Goal: Information Seeking & Learning: Learn about a topic

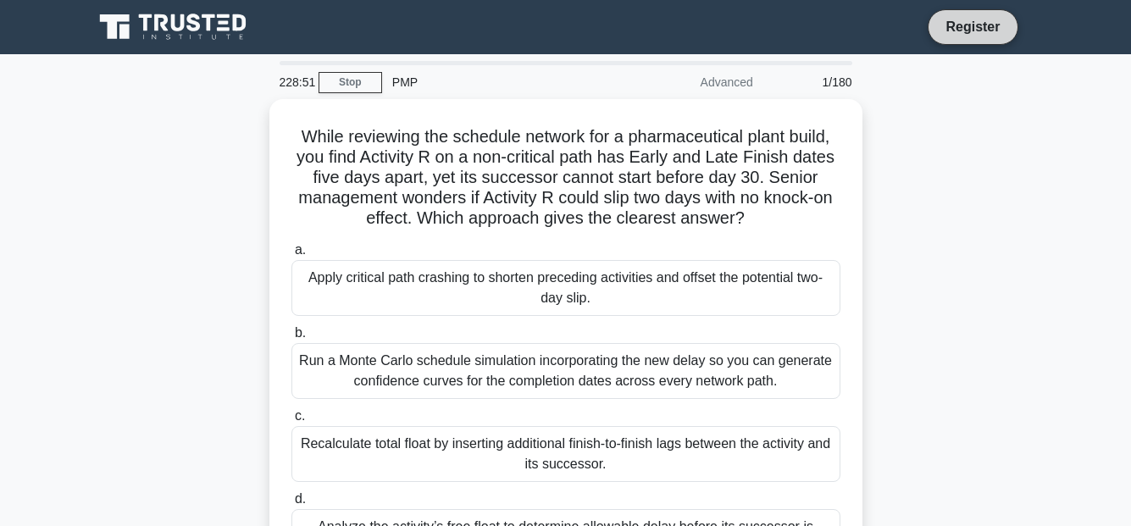
click at [987, 25] on link "Register" at bounding box center [972, 26] width 75 height 21
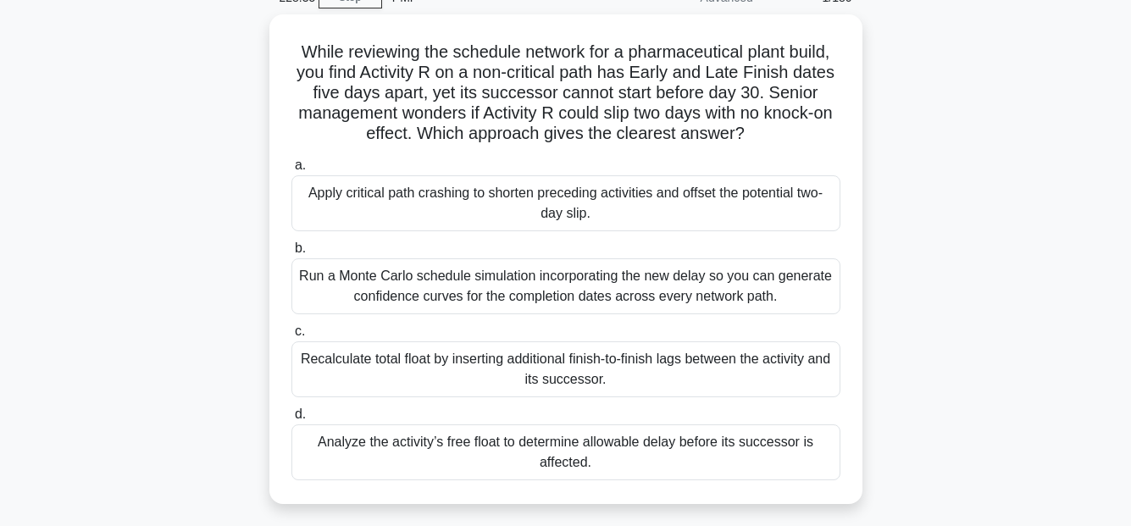
scroll to position [169, 0]
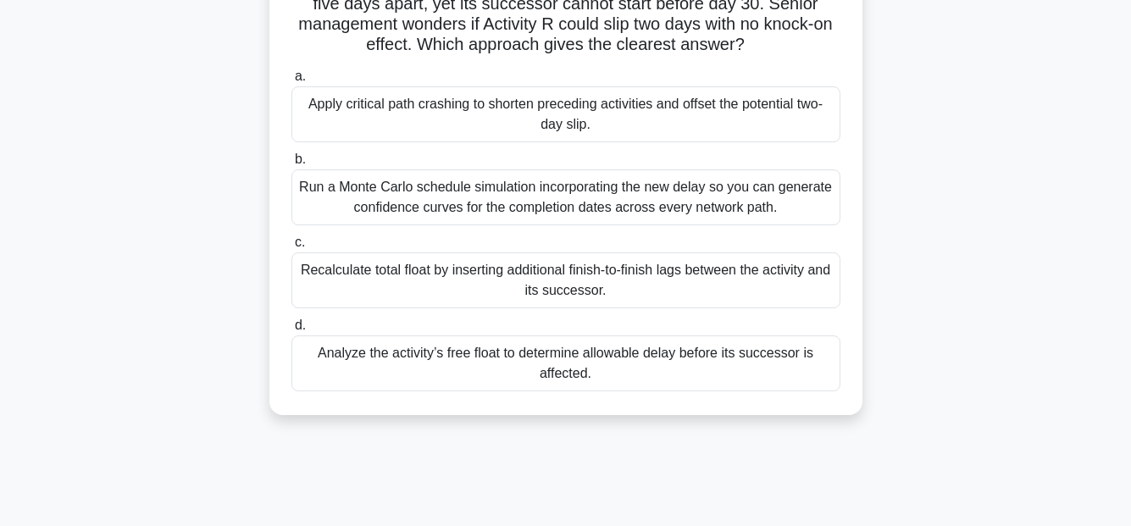
click at [777, 363] on div "Analyze the activity’s free float to determine allowable delay before its succe…" at bounding box center [565, 363] width 549 height 56
click at [291, 331] on input "d. Analyze the activity’s free float to determine allowable delay before its su…" at bounding box center [291, 325] width 0 height 11
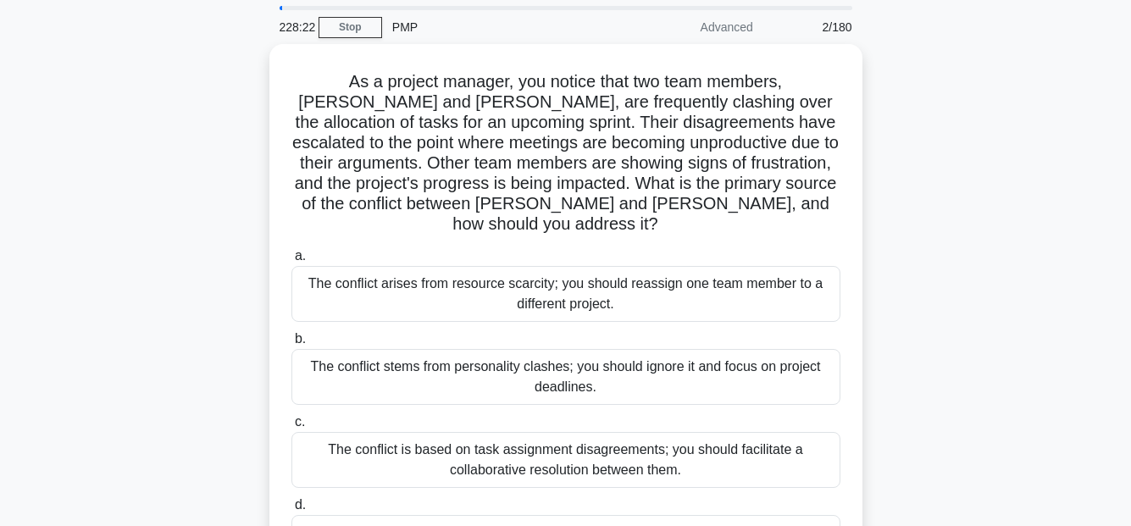
scroll to position [85, 0]
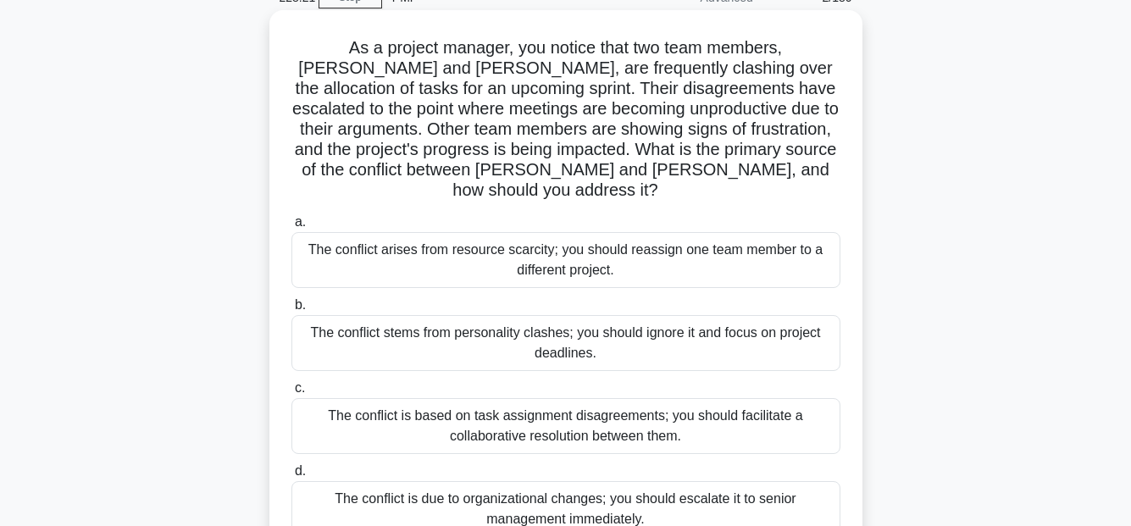
click at [468, 484] on div "The conflict is due to organizational changes; you should escalate it to senior…" at bounding box center [565, 509] width 549 height 56
click at [291, 477] on input "d. The conflict is due to organizational changes; you should escalate it to sen…" at bounding box center [291, 471] width 0 height 11
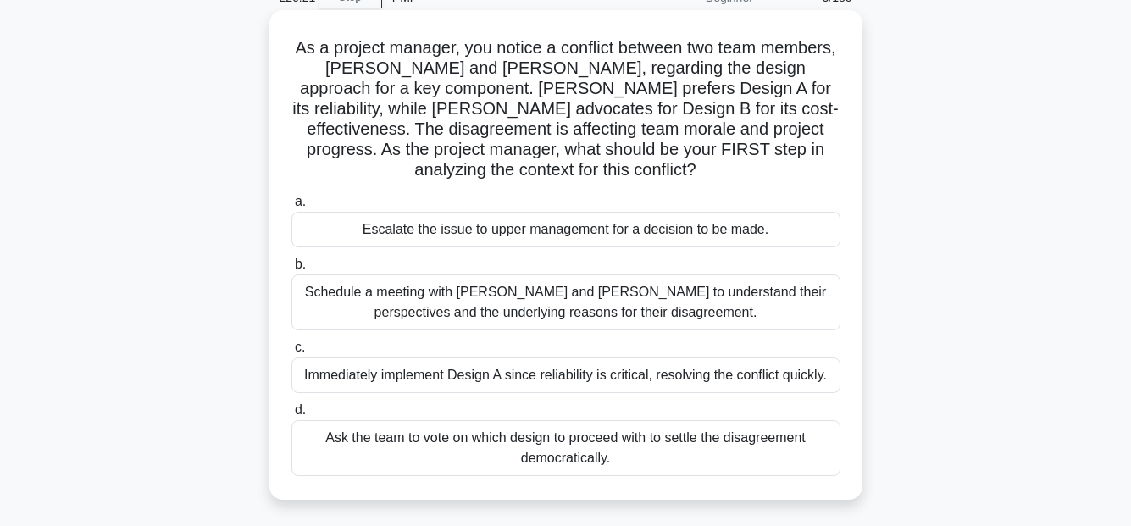
click at [794, 304] on div "Schedule a meeting with Sarah and John to understand their perspectives and the…" at bounding box center [565, 302] width 549 height 56
click at [291, 270] on input "b. Schedule a meeting with Sarah and John to understand their perspectives and …" at bounding box center [291, 264] width 0 height 11
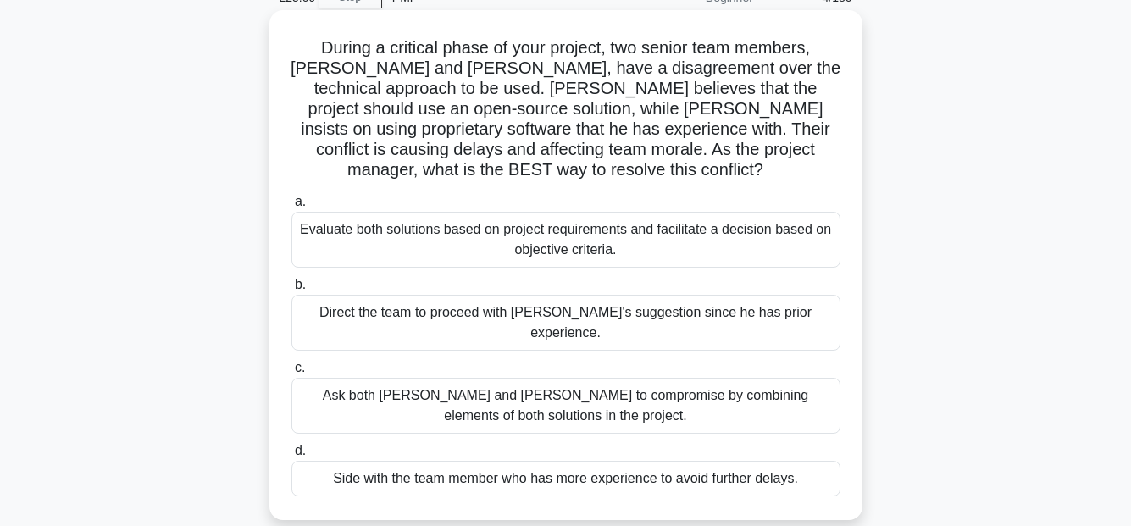
click at [659, 218] on div "Evaluate both solutions based on project requirements and facilitate a decision…" at bounding box center [565, 240] width 549 height 56
click at [291, 207] on input "a. Evaluate both solutions based on project requirements and facilitate a decis…" at bounding box center [291, 201] width 0 height 11
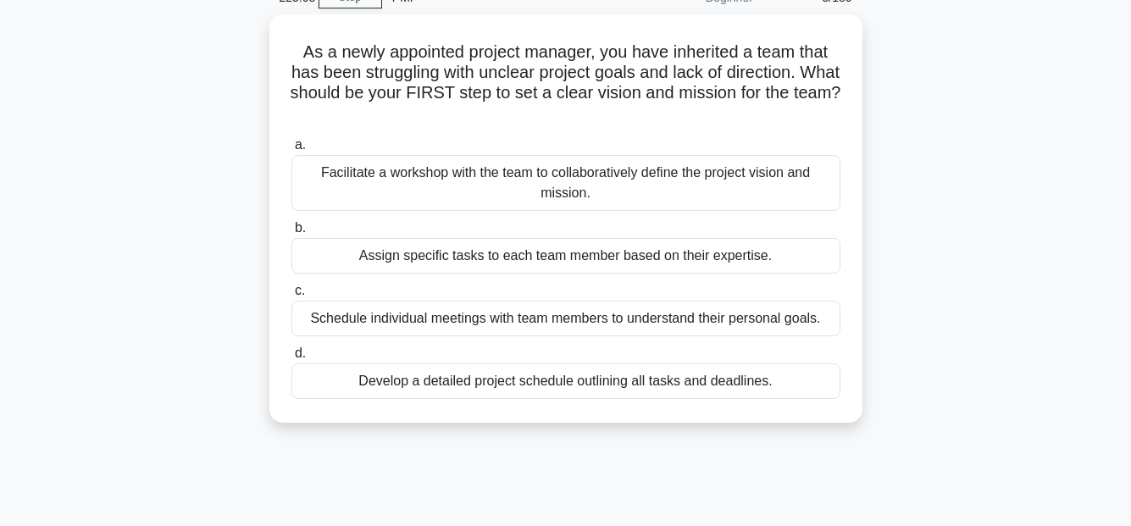
scroll to position [0, 0]
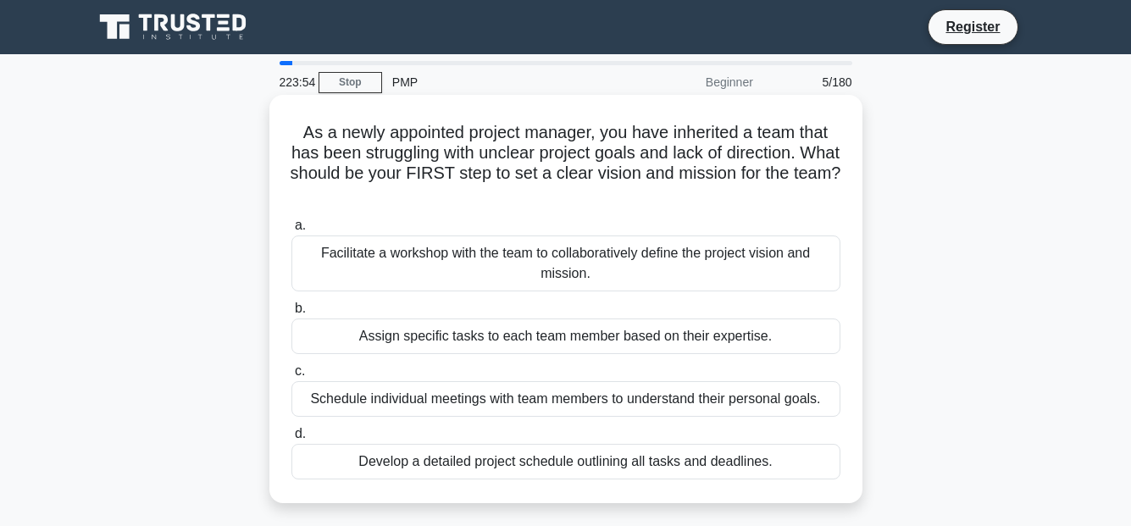
click at [760, 461] on div "Develop a detailed project schedule outlining all tasks and deadlines." at bounding box center [565, 462] width 549 height 36
click at [291, 440] on input "d. Develop a detailed project schedule outlining all tasks and deadlines." at bounding box center [291, 434] width 0 height 11
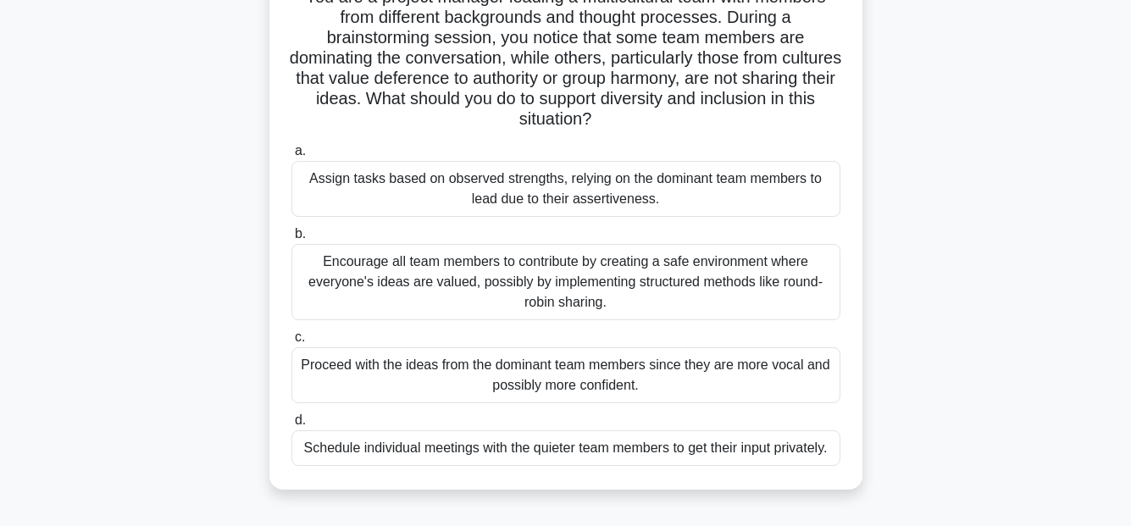
scroll to position [169, 0]
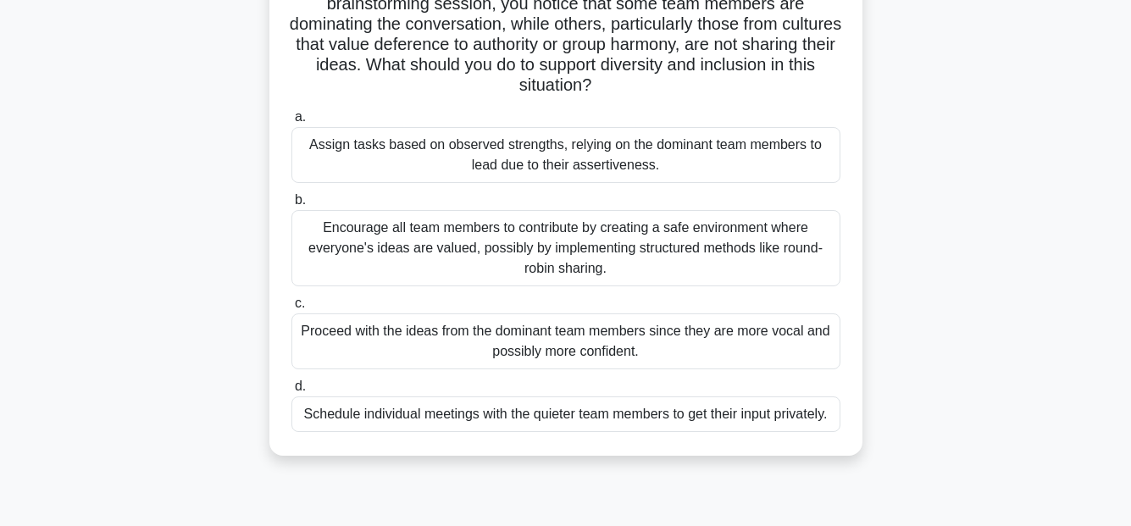
click at [727, 248] on div "Encourage all team members to contribute by creating a safe environment where e…" at bounding box center [565, 248] width 549 height 76
click at [291, 206] on input "b. Encourage all team members to contribute by creating a safe environment wher…" at bounding box center [291, 200] width 0 height 11
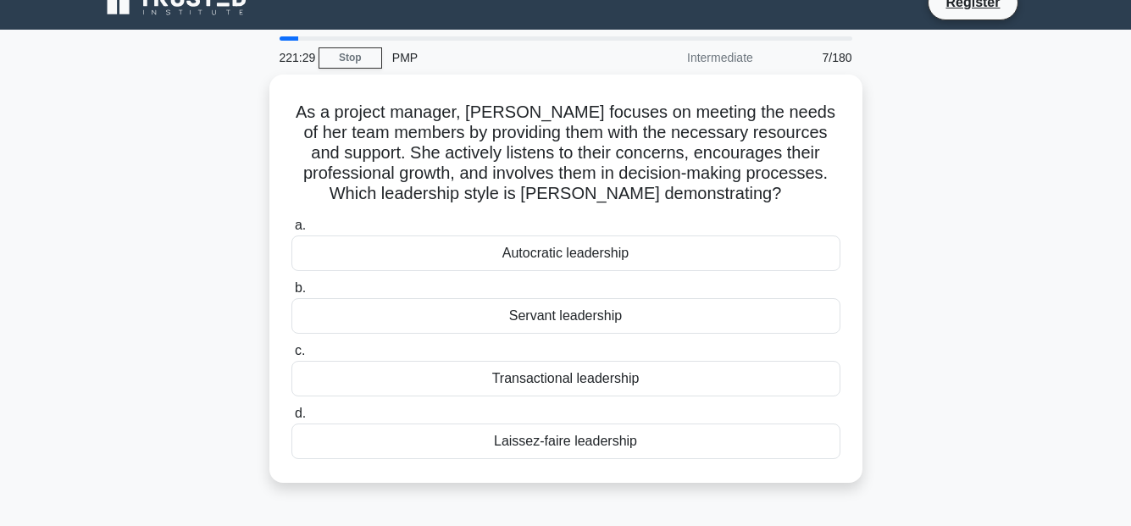
scroll to position [0, 0]
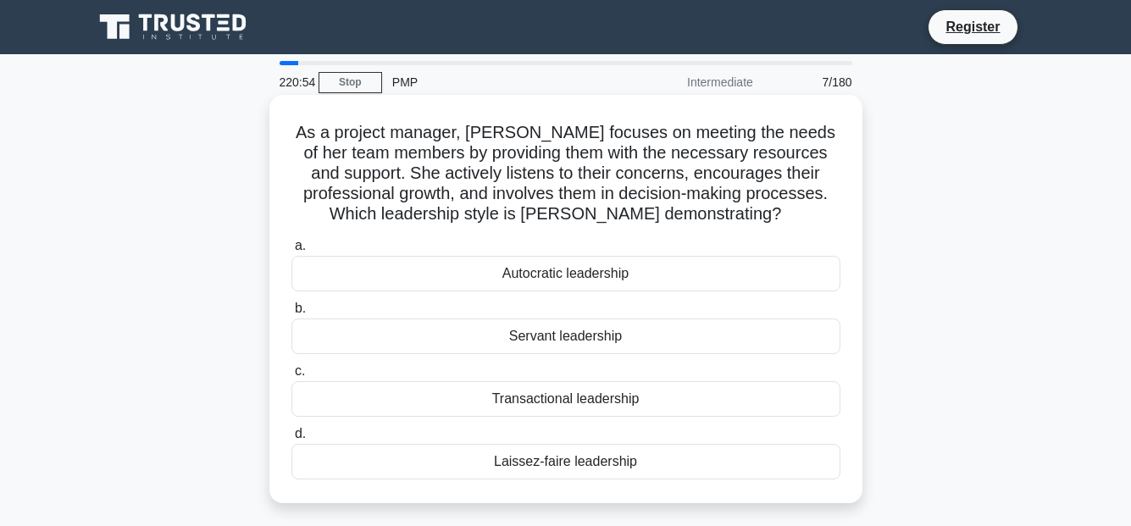
click at [615, 333] on div "Servant leadership" at bounding box center [565, 336] width 549 height 36
click at [291, 314] on input "b. Servant leadership" at bounding box center [291, 308] width 0 height 11
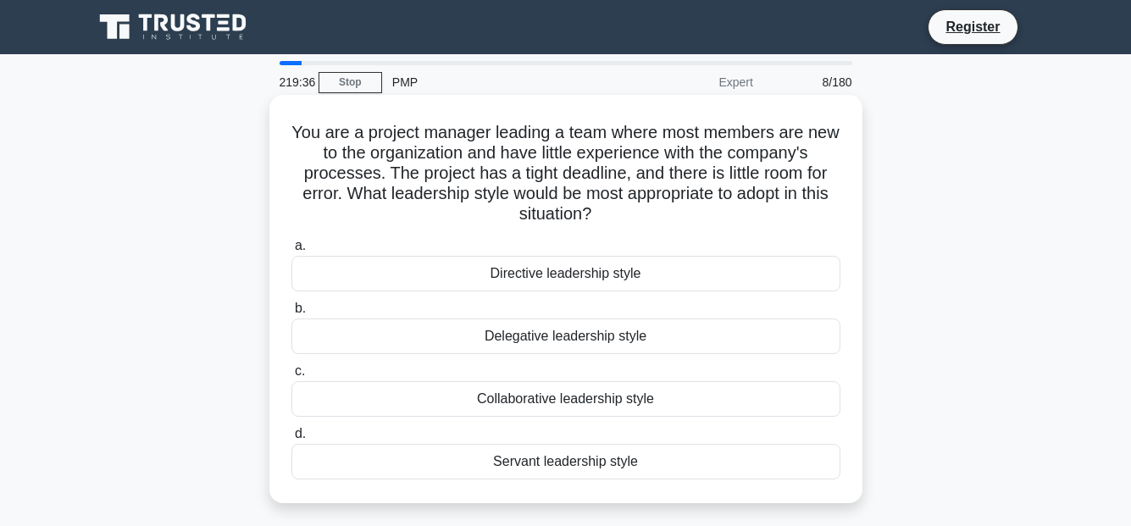
click at [561, 463] on div "Servant leadership style" at bounding box center [565, 462] width 549 height 36
click at [291, 440] on input "d. Servant leadership style" at bounding box center [291, 434] width 0 height 11
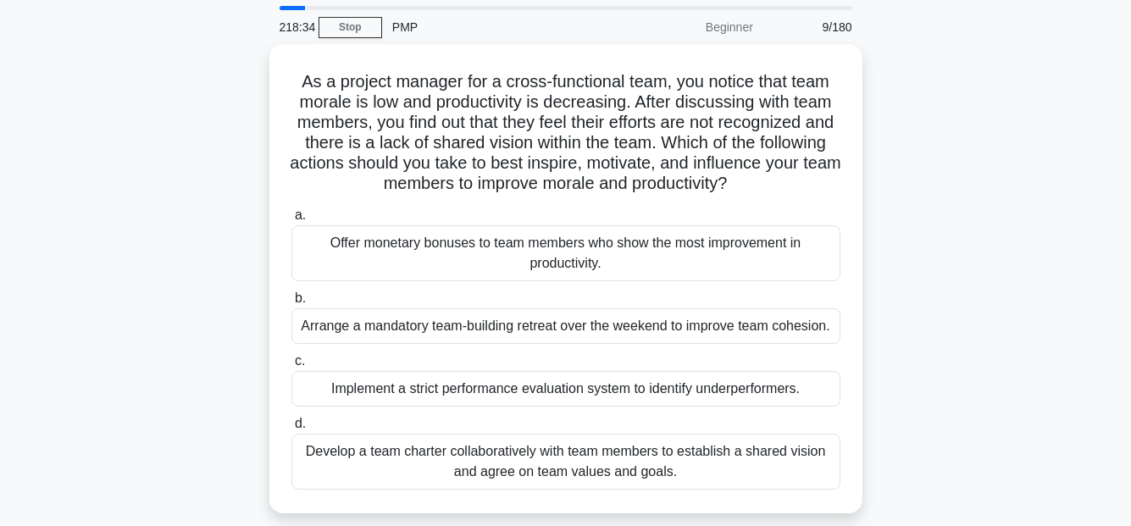
scroll to position [85, 0]
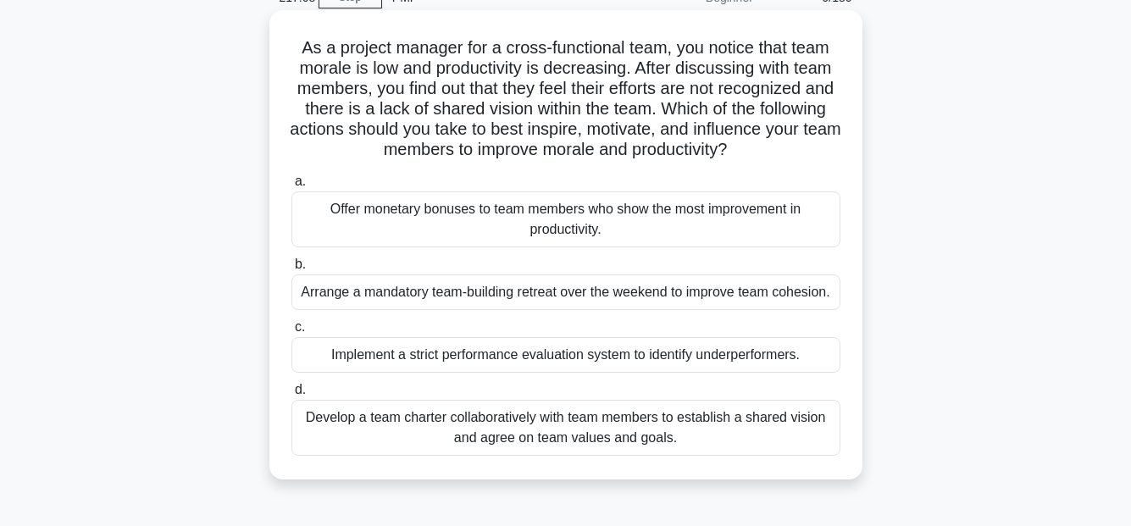
click at [724, 419] on div "Develop a team charter collaboratively with team members to establish a shared …" at bounding box center [565, 428] width 549 height 56
click at [291, 395] on input "d. Develop a team charter collaboratively with team members to establish a shar…" at bounding box center [291, 389] width 0 height 11
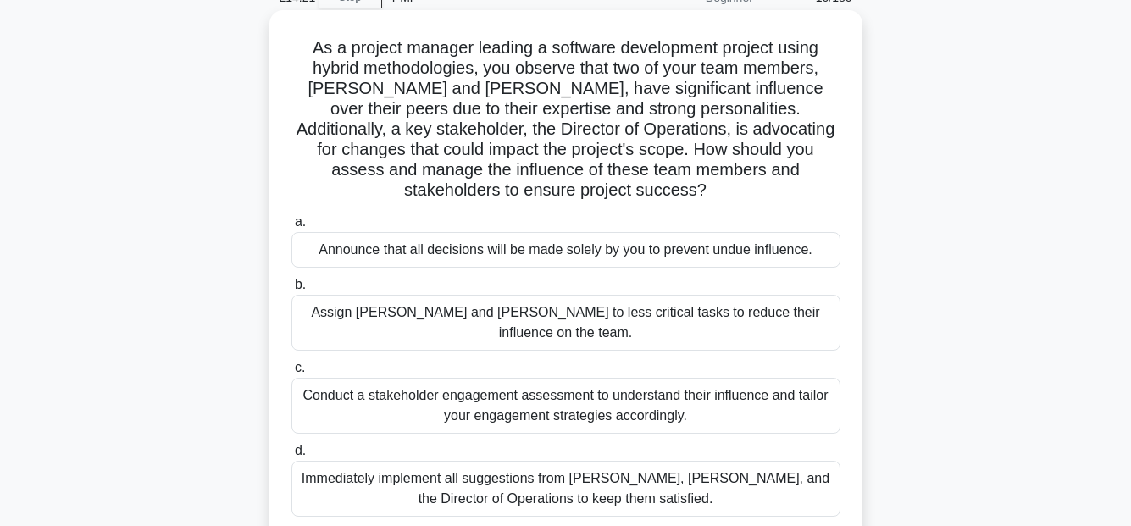
click at [668, 378] on div "Conduct a stakeholder engagement assessment to understand their influence and t…" at bounding box center [565, 406] width 549 height 56
click at [291, 363] on input "c. Conduct a stakeholder engagement assessment to understand their influence an…" at bounding box center [291, 367] width 0 height 11
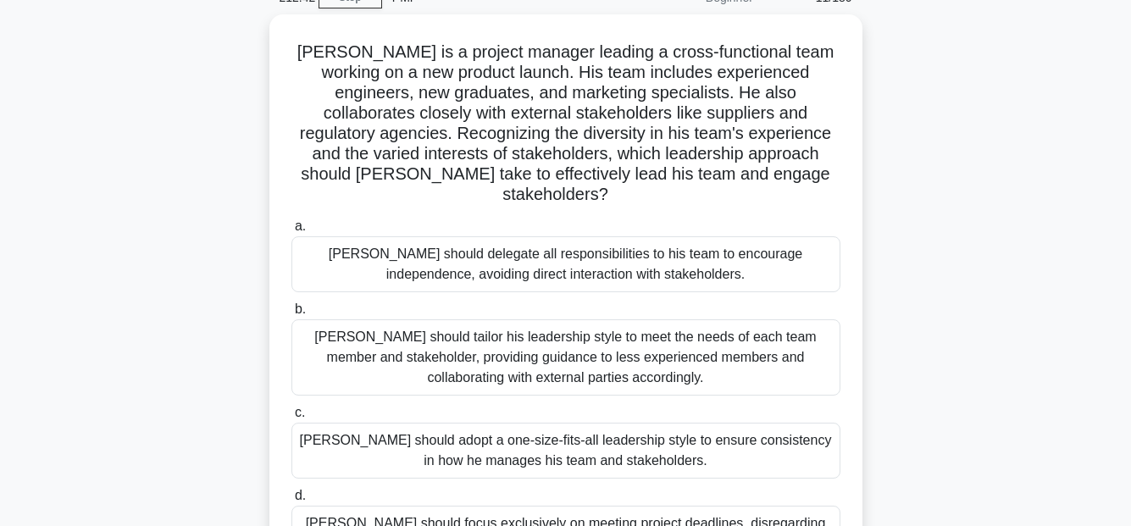
scroll to position [169, 0]
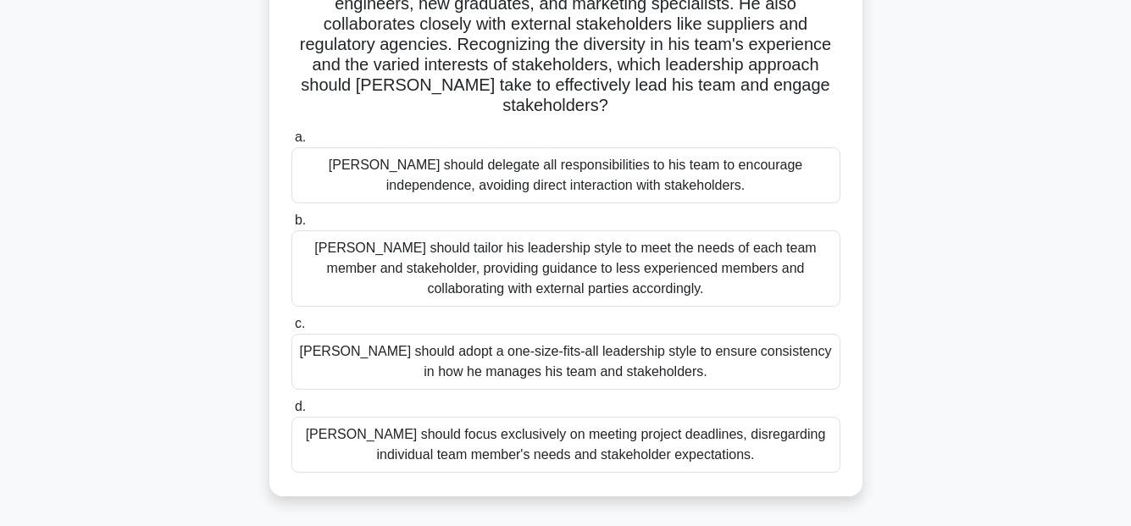
click at [664, 245] on div "John should tailor his leadership style to meet the needs of each team member a…" at bounding box center [565, 268] width 549 height 76
click at [291, 226] on input "b. John should tailor his leadership style to meet the needs of each team membe…" at bounding box center [291, 220] width 0 height 11
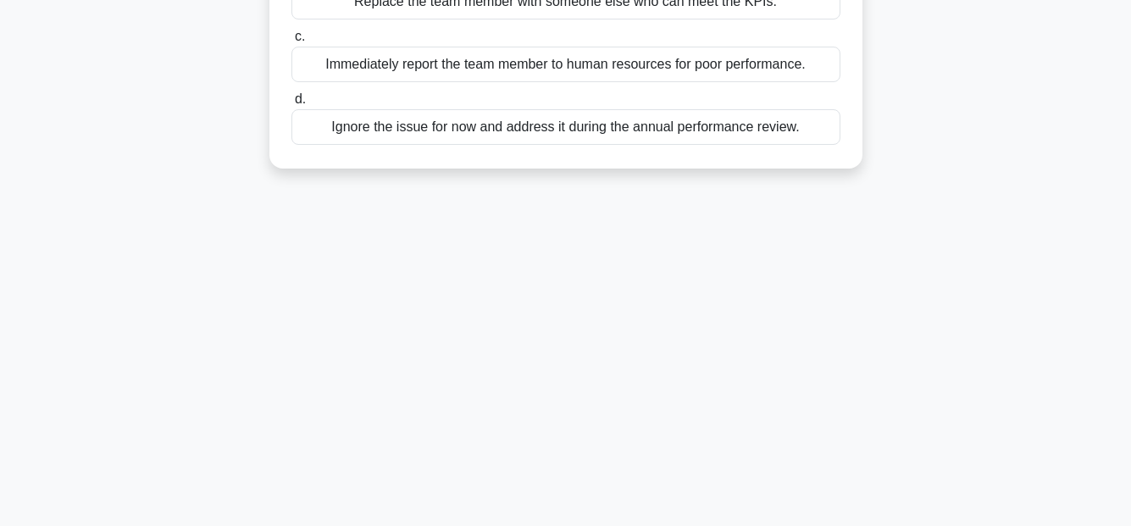
scroll to position [0, 0]
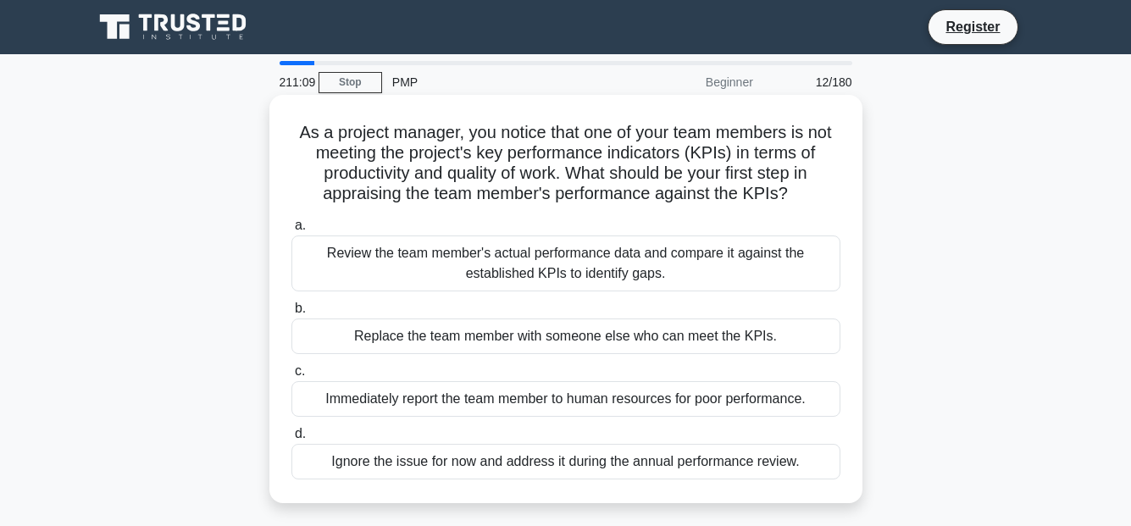
click at [616, 265] on div "Review the team member's actual performance data and compare it against the est…" at bounding box center [565, 263] width 549 height 56
click at [291, 231] on input "a. Review the team member's actual performance data and compare it against the …" at bounding box center [291, 225] width 0 height 11
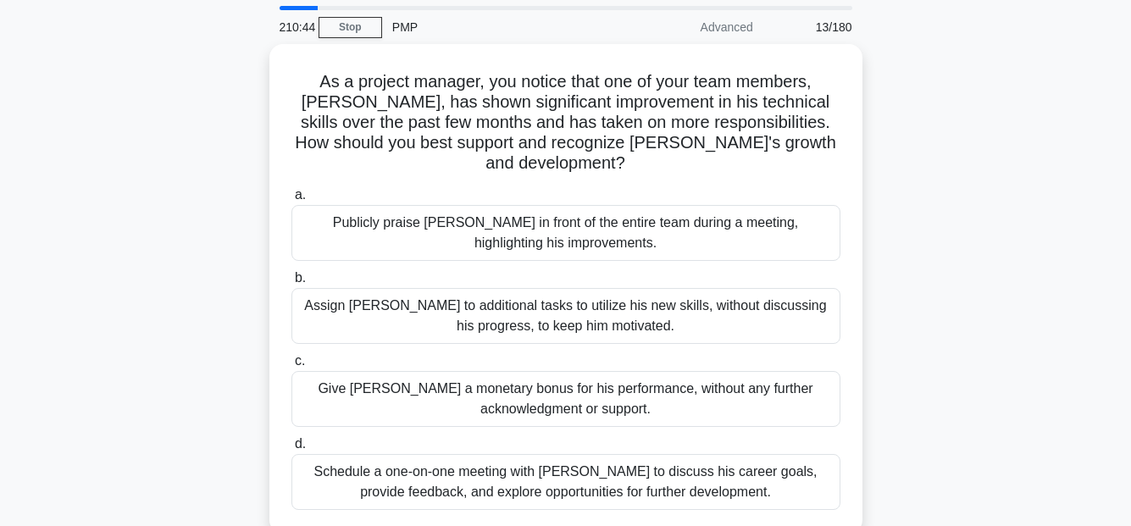
scroll to position [85, 0]
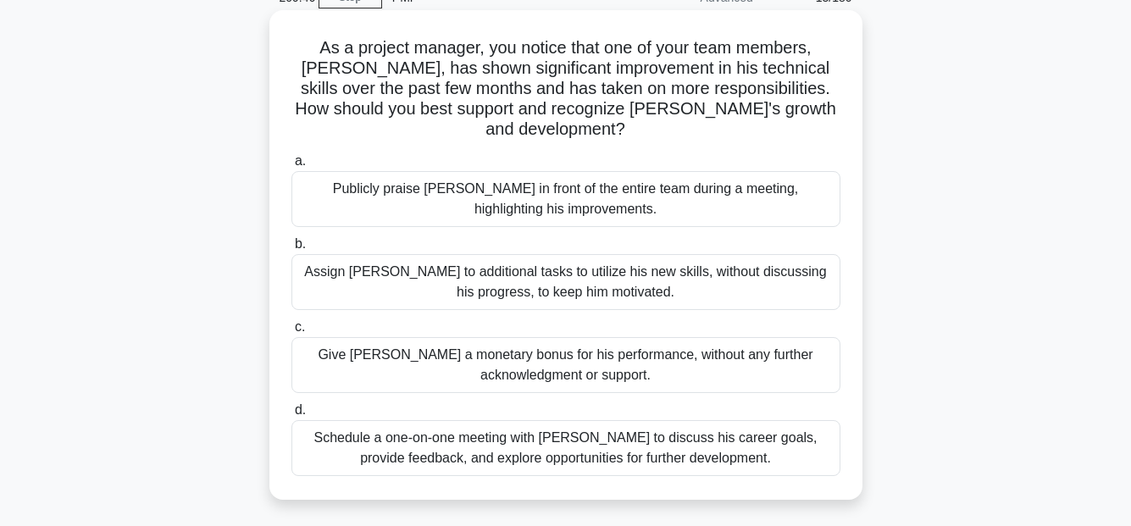
click at [770, 433] on div "Schedule a one-on-one meeting with Alex to discuss his career goals, provide fe…" at bounding box center [565, 448] width 549 height 56
click at [291, 416] on input "d. Schedule a one-on-one meeting with Alex to discuss his career goals, provide…" at bounding box center [291, 410] width 0 height 11
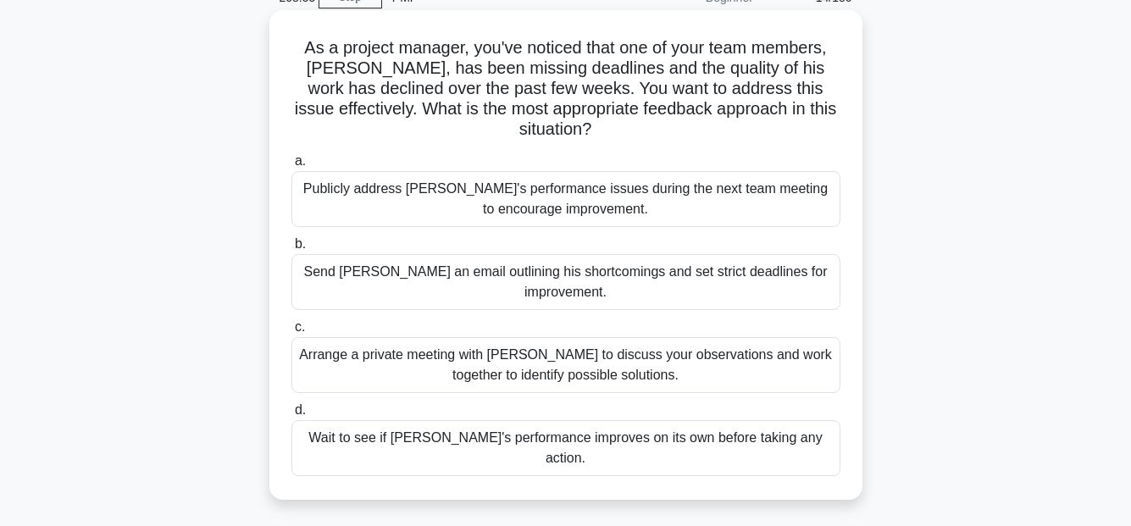
click at [724, 337] on div "Arrange a private meeting with Alex to discuss your observations and work toget…" at bounding box center [565, 365] width 549 height 56
click at [291, 333] on input "c. Arrange a private meeting with Alex to discuss your observations and work to…" at bounding box center [291, 327] width 0 height 11
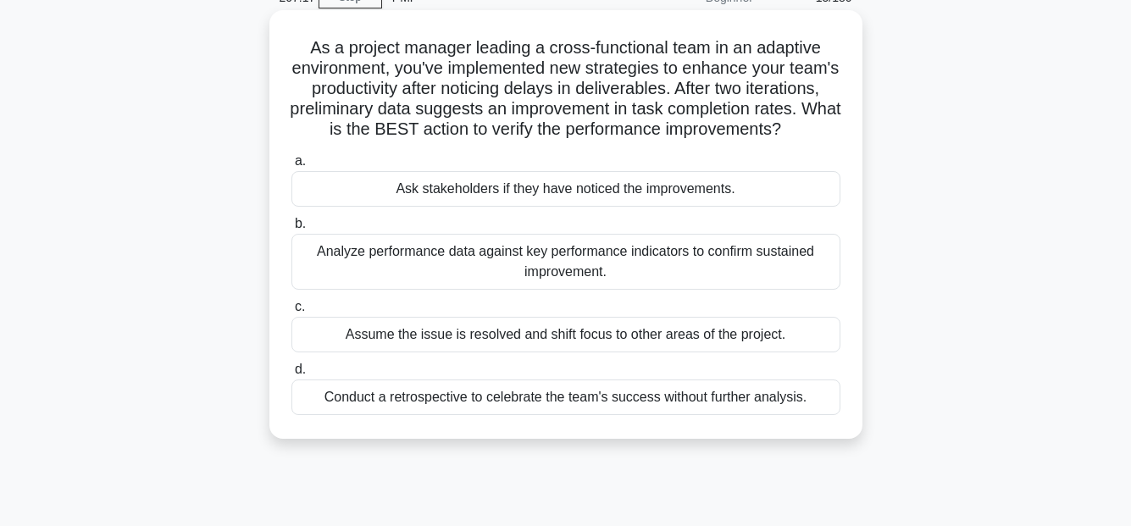
click at [614, 282] on div "Analyze performance data against key performance indicators to confirm sustaine…" at bounding box center [565, 262] width 549 height 56
click at [291, 229] on input "b. Analyze performance data against key performance indicators to confirm susta…" at bounding box center [291, 223] width 0 height 11
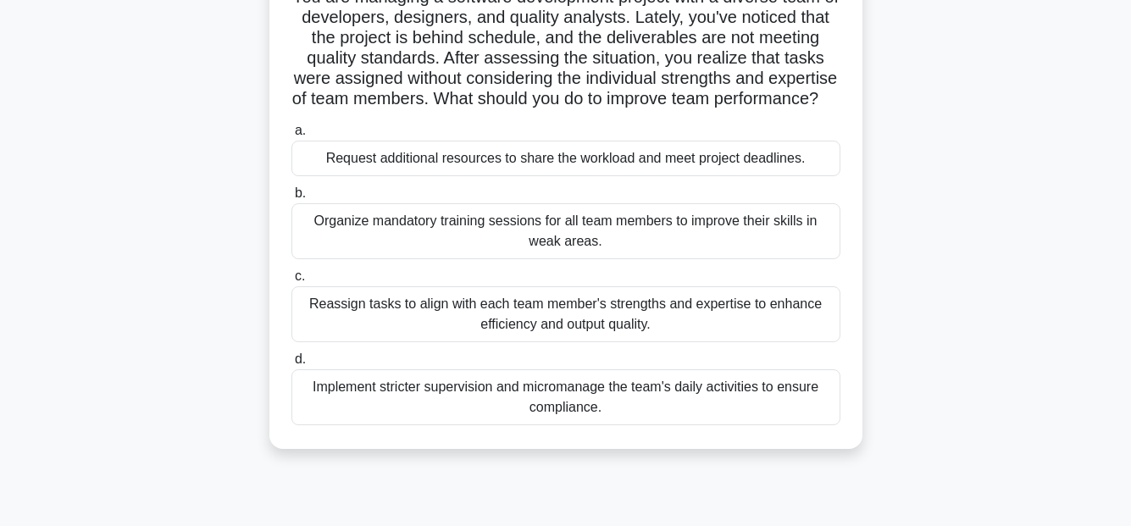
scroll to position [169, 0]
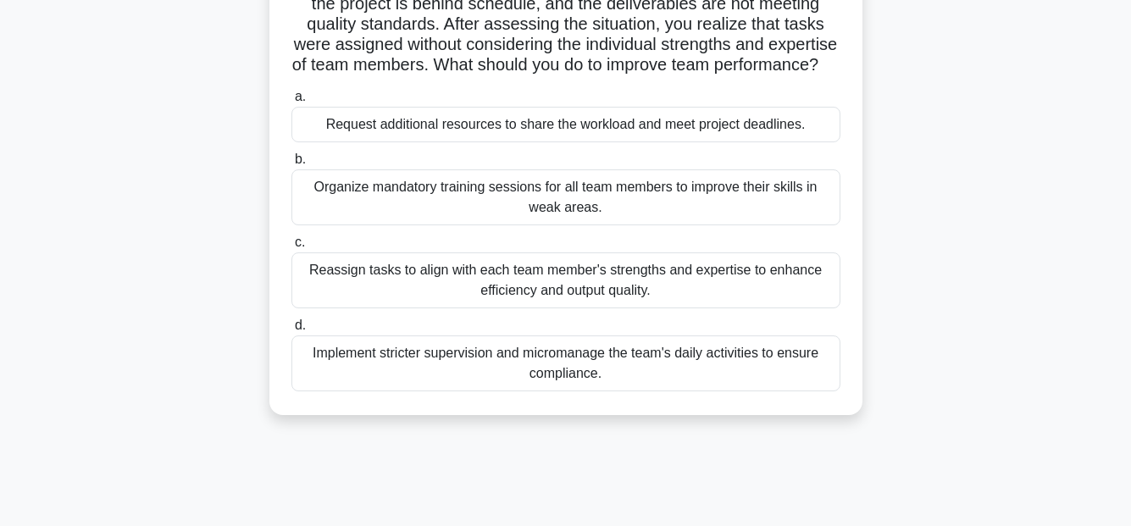
click at [716, 296] on div "Reassign tasks to align with each team member's strengths and expertise to enha…" at bounding box center [565, 280] width 549 height 56
click at [291, 248] on input "c. Reassign tasks to align with each team member's strengths and expertise to e…" at bounding box center [291, 242] width 0 height 11
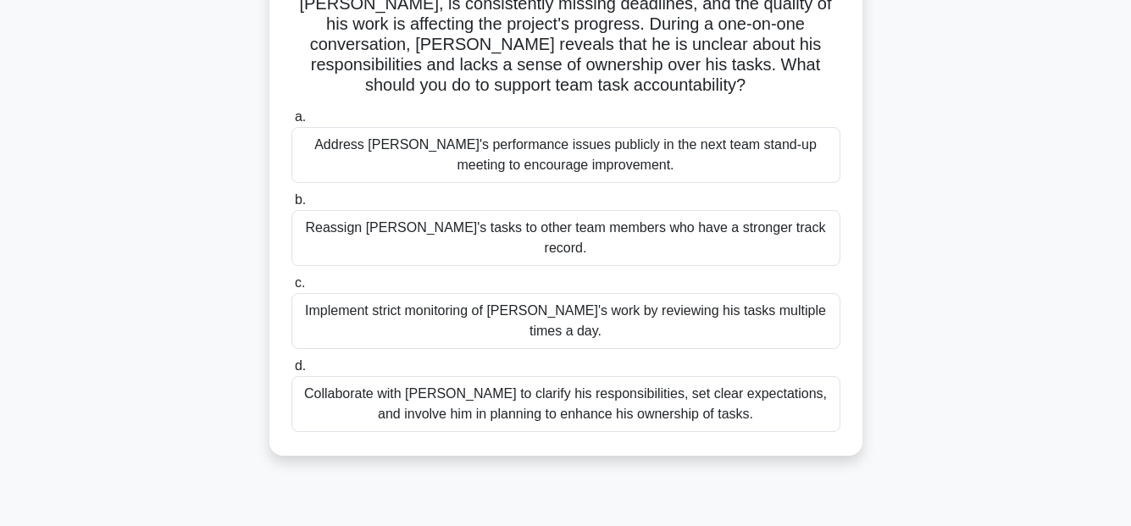
click at [713, 376] on div "Collaborate with Alex to clarify his responsibilities, set clear expectations, …" at bounding box center [565, 404] width 549 height 56
click at [291, 368] on input "d. Collaborate with Alex to clarify his responsibilities, set clear expectation…" at bounding box center [291, 366] width 0 height 11
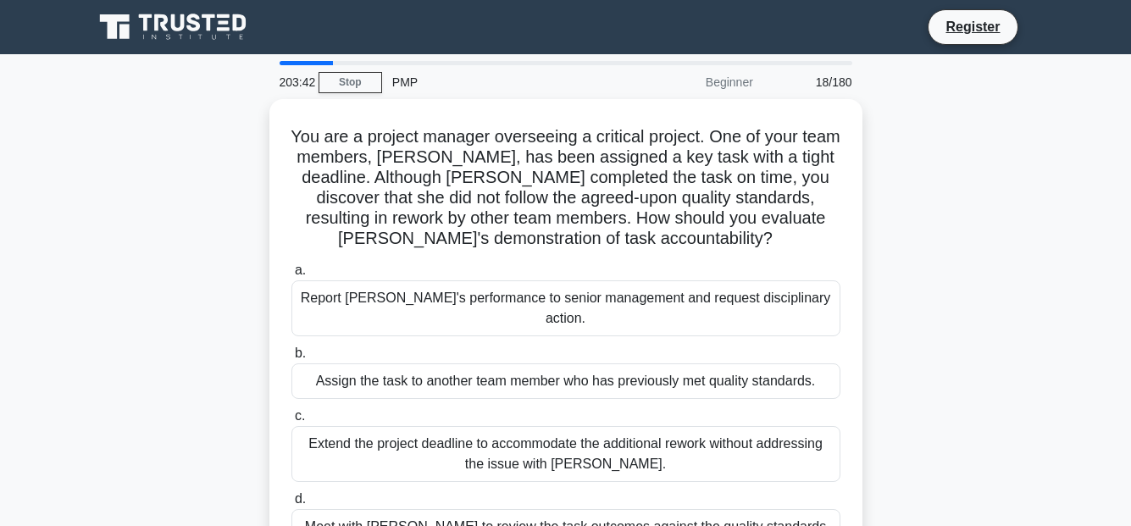
scroll to position [85, 0]
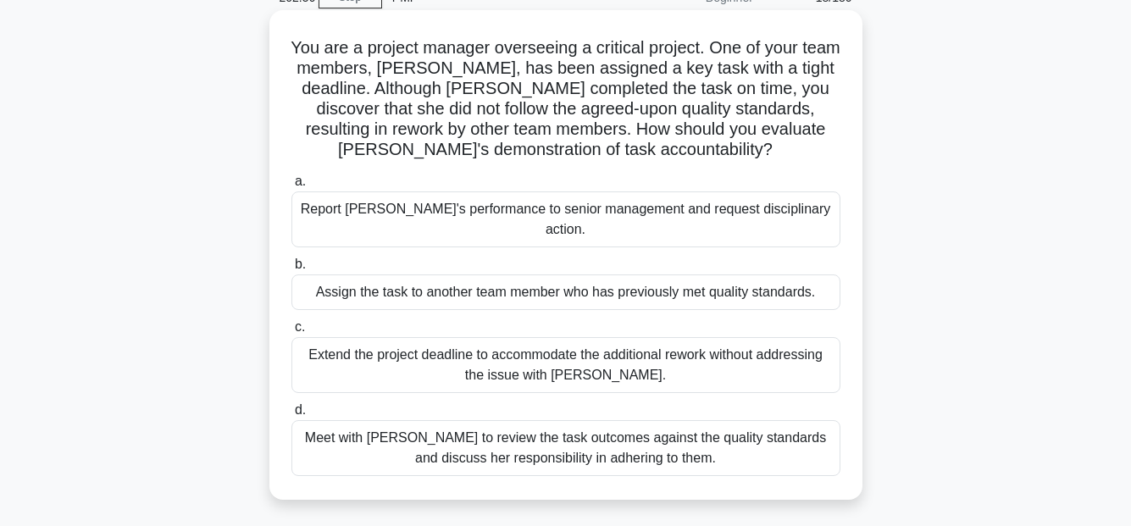
click at [692, 425] on div "Meet with Priya to review the task outcomes against the quality standards and d…" at bounding box center [565, 448] width 549 height 56
click at [291, 416] on input "d. Meet with Priya to review the task outcomes against the quality standards an…" at bounding box center [291, 410] width 0 height 11
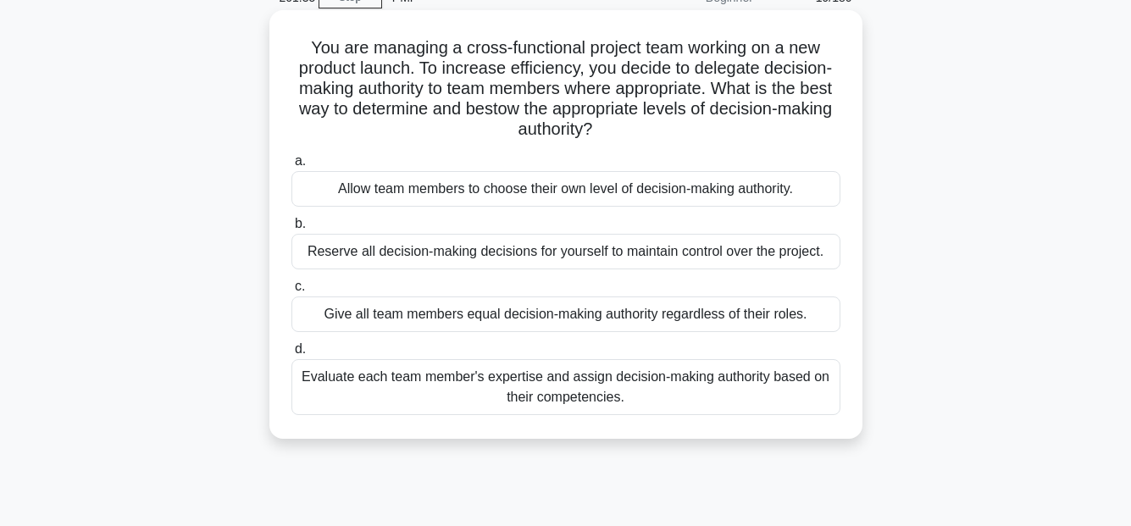
click at [802, 381] on div "Evaluate each team member's expertise and assign decision-making authority base…" at bounding box center [565, 387] width 549 height 56
click at [291, 355] on input "d. Evaluate each team member's expertise and assign decision-making authority b…" at bounding box center [291, 349] width 0 height 11
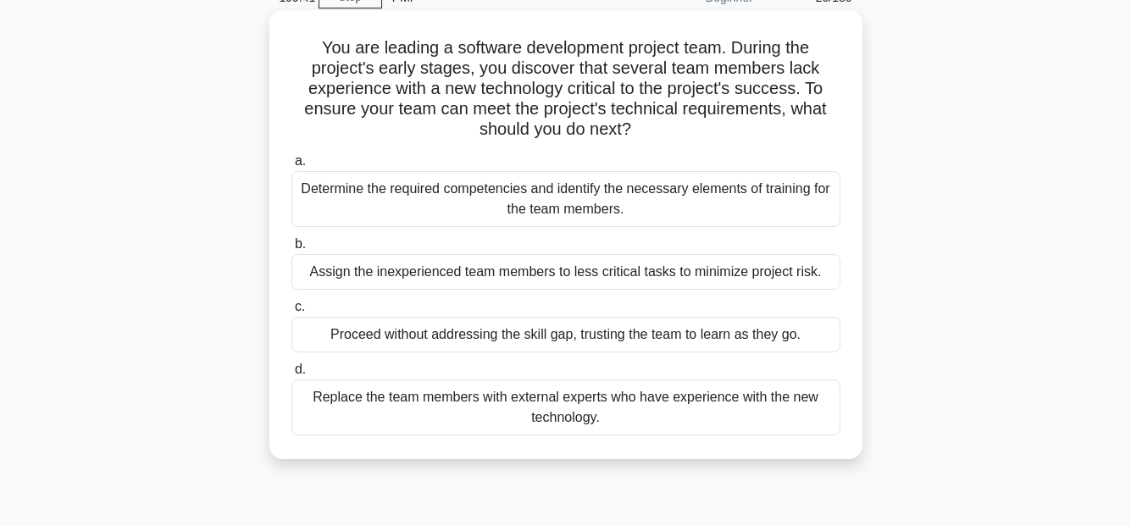
click at [678, 193] on div "Determine the required competencies and identify the necessary elements of trai…" at bounding box center [565, 199] width 549 height 56
click at [291, 167] on input "a. Determine the required competencies and identify the necessary elements of t…" at bounding box center [291, 161] width 0 height 11
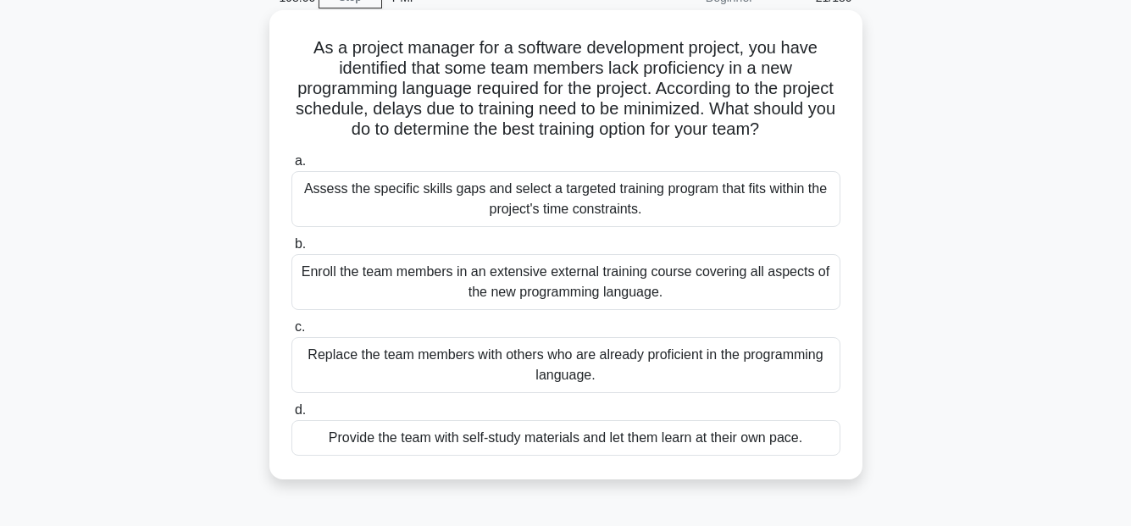
click at [744, 189] on div "Assess the specific skills gaps and select a targeted training program that fit…" at bounding box center [565, 199] width 549 height 56
click at [291, 167] on input "a. Assess the specific skills gaps and select a targeted training program that …" at bounding box center [291, 161] width 0 height 11
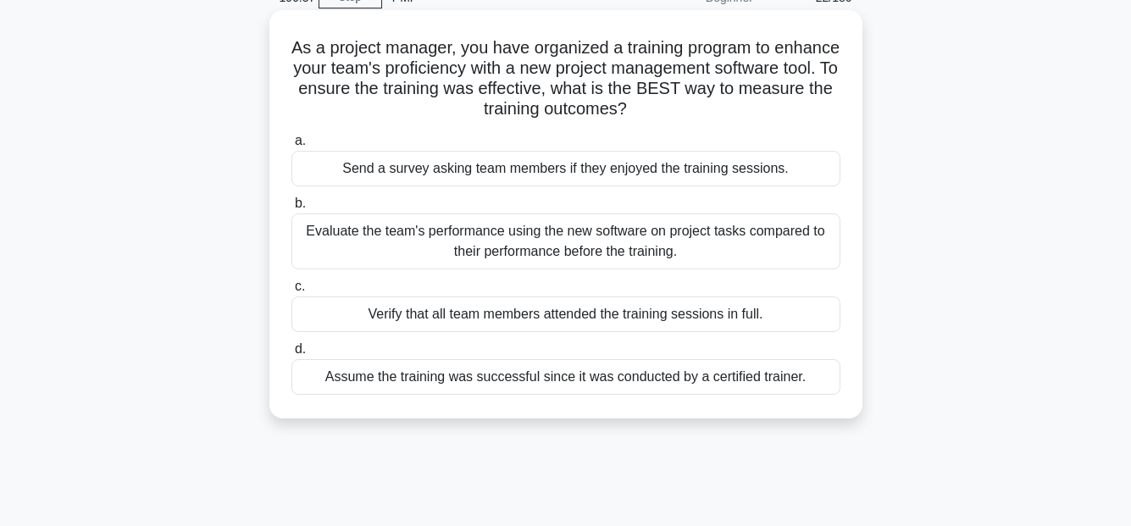
click at [586, 235] on div "Evaluate the team's performance using the new software on project tasks compare…" at bounding box center [565, 241] width 549 height 56
click at [291, 209] on input "b. Evaluate the team's performance using the new software on project tasks comp…" at bounding box center [291, 203] width 0 height 11
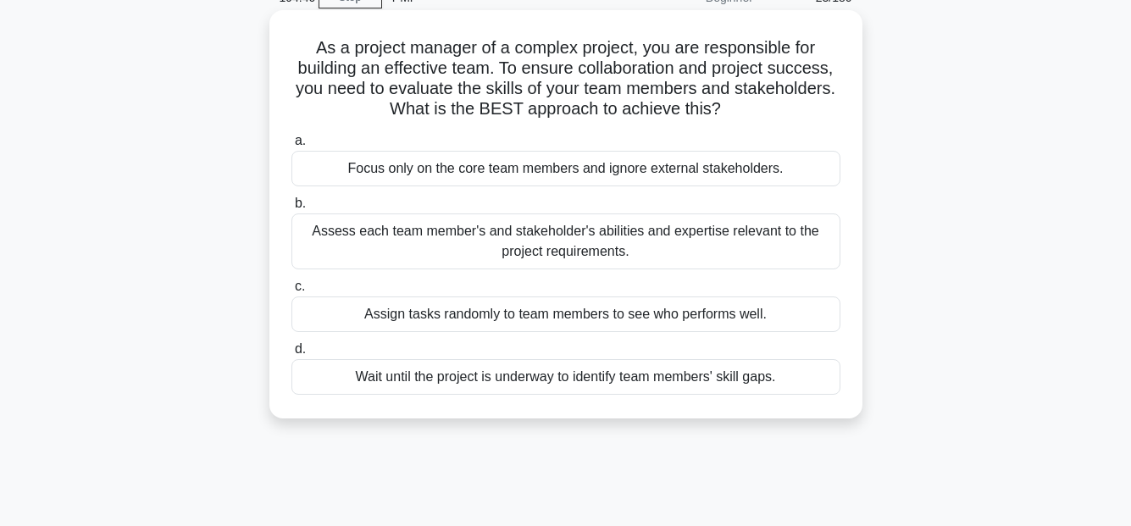
click at [777, 241] on div "Assess each team member's and stakeholder's abilities and expertise relevant to…" at bounding box center [565, 241] width 549 height 56
click at [291, 209] on input "b. Assess each team member's and stakeholder's abilities and expertise relevant…" at bounding box center [291, 203] width 0 height 11
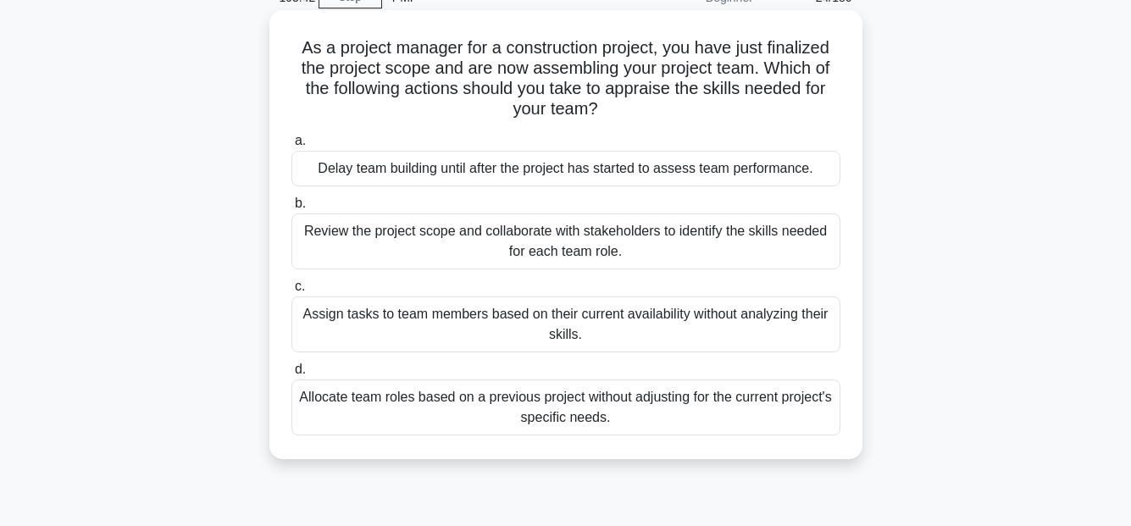
click at [602, 235] on div "Review the project scope and collaborate with stakeholders to identify the skil…" at bounding box center [565, 241] width 549 height 56
click at [291, 209] on input "b. Review the project scope and collaborate with stakeholders to identify the s…" at bounding box center [291, 203] width 0 height 11
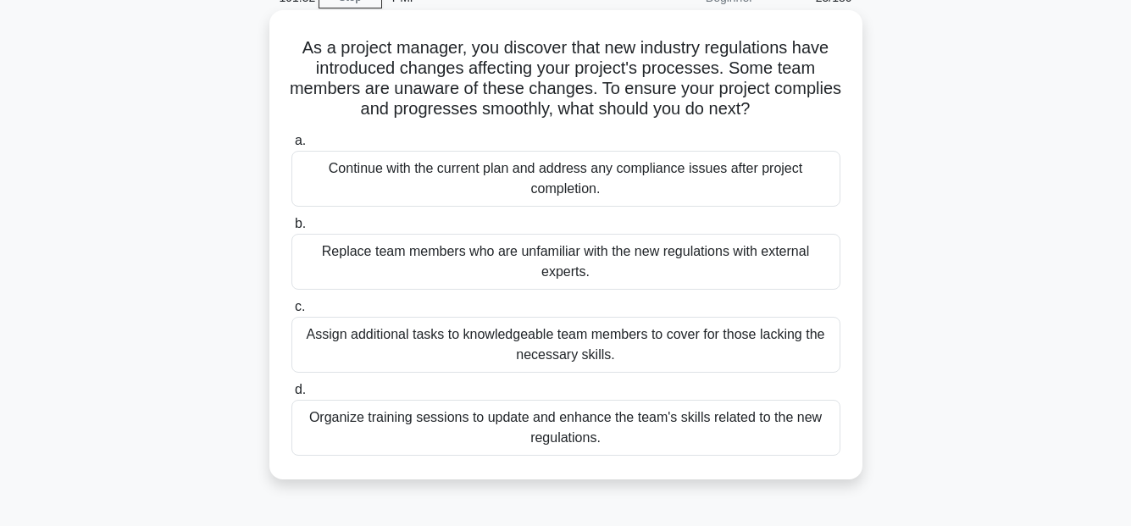
click at [628, 431] on div "Organize training sessions to update and enhance the team's skills related to t…" at bounding box center [565, 428] width 549 height 56
click at [291, 395] on input "d. Organize training sessions to update and enhance the team's skills related t…" at bounding box center [291, 389] width 0 height 11
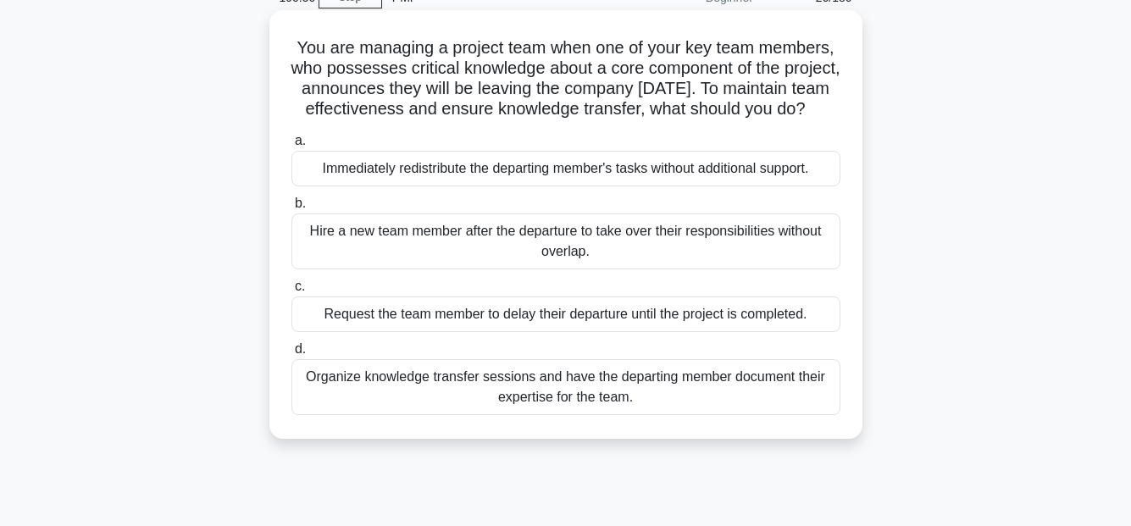
click at [692, 396] on div "Organize knowledge transfer sessions and have the departing member document the…" at bounding box center [565, 387] width 549 height 56
click at [291, 355] on input "d. Organize knowledge transfer sessions and have the departing member document …" at bounding box center [291, 349] width 0 height 11
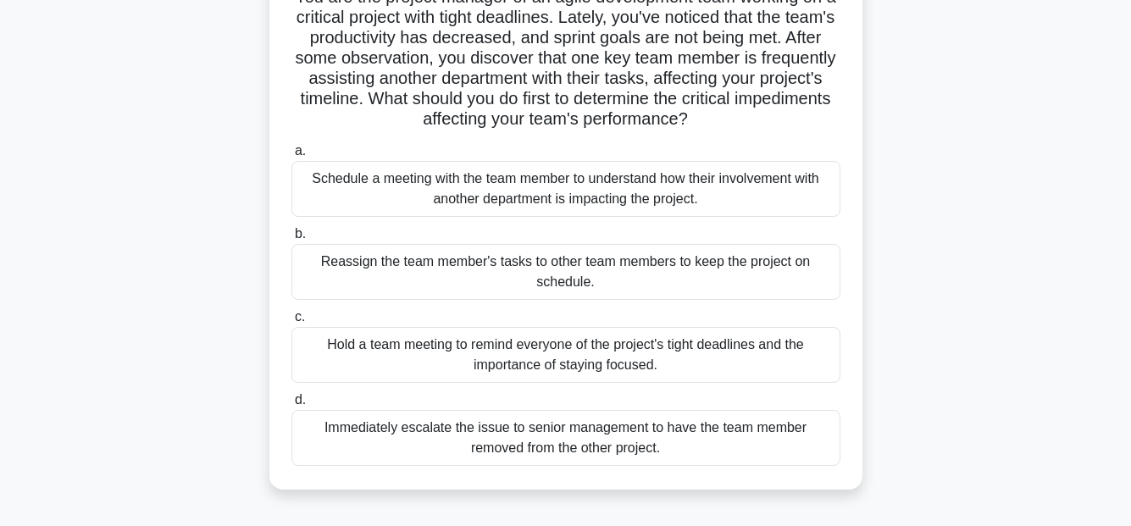
scroll to position [169, 0]
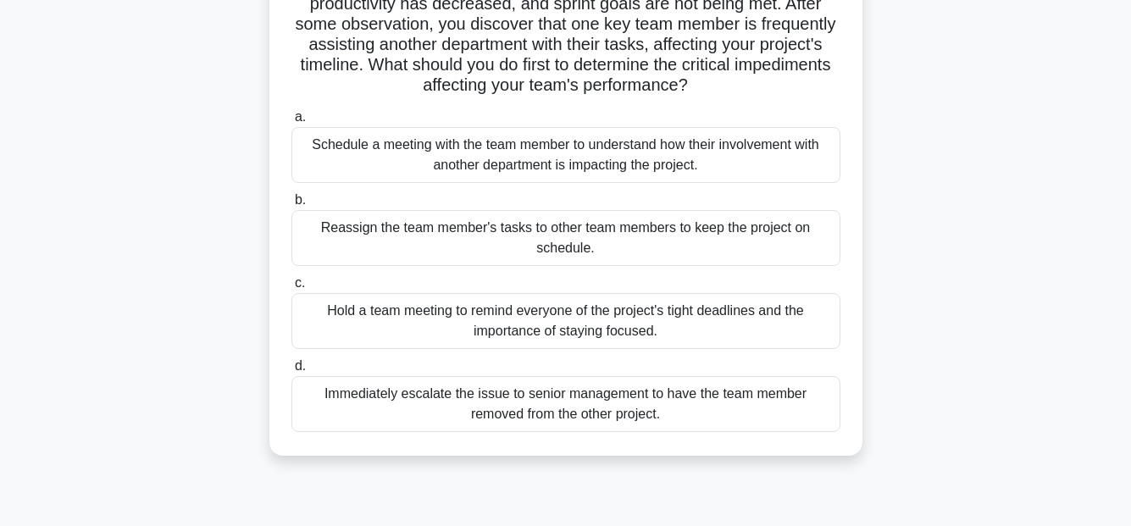
click at [545, 147] on div "Schedule a meeting with the team member to understand how their involvement wit…" at bounding box center [565, 155] width 549 height 56
click at [291, 123] on input "a. Schedule a meeting with the team member to understand how their involvement …" at bounding box center [291, 117] width 0 height 11
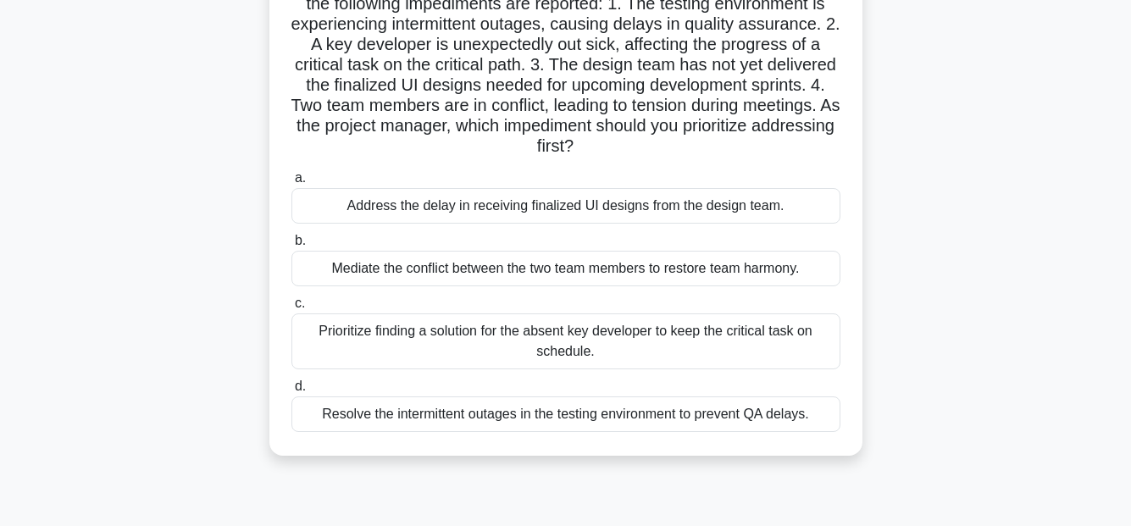
click at [691, 331] on div "Prioritize finding a solution for the absent key developer to keep the critical…" at bounding box center [565, 341] width 549 height 56
click at [291, 309] on input "c. Prioritize finding a solution for the absent key developer to keep the criti…" at bounding box center [291, 303] width 0 height 11
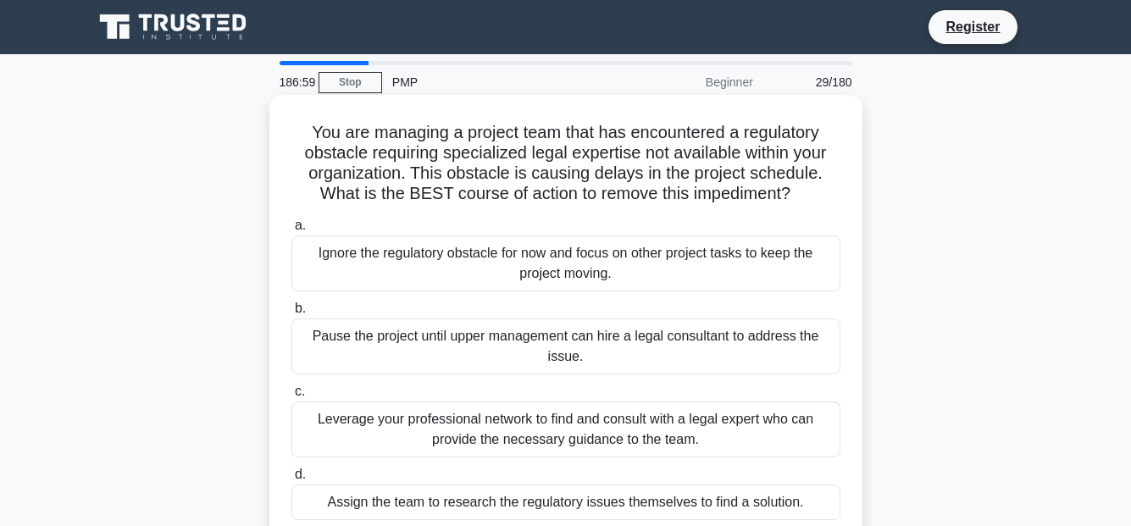
scroll to position [85, 0]
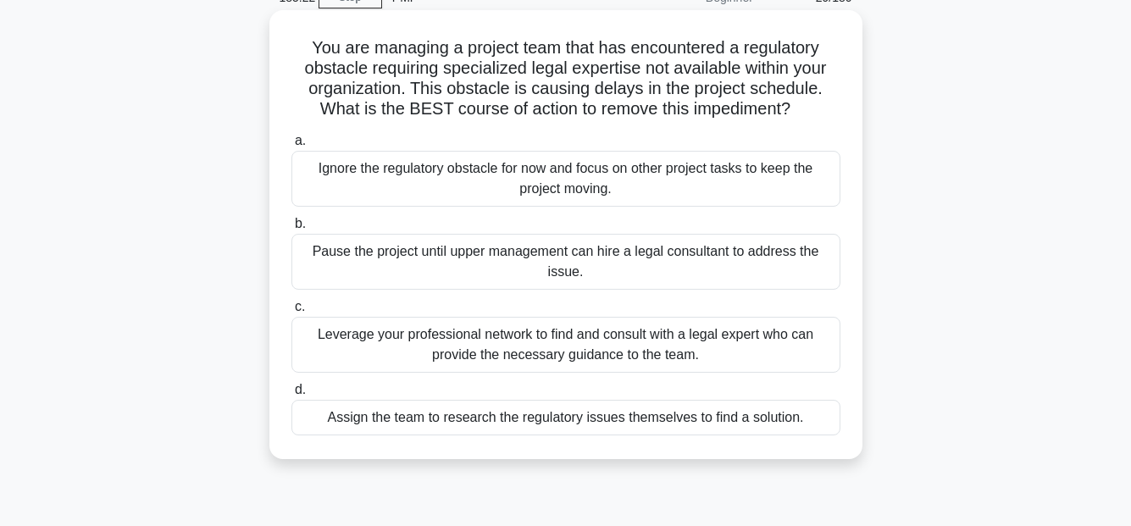
click at [778, 346] on div "Leverage your professional network to find and consult with a legal expert who …" at bounding box center [565, 345] width 549 height 56
click at [291, 312] on input "c. Leverage your professional network to find and consult with a legal expert w…" at bounding box center [291, 306] width 0 height 11
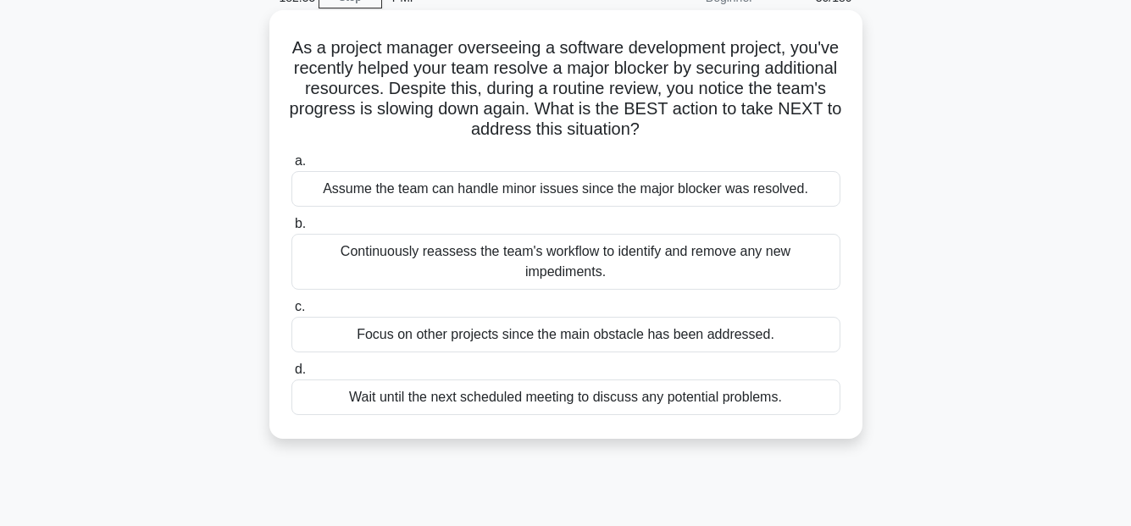
click at [531, 250] on div "Continuously reassess the team's workflow to identify and remove any new impedi…" at bounding box center [565, 262] width 549 height 56
click at [291, 229] on input "b. Continuously reassess the team's workflow to identify and remove any new imp…" at bounding box center [291, 223] width 0 height 11
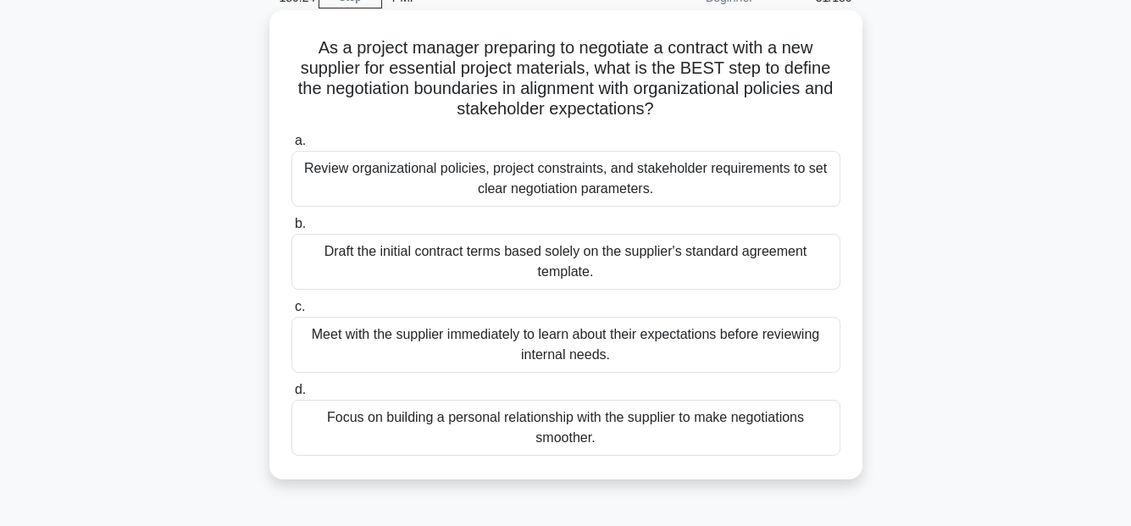
click at [709, 176] on div "Review organizational policies, project constraints, and stakeholder requiremen…" at bounding box center [565, 179] width 549 height 56
click at [291, 147] on input "a. Review organizational policies, project constraints, and stakeholder require…" at bounding box center [291, 140] width 0 height 11
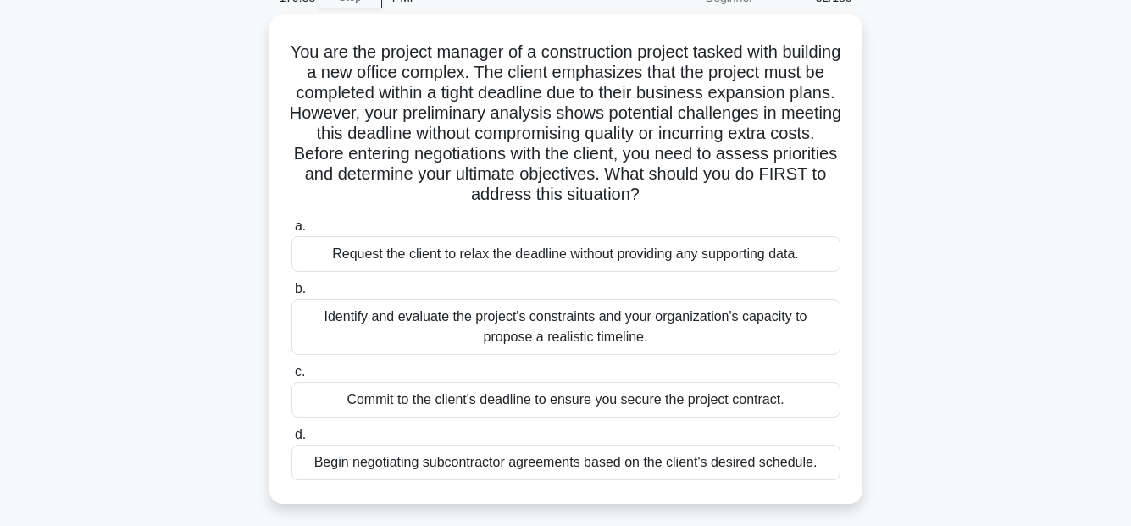
scroll to position [169, 0]
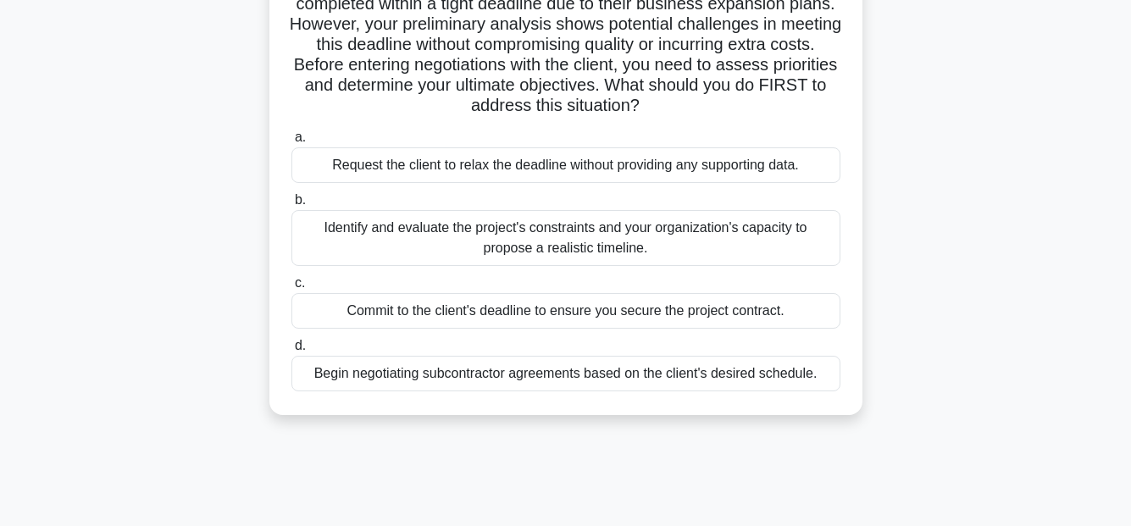
click at [684, 233] on div "Identify and evaluate the project's constraints and your organization's capacit…" at bounding box center [565, 238] width 549 height 56
click at [291, 206] on input "b. Identify and evaluate the project's constraints and your organization's capa…" at bounding box center [291, 200] width 0 height 11
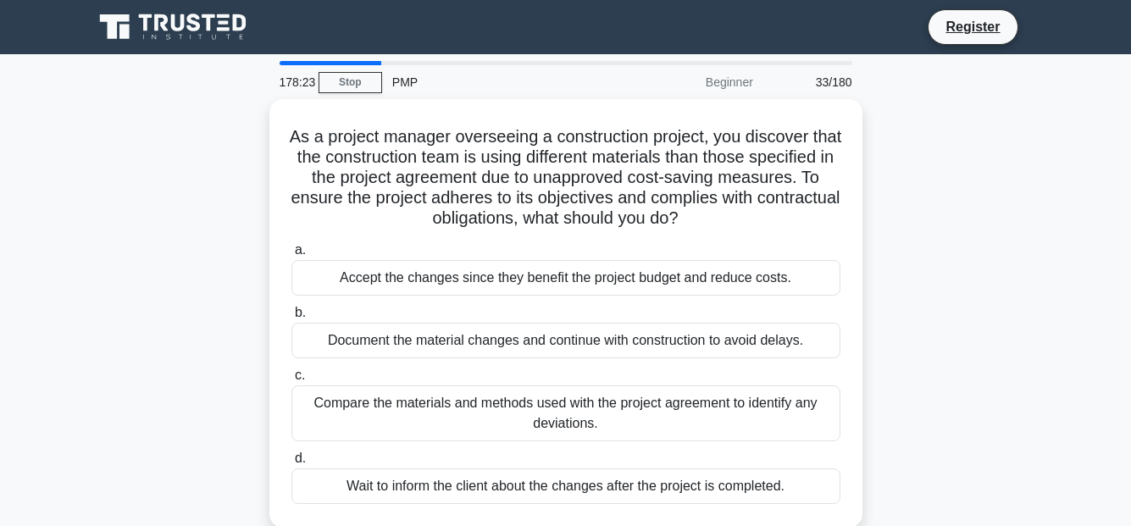
scroll to position [85, 0]
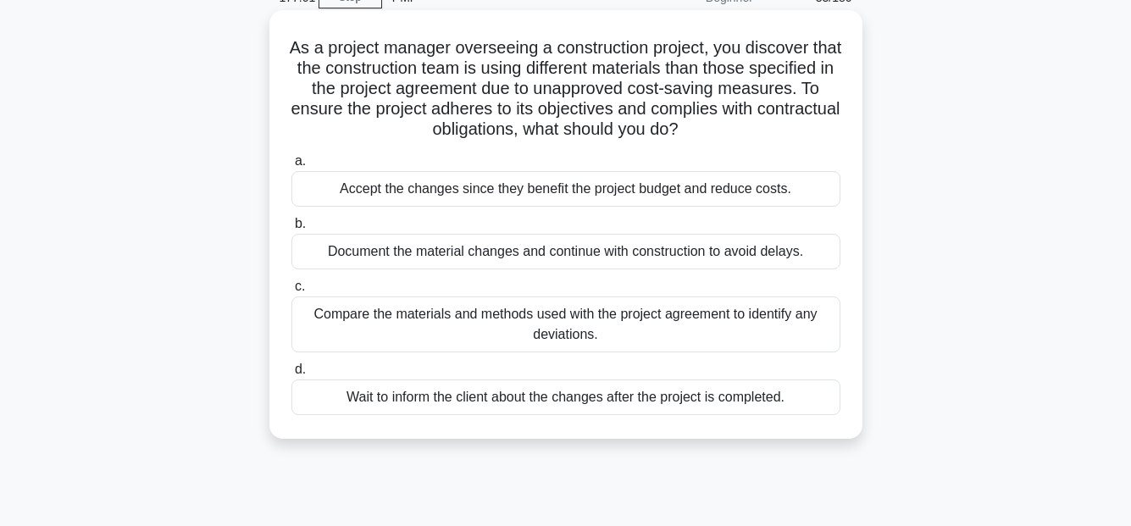
click at [745, 318] on div "Compare the materials and methods used with the project agreement to identify a…" at bounding box center [565, 324] width 549 height 56
click at [291, 292] on input "c. Compare the materials and methods used with the project agreement to identif…" at bounding box center [291, 286] width 0 height 11
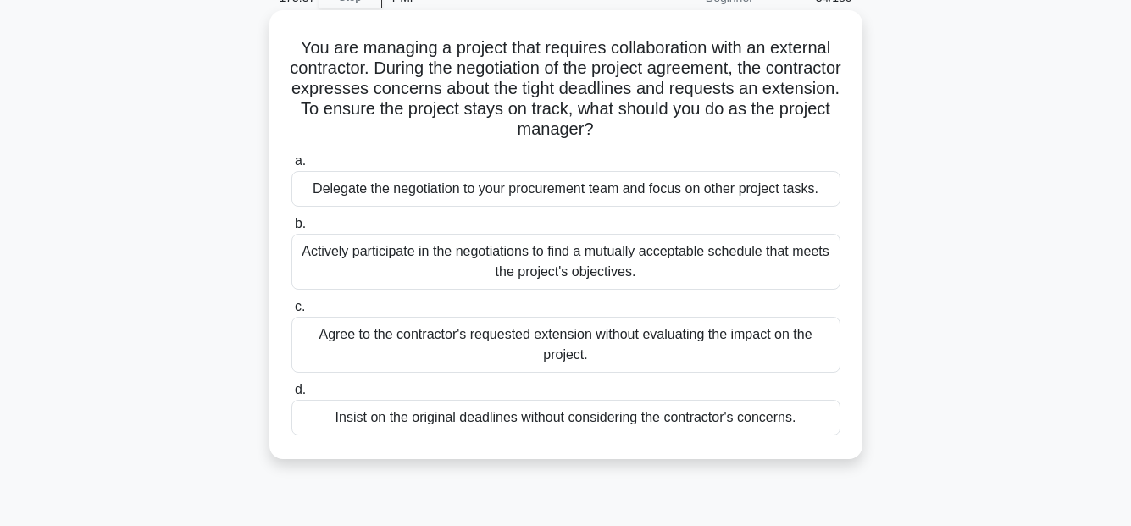
click at [716, 257] on div "Actively participate in the negotiations to find a mutually acceptable schedule…" at bounding box center [565, 262] width 549 height 56
click at [291, 229] on input "b. Actively participate in the negotiations to find a mutually acceptable sched…" at bounding box center [291, 223] width 0 height 11
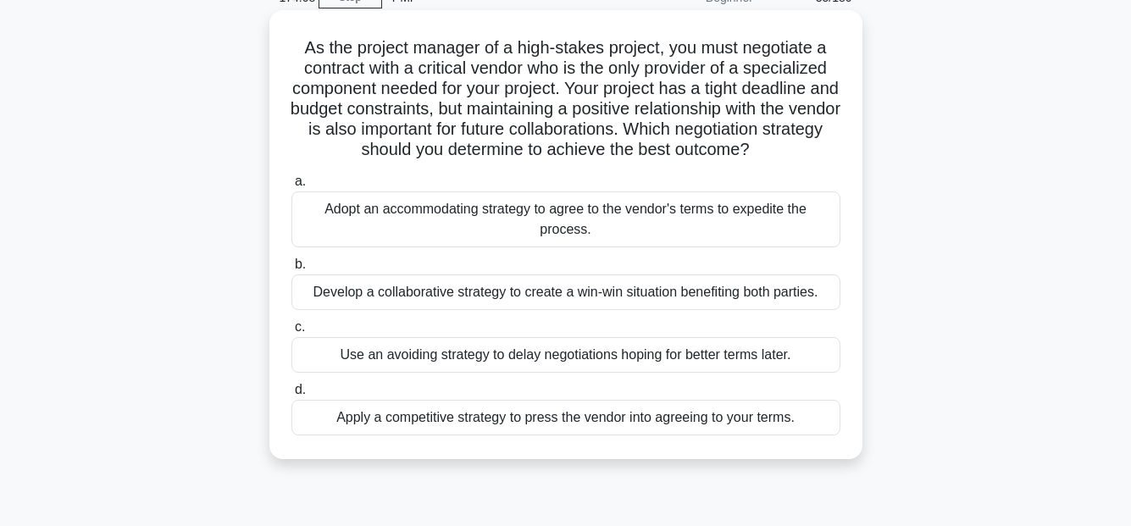
click at [721, 294] on div "Develop a collaborative strategy to create a win-win situation benefiting both …" at bounding box center [565, 292] width 549 height 36
click at [291, 270] on input "b. Develop a collaborative strategy to create a win-win situation benefiting bo…" at bounding box center [291, 264] width 0 height 11
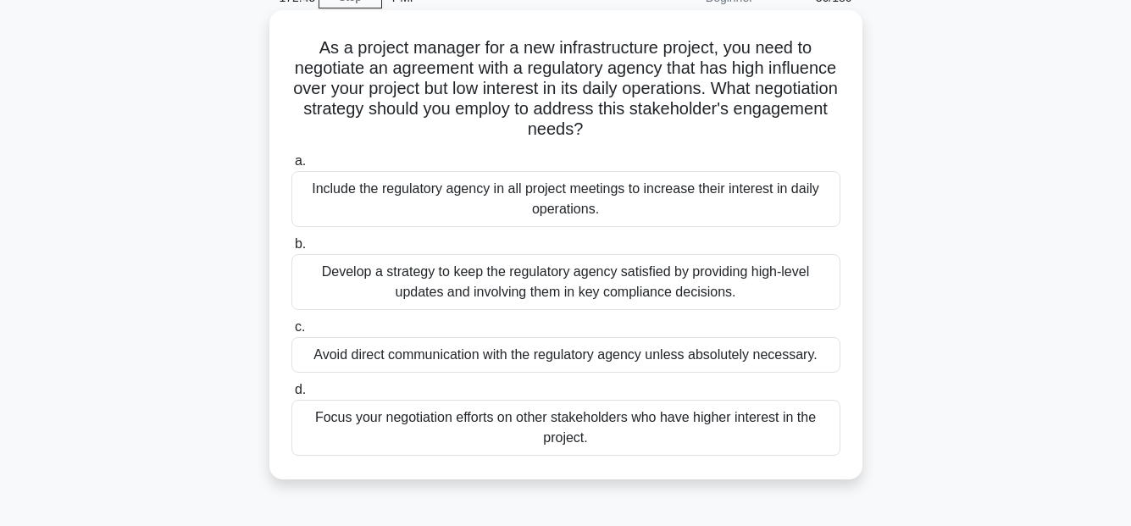
click at [595, 282] on div "Develop a strategy to keep the regulatory agency satisfied by providing high-le…" at bounding box center [565, 282] width 549 height 56
click at [291, 250] on input "b. Develop a strategy to keep the regulatory agency satisfied by providing high…" at bounding box center [291, 244] width 0 height 11
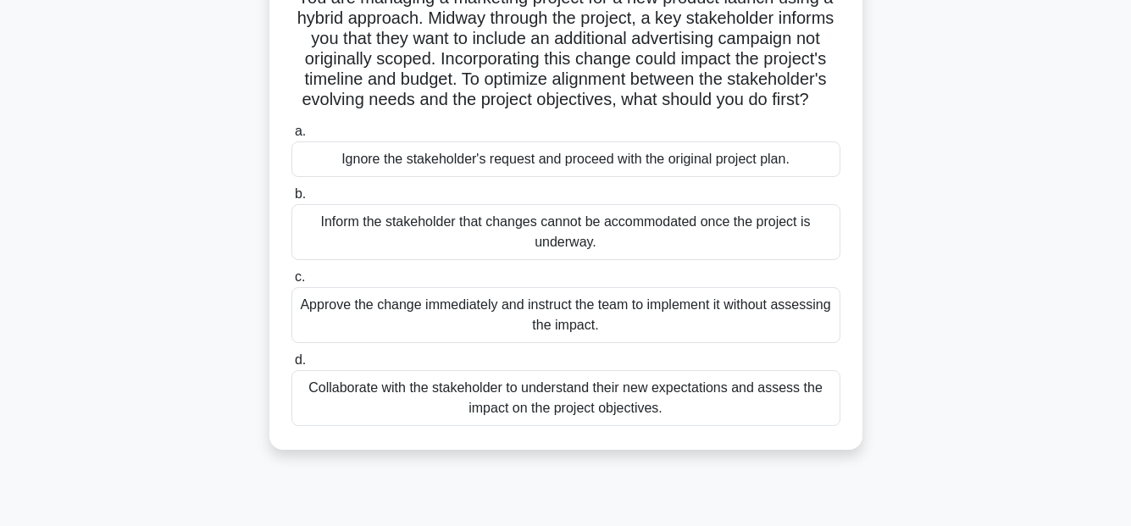
scroll to position [169, 0]
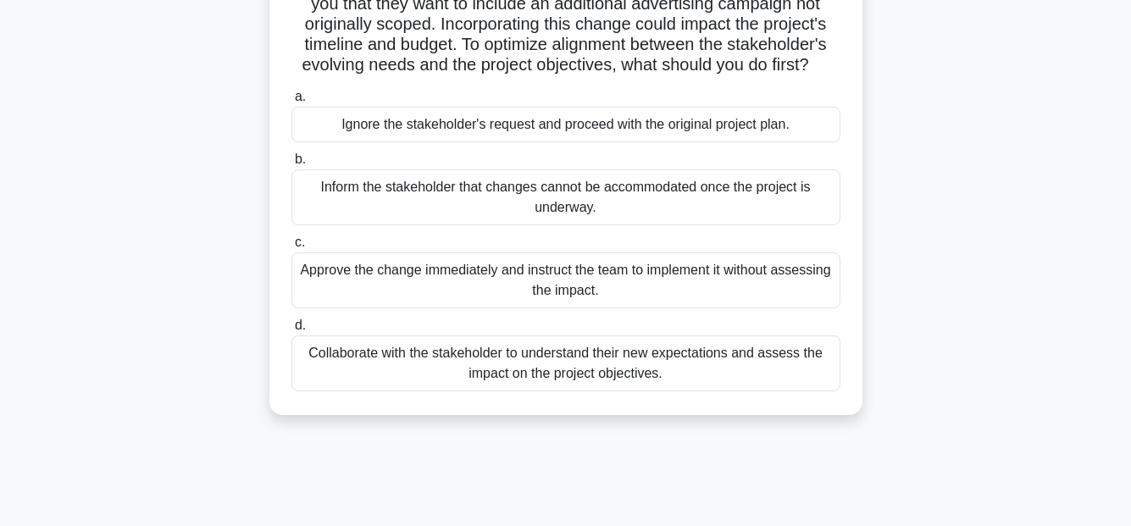
click at [665, 368] on div "Collaborate with the stakeholder to understand their new expectations and asses…" at bounding box center [565, 363] width 549 height 56
click at [291, 331] on input "d. Collaborate with the stakeholder to understand their new expectations and as…" at bounding box center [291, 325] width 0 height 11
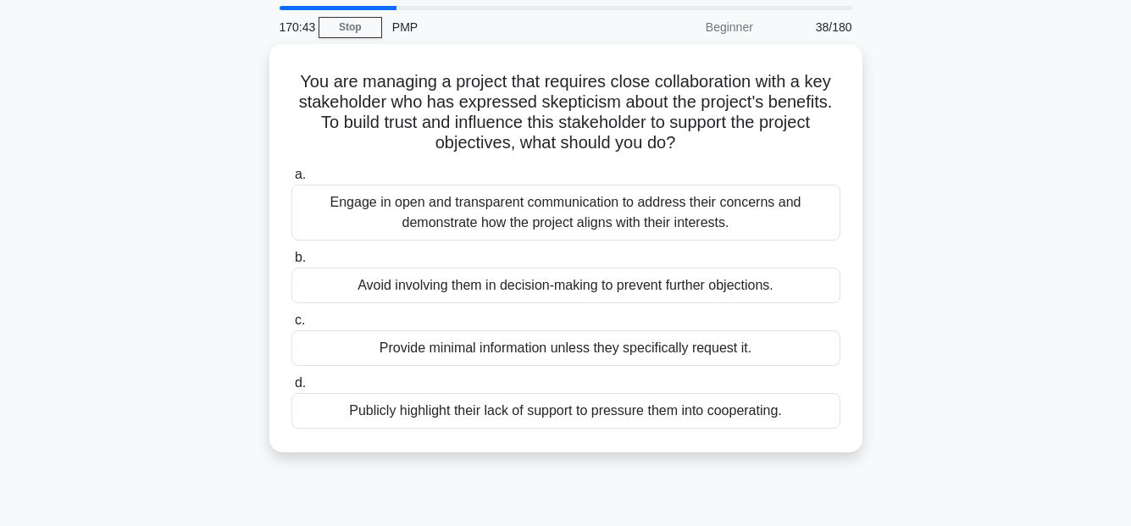
scroll to position [85, 0]
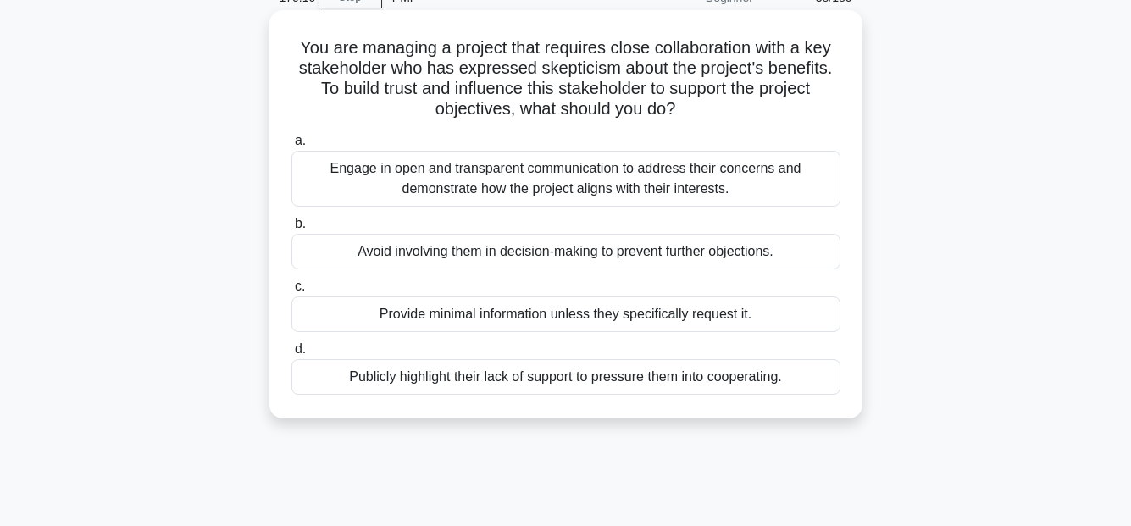
click at [789, 188] on div "Engage in open and transparent communication to address their concerns and demo…" at bounding box center [565, 179] width 549 height 56
click at [291, 147] on input "a. Engage in open and transparent communication to address their concerns and d…" at bounding box center [291, 140] width 0 height 11
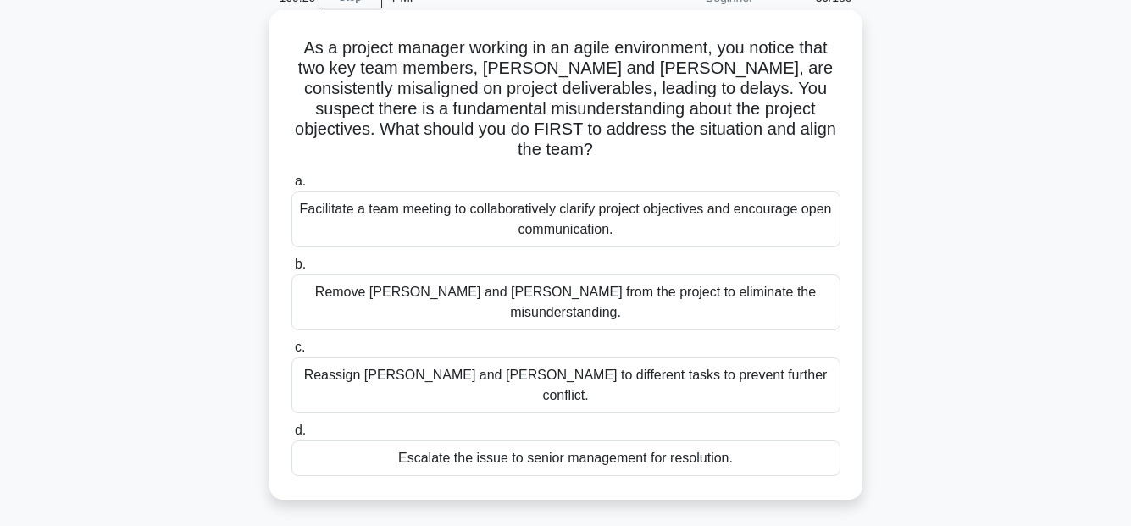
click at [594, 202] on div "Facilitate a team meeting to collaboratively clarify project objectives and enc…" at bounding box center [565, 219] width 549 height 56
click at [291, 187] on input "a. Facilitate a team meeting to collaboratively clarify project objectives and …" at bounding box center [291, 181] width 0 height 11
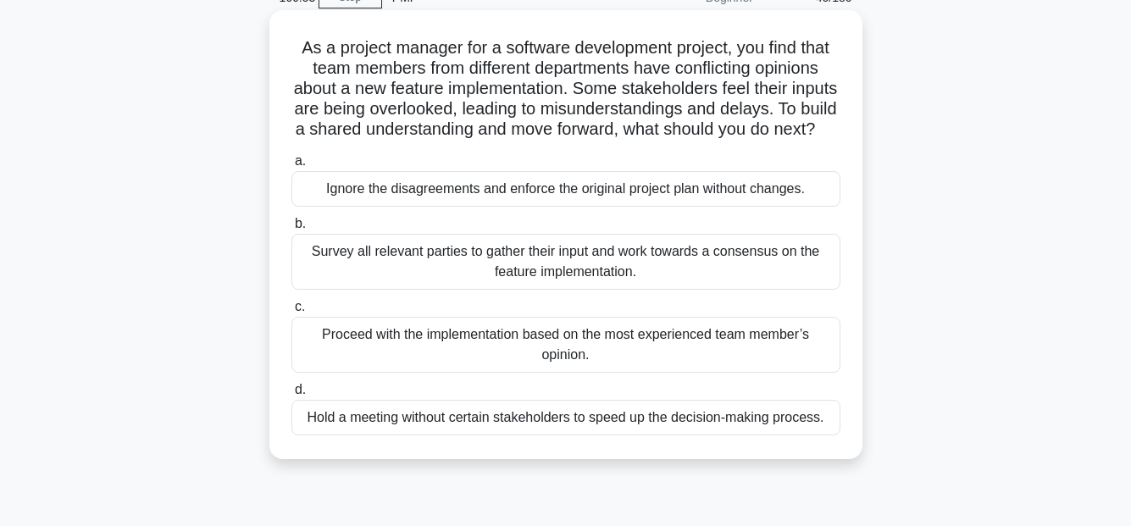
click at [734, 278] on div "Survey all relevant parties to gather their input and work towards a consensus …" at bounding box center [565, 262] width 549 height 56
click at [291, 229] on input "b. Survey all relevant parties to gather their input and work towards a consens…" at bounding box center [291, 223] width 0 height 11
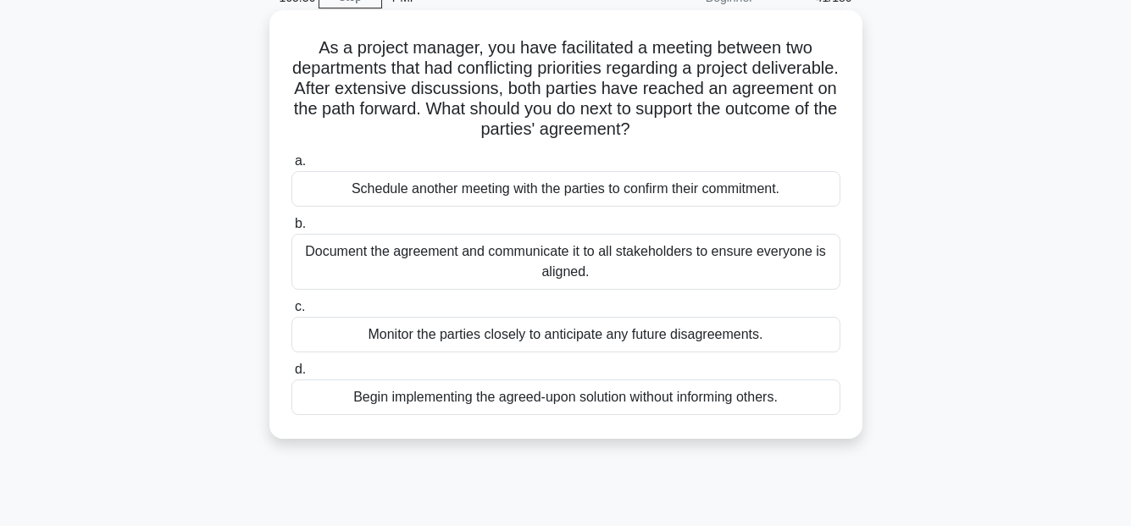
click at [760, 259] on div "Document the agreement and communicate it to all stakeholders to ensure everyon…" at bounding box center [565, 262] width 549 height 56
click at [291, 229] on input "b. Document the agreement and communicate it to all stakeholders to ensure ever…" at bounding box center [291, 223] width 0 height 11
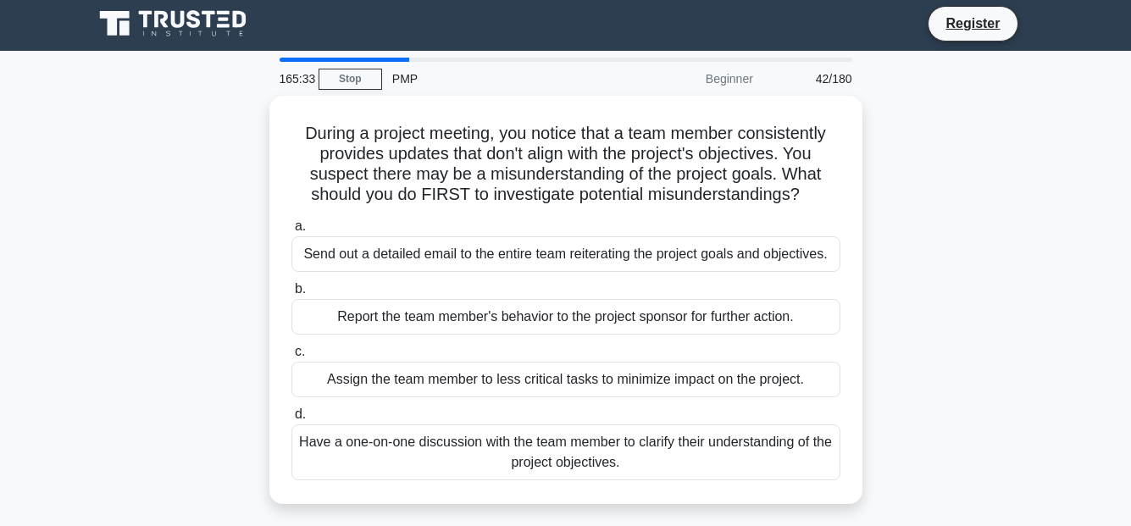
scroll to position [0, 0]
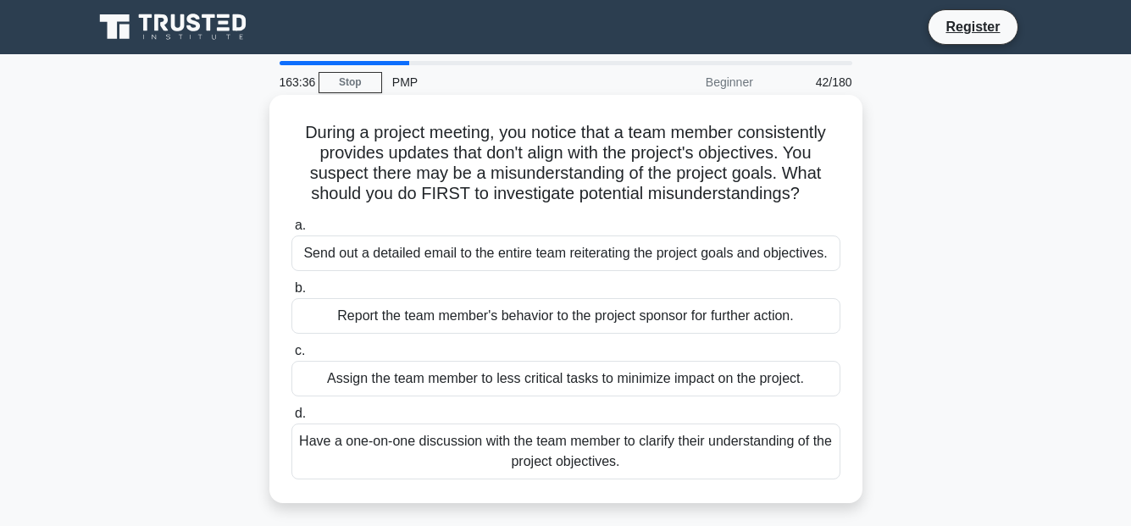
click at [814, 436] on div "Have a one-on-one discussion with the team member to clarify their understandin…" at bounding box center [565, 451] width 549 height 56
click at [753, 445] on div "Have a one-on-one discussion with the team member to clarify their understandin…" at bounding box center [565, 451] width 549 height 56
click at [291, 419] on input "d. Have a one-on-one discussion with the team member to clarify their understan…" at bounding box center [291, 413] width 0 height 11
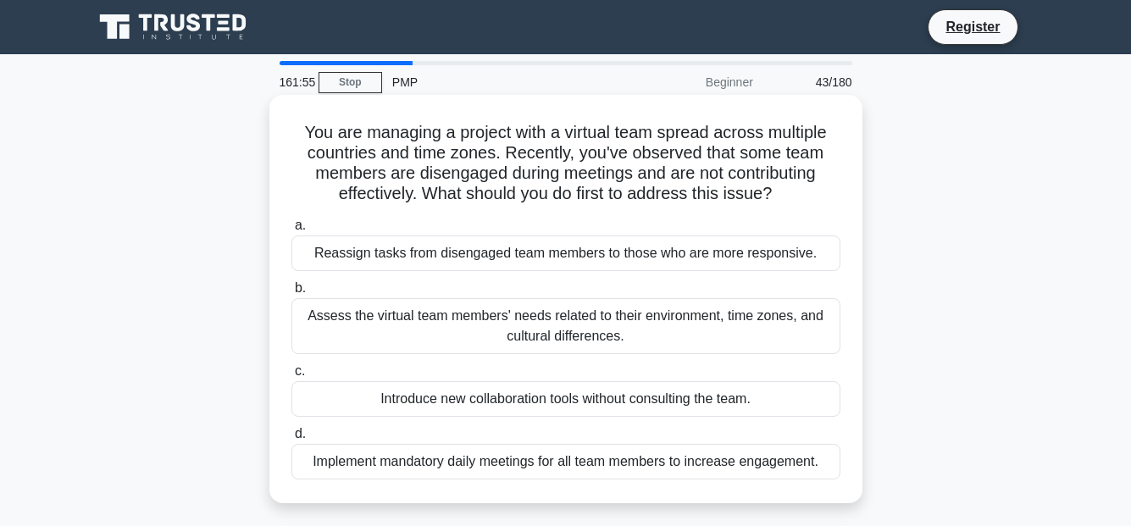
click at [717, 339] on div "Assess the virtual team members' needs related to their environment, time zones…" at bounding box center [565, 326] width 549 height 56
click at [291, 294] on input "b. Assess the virtual team members' needs related to their environment, time zo…" at bounding box center [291, 288] width 0 height 11
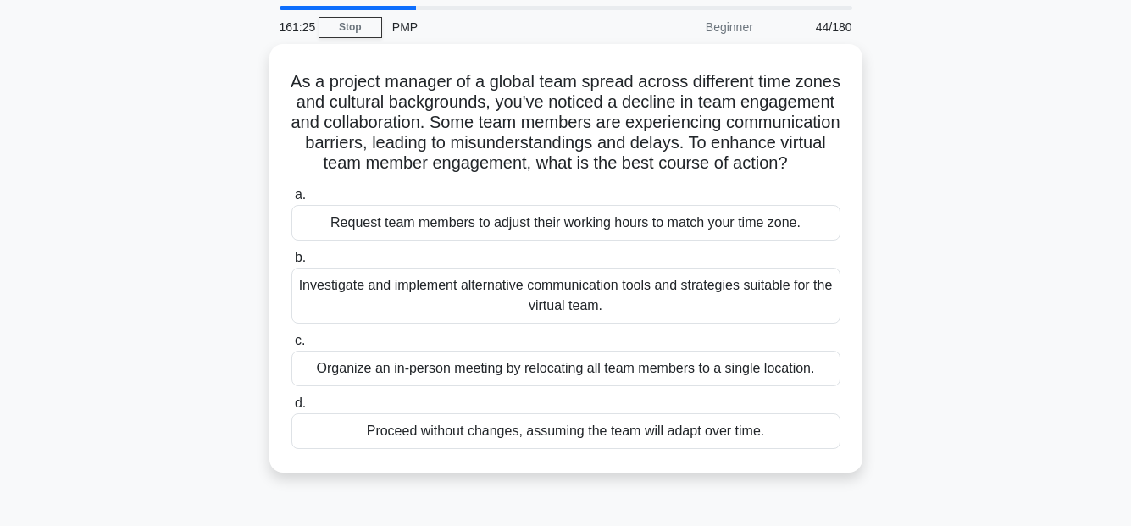
scroll to position [85, 0]
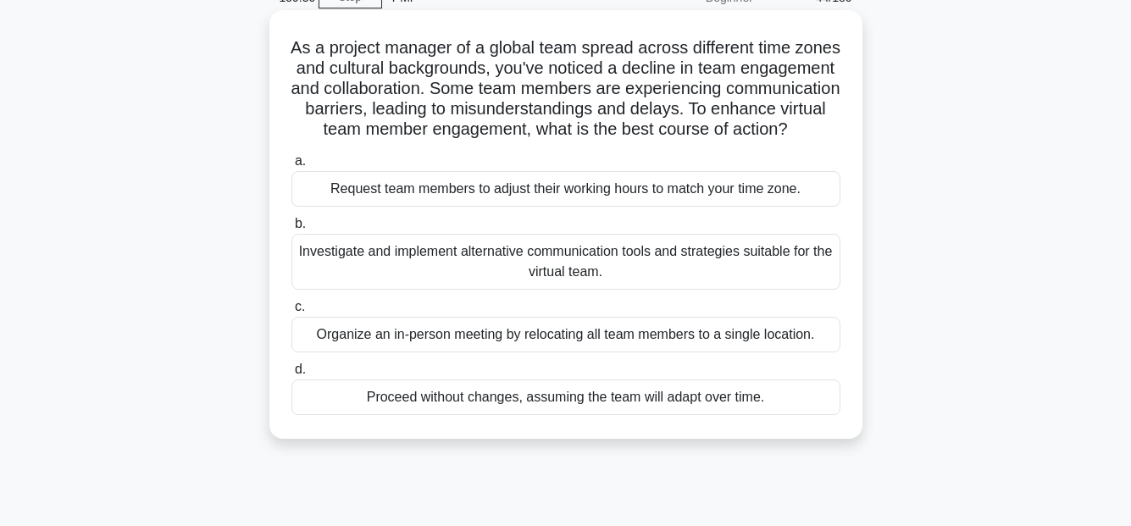
click at [764, 289] on div "Investigate and implement alternative communication tools and strategies suitab…" at bounding box center [565, 262] width 549 height 56
click at [291, 229] on input "b. Investigate and implement alternative communication tools and strategies sui…" at bounding box center [291, 223] width 0 height 11
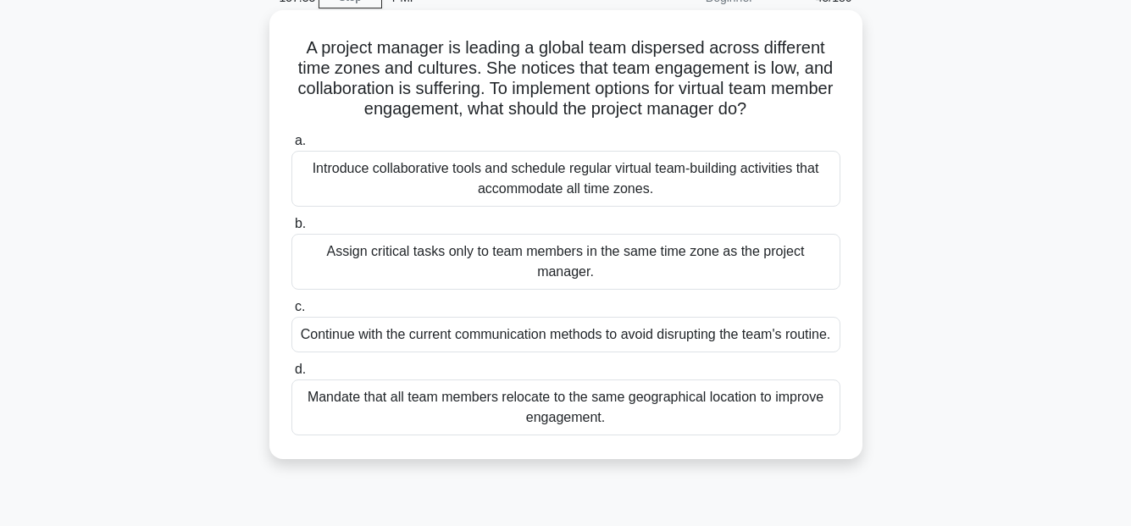
click at [711, 185] on div "Introduce collaborative tools and schedule regular virtual team-building activi…" at bounding box center [565, 179] width 549 height 56
click at [291, 147] on input "a. Introduce collaborative tools and schedule regular virtual team-building act…" at bounding box center [291, 140] width 0 height 11
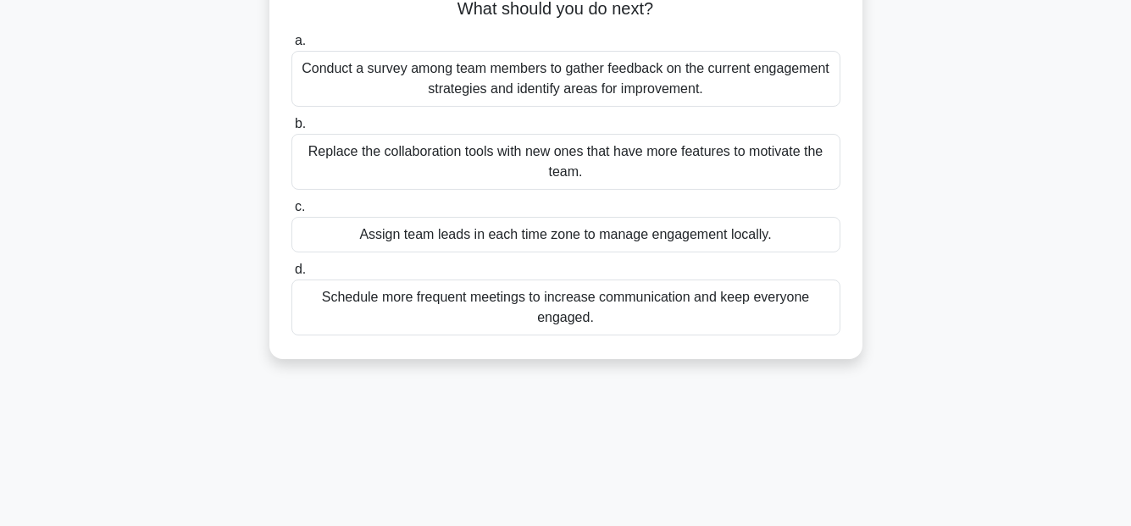
scroll to position [254, 0]
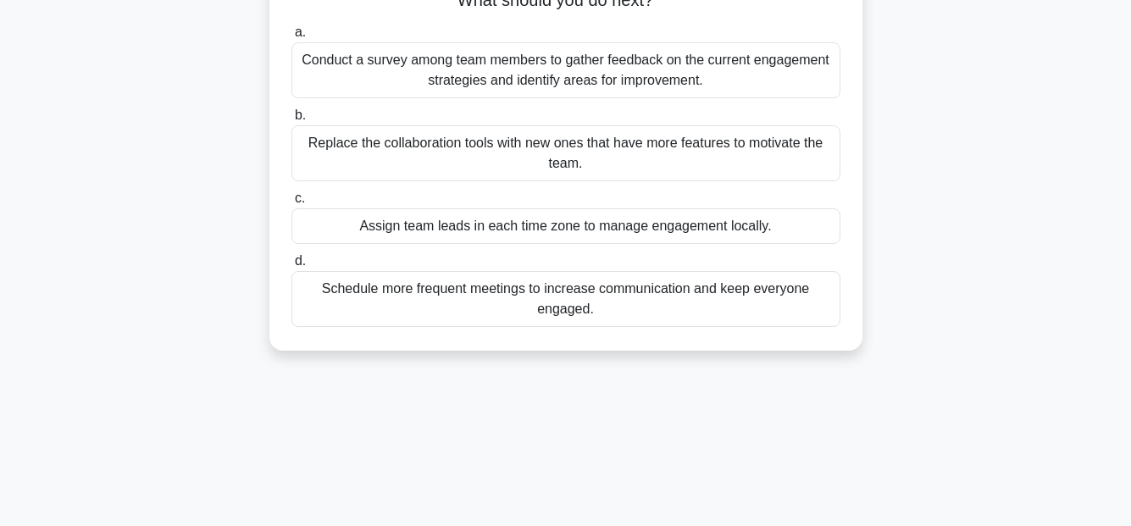
click at [782, 231] on div "Assign team leads in each time zone to manage engagement locally." at bounding box center [565, 226] width 549 height 36
click at [291, 204] on input "c. Assign team leads in each time zone to manage engagement locally." at bounding box center [291, 198] width 0 height 11
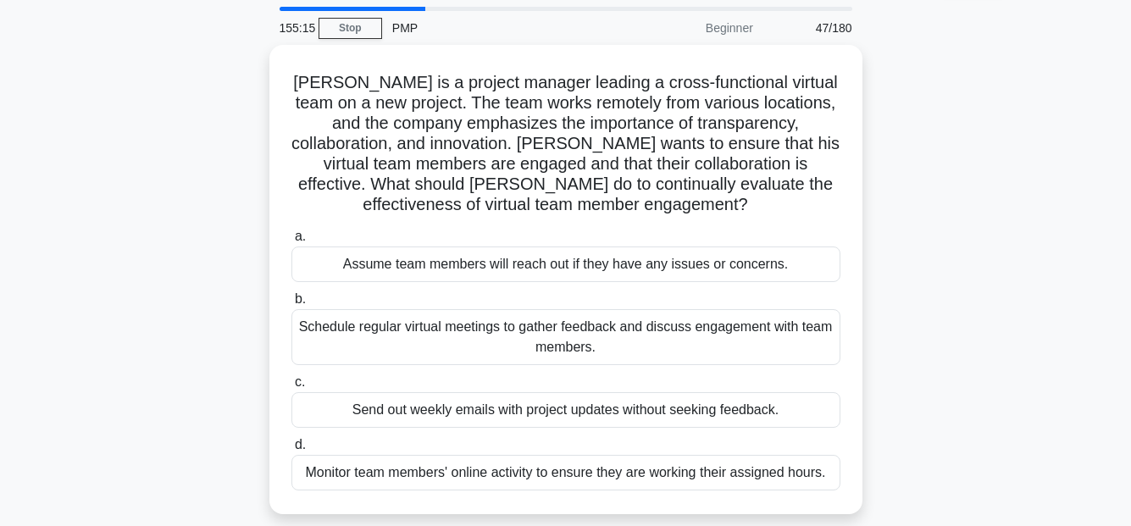
scroll to position [85, 0]
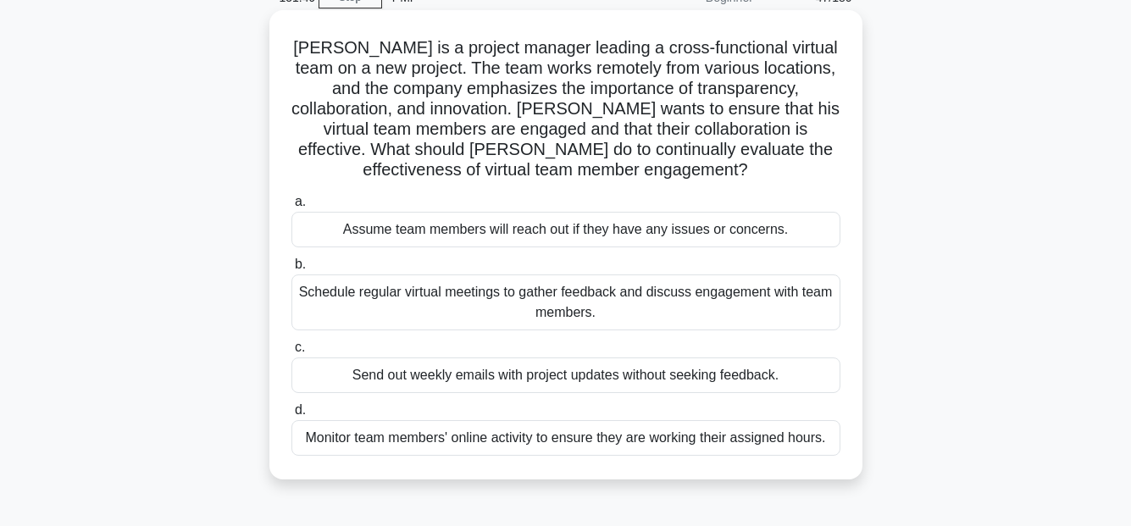
click at [650, 290] on div "Schedule regular virtual meetings to gather feedback and discuss engagement wit…" at bounding box center [565, 302] width 549 height 56
click at [291, 270] on input "b. Schedule regular virtual meetings to gather feedback and discuss engagement …" at bounding box center [291, 264] width 0 height 11
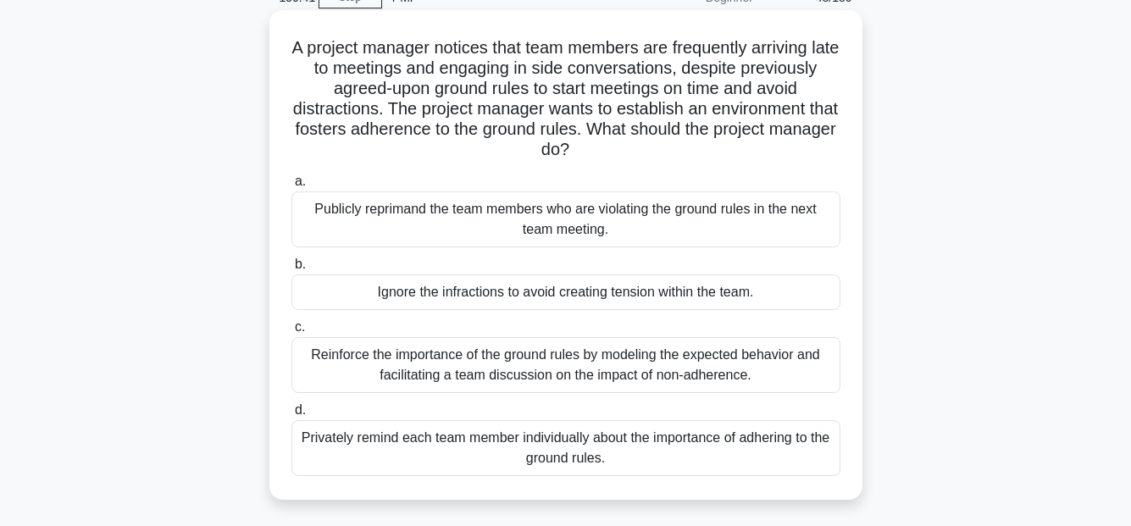
click at [672, 362] on div "Reinforce the importance of the ground rules by modeling the expected behavior …" at bounding box center [565, 365] width 549 height 56
click at [291, 333] on input "c. Reinforce the importance of the ground rules by modeling the expected behavi…" at bounding box center [291, 327] width 0 height 11
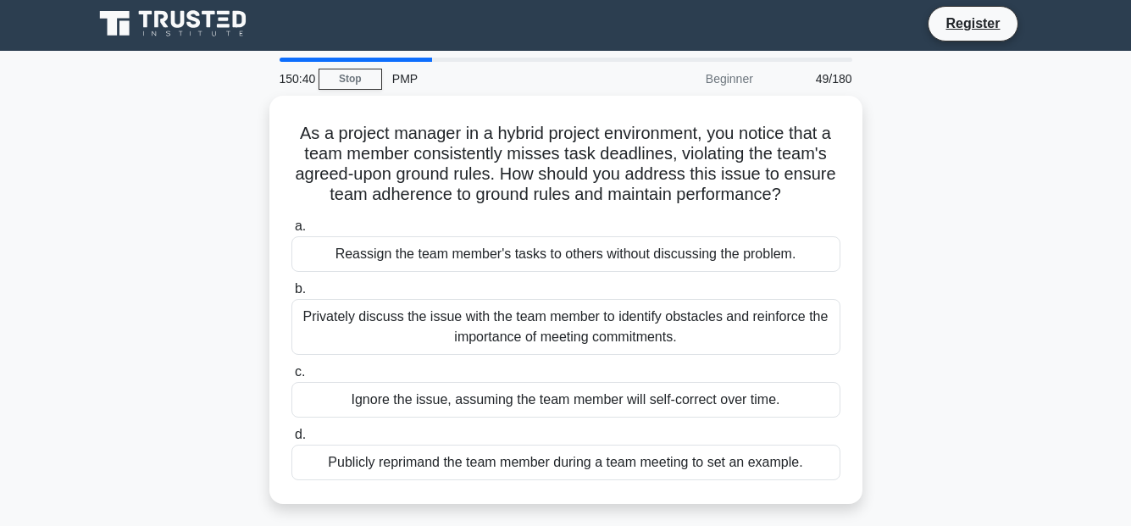
scroll to position [0, 0]
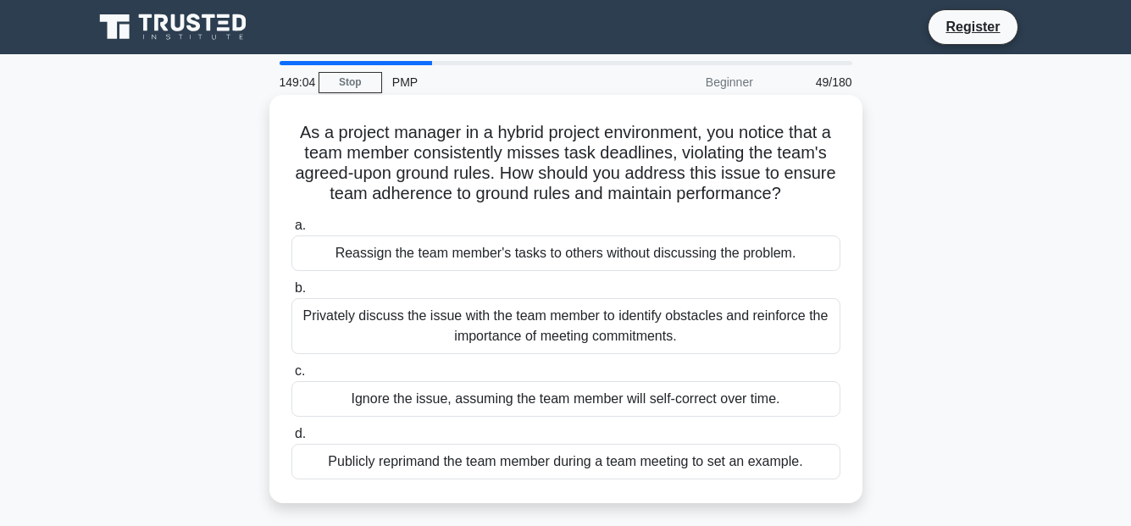
click at [703, 323] on div "Privately discuss the issue with the team member to identify obstacles and rein…" at bounding box center [565, 326] width 549 height 56
click at [291, 294] on input "b. Privately discuss the issue with the team member to identify obstacles and r…" at bounding box center [291, 288] width 0 height 11
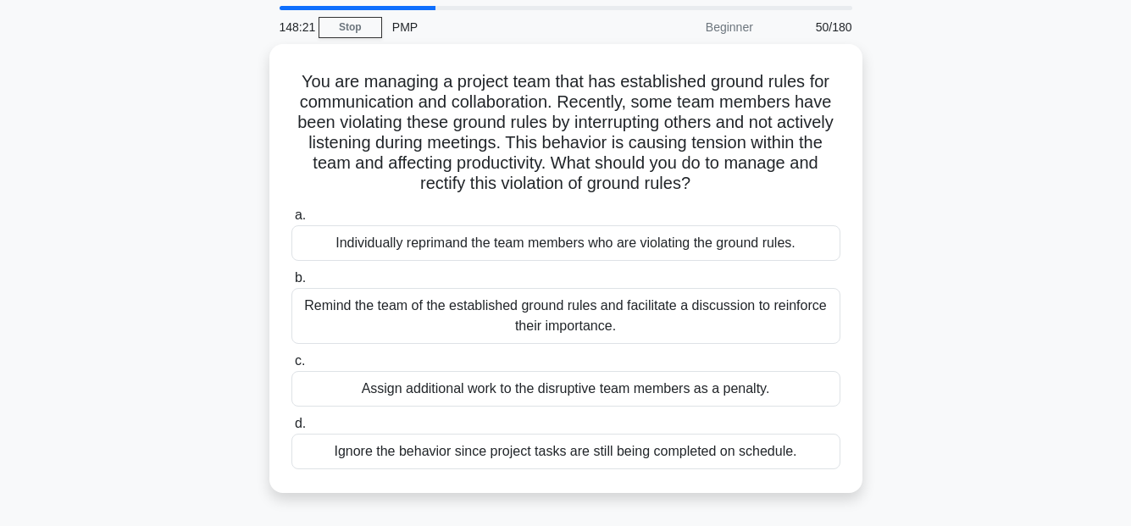
scroll to position [85, 0]
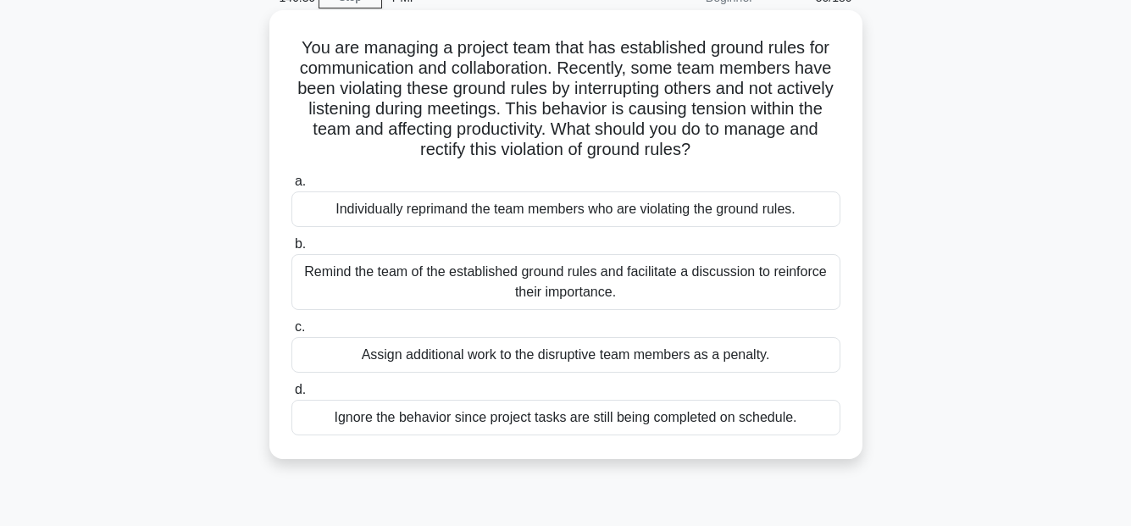
click at [687, 279] on div "Remind the team of the established ground rules and facilitate a discussion to …" at bounding box center [565, 282] width 549 height 56
click at [291, 250] on input "b. Remind the team of the established ground rules and facilitate a discussion …" at bounding box center [291, 244] width 0 height 11
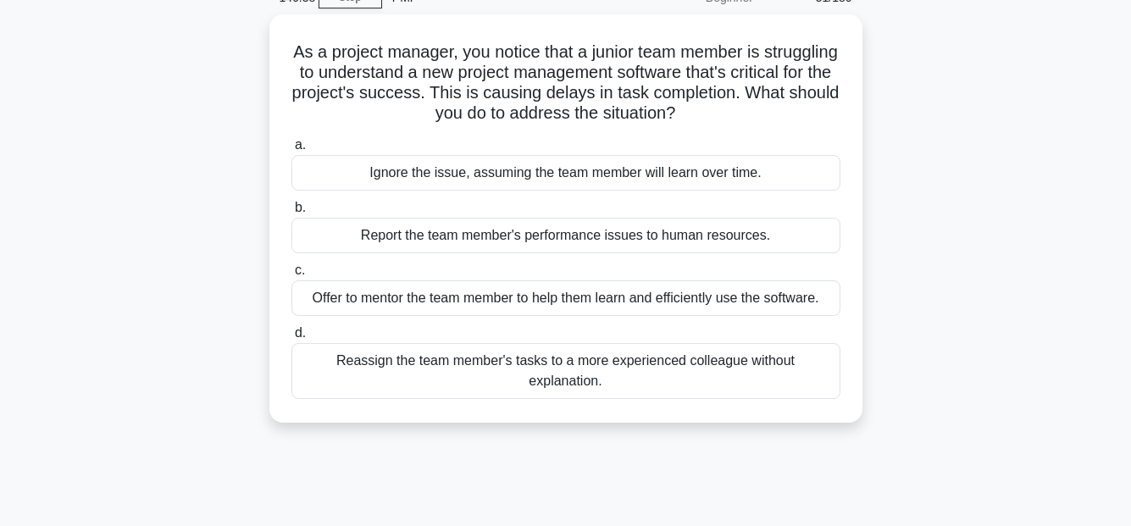
scroll to position [0, 0]
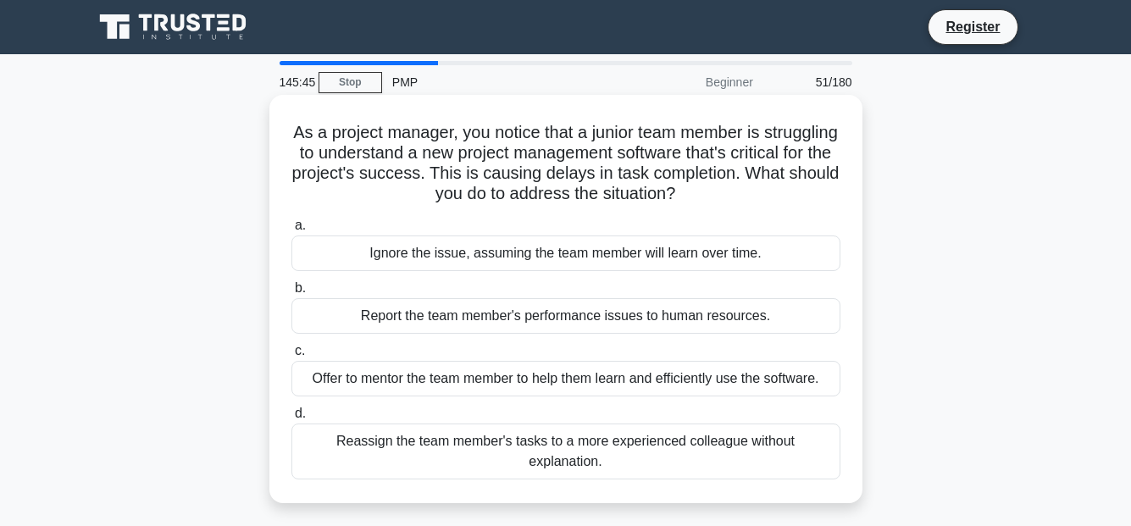
click at [707, 373] on div "Offer to mentor the team member to help them learn and efficiently use the soft…" at bounding box center [565, 379] width 549 height 36
click at [291, 357] on input "c. Offer to mentor the team member to help them learn and efficiently use the s…" at bounding box center [291, 351] width 0 height 11
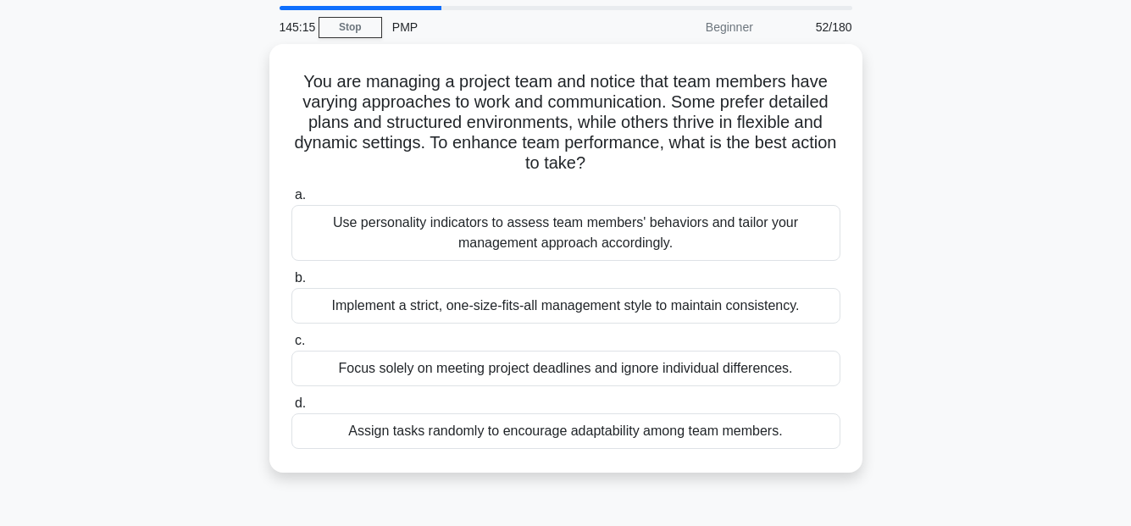
scroll to position [85, 0]
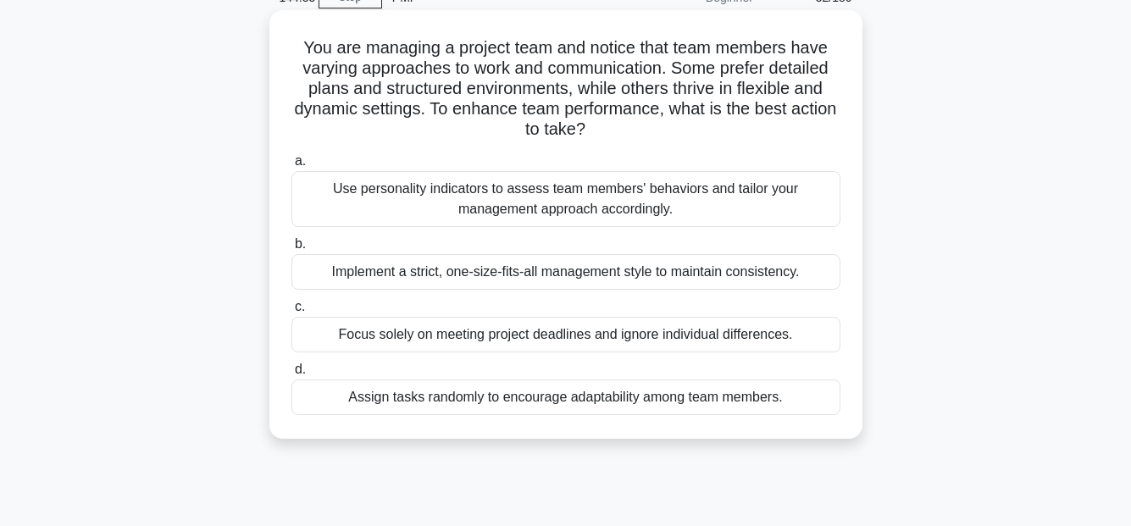
click at [683, 202] on div "Use personality indicators to assess team members' behaviors and tailor your ma…" at bounding box center [565, 199] width 549 height 56
click at [291, 167] on input "a. Use personality indicators to assess team members' behaviors and tailor your…" at bounding box center [291, 161] width 0 height 11
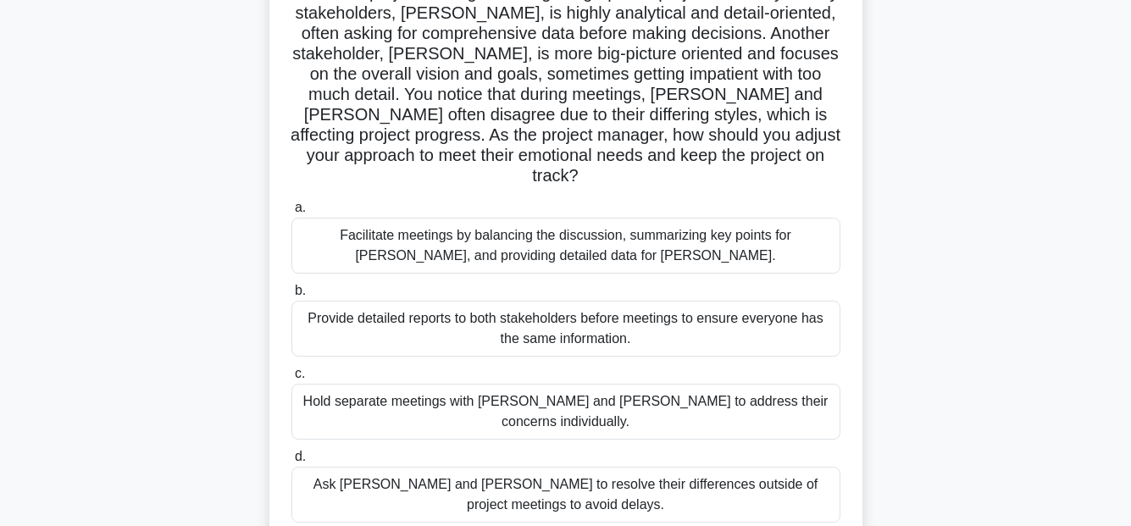
scroll to position [169, 0]
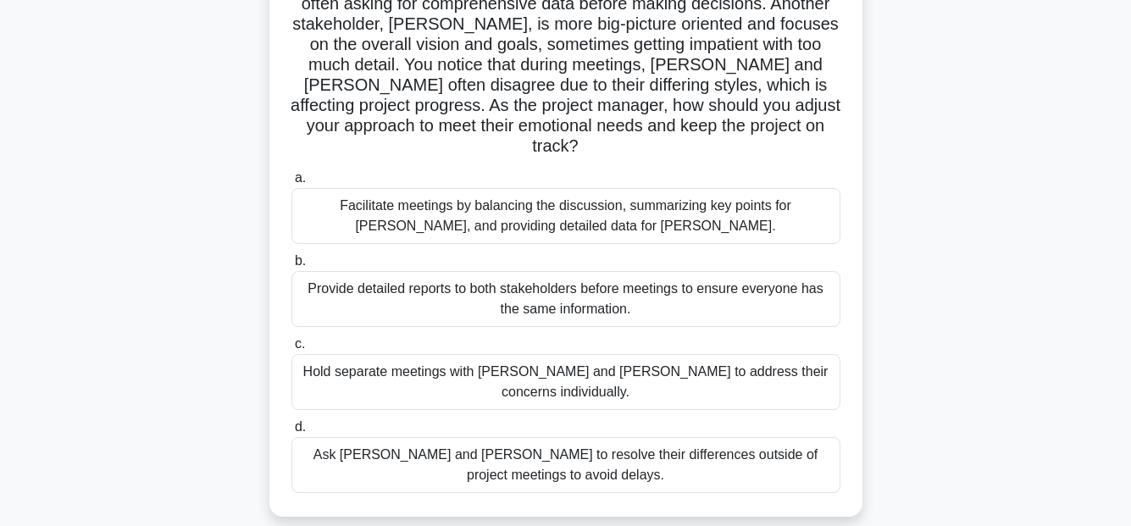
click at [786, 202] on div "Facilitate meetings by balancing the discussion, summarizing key points for Joh…" at bounding box center [565, 216] width 549 height 56
click at [291, 184] on input "a. Facilitate meetings by balancing the discussion, summarizing key points for …" at bounding box center [291, 178] width 0 height 11
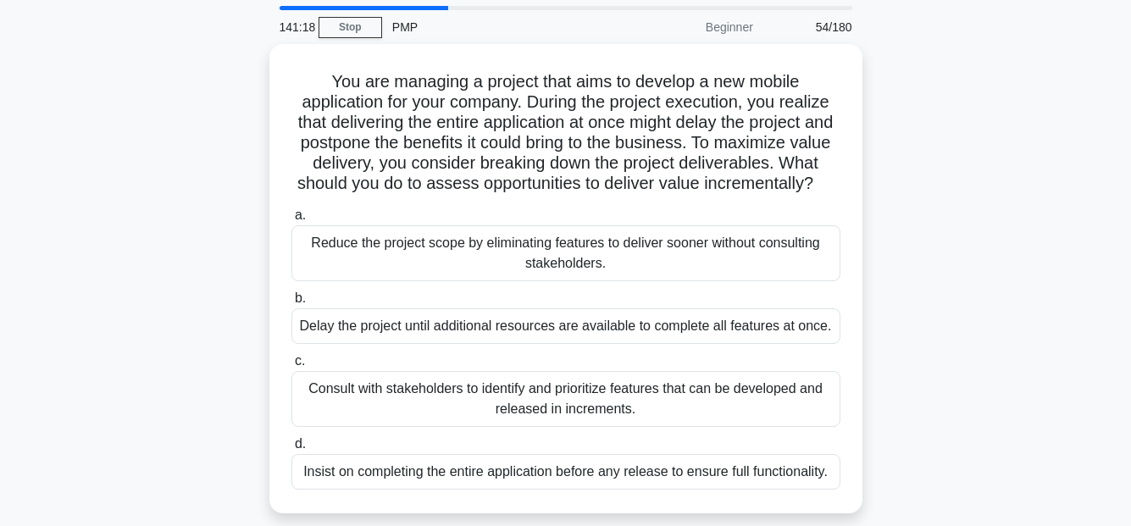
scroll to position [85, 0]
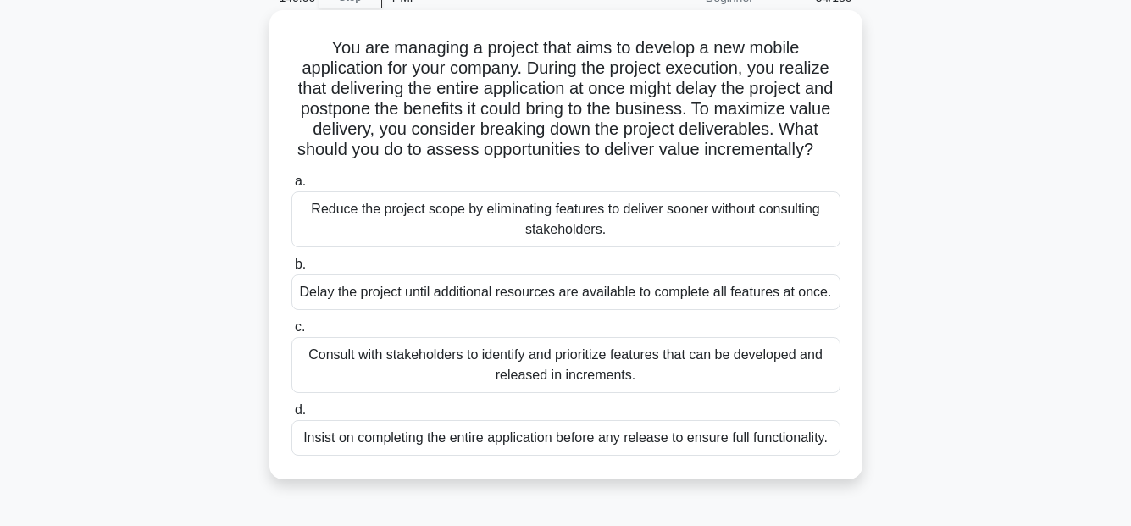
click at [677, 388] on div "Consult with stakeholders to identify and prioritize features that can be devel…" at bounding box center [565, 365] width 549 height 56
click at [291, 333] on input "c. Consult with stakeholders to identify and prioritize features that can be de…" at bounding box center [291, 327] width 0 height 11
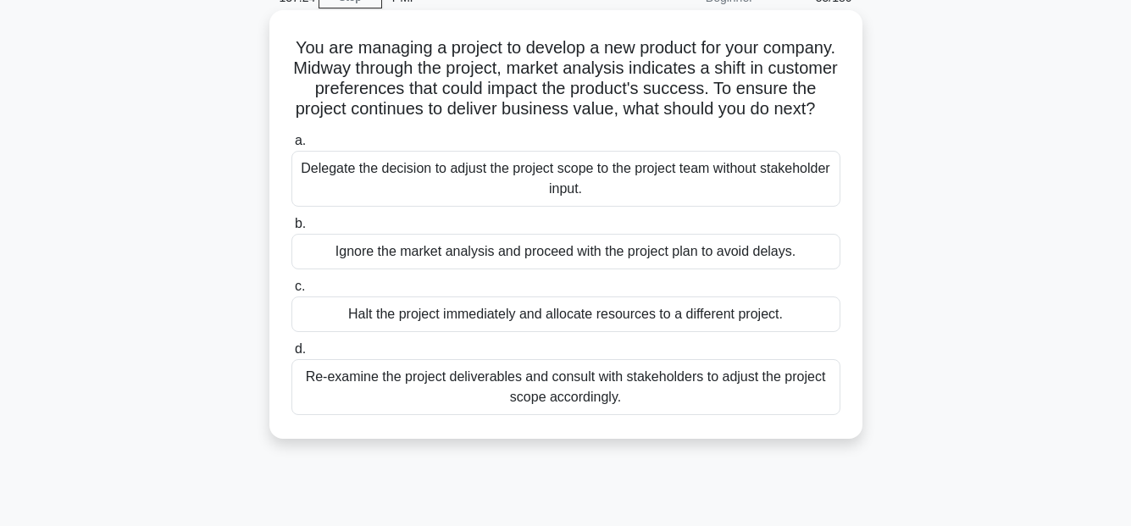
click at [495, 402] on div "Re-examine the project deliverables and consult with stakeholders to adjust the…" at bounding box center [565, 387] width 549 height 56
click at [291, 355] on input "d. Re-examine the project deliverables and consult with stakeholders to adjust …" at bounding box center [291, 349] width 0 height 11
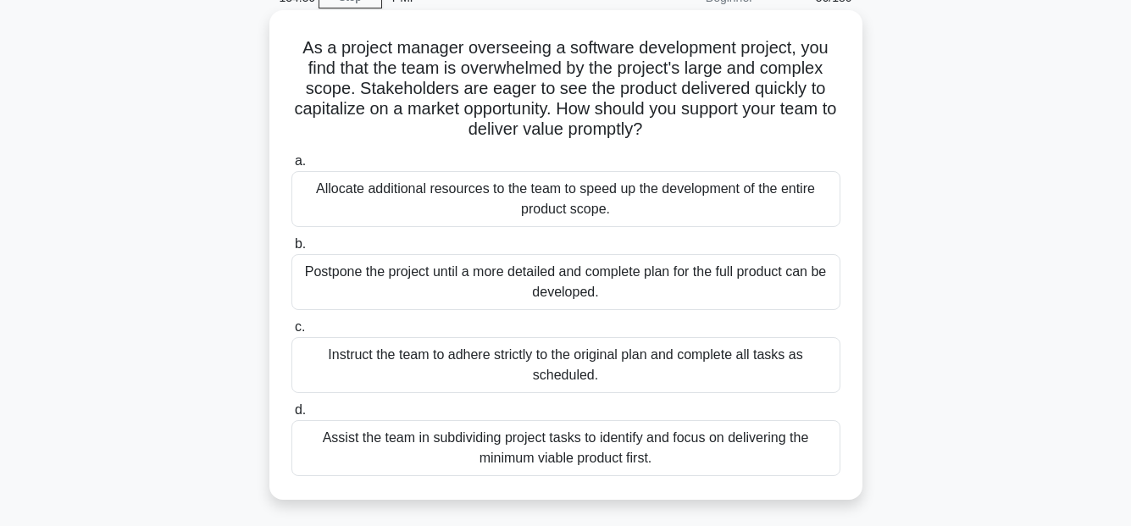
click at [561, 453] on div "Assist the team in subdividing project tasks to identify and focus on deliverin…" at bounding box center [565, 448] width 549 height 56
click at [291, 416] on input "d. Assist the team in subdividing project tasks to identify and focus on delive…" at bounding box center [291, 410] width 0 height 11
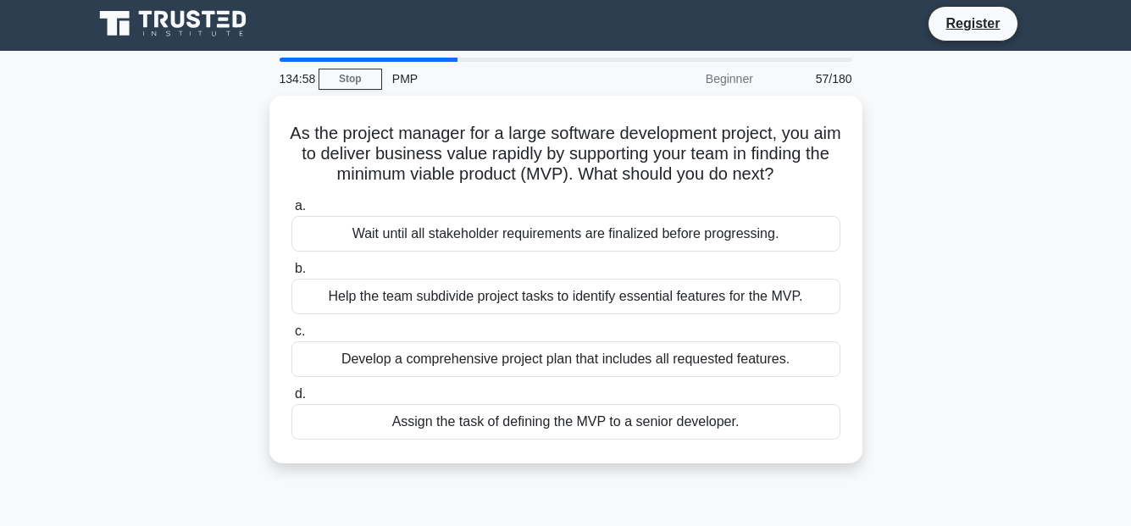
scroll to position [0, 0]
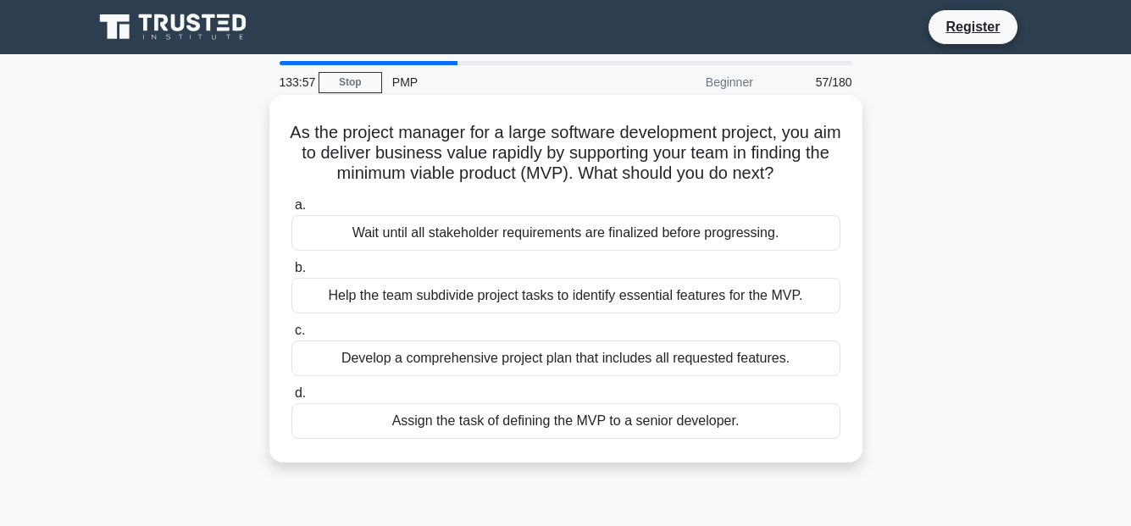
click at [663, 313] on div "Help the team subdivide project tasks to identify essential features for the MV…" at bounding box center [565, 296] width 549 height 36
click at [291, 274] on input "b. Help the team subdivide project tasks to identify essential features for the…" at bounding box center [291, 268] width 0 height 11
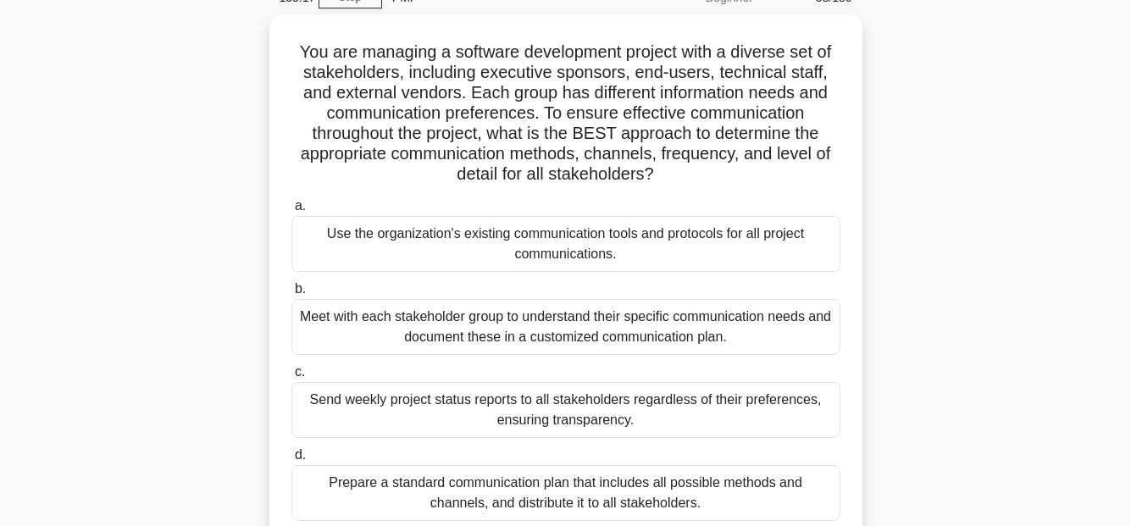
scroll to position [169, 0]
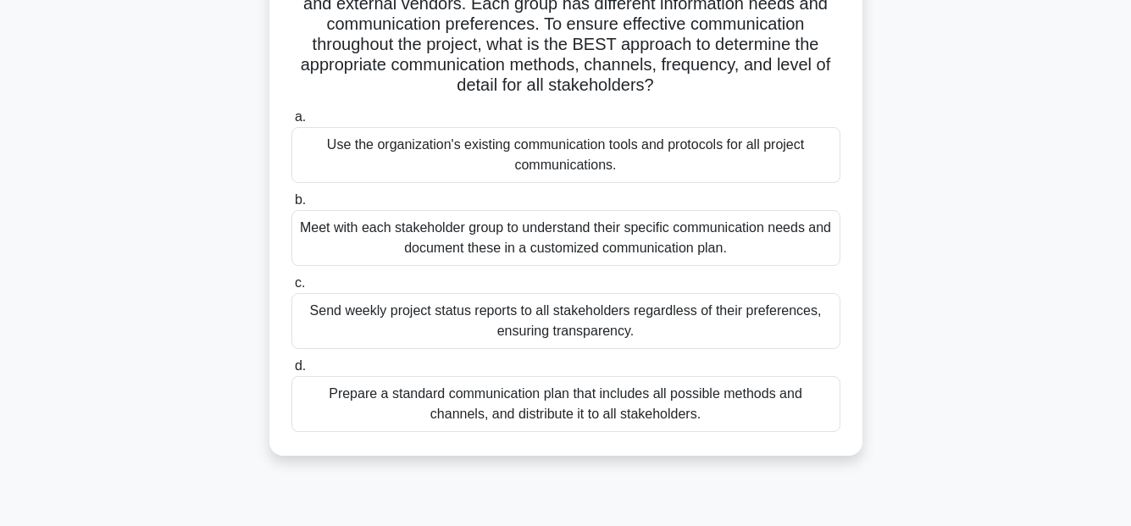
click at [625, 235] on div "Meet with each stakeholder group to understand their specific communication nee…" at bounding box center [565, 238] width 549 height 56
click at [291, 206] on input "b. Meet with each stakeholder group to understand their specific communication …" at bounding box center [291, 200] width 0 height 11
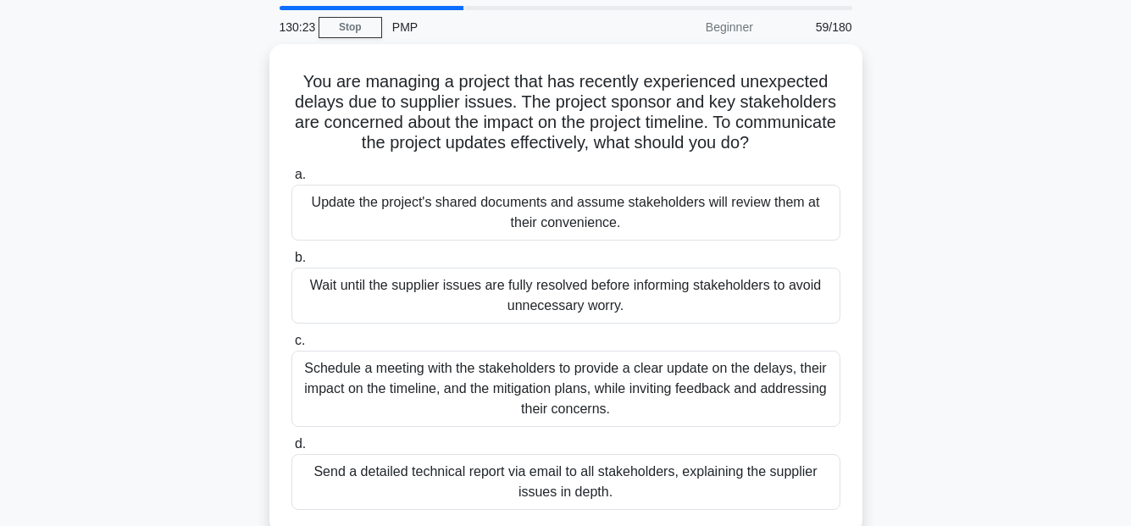
scroll to position [85, 0]
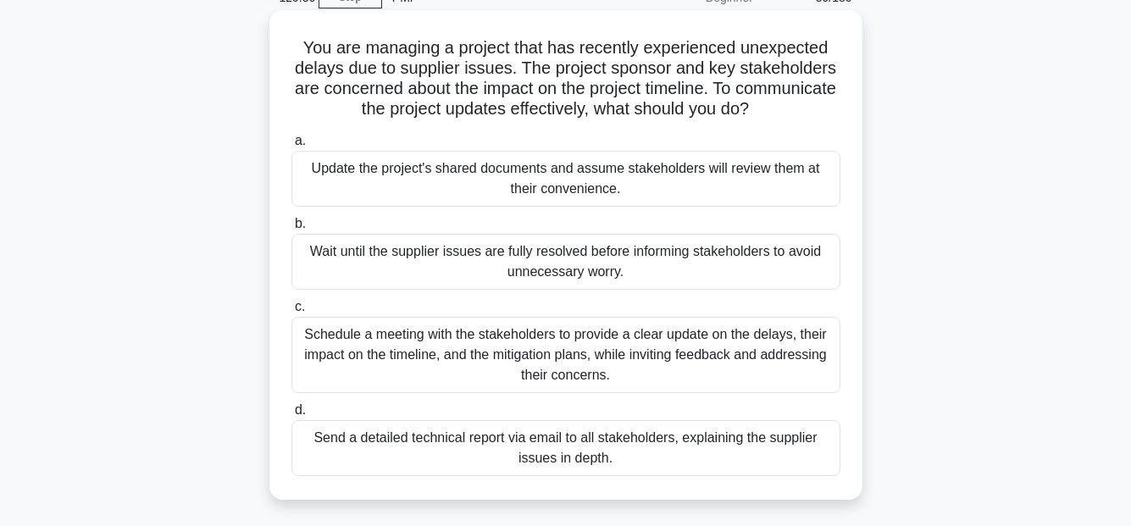
click at [497, 340] on div "Schedule a meeting with the stakeholders to provide a clear update on the delay…" at bounding box center [565, 355] width 549 height 76
click at [291, 312] on input "c. Schedule a meeting with the stakeholders to provide a clear update on the de…" at bounding box center [291, 306] width 0 height 11
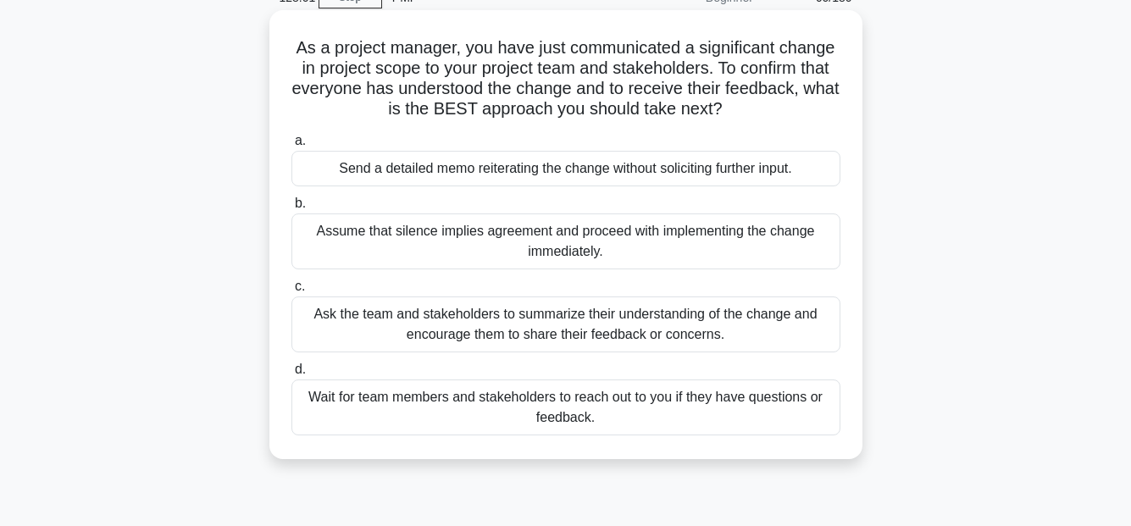
click at [788, 312] on div "Ask the team and stakeholders to summarize their understanding of the change an…" at bounding box center [565, 324] width 549 height 56
click at [291, 292] on input "c. Ask the team and stakeholders to summarize their understanding of the change…" at bounding box center [291, 286] width 0 height 11
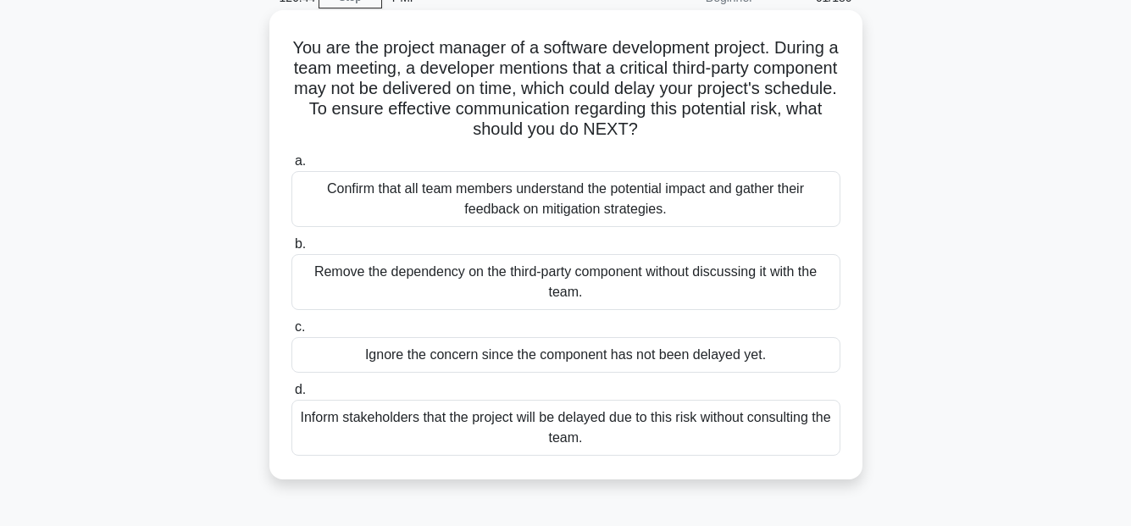
click at [720, 202] on div "Confirm that all team members understand the potential impact and gather their …" at bounding box center [565, 199] width 549 height 56
click at [291, 167] on input "a. Confirm that all team members understand the potential impact and gather the…" at bounding box center [291, 161] width 0 height 11
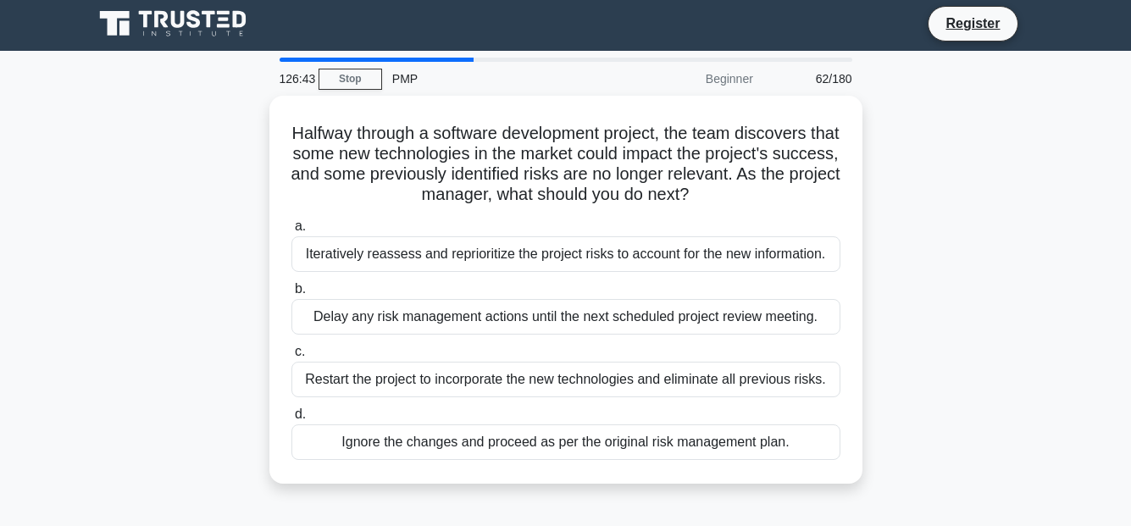
scroll to position [0, 0]
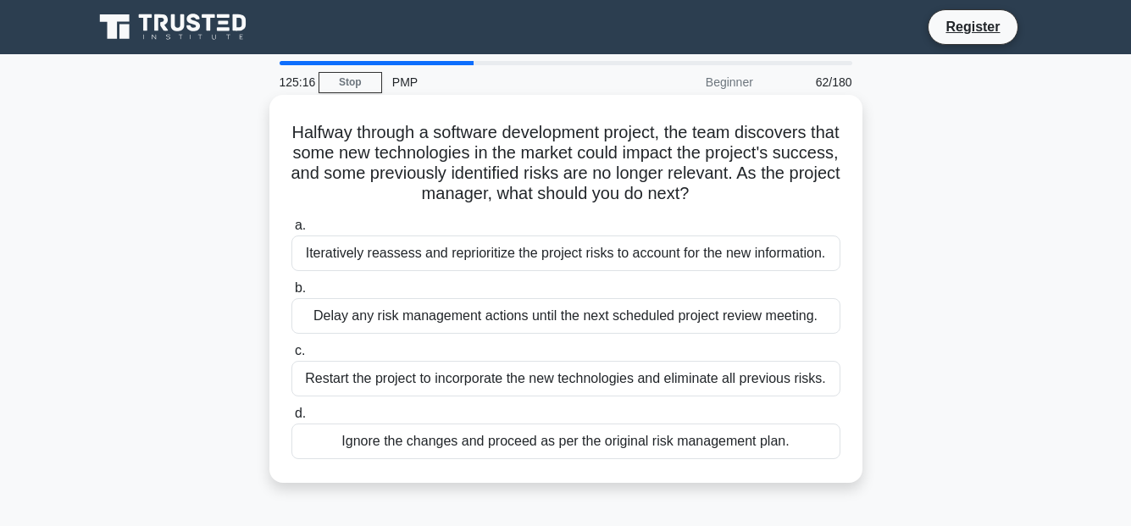
click at [770, 250] on div "Iteratively reassess and reprioritize the project risks to account for the new …" at bounding box center [565, 253] width 549 height 36
click at [291, 231] on input "a. Iteratively reassess and reprioritize the project risks to account for the n…" at bounding box center [291, 225] width 0 height 11
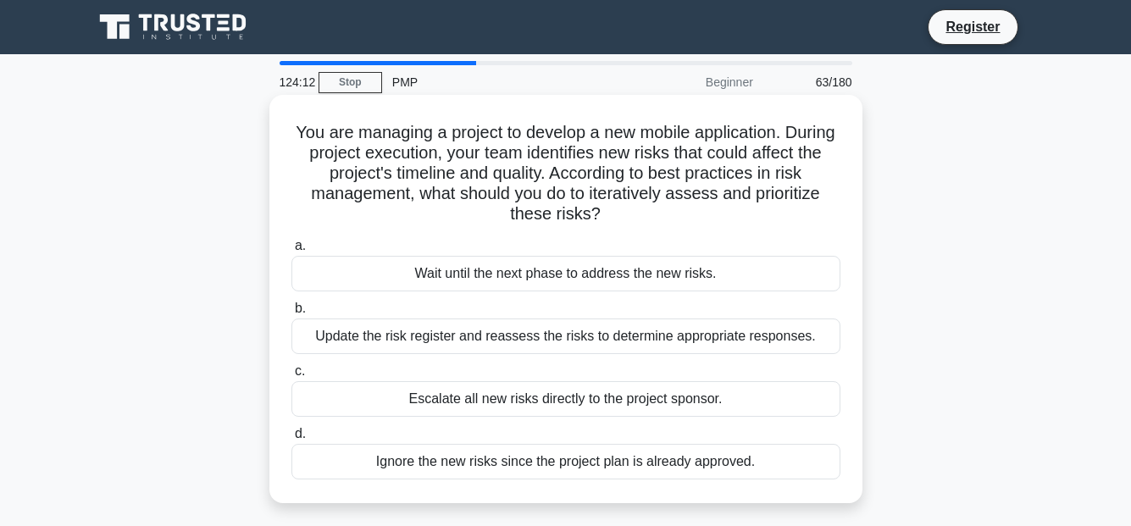
click at [711, 340] on div "Update the risk register and reassess the risks to determine appropriate respon…" at bounding box center [565, 336] width 549 height 36
click at [291, 314] on input "b. Update the risk register and reassess the risks to determine appropriate res…" at bounding box center [291, 308] width 0 height 11
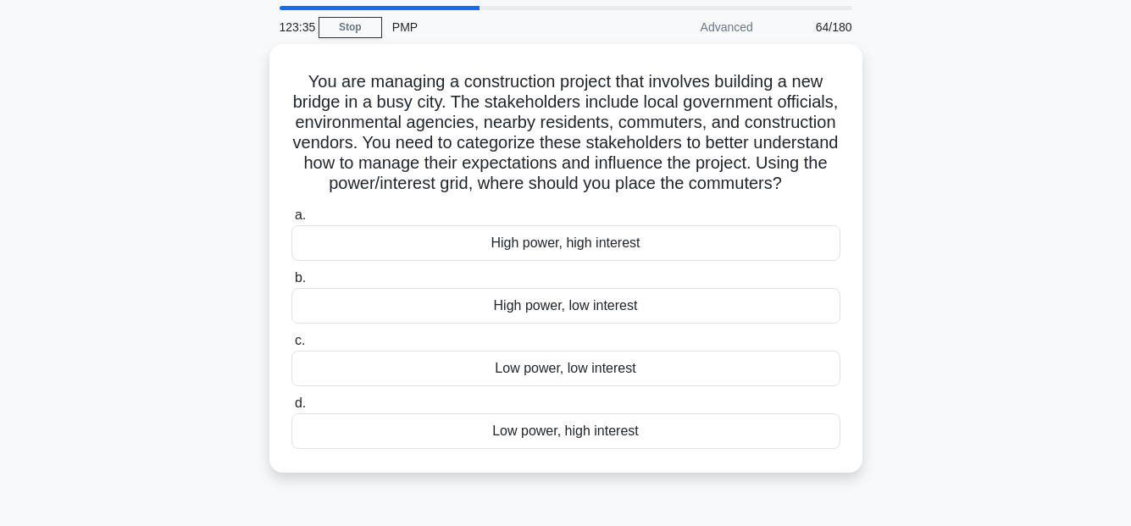
scroll to position [85, 0]
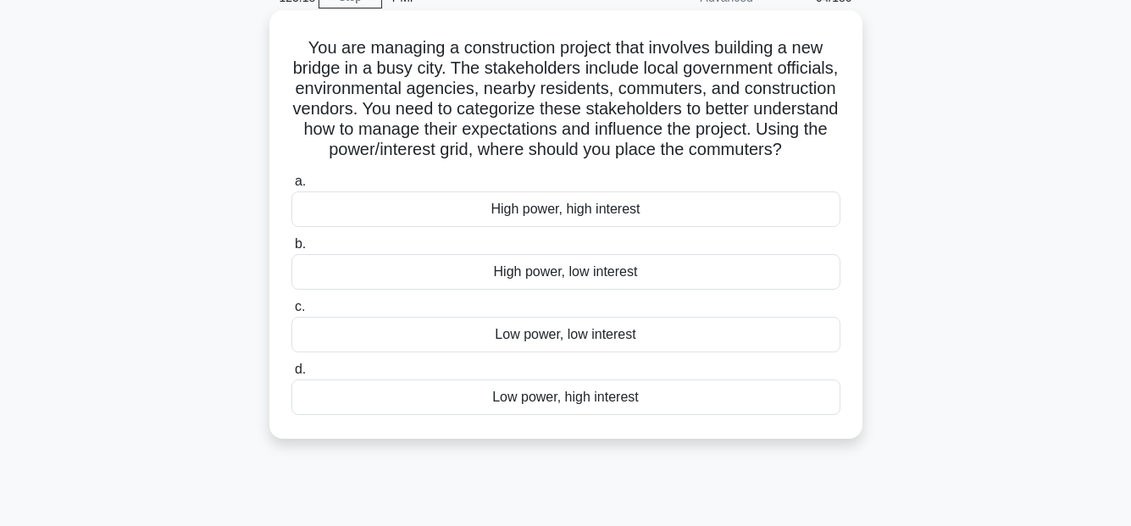
click at [615, 415] on div "Low power, high interest" at bounding box center [565, 397] width 549 height 36
click at [291, 375] on input "d. Low power, high interest" at bounding box center [291, 369] width 0 height 11
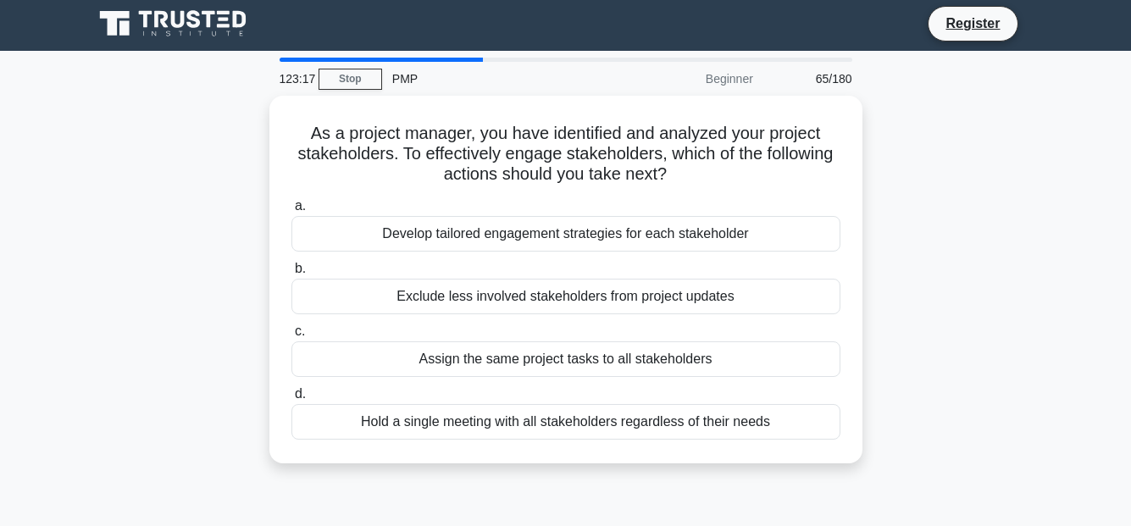
scroll to position [0, 0]
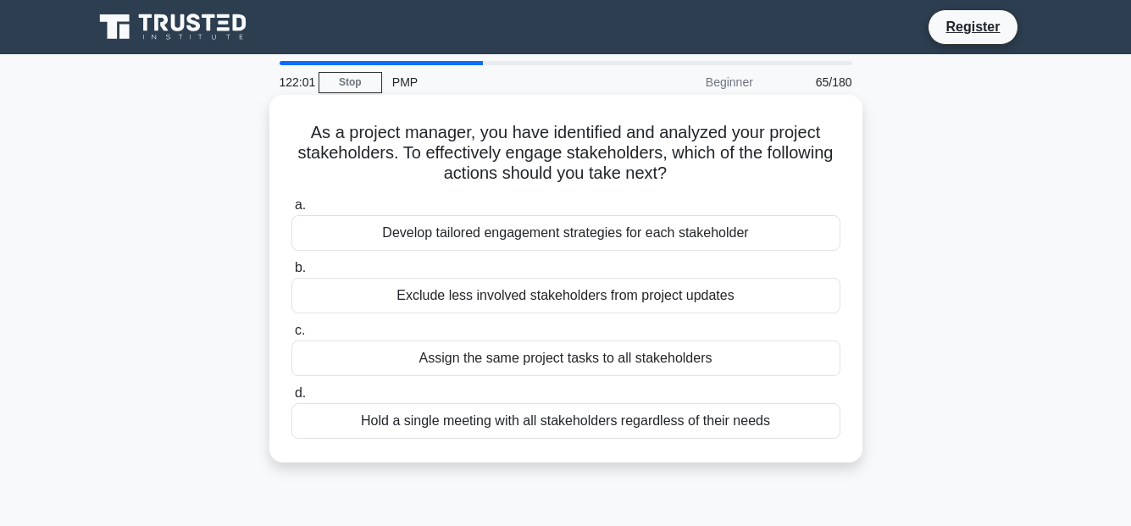
click at [710, 236] on div "Develop tailored engagement strategies for each stakeholder" at bounding box center [565, 233] width 549 height 36
click at [291, 211] on input "a. Develop tailored engagement strategies for each stakeholder" at bounding box center [291, 205] width 0 height 11
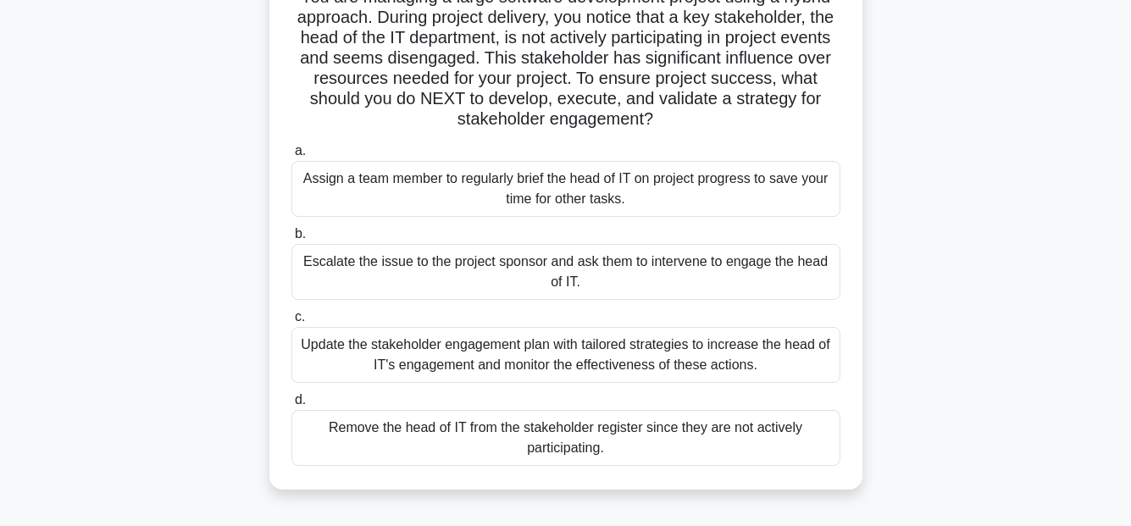
scroll to position [169, 0]
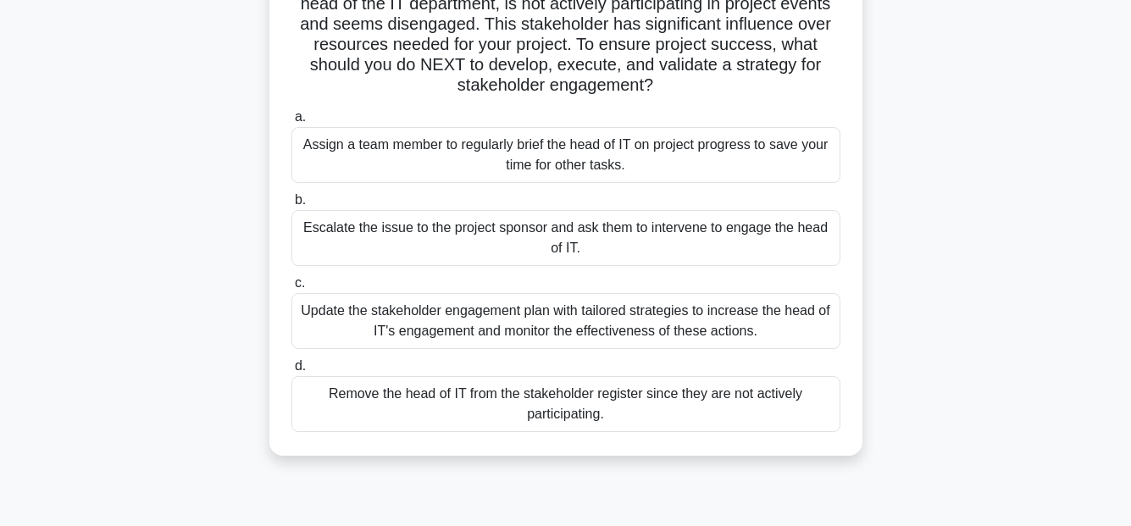
click at [807, 322] on div "Update the stakeholder engagement plan with tailored strategies to increase the…" at bounding box center [565, 321] width 549 height 56
click at [291, 289] on input "c. Update the stakeholder engagement plan with tailored strategies to increase …" at bounding box center [291, 283] width 0 height 11
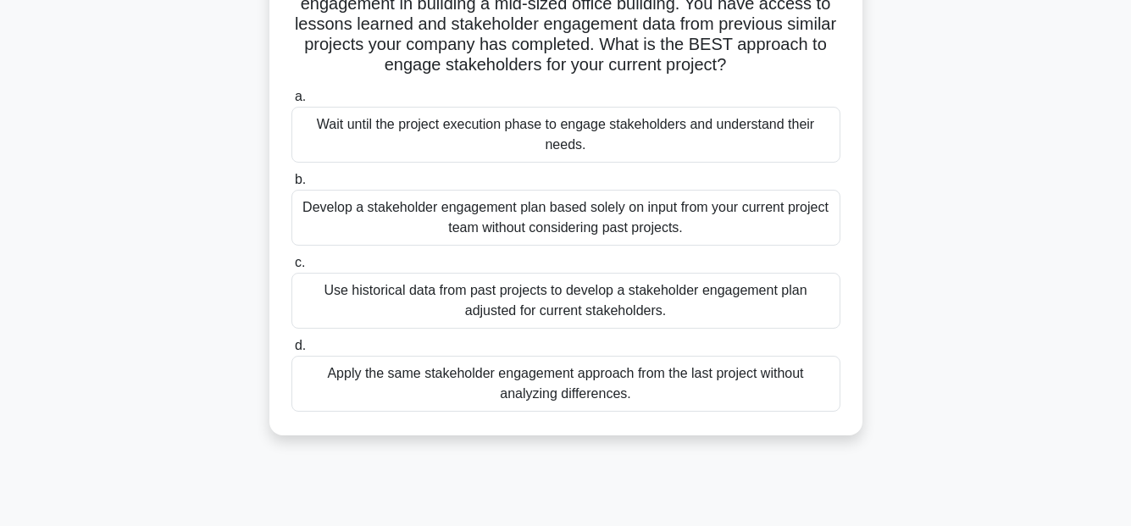
click at [666, 293] on div "Use historical data from past projects to develop a stakeholder engagement plan…" at bounding box center [565, 301] width 549 height 56
click at [291, 268] on input "c. Use historical data from past projects to develop a stakeholder engagement p…" at bounding box center [291, 262] width 0 height 11
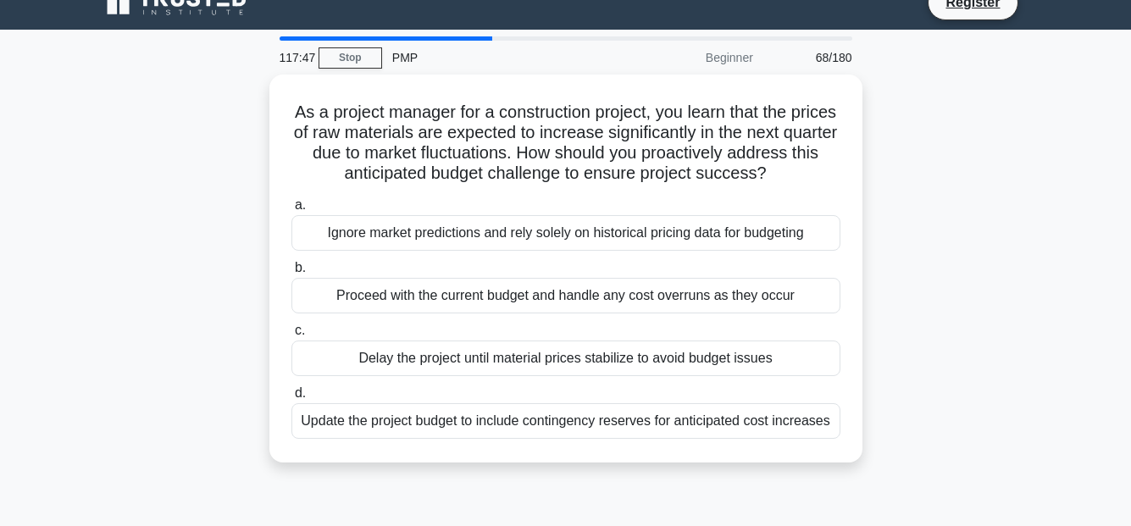
scroll to position [0, 0]
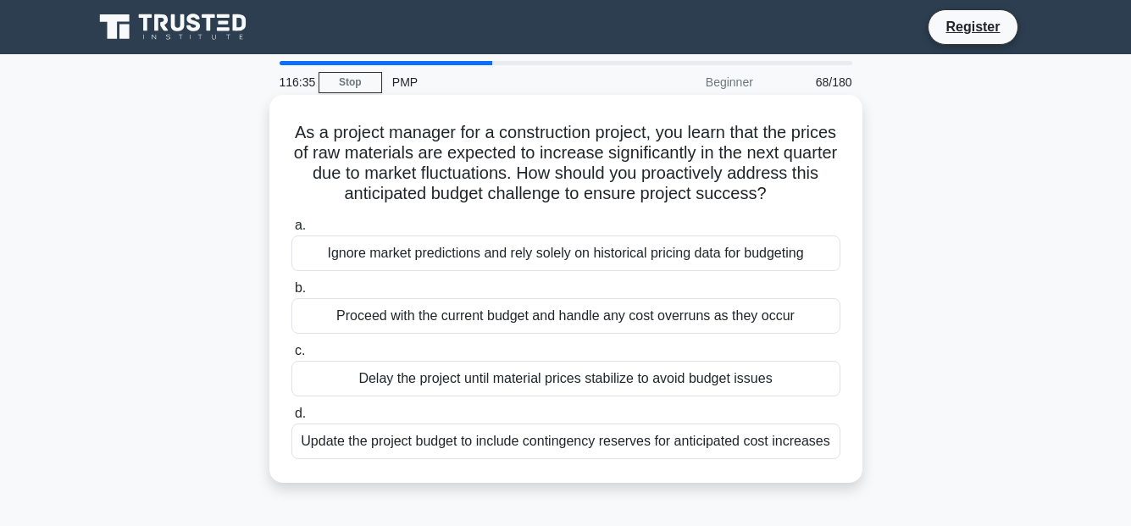
click at [769, 442] on div "Update the project budget to include contingency reserves for anticipated cost …" at bounding box center [565, 441] width 549 height 36
click at [291, 419] on input "d. Update the project budget to include contingency reserves for anticipated co…" at bounding box center [291, 413] width 0 height 11
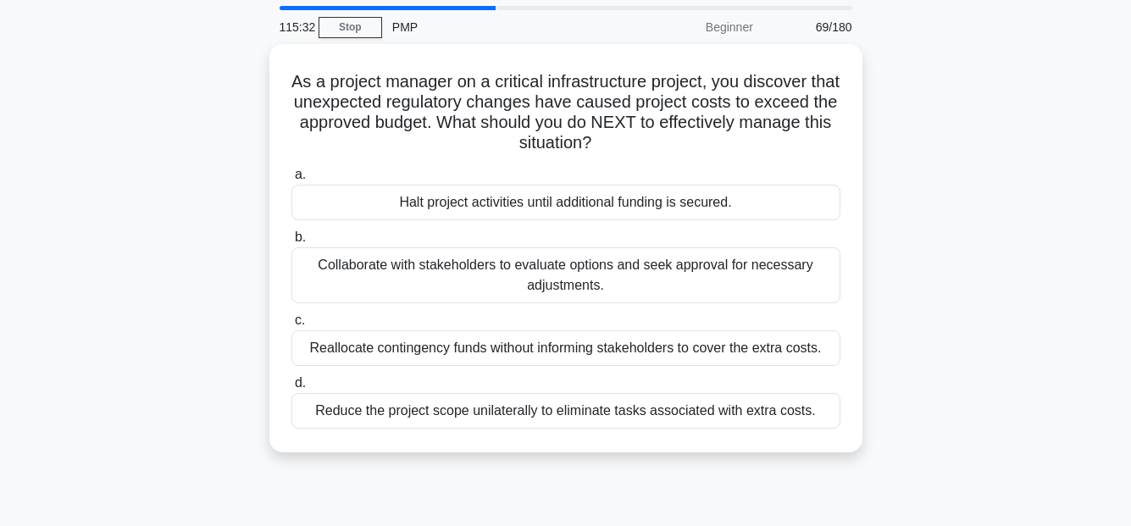
scroll to position [85, 0]
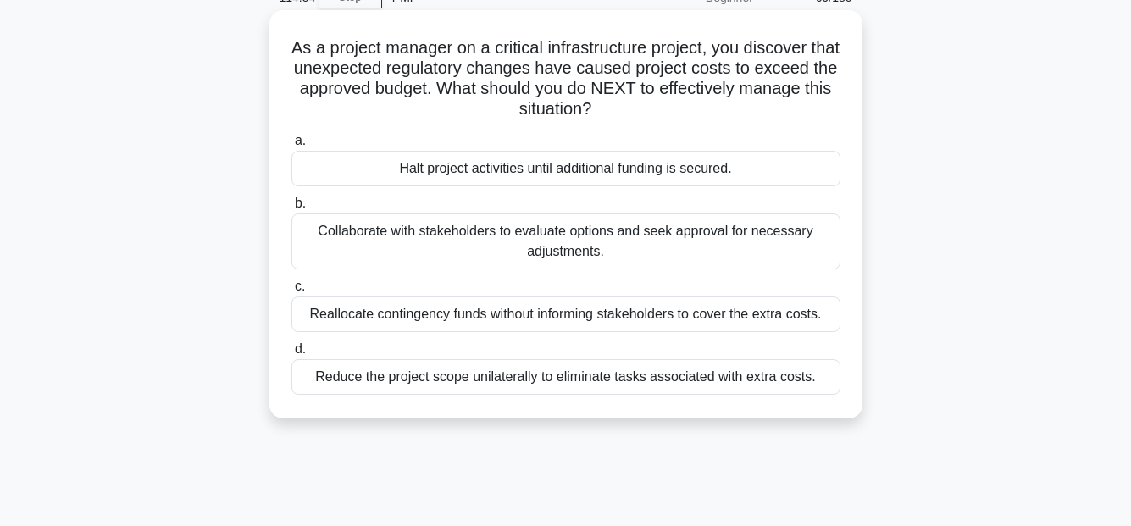
click at [715, 241] on div "Collaborate with stakeholders to evaluate options and seek approval for necessa…" at bounding box center [565, 241] width 549 height 56
click at [291, 209] on input "b. Collaborate with stakeholders to evaluate options and seek approval for nece…" at bounding box center [291, 203] width 0 height 11
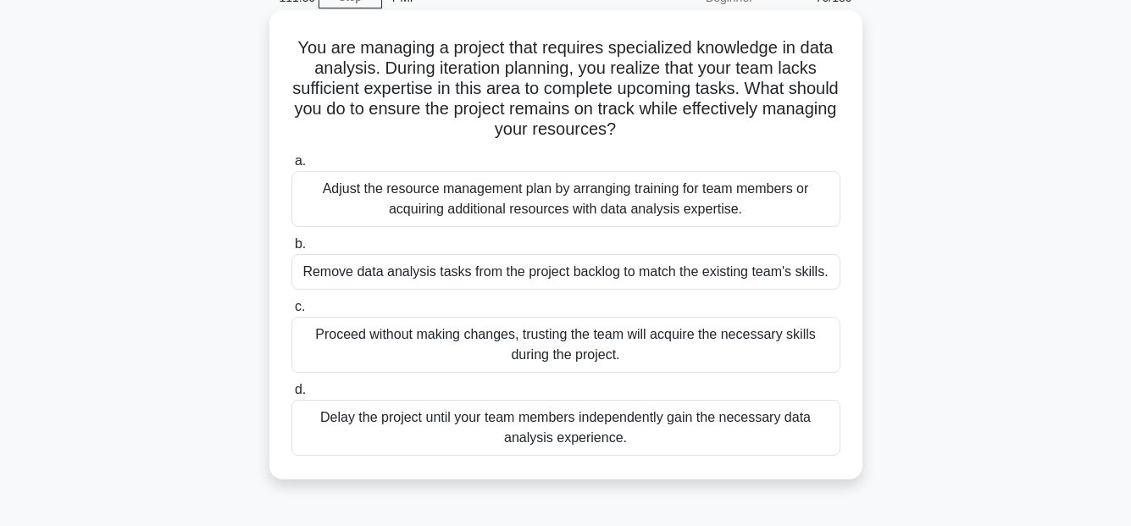
click at [783, 200] on div "Adjust the resource management plan by arranging training for team members or a…" at bounding box center [565, 199] width 549 height 56
click at [291, 167] on input "a. Adjust the resource management plan by arranging training for team members o…" at bounding box center [291, 161] width 0 height 11
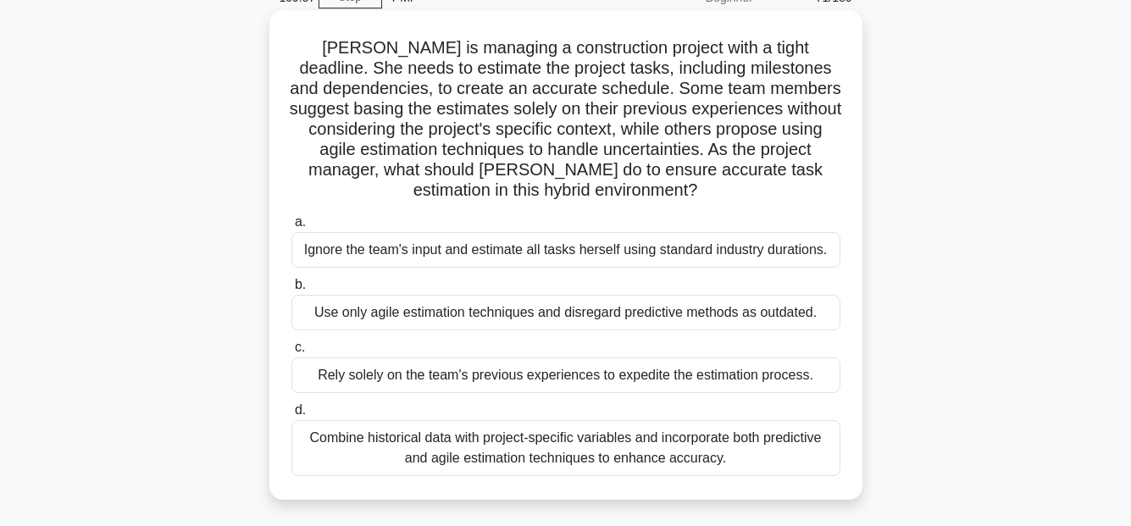
click at [731, 450] on div "Combine historical data with project-specific variables and incorporate both pr…" at bounding box center [565, 448] width 549 height 56
click at [291, 416] on input "d. Combine historical data with project-specific variables and incorporate both…" at bounding box center [291, 410] width 0 height 11
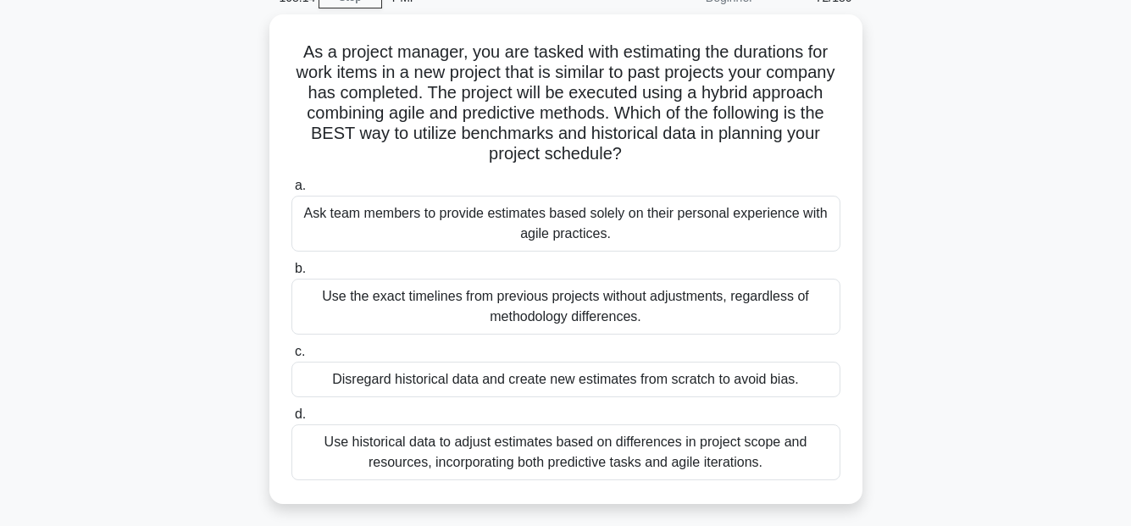
scroll to position [169, 0]
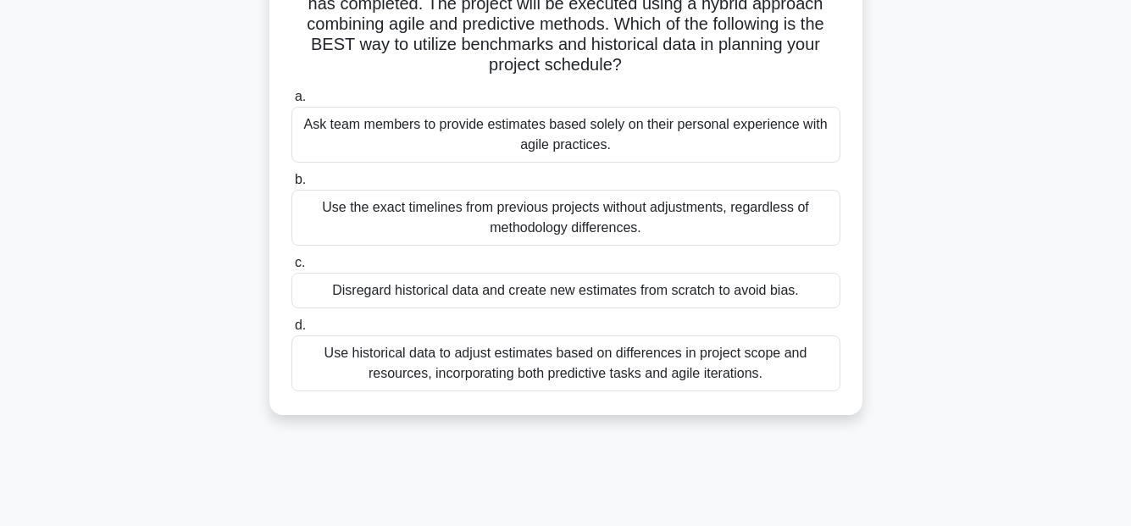
click at [733, 364] on div "Use historical data to adjust estimates based on differences in project scope a…" at bounding box center [565, 363] width 549 height 56
click at [291, 331] on input "d. Use historical data to adjust estimates based on differences in project scop…" at bounding box center [291, 325] width 0 height 11
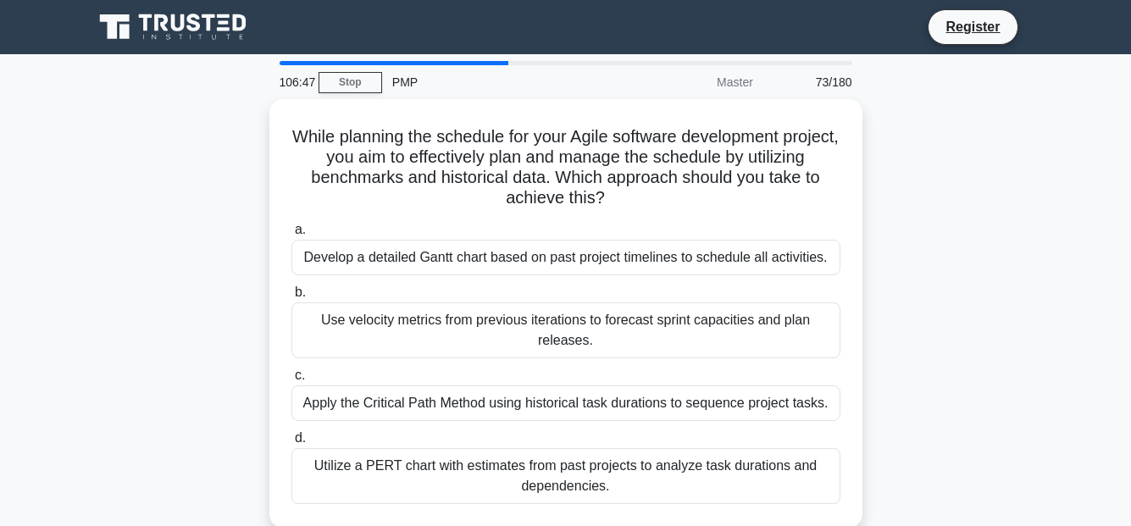
scroll to position [85, 0]
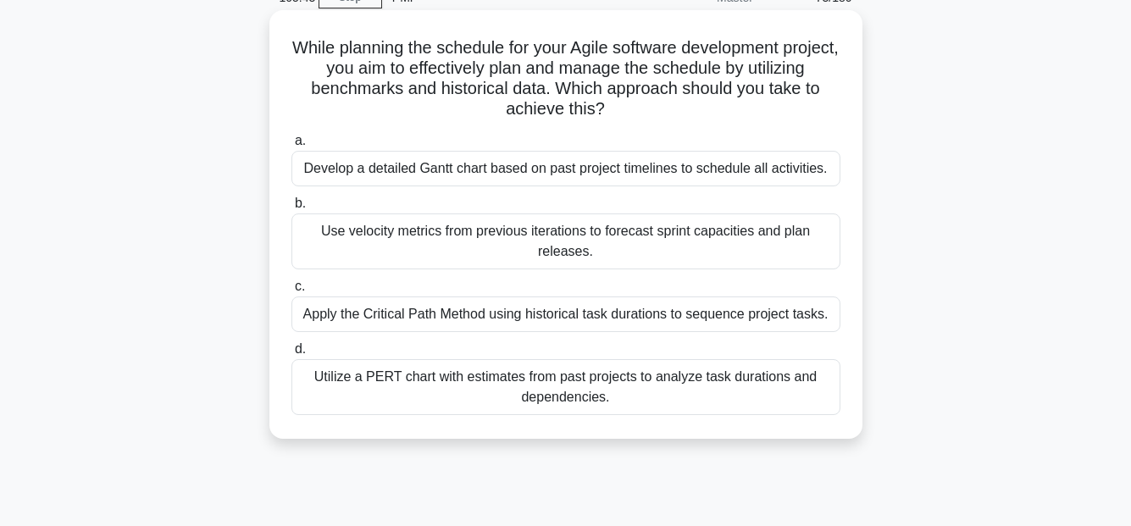
click at [737, 316] on div "Apply the Critical Path Method using historical task durations to sequence proj…" at bounding box center [565, 314] width 549 height 36
click at [291, 292] on input "c. Apply the Critical Path Method using historical task durations to sequence p…" at bounding box center [291, 286] width 0 height 11
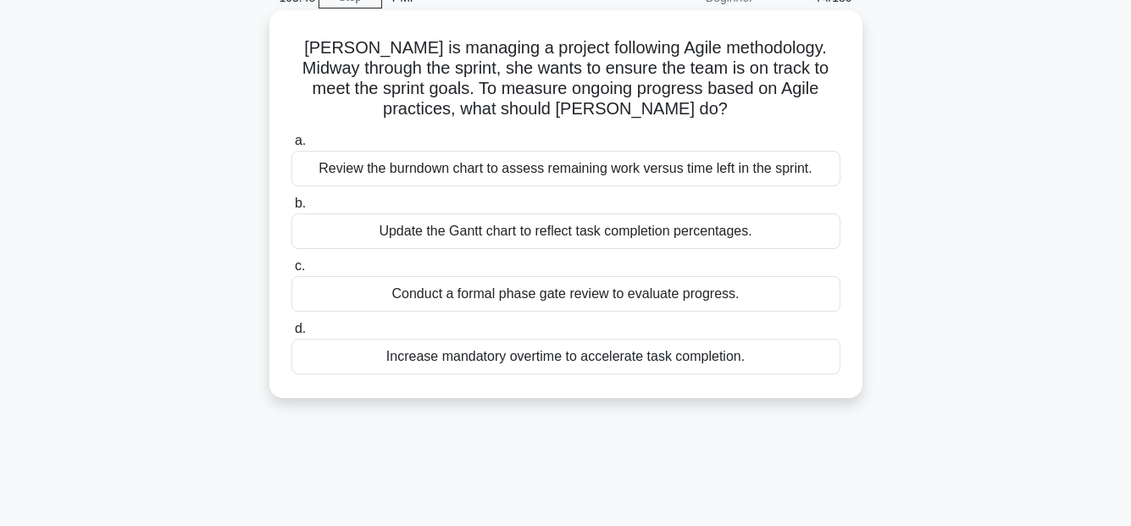
click at [808, 160] on div "Review the burndown chart to assess remaining work versus time left in the spri…" at bounding box center [565, 169] width 549 height 36
click at [291, 147] on input "a. Review the burndown chart to assess remaining work versus time left in the s…" at bounding box center [291, 140] width 0 height 11
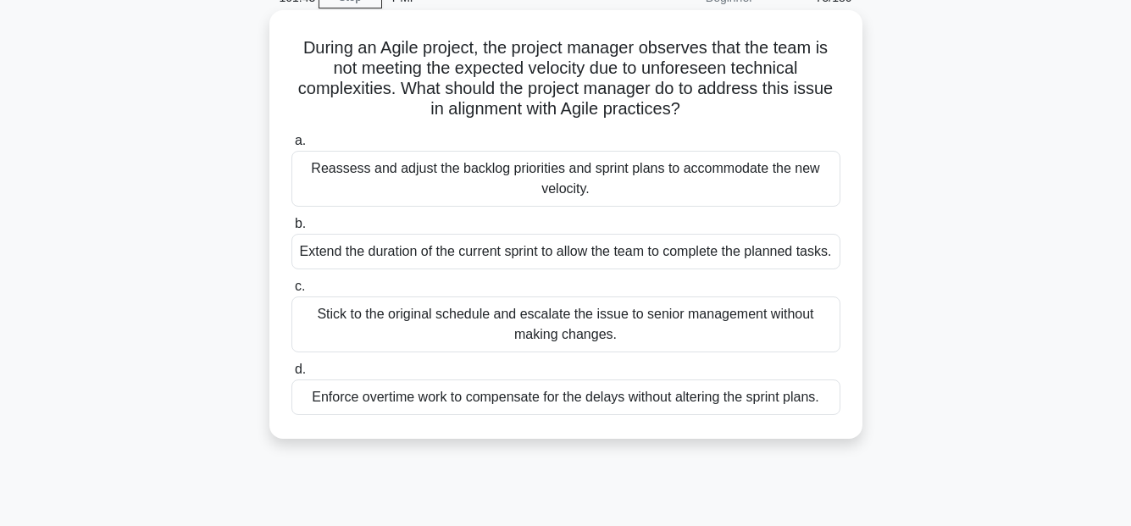
click at [742, 180] on div "Reassess and adjust the backlog priorities and sprint plans to accommodate the …" at bounding box center [565, 179] width 549 height 56
click at [291, 147] on input "a. Reassess and adjust the backlog priorities and sprint plans to accommodate t…" at bounding box center [291, 140] width 0 height 11
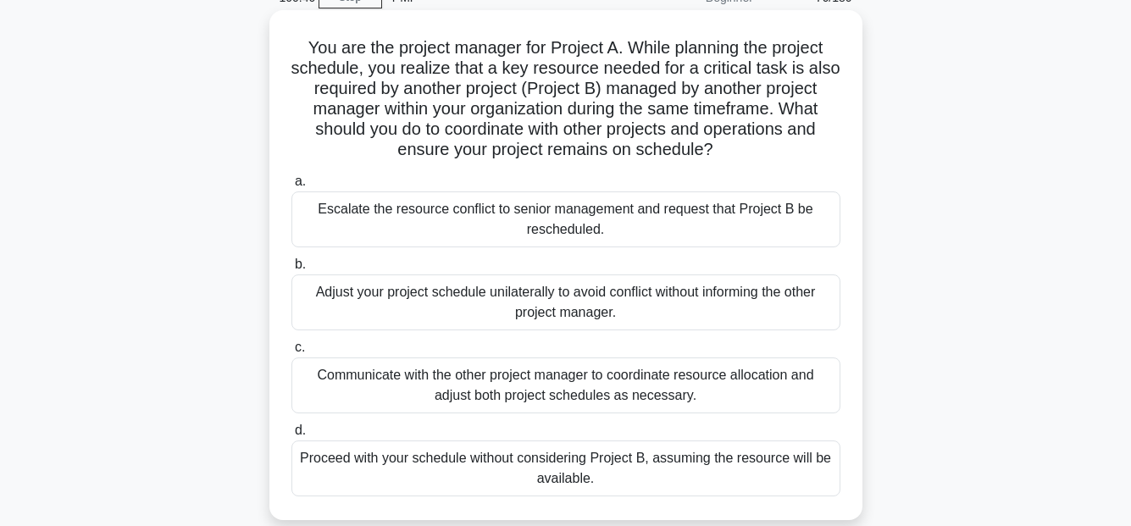
click at [781, 375] on div "Communicate with the other project manager to coordinate resource allocation an…" at bounding box center [565, 385] width 549 height 56
click at [291, 353] on input "c. Communicate with the other project manager to coordinate resource allocation…" at bounding box center [291, 347] width 0 height 11
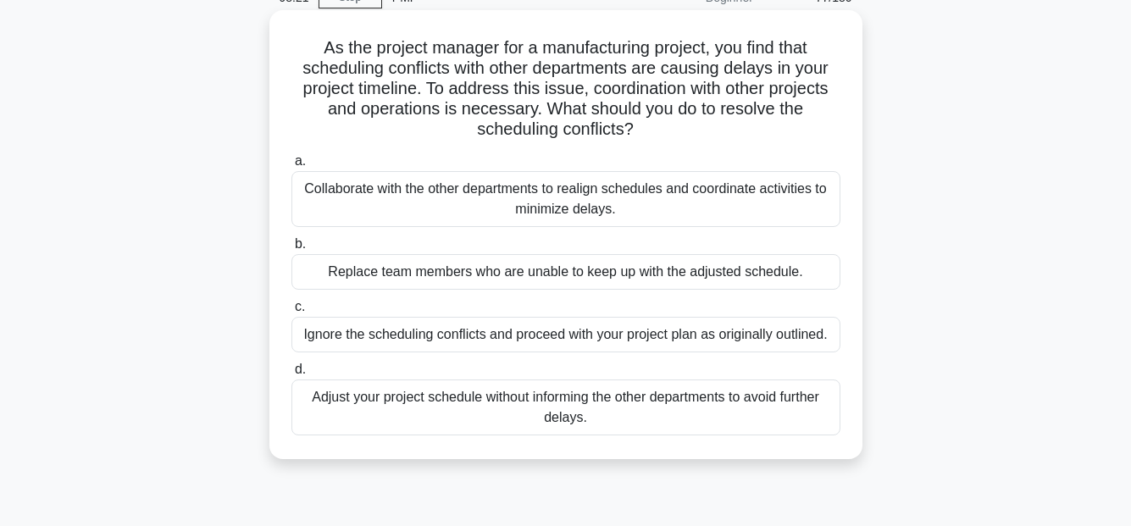
click at [762, 181] on div "Collaborate with the other departments to realign schedules and coordinate acti…" at bounding box center [565, 199] width 549 height 56
click at [291, 167] on input "a. Collaborate with the other departments to realign schedules and coordinate a…" at bounding box center [291, 161] width 0 height 11
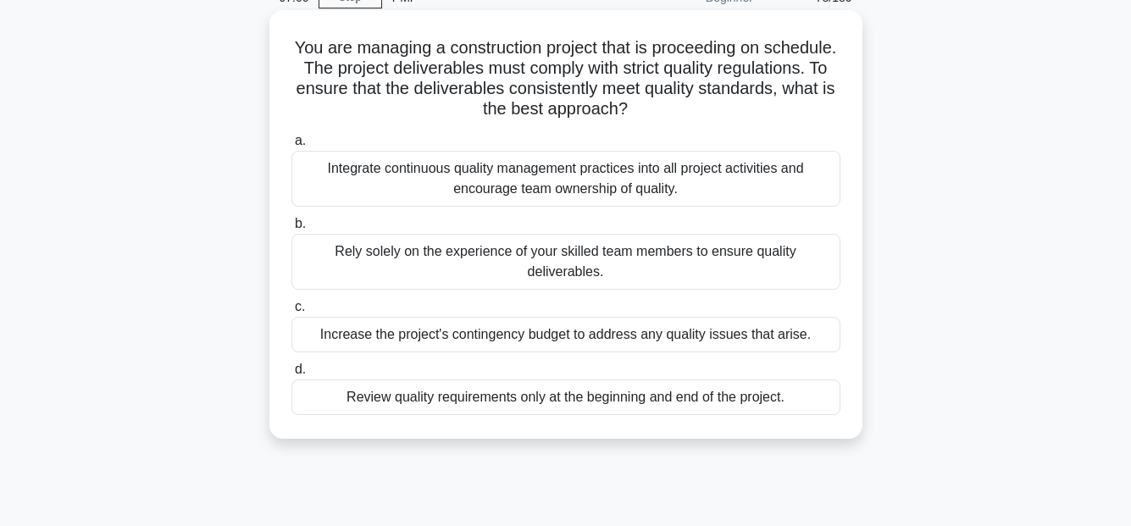
click at [502, 189] on div "Integrate continuous quality management practices into all project activities a…" at bounding box center [565, 179] width 549 height 56
click at [291, 147] on input "a. Integrate continuous quality management practices into all project activitie…" at bounding box center [291, 140] width 0 height 11
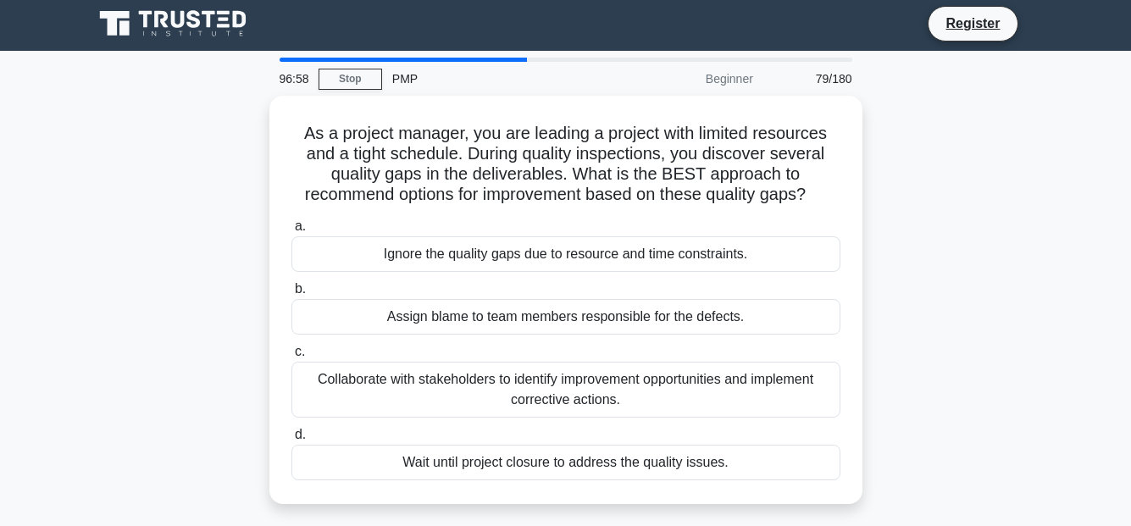
scroll to position [0, 0]
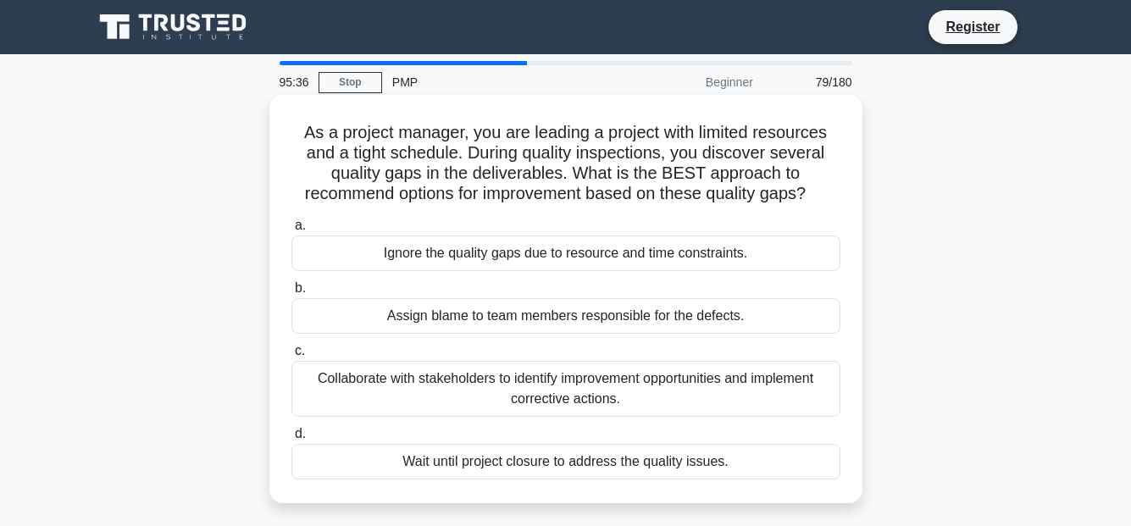
click at [785, 386] on div "Collaborate with stakeholders to identify improvement opportunities and impleme…" at bounding box center [565, 389] width 549 height 56
click at [291, 357] on input "c. Collaborate with stakeholders to identify improvement opportunities and impl…" at bounding box center [291, 351] width 0 height 11
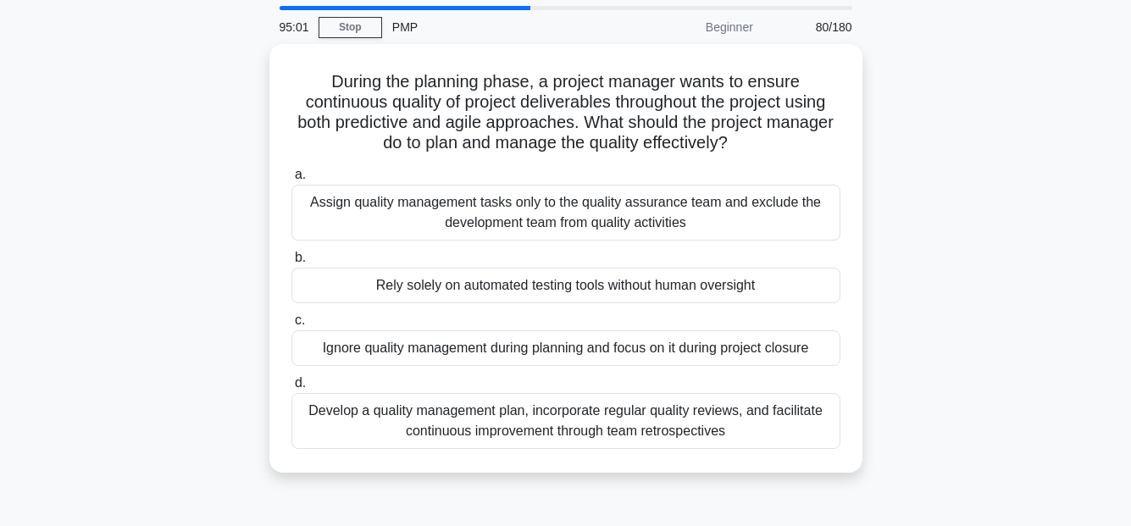
scroll to position [85, 0]
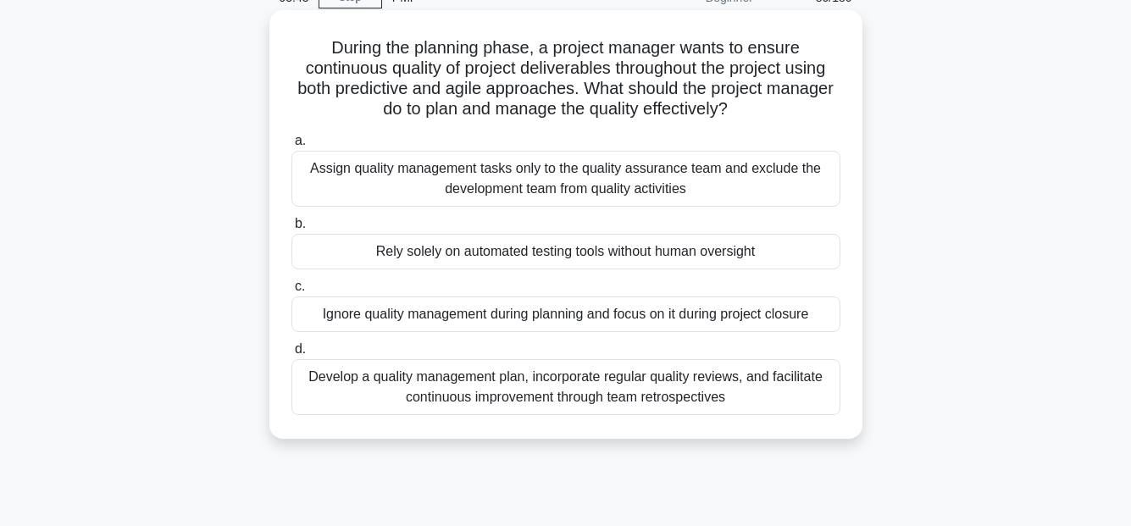
click at [789, 381] on div "Develop a quality management plan, incorporate regular quality reviews, and fac…" at bounding box center [565, 387] width 549 height 56
click at [291, 355] on input "d. Develop a quality management plan, incorporate regular quality reviews, and …" at bounding box center [291, 349] width 0 height 11
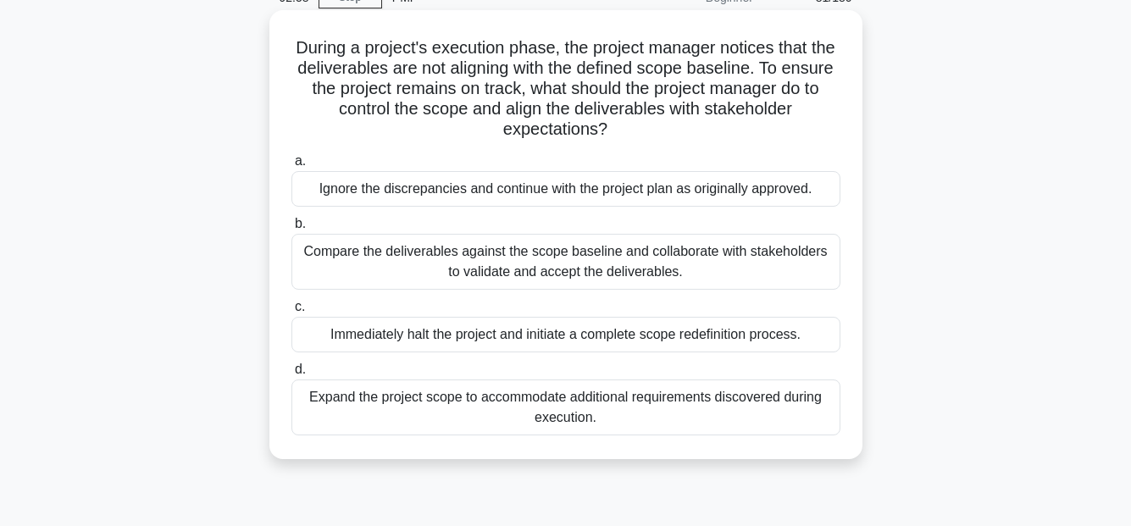
click at [679, 262] on div "Compare the deliverables against the scope baseline and collaborate with stakeh…" at bounding box center [565, 262] width 549 height 56
click at [291, 229] on input "b. Compare the deliverables against the scope baseline and collaborate with sta…" at bounding box center [291, 223] width 0 height 11
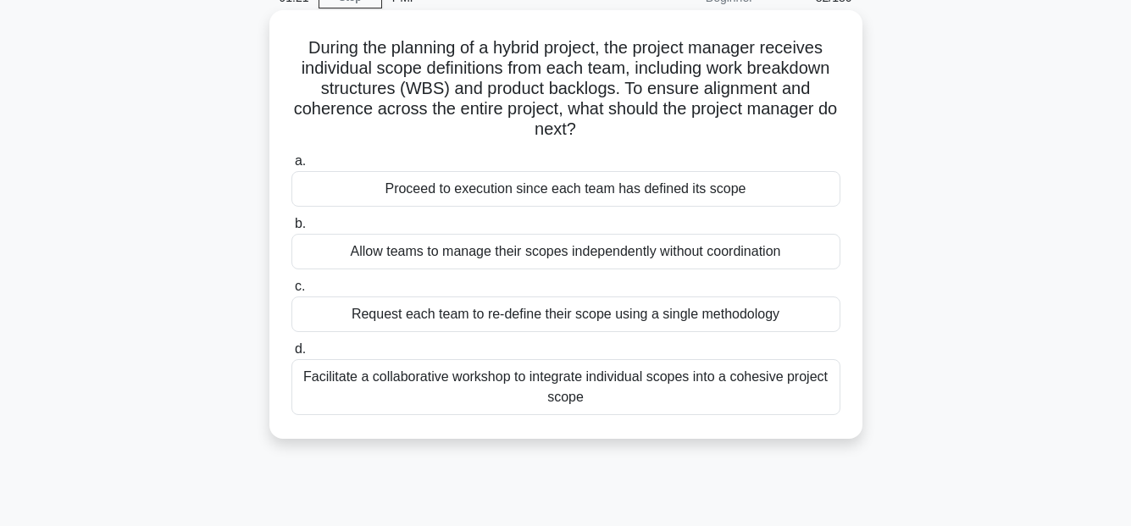
click at [661, 382] on div "Facilitate a collaborative workshop to integrate individual scopes into a cohes…" at bounding box center [565, 387] width 549 height 56
click at [291, 355] on input "d. Facilitate a collaborative workshop to integrate individual scopes into a co…" at bounding box center [291, 349] width 0 height 11
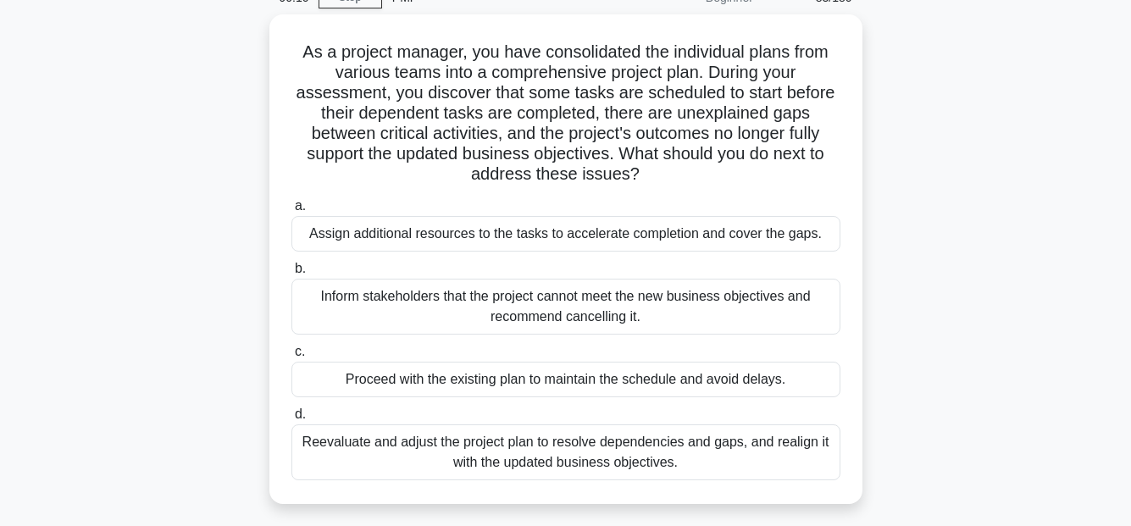
click at [188, 190] on div "As a project manager, you have consolidated the individual plans from various t…" at bounding box center [565, 269] width 965 height 510
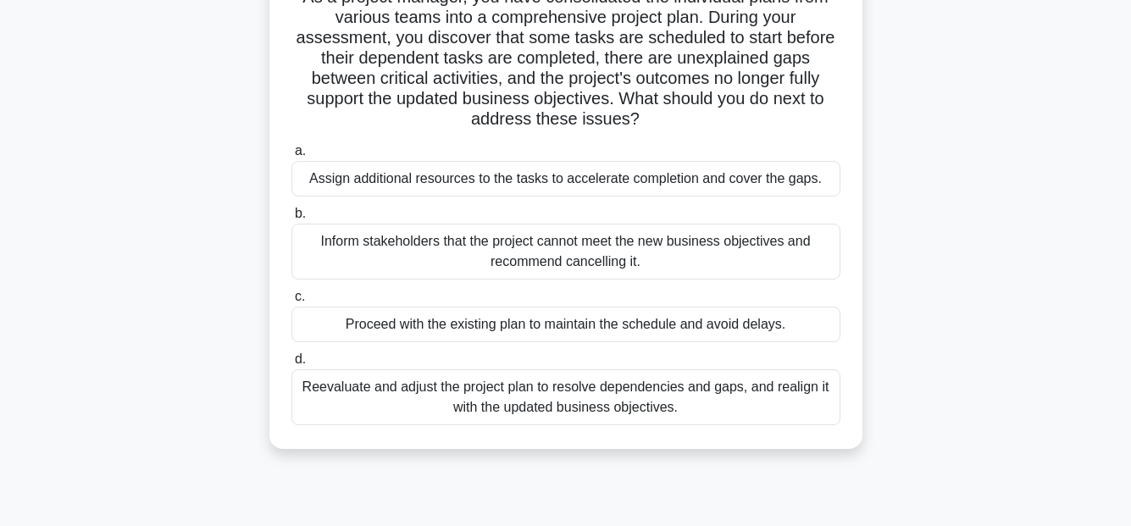
scroll to position [169, 0]
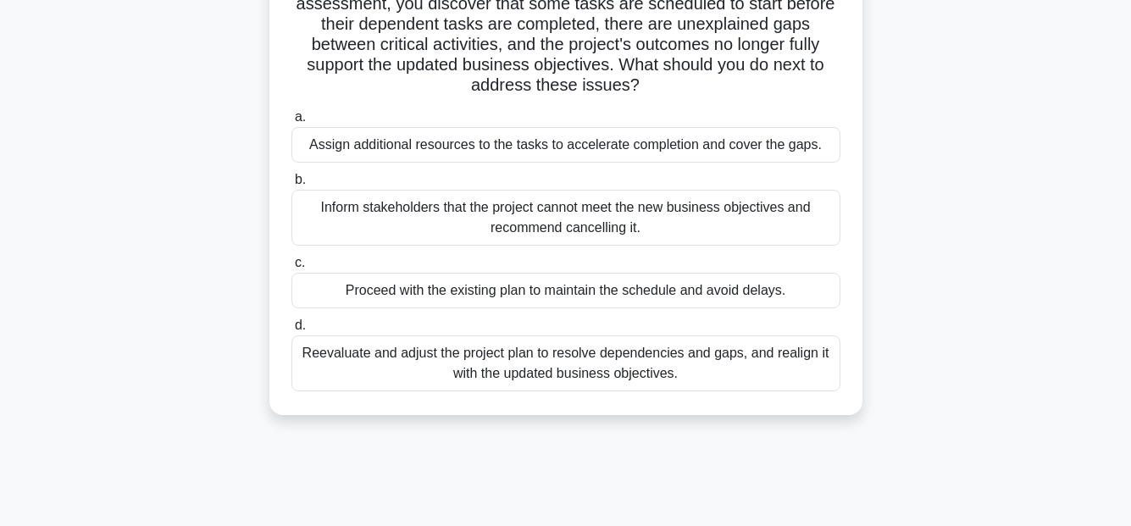
click at [727, 362] on div "Reevaluate and adjust the project plan to resolve dependencies and gaps, and re…" at bounding box center [565, 363] width 549 height 56
click at [291, 331] on input "d. Reevaluate and adjust the project plan to resolve dependencies and gaps, and…" at bounding box center [291, 325] width 0 height 11
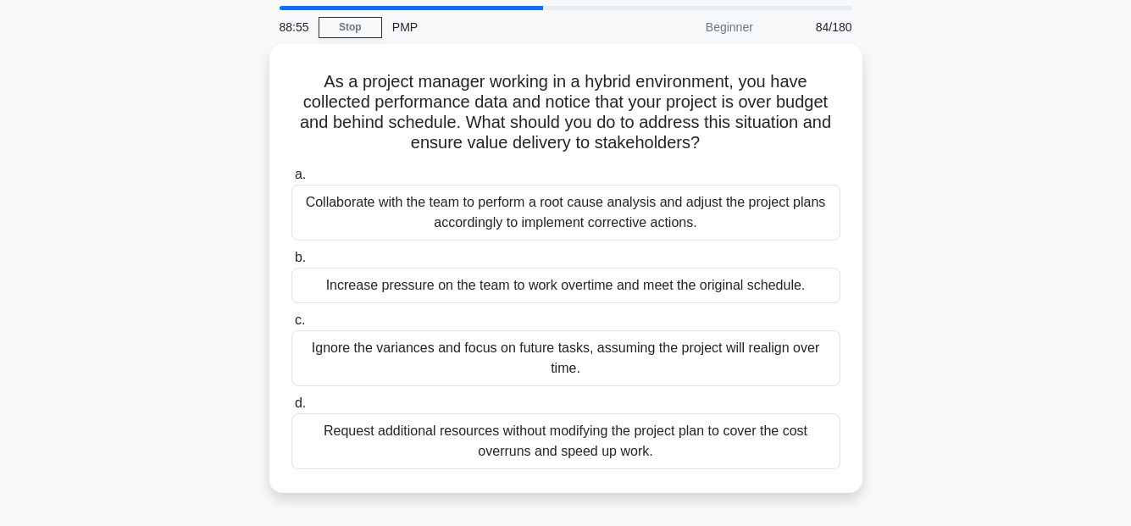
scroll to position [85, 0]
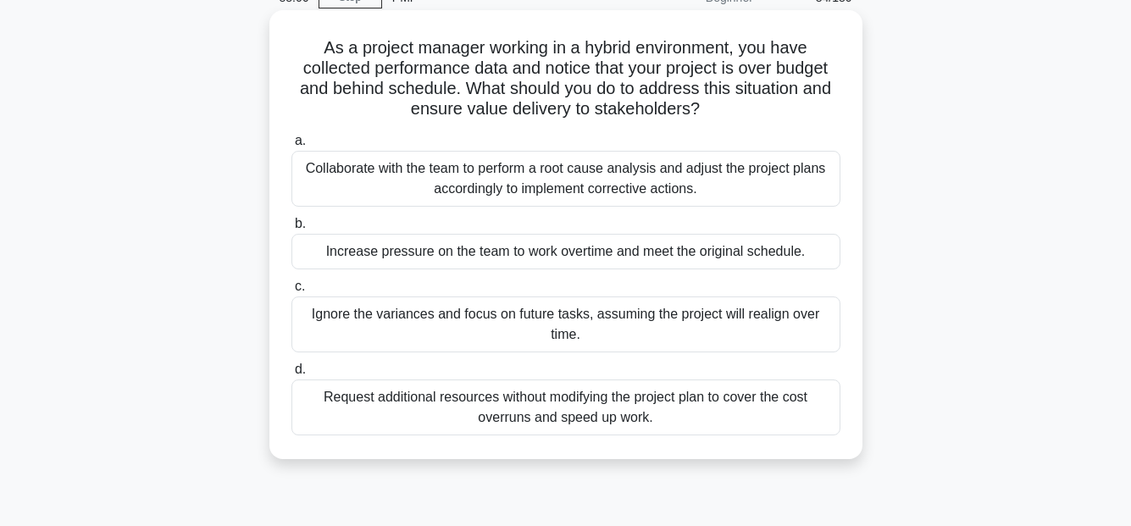
click at [703, 179] on div "Collaborate with the team to perform a root cause analysis and adjust the proje…" at bounding box center [565, 179] width 549 height 56
click at [291, 147] on input "a. Collaborate with the team to perform a root cause analysis and adjust the pr…" at bounding box center [291, 140] width 0 height 11
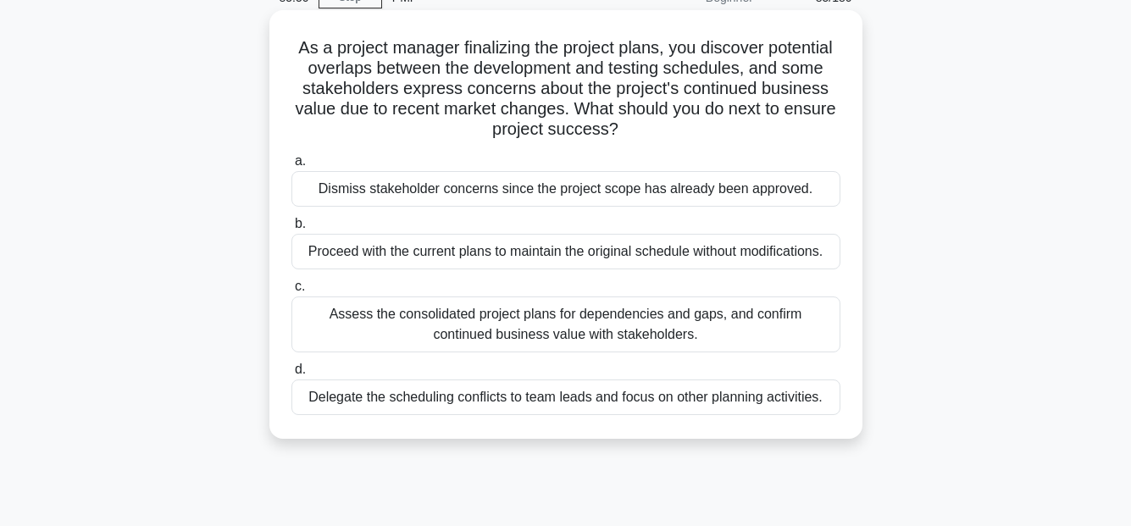
click at [711, 318] on div "Assess the consolidated project plans for dependencies and gaps, and confirm co…" at bounding box center [565, 324] width 549 height 56
click at [291, 292] on input "c. Assess the consolidated project plans for dependencies and gaps, and confirm…" at bounding box center [291, 286] width 0 height 11
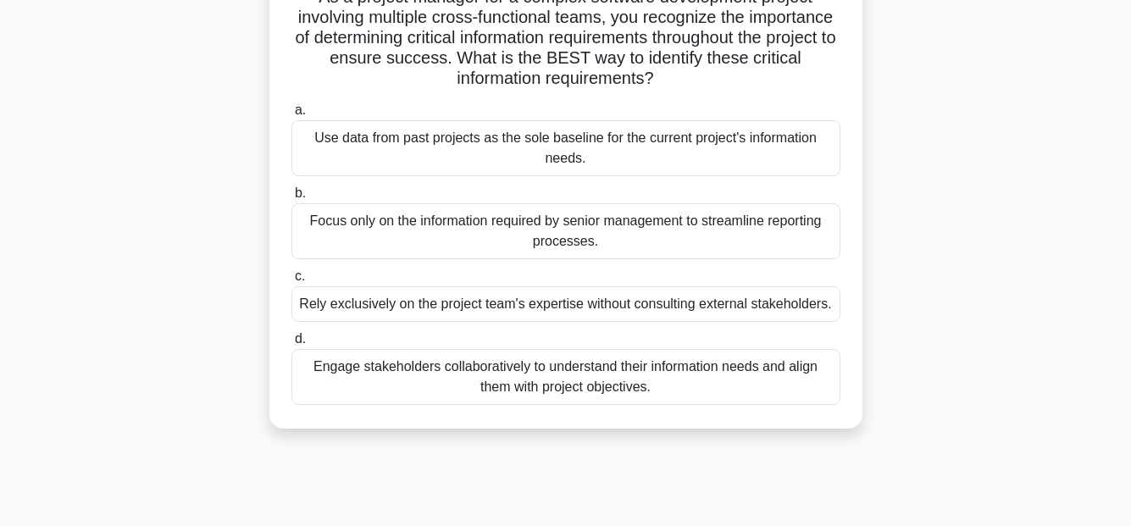
scroll to position [169, 0]
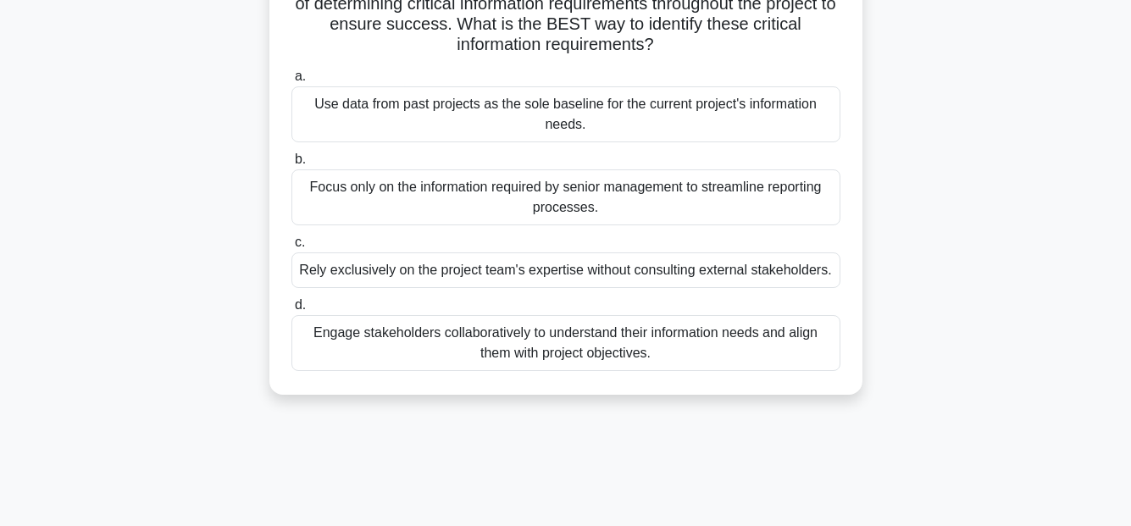
click at [714, 341] on div "Engage stakeholders collaboratively to understand their information needs and a…" at bounding box center [565, 343] width 549 height 56
click at [291, 311] on input "d. Engage stakeholders collaboratively to understand their information needs an…" at bounding box center [291, 305] width 0 height 11
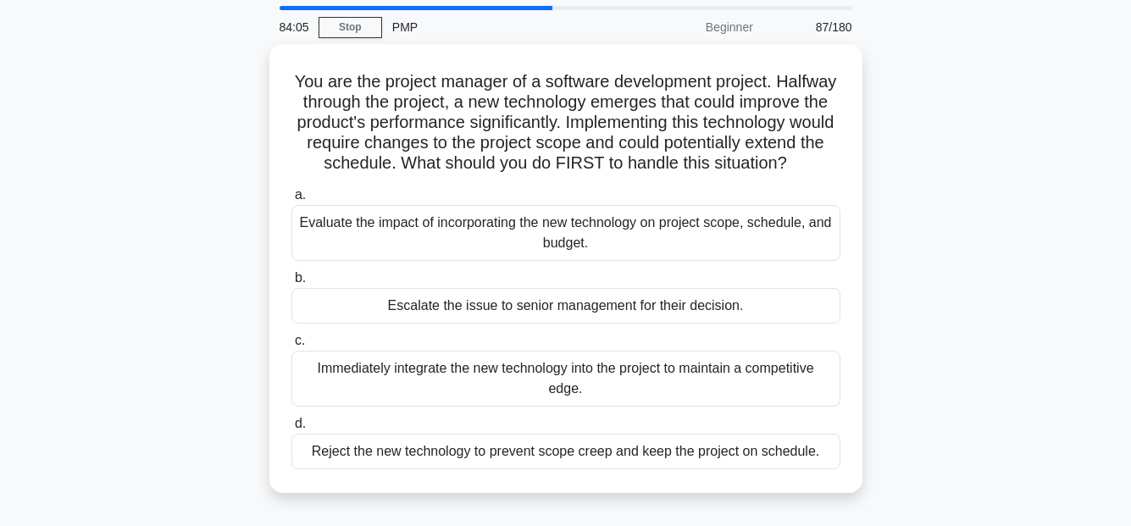
scroll to position [85, 0]
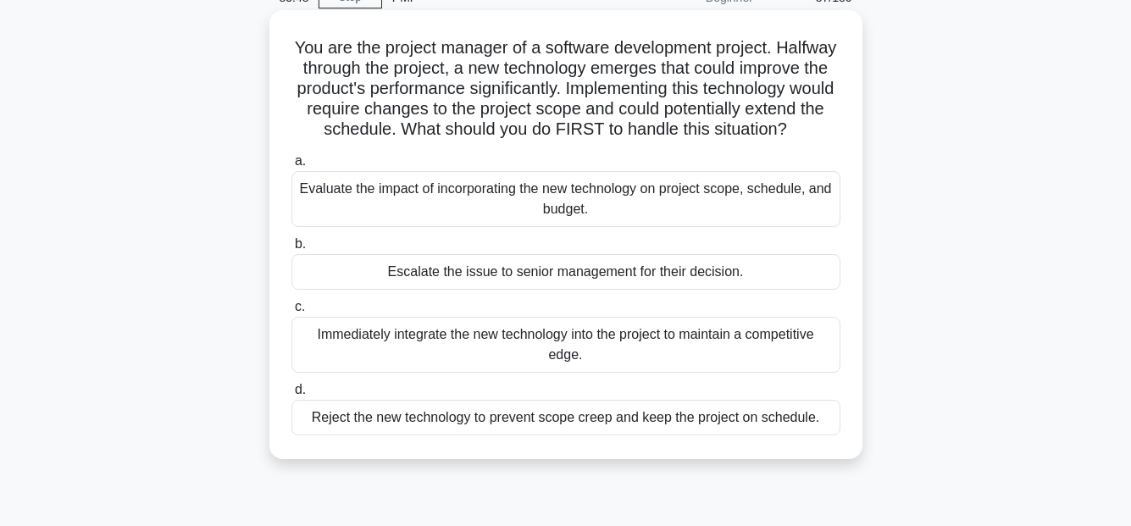
click at [600, 216] on div "Evaluate the impact of incorporating the new technology on project scope, sched…" at bounding box center [565, 199] width 549 height 56
click at [291, 167] on input "a. Evaluate the impact of incorporating the new technology on project scope, sc…" at bounding box center [291, 161] width 0 height 11
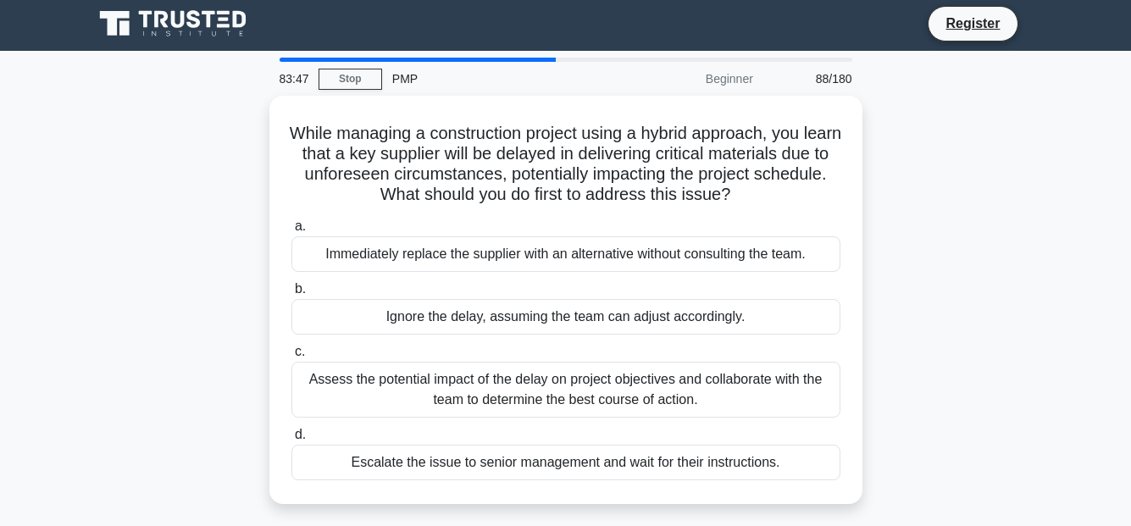
scroll to position [0, 0]
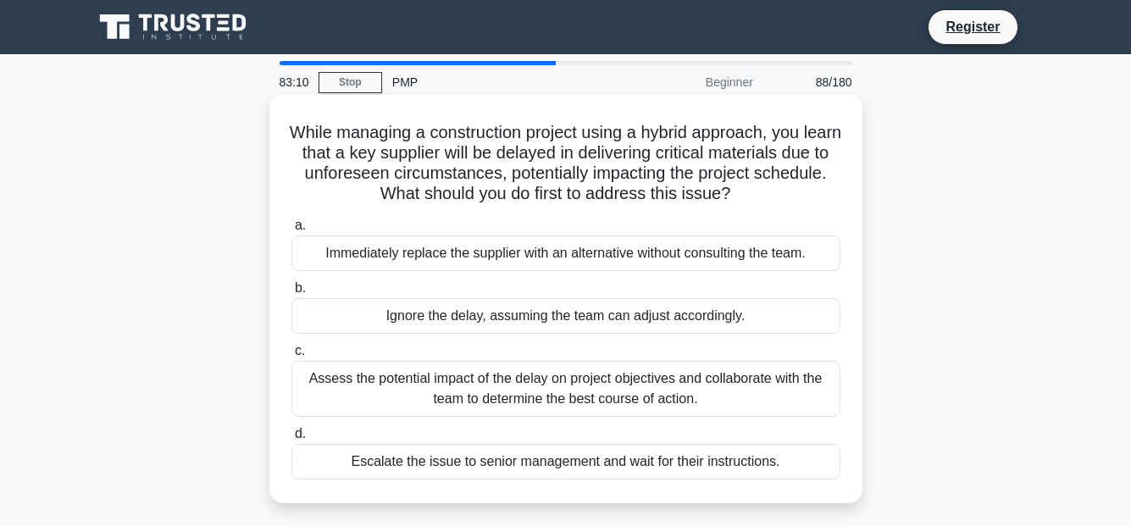
click at [711, 384] on div "Assess the potential impact of the delay on project objectives and collaborate …" at bounding box center [565, 389] width 549 height 56
click at [291, 357] on input "c. Assess the potential impact of the delay on project objectives and collabora…" at bounding box center [291, 351] width 0 height 11
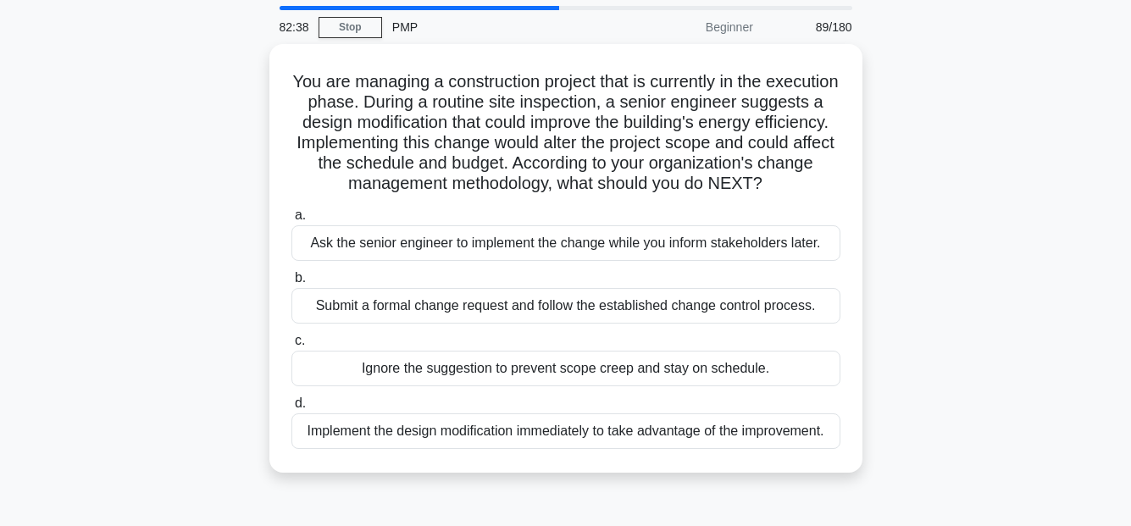
scroll to position [85, 0]
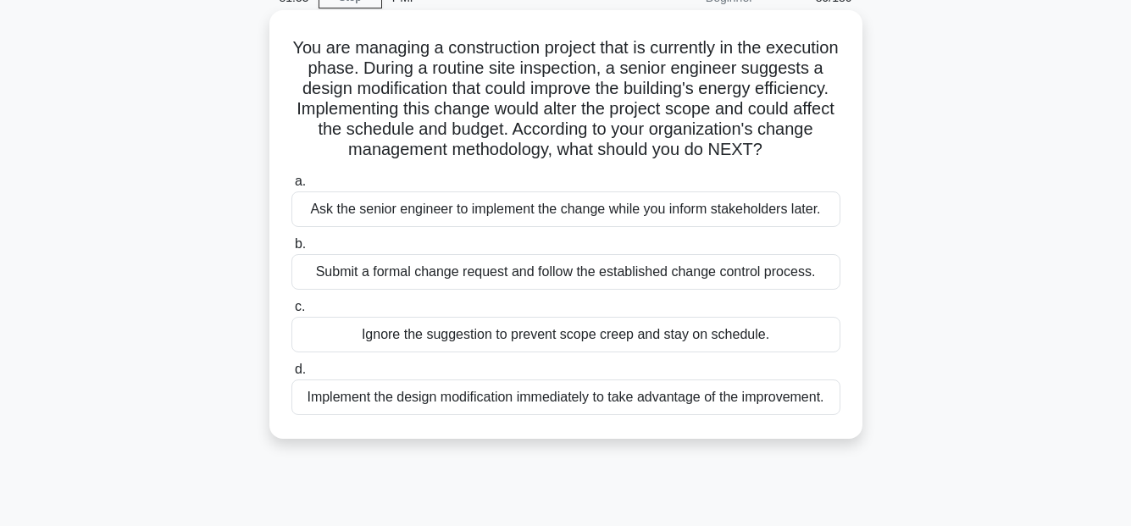
click at [685, 290] on div "Submit a formal change request and follow the established change control proces…" at bounding box center [565, 272] width 549 height 36
click at [291, 250] on input "b. Submit a formal change request and follow the established change control pro…" at bounding box center [291, 244] width 0 height 11
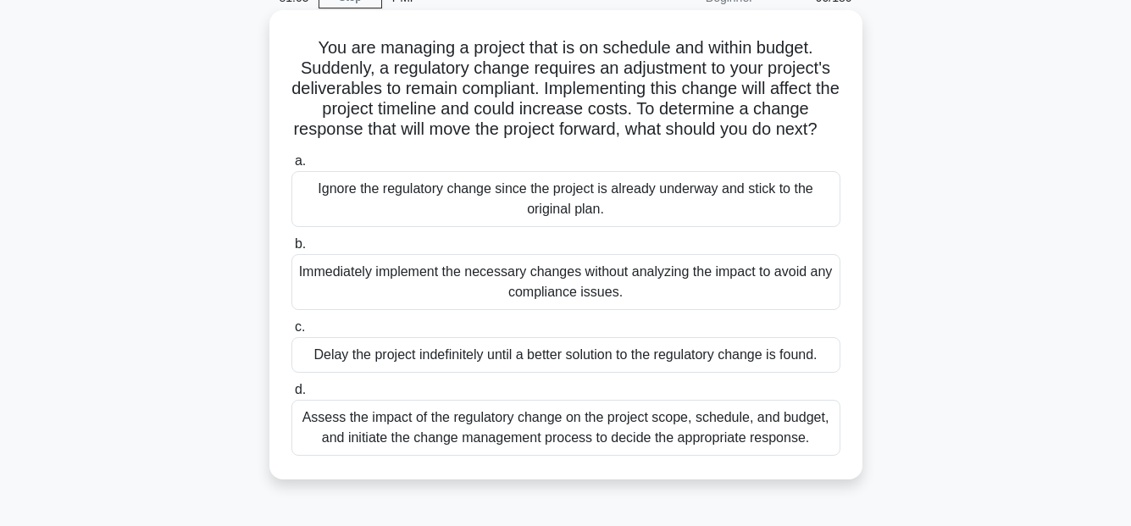
click at [790, 455] on div "Assess the impact of the regulatory change on the project scope, schedule, and …" at bounding box center [565, 428] width 549 height 56
click at [291, 395] on input "d. Assess the impact of the regulatory change on the project scope, schedule, a…" at bounding box center [291, 389] width 0 height 11
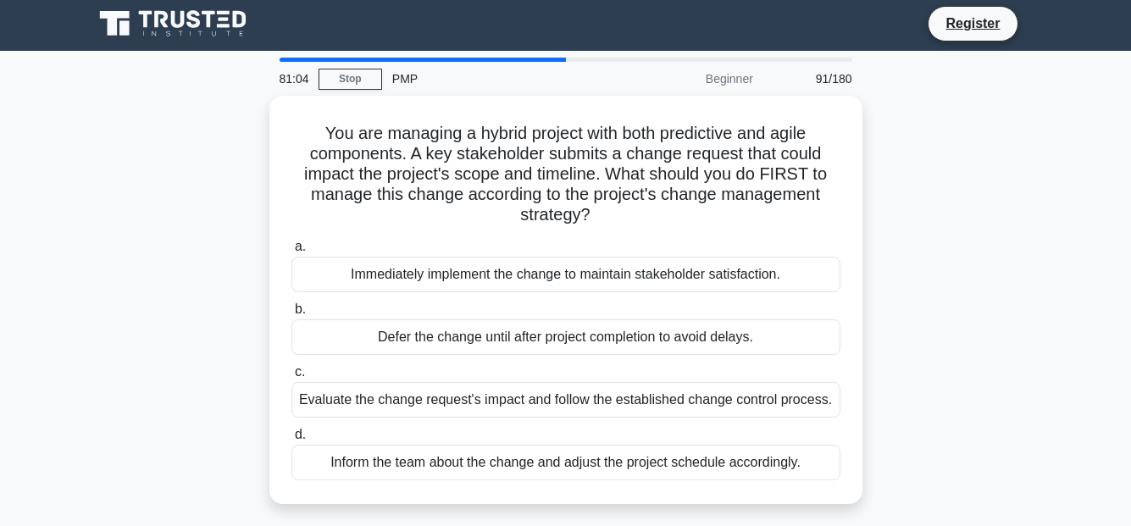
scroll to position [0, 0]
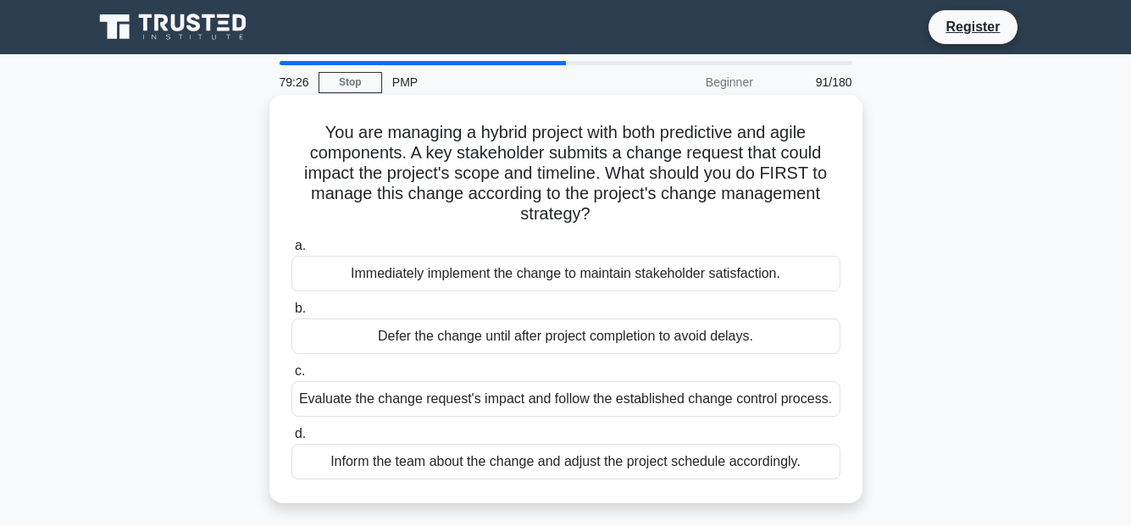
click at [805, 395] on div "Evaluate the change request's impact and follow the established change control …" at bounding box center [565, 399] width 549 height 36
click at [291, 377] on input "c. Evaluate the change request's impact and follow the established change contr…" at bounding box center [291, 371] width 0 height 11
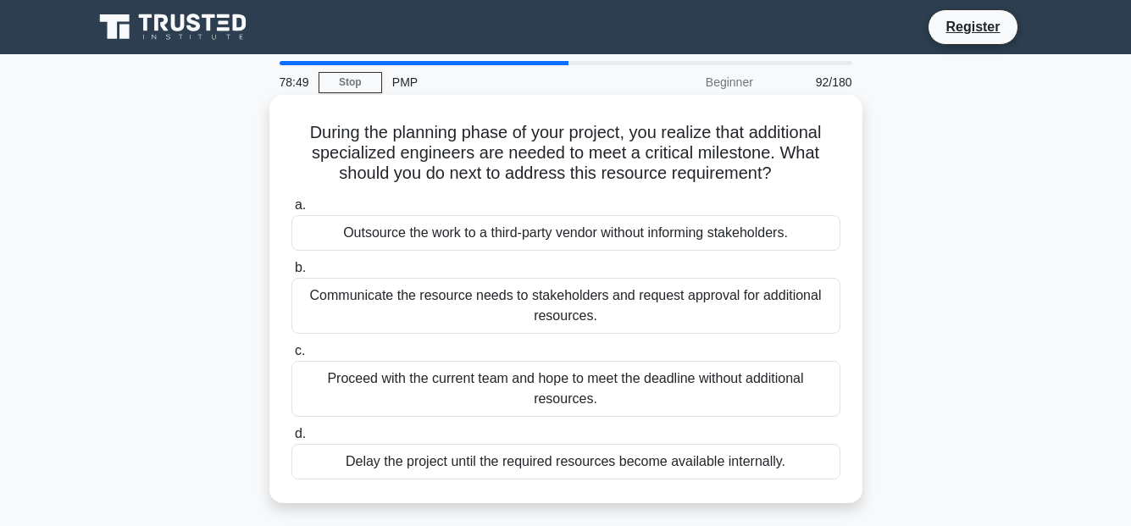
click at [429, 306] on div "Communicate the resource needs to stakeholders and request approval for additio…" at bounding box center [565, 306] width 549 height 56
click at [291, 274] on input "b. Communicate the resource needs to stakeholders and request approval for addi…" at bounding box center [291, 268] width 0 height 11
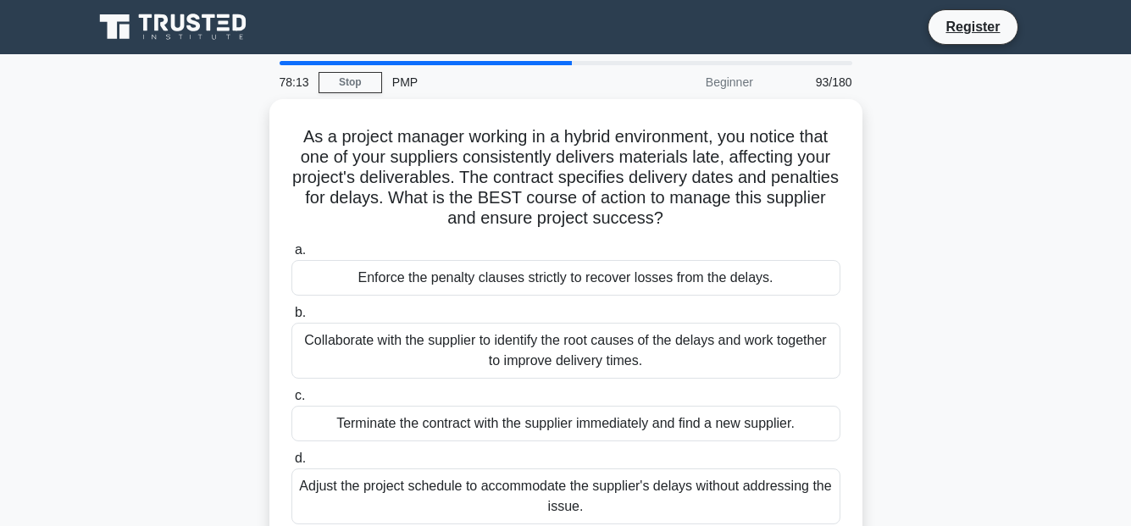
scroll to position [85, 0]
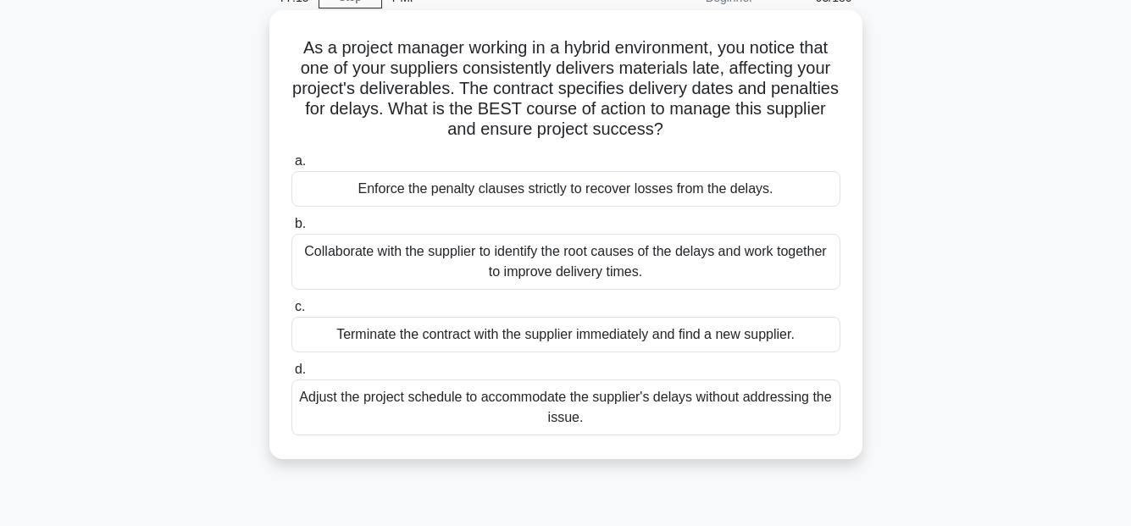
click at [794, 191] on div "Enforce the penalty clauses strictly to recover losses from the delays." at bounding box center [565, 189] width 549 height 36
click at [291, 167] on input "a. Enforce the penalty clauses strictly to recover losses from the delays." at bounding box center [291, 161] width 0 height 11
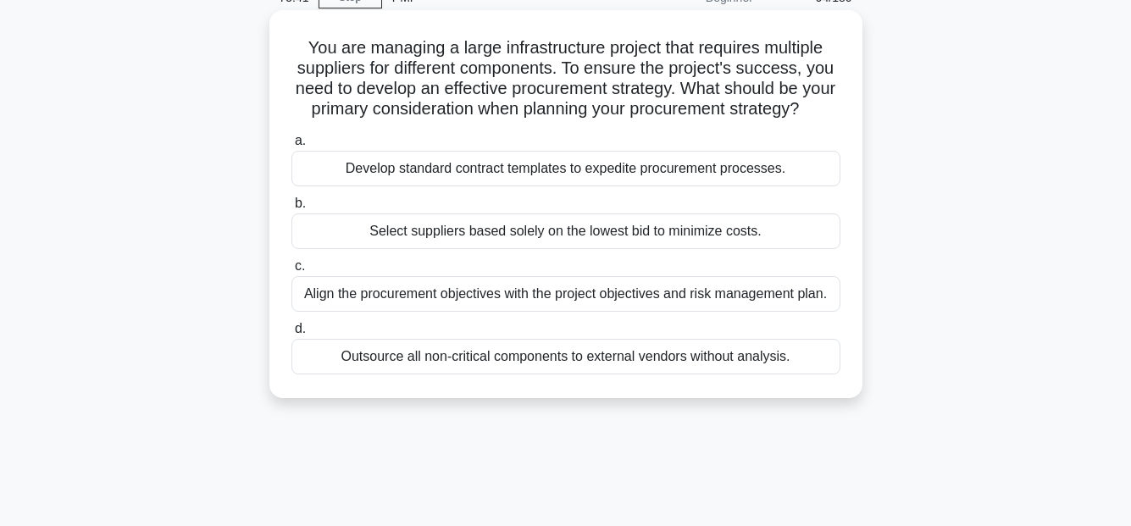
click at [730, 186] on div "Develop standard contract templates to expedite procurement processes." at bounding box center [565, 169] width 549 height 36
click at [291, 147] on input "a. Develop standard contract templates to expedite procurement processes." at bounding box center [291, 140] width 0 height 11
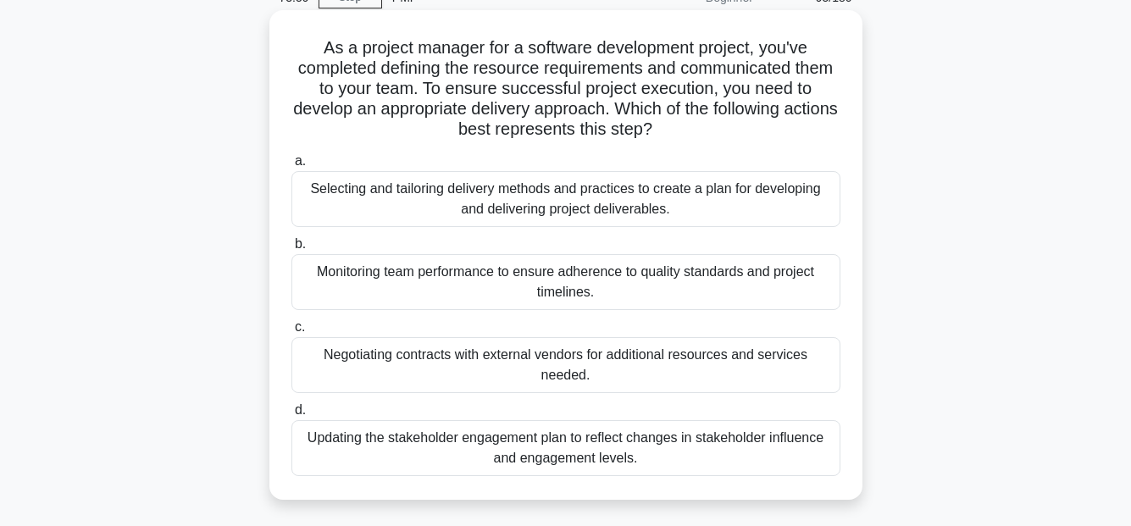
click at [594, 449] on div "Updating the stakeholder engagement plan to reflect changes in stakeholder infl…" at bounding box center [565, 448] width 549 height 56
click at [291, 416] on input "d. Updating the stakeholder engagement plan to reflect changes in stakeholder i…" at bounding box center [291, 410] width 0 height 11
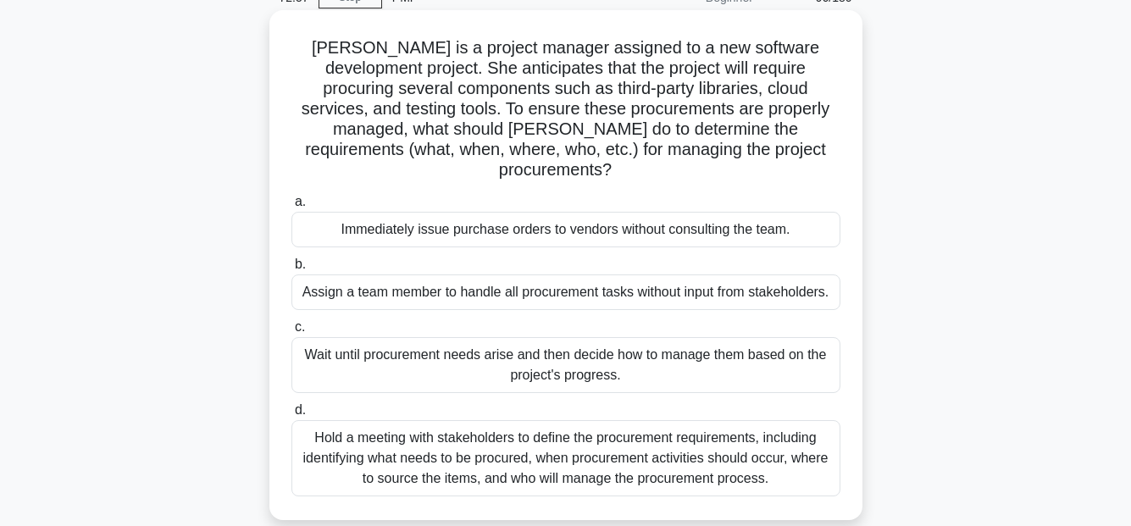
click at [795, 450] on div "Hold a meeting with stakeholders to define the procurement requirements, includ…" at bounding box center [565, 458] width 549 height 76
click at [291, 416] on input "d. Hold a meeting with stakeholders to define the procurement requirements, inc…" at bounding box center [291, 410] width 0 height 11
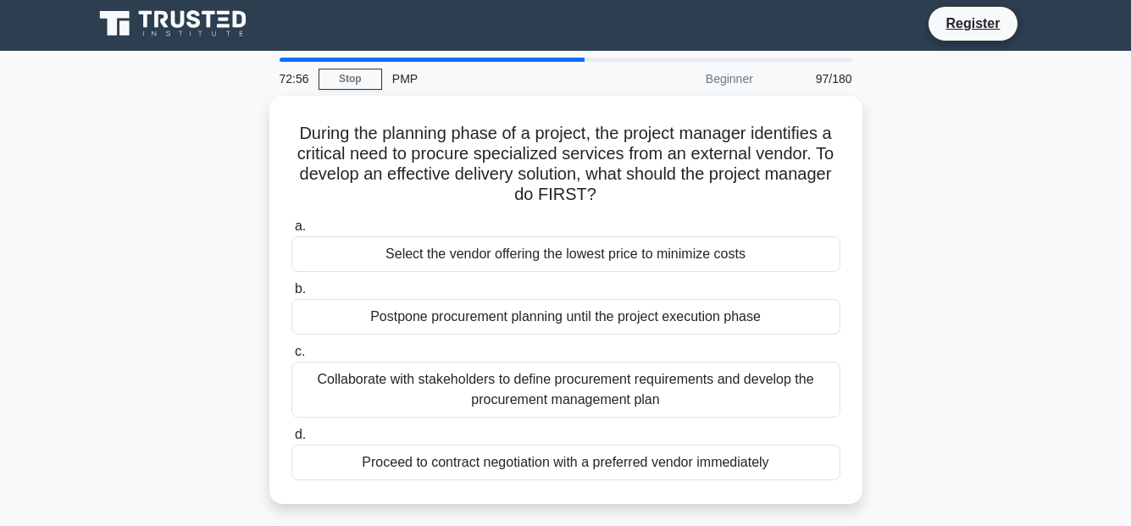
scroll to position [0, 0]
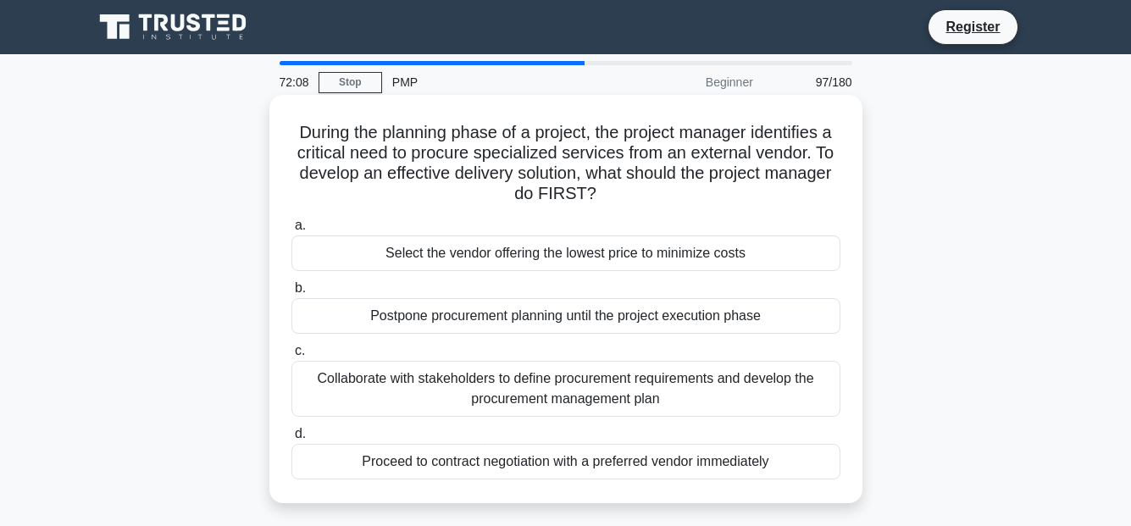
click at [781, 386] on div "Collaborate with stakeholders to define procurement requirements and develop th…" at bounding box center [565, 389] width 549 height 56
click at [291, 357] on input "c. Collaborate with stakeholders to define procurement requirements and develop…" at bounding box center [291, 351] width 0 height 11
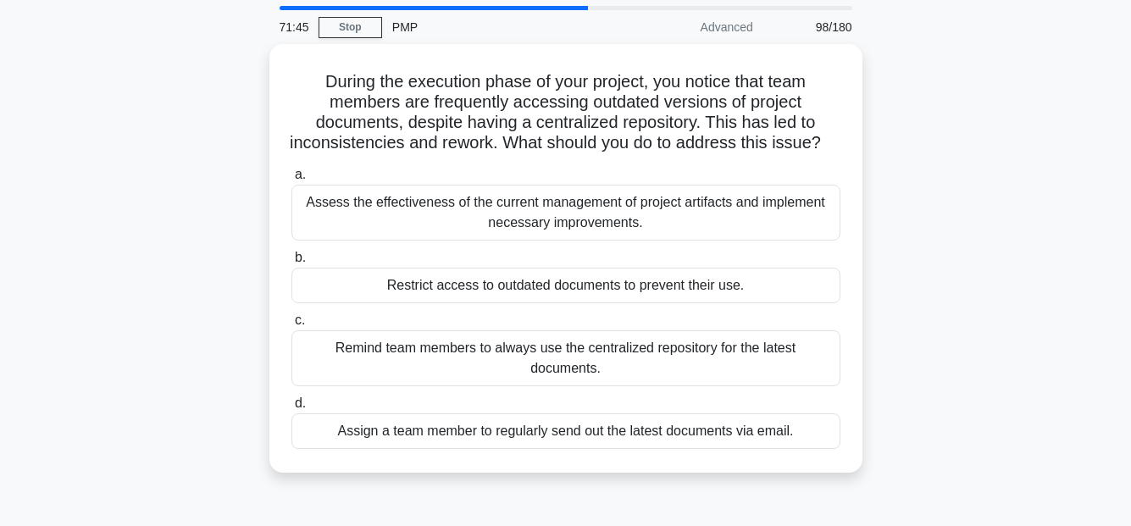
scroll to position [85, 0]
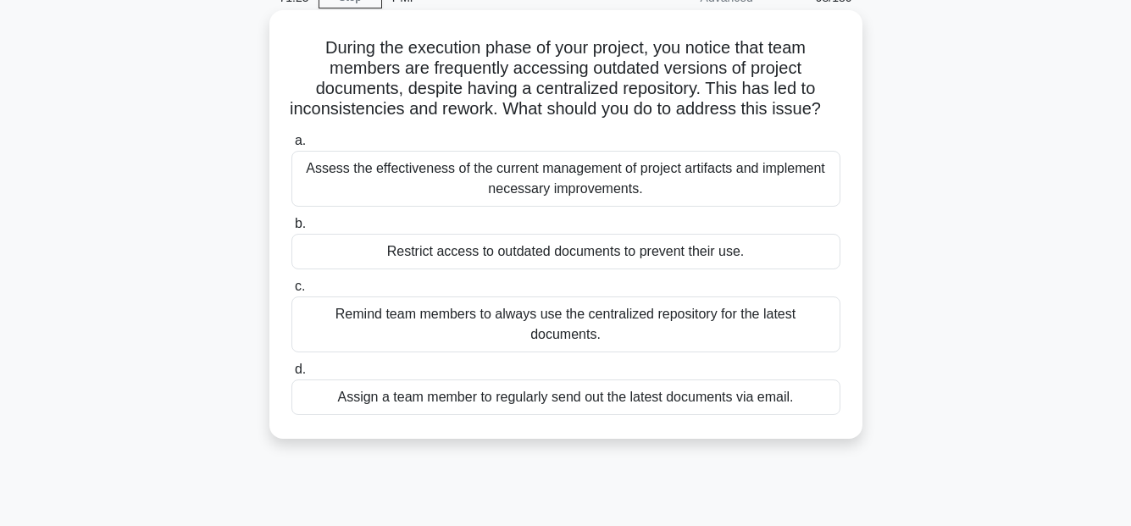
click at [763, 195] on div "Assess the effectiveness of the current management of project artifacts and imp…" at bounding box center [565, 179] width 549 height 56
click at [291, 147] on input "a. Assess the effectiveness of the current management of project artifacts and …" at bounding box center [291, 140] width 0 height 11
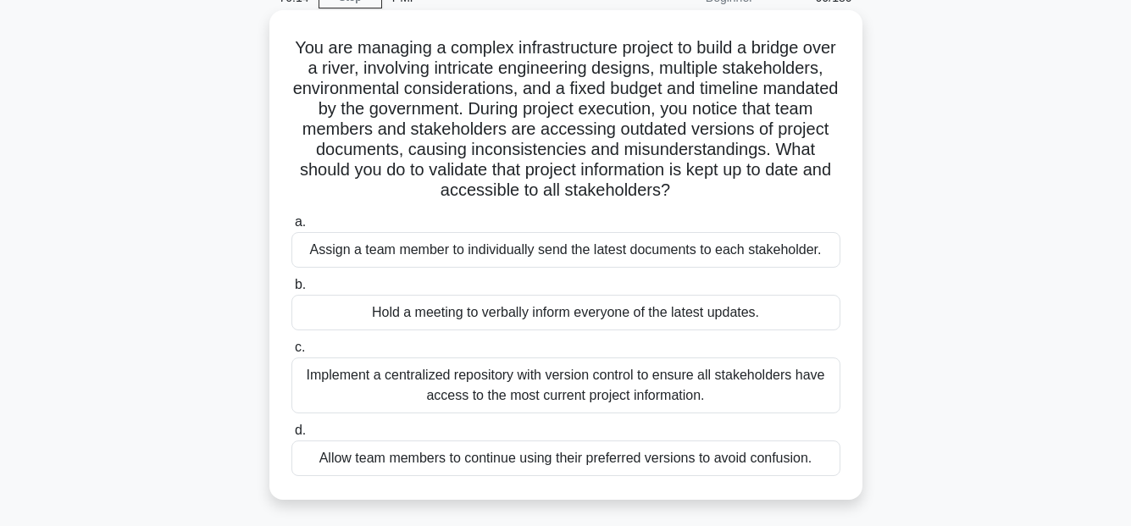
click at [713, 386] on div "Implement a centralized repository with version control to ensure all stakehold…" at bounding box center [565, 385] width 549 height 56
click at [291, 353] on input "c. Implement a centralized repository with version control to ensure all stakeh…" at bounding box center [291, 347] width 0 height 11
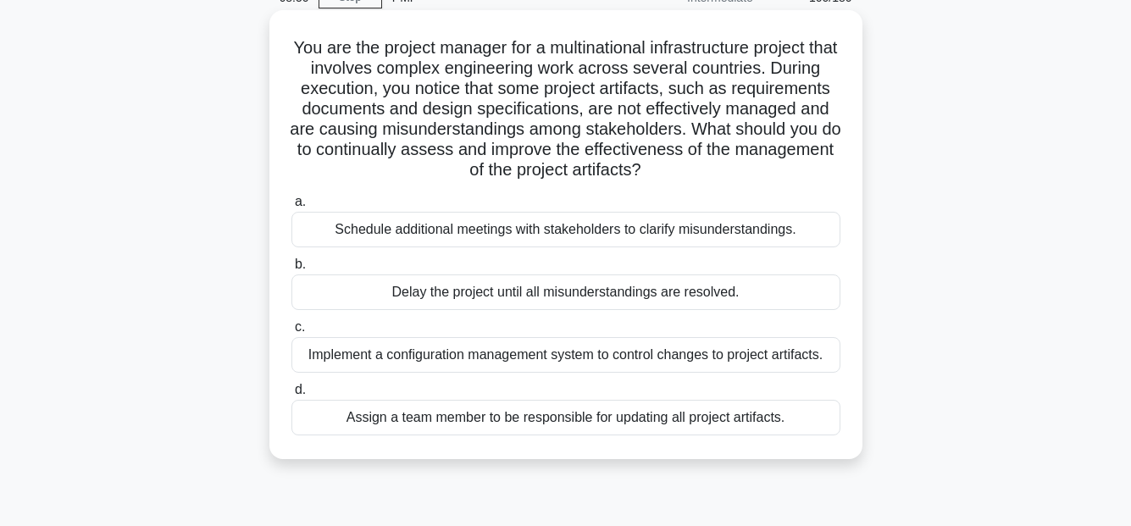
click at [760, 233] on div "Schedule additional meetings with stakeholders to clarify misunderstandings." at bounding box center [565, 230] width 549 height 36
click at [291, 207] on input "a. Schedule additional meetings with stakeholders to clarify misunderstandings." at bounding box center [291, 201] width 0 height 11
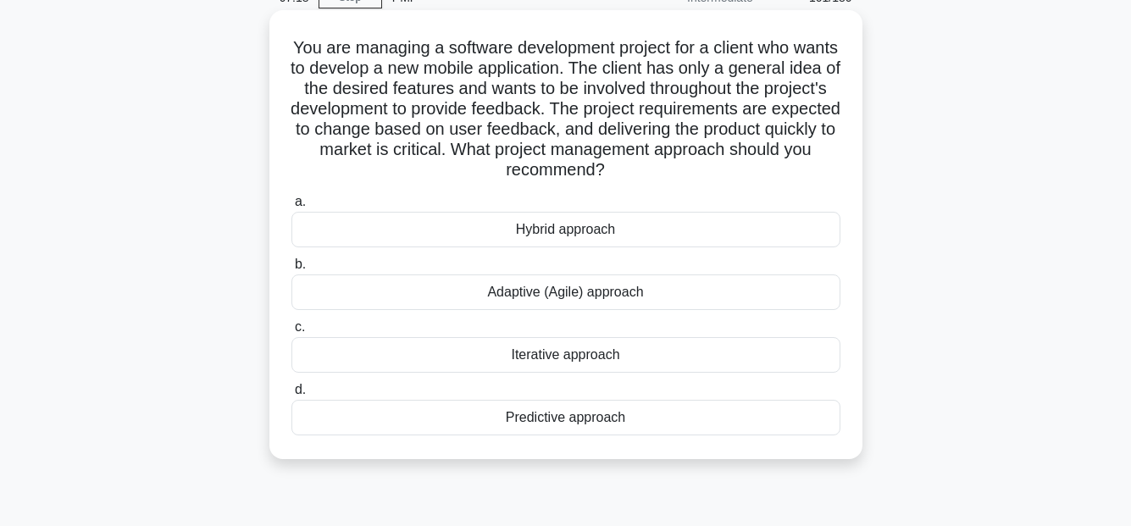
click at [614, 356] on div "Iterative approach" at bounding box center [565, 355] width 549 height 36
click at [291, 333] on input "c. Iterative approach" at bounding box center [291, 327] width 0 height 11
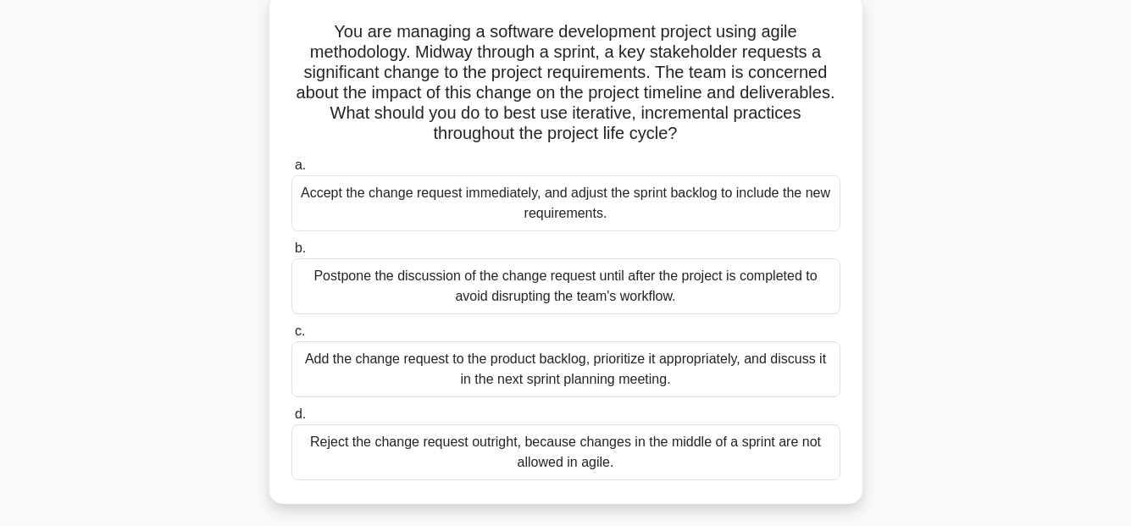
scroll to position [135, 0]
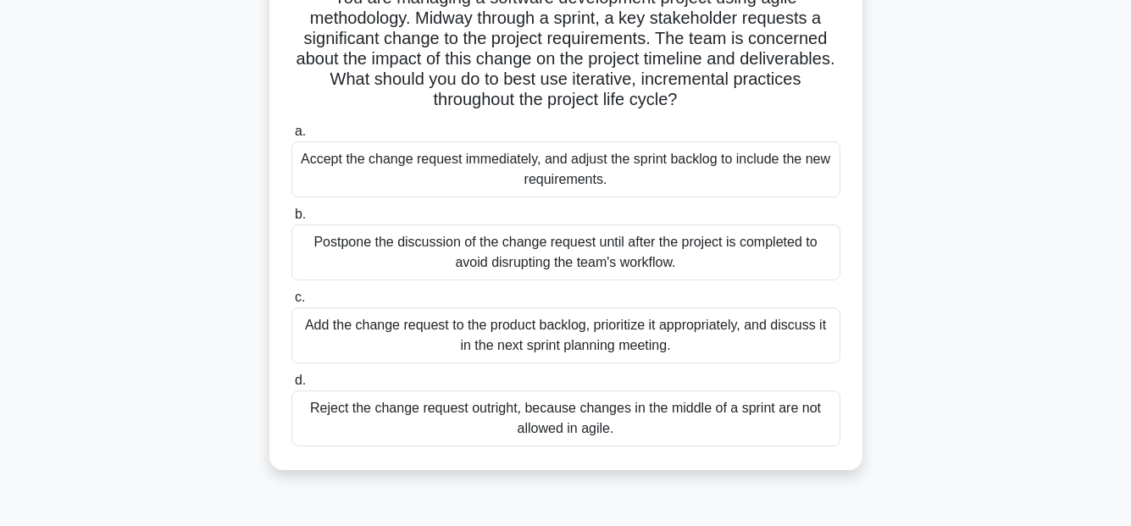
click at [740, 340] on div "Add the change request to the product backlog, prioritize it appropriately, and…" at bounding box center [565, 335] width 549 height 56
click at [291, 303] on input "c. Add the change request to the product backlog, prioritize it appropriately, …" at bounding box center [291, 297] width 0 height 11
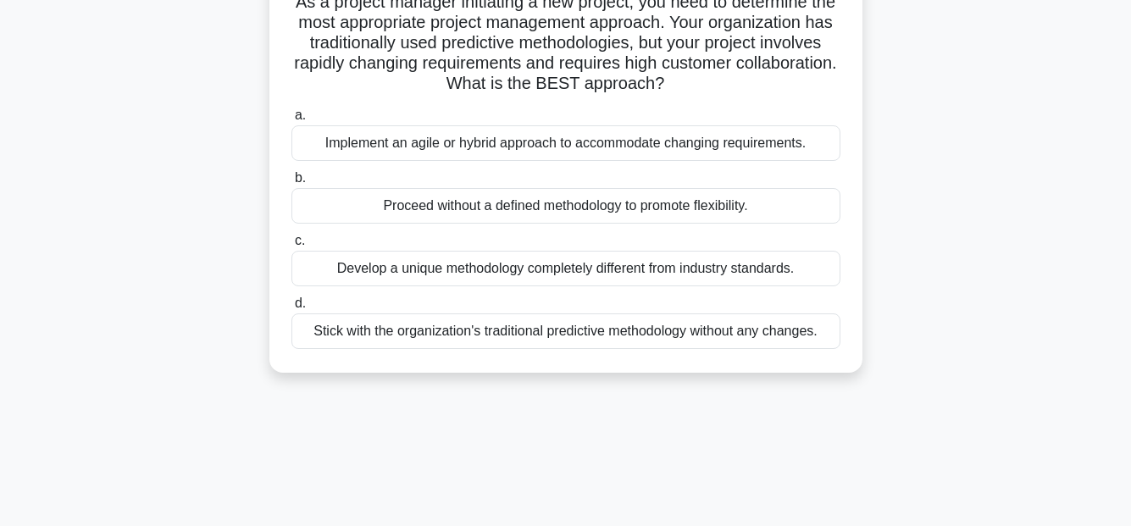
scroll to position [0, 0]
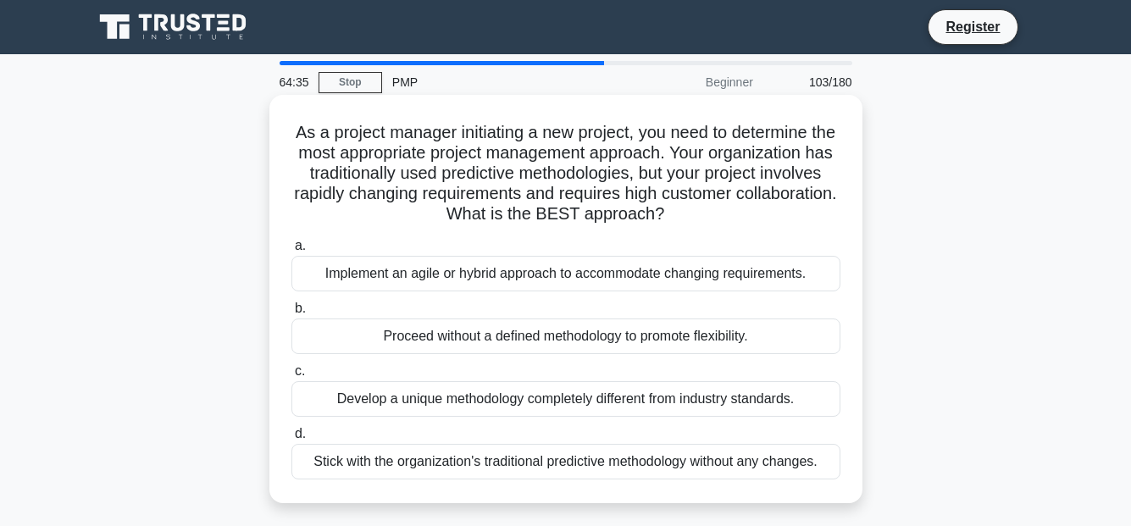
click at [822, 278] on div "Implement an agile or hybrid approach to accommodate changing requirements." at bounding box center [565, 274] width 549 height 36
click at [291, 252] on input "a. Implement an agile or hybrid approach to accommodate changing requirements." at bounding box center [291, 246] width 0 height 11
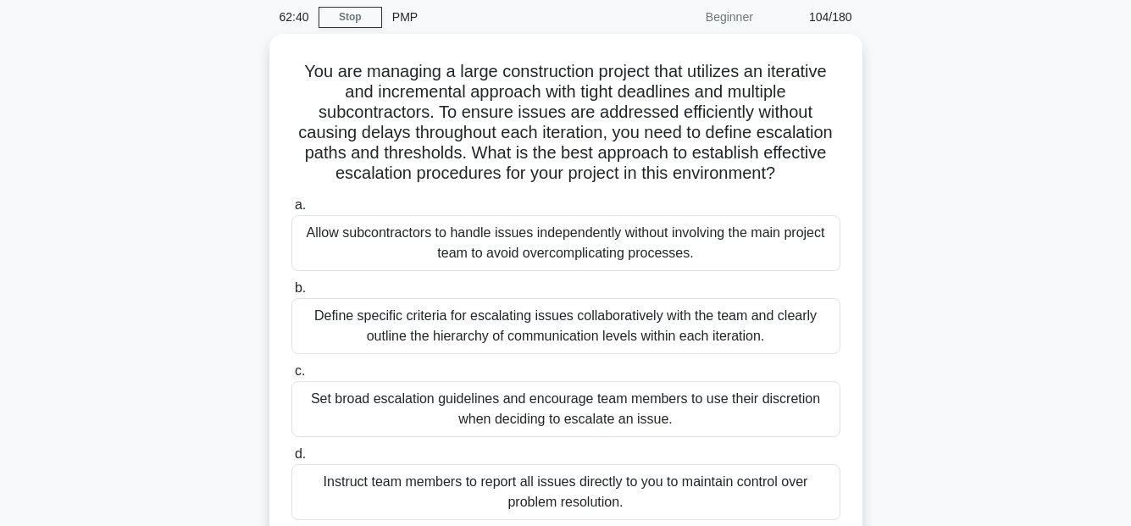
scroll to position [85, 0]
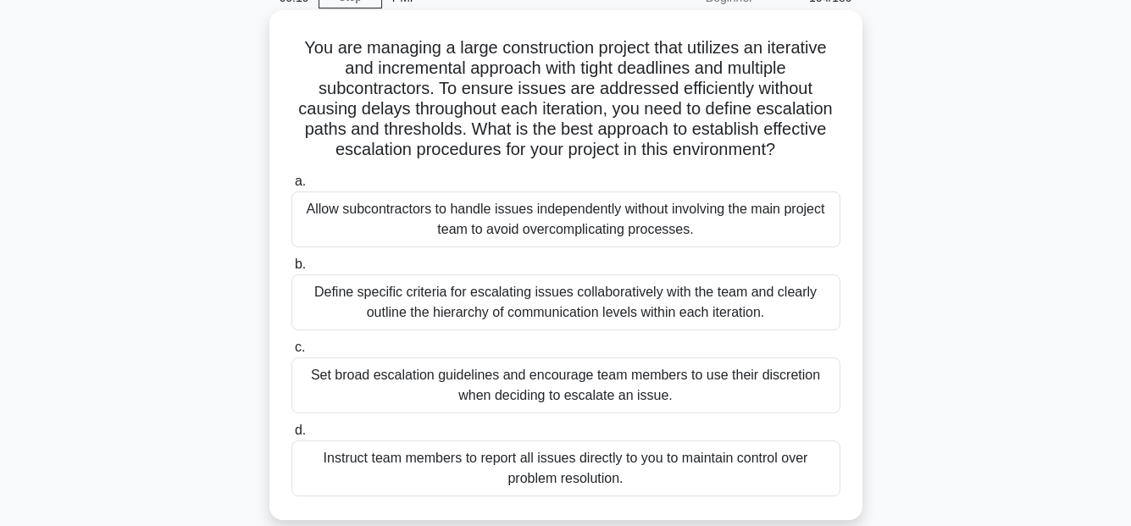
click at [802, 306] on div "Define specific criteria for escalating issues collaboratively with the team an…" at bounding box center [565, 302] width 549 height 56
click at [291, 270] on input "b. Define specific criteria for escalating issues collaboratively with the team…" at bounding box center [291, 264] width 0 height 11
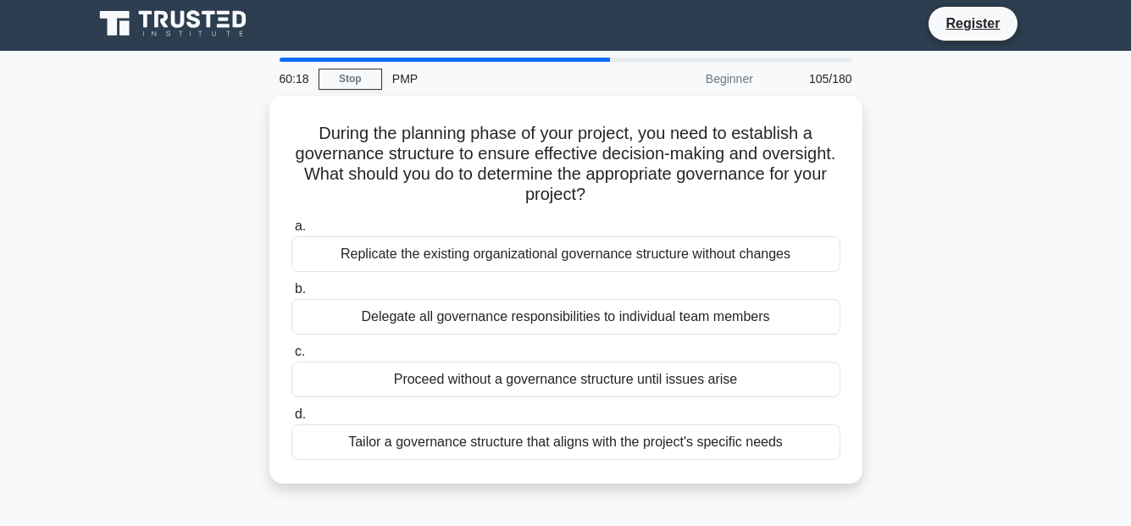
scroll to position [0, 0]
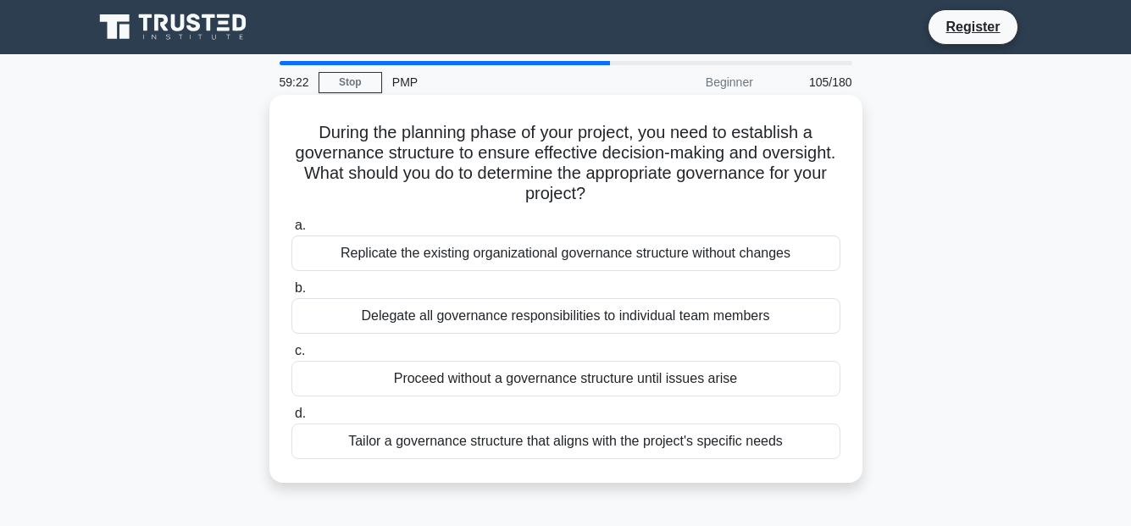
click at [778, 445] on div "Tailor a governance structure that aligns with the project's specific needs" at bounding box center [565, 441] width 549 height 36
click at [291, 419] on input "d. Tailor a governance structure that aligns with the project's specific needs" at bounding box center [291, 413] width 0 height 11
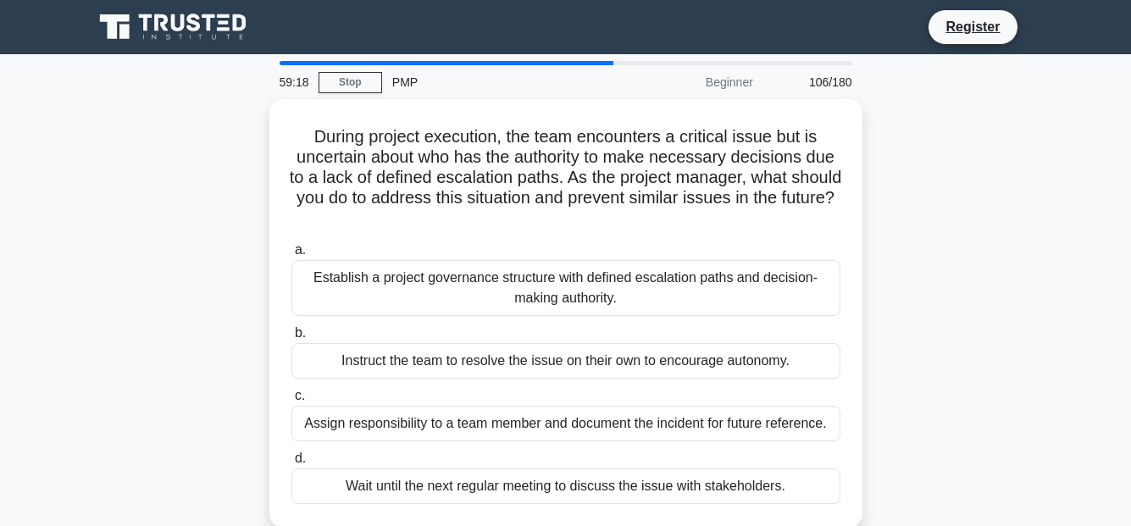
scroll to position [85, 0]
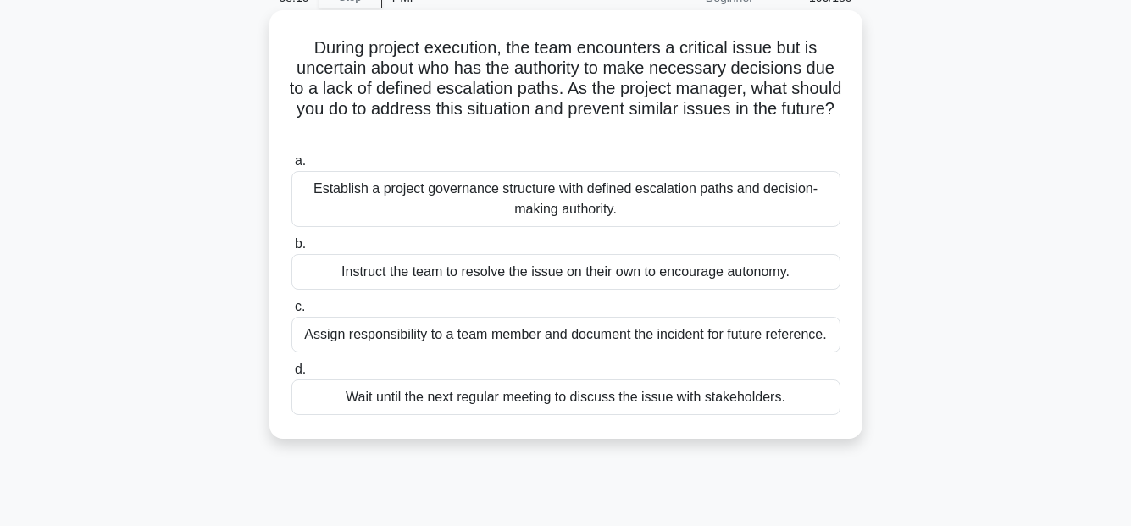
click at [666, 203] on div "Establish a project governance structure with defined escalation paths and deci…" at bounding box center [565, 199] width 549 height 56
click at [291, 167] on input "a. Establish a project governance structure with defined escalation paths and d…" at bounding box center [291, 161] width 0 height 11
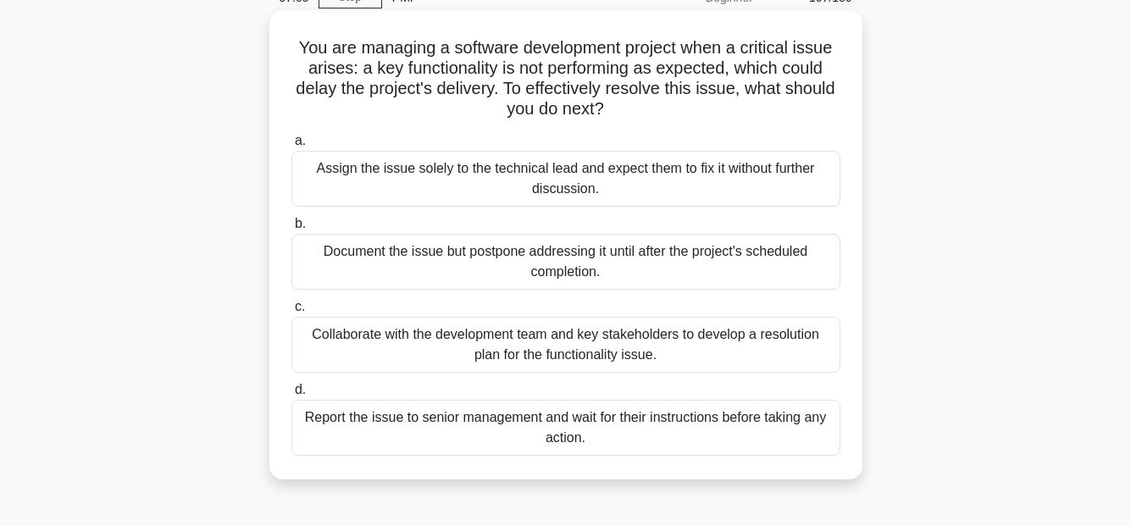
click at [724, 335] on div "Collaborate with the development team and key stakeholders to develop a resolut…" at bounding box center [565, 345] width 549 height 56
click at [291, 312] on input "c. Collaborate with the development team and key stakeholders to develop a reso…" at bounding box center [291, 306] width 0 height 11
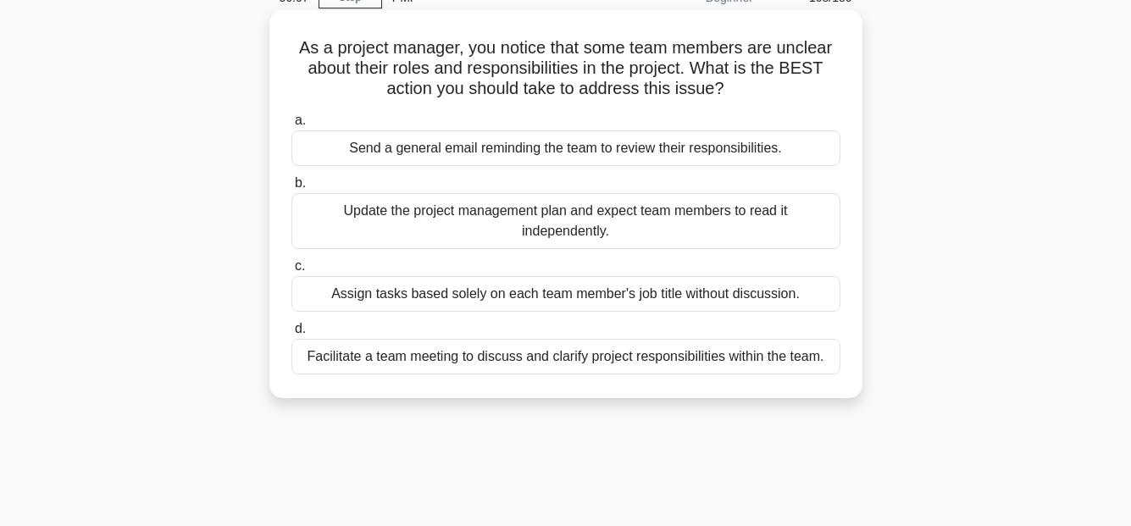
click at [796, 362] on div "Facilitate a team meeting to discuss and clarify project responsibilities withi…" at bounding box center [565, 357] width 549 height 36
click at [291, 335] on input "d. Facilitate a team meeting to discuss and clarify project responsibilities wi…" at bounding box center [291, 329] width 0 height 11
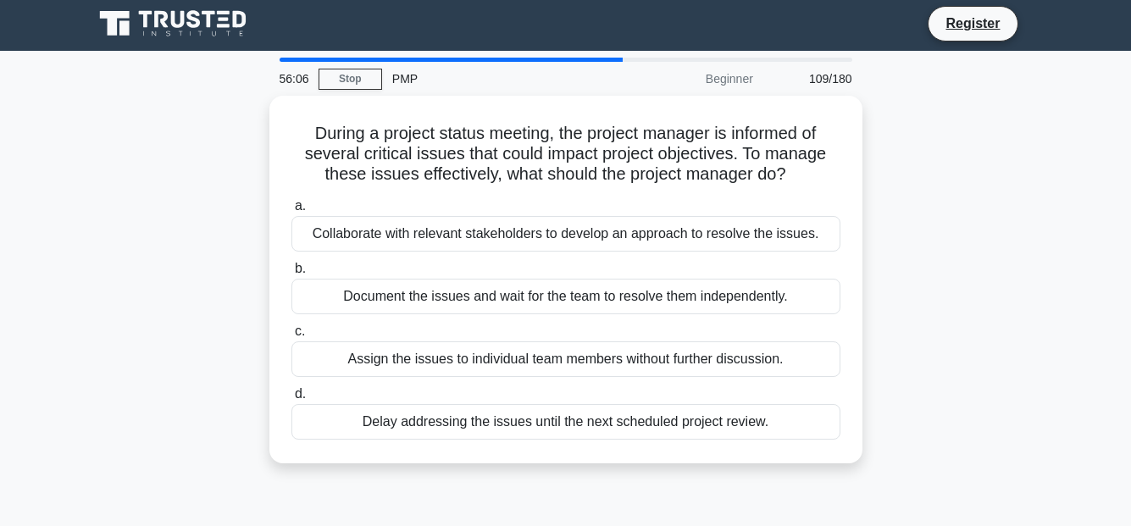
scroll to position [0, 0]
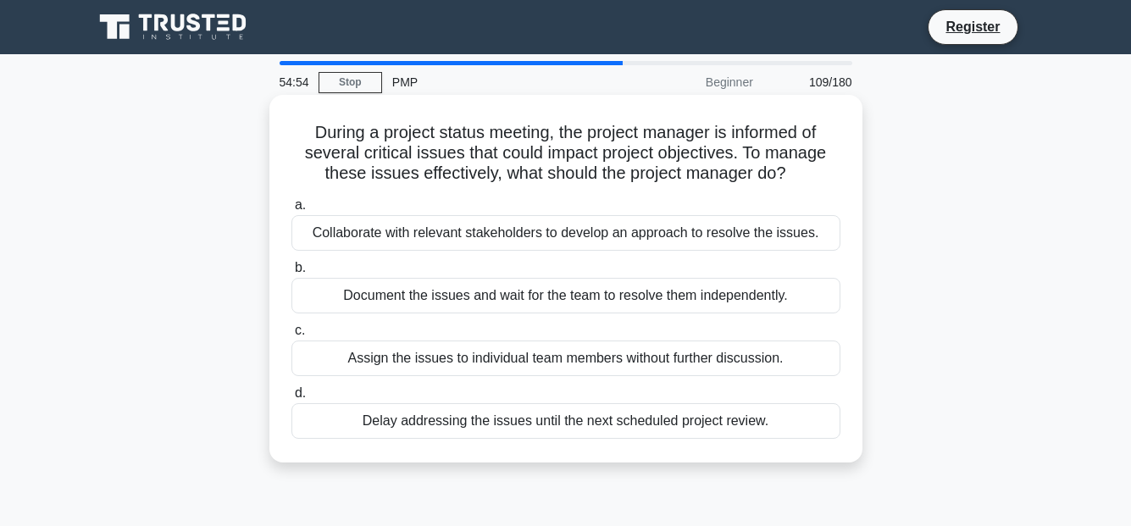
click at [689, 235] on div "Collaborate with relevant stakeholders to develop an approach to resolve the is…" at bounding box center [565, 233] width 549 height 36
click at [291, 211] on input "a. Collaborate with relevant stakeholders to develop an approach to resolve the…" at bounding box center [291, 205] width 0 height 11
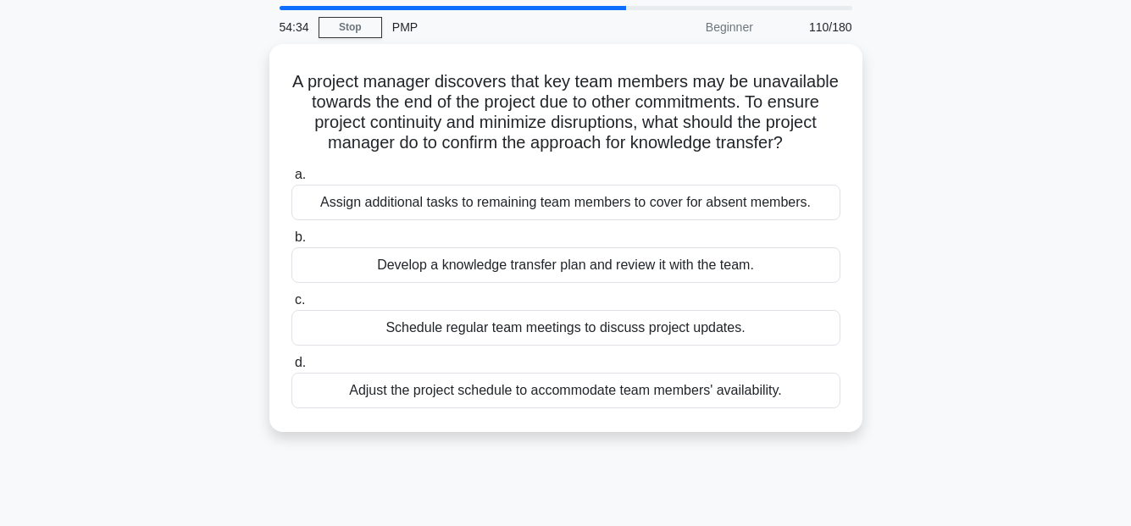
scroll to position [85, 0]
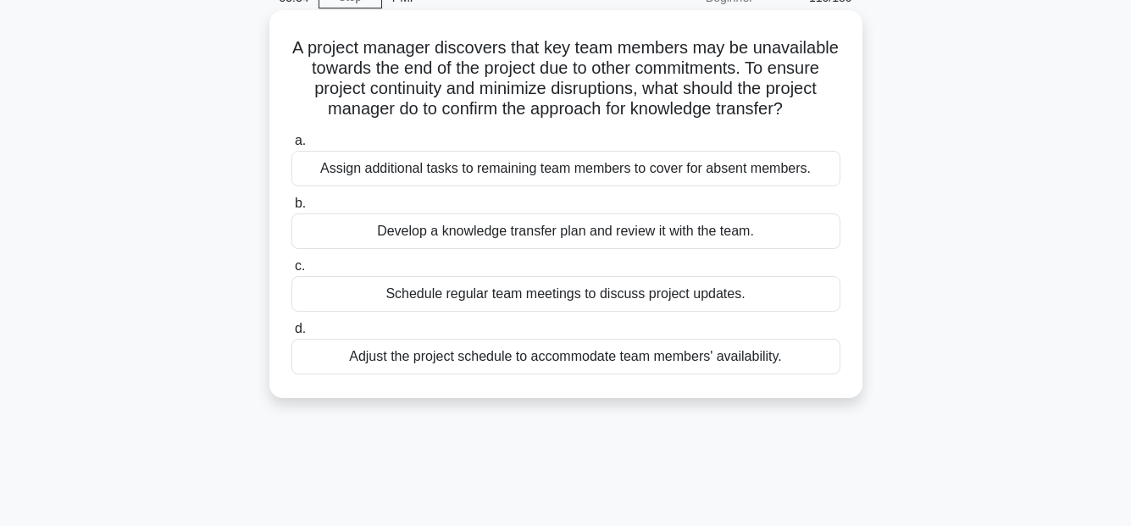
click at [715, 249] on div "Develop a knowledge transfer plan and review it with the team." at bounding box center [565, 231] width 549 height 36
click at [291, 209] on input "b. Develop a knowledge transfer plan and review it with the team." at bounding box center [291, 203] width 0 height 11
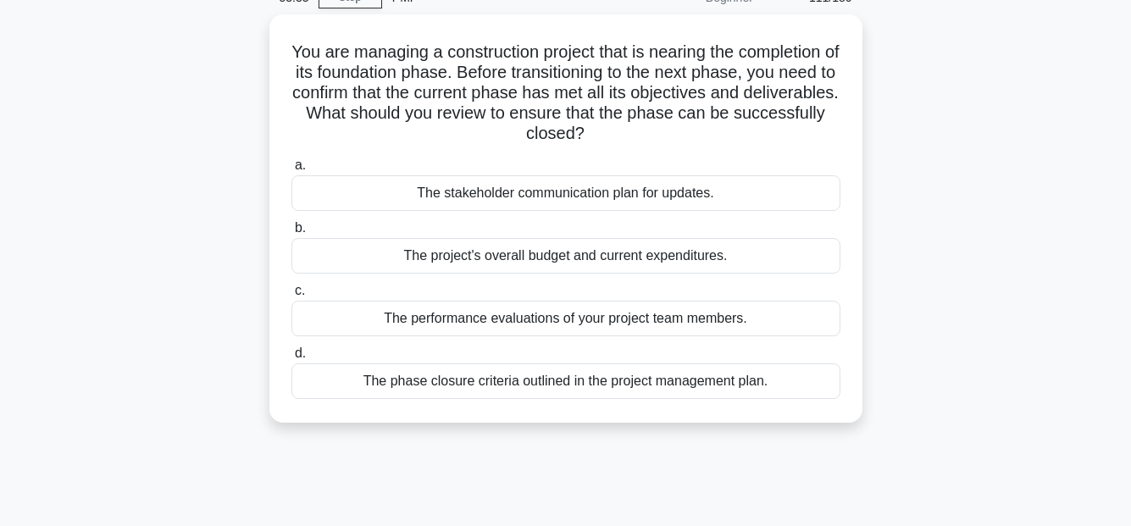
scroll to position [0, 0]
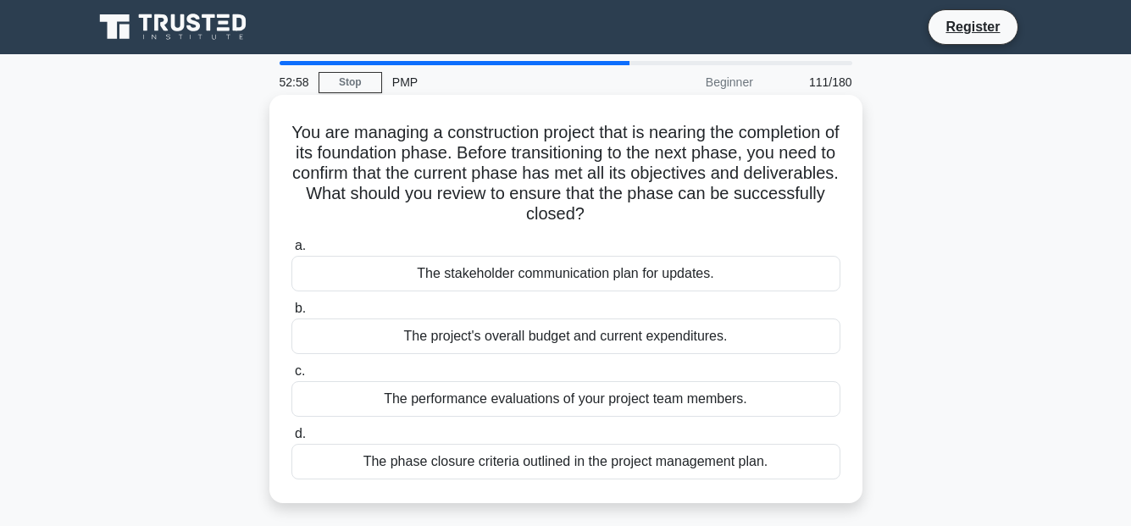
click at [739, 461] on div "The phase closure criteria outlined in the project management plan." at bounding box center [565, 462] width 549 height 36
click at [291, 440] on input "d. The phase closure criteria outlined in the project management plan." at bounding box center [291, 434] width 0 height 11
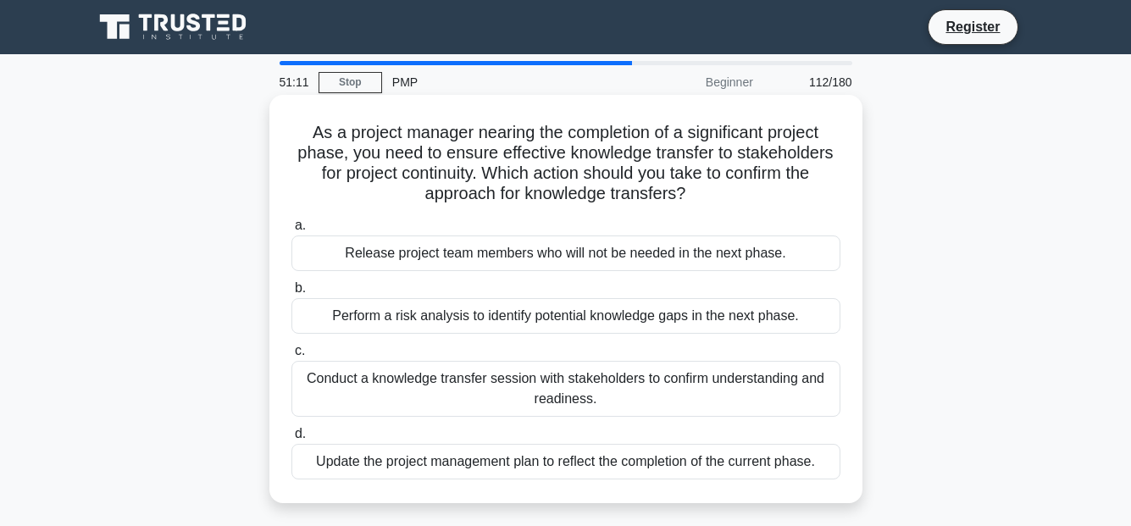
click at [773, 314] on div "Perform a risk analysis to identify potential knowledge gaps in the next phase." at bounding box center [565, 316] width 549 height 36
click at [291, 294] on input "b. Perform a risk analysis to identify potential knowledge gaps in the next pha…" at bounding box center [291, 288] width 0 height 11
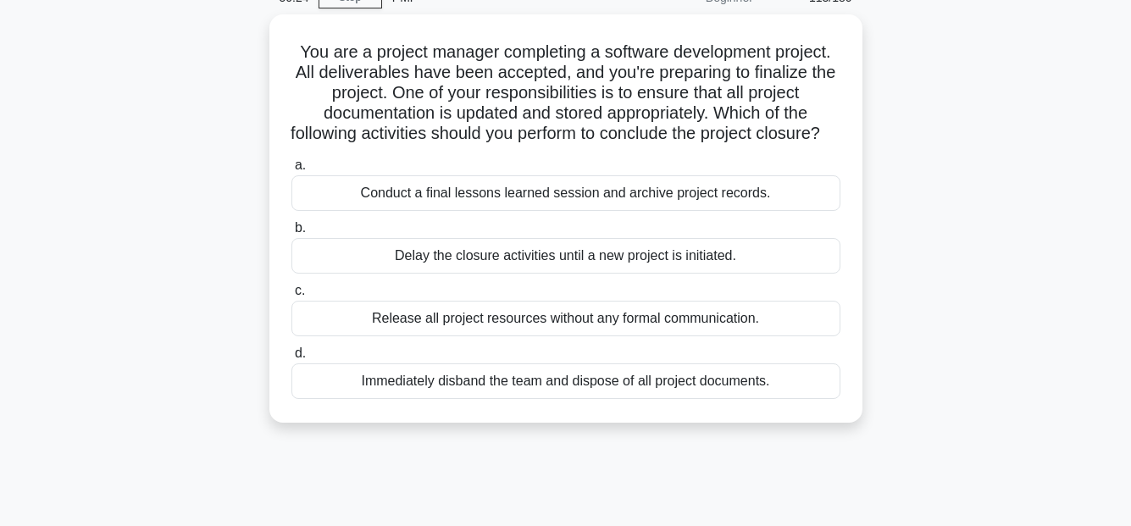
scroll to position [169, 0]
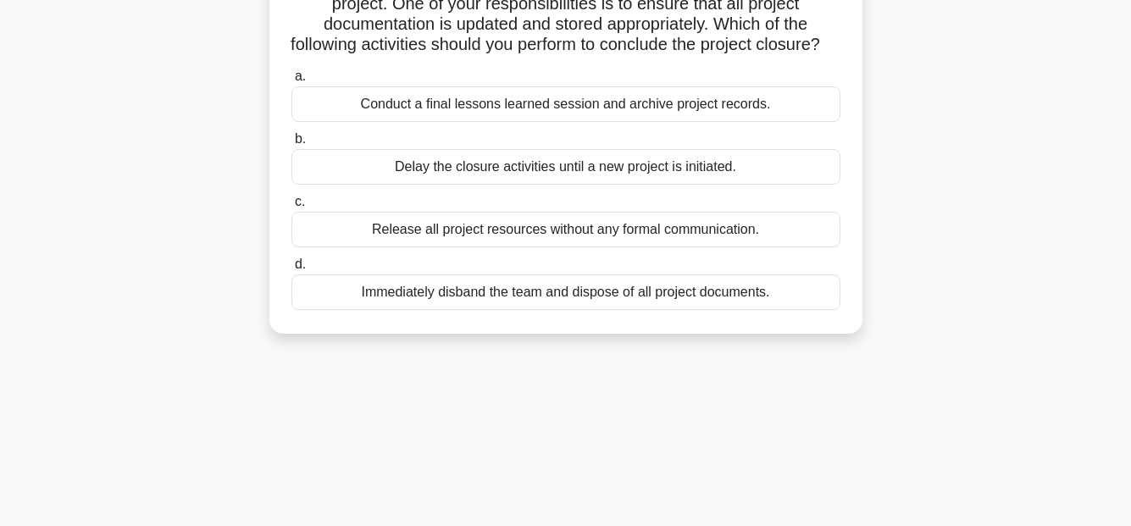
click at [679, 122] on div "Conduct a final lessons learned session and archive project records." at bounding box center [565, 104] width 549 height 36
click at [291, 82] on input "a. Conduct a final lessons learned session and archive project records." at bounding box center [291, 76] width 0 height 11
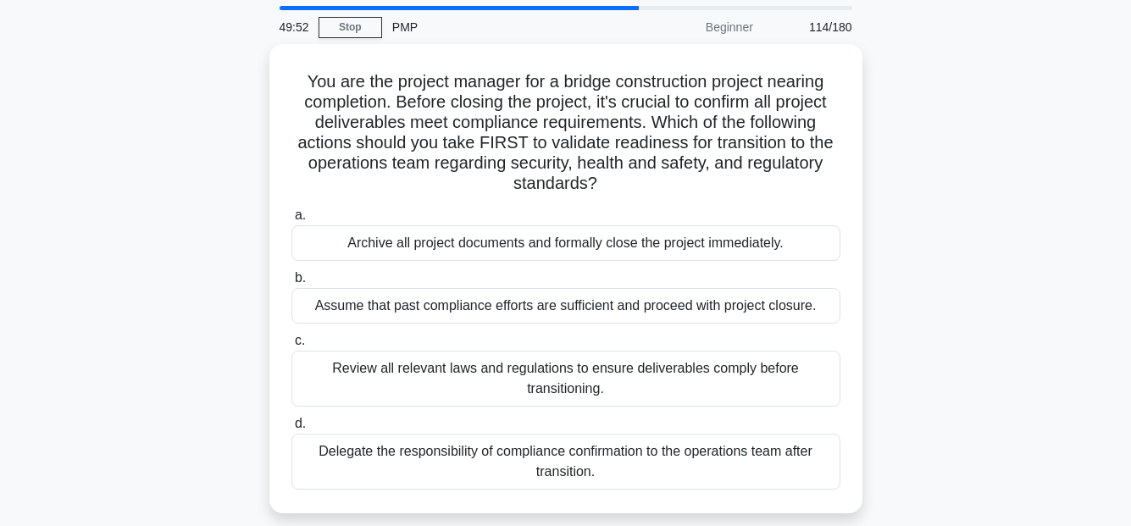
scroll to position [85, 0]
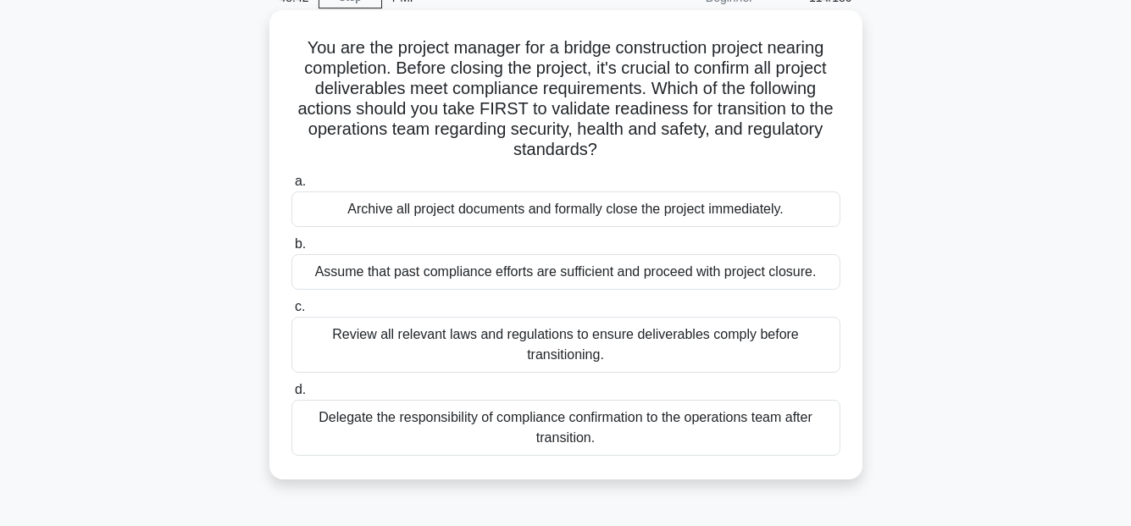
click at [692, 350] on div "Review all relevant laws and regulations to ensure deliverables comply before t…" at bounding box center [565, 345] width 549 height 56
click at [291, 312] on input "c. Review all relevant laws and regulations to ensure deliverables comply befor…" at bounding box center [291, 306] width 0 height 11
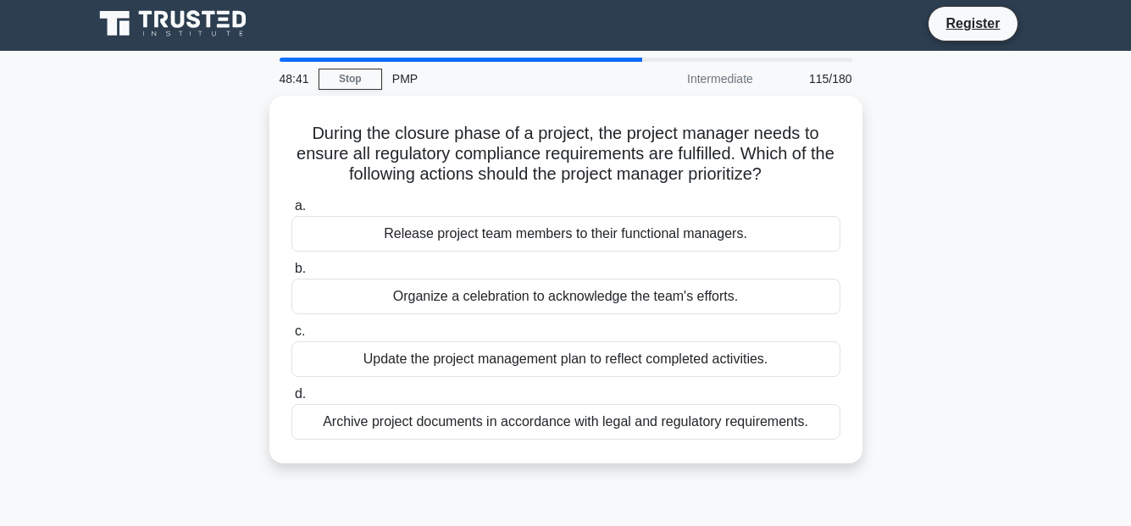
scroll to position [0, 0]
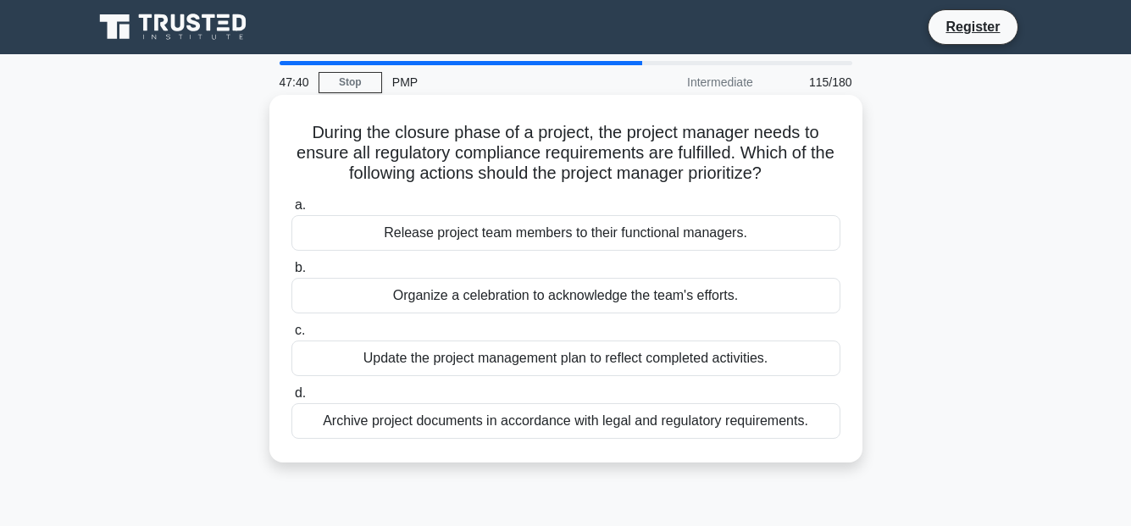
click at [817, 420] on div "Archive project documents in accordance with legal and regulatory requirements." at bounding box center [565, 421] width 549 height 36
click at [291, 399] on input "d. Archive project documents in accordance with legal and regulatory requiremen…" at bounding box center [291, 393] width 0 height 11
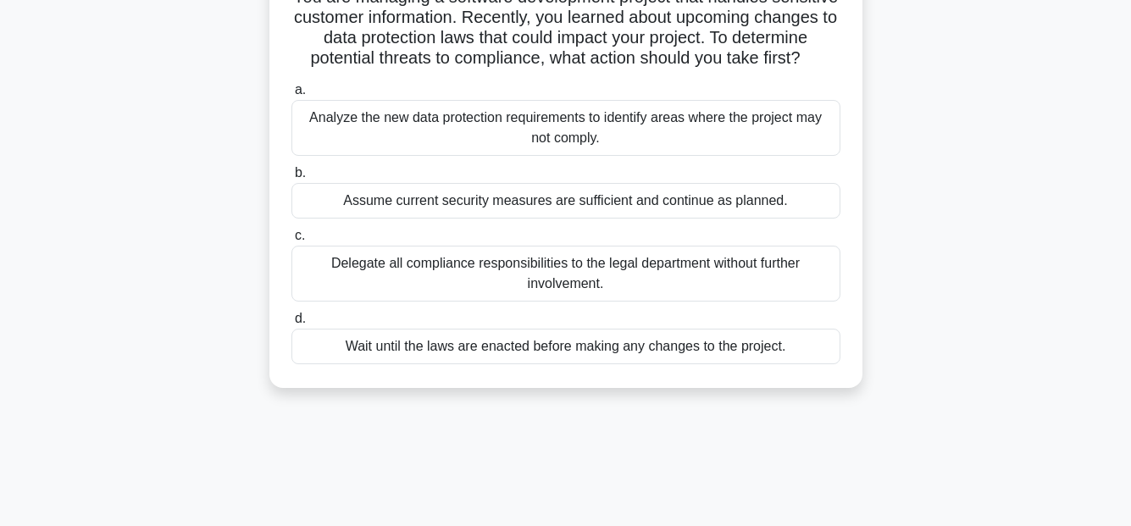
scroll to position [169, 0]
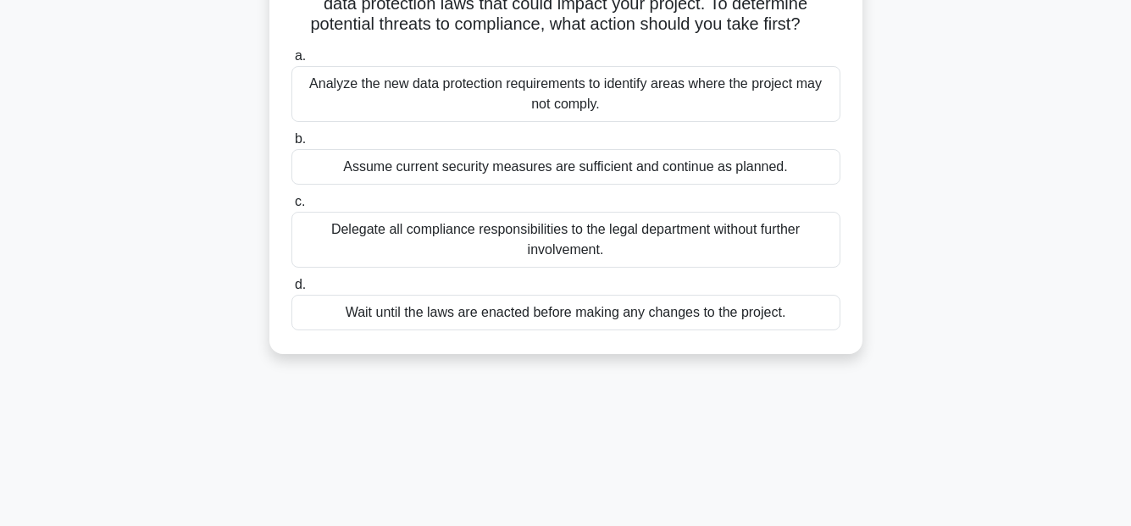
click at [574, 110] on div "Analyze the new data protection requirements to identify areas where the projec…" at bounding box center [565, 94] width 549 height 56
click at [291, 62] on input "a. Analyze the new data protection requirements to identify areas where the pro…" at bounding box center [291, 56] width 0 height 11
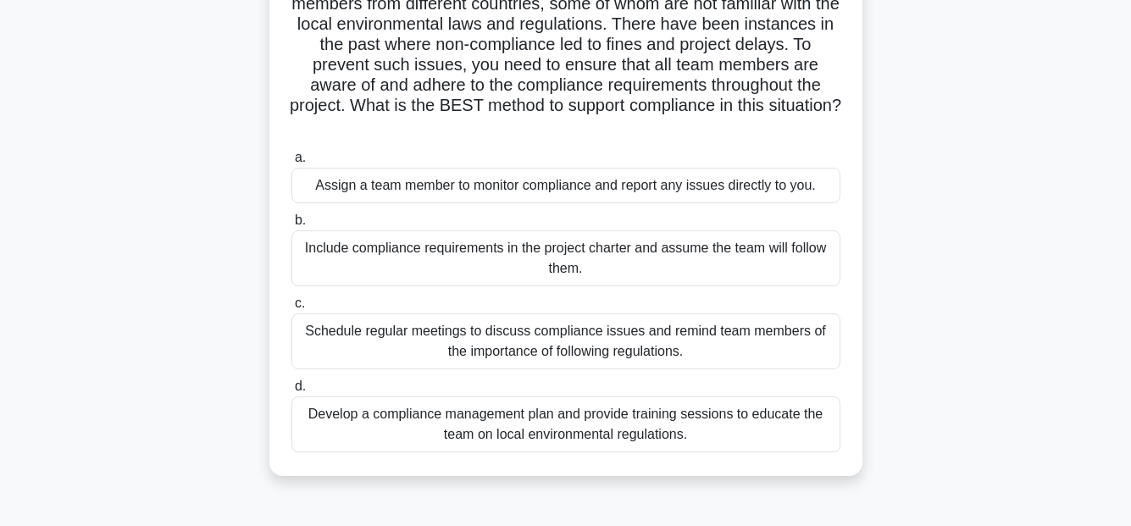
click at [634, 430] on div "Develop a compliance management plan and provide training sessions to educate t…" at bounding box center [565, 424] width 549 height 56
click at [291, 392] on input "d. Develop a compliance management plan and provide training sessions to educat…" at bounding box center [291, 386] width 0 height 11
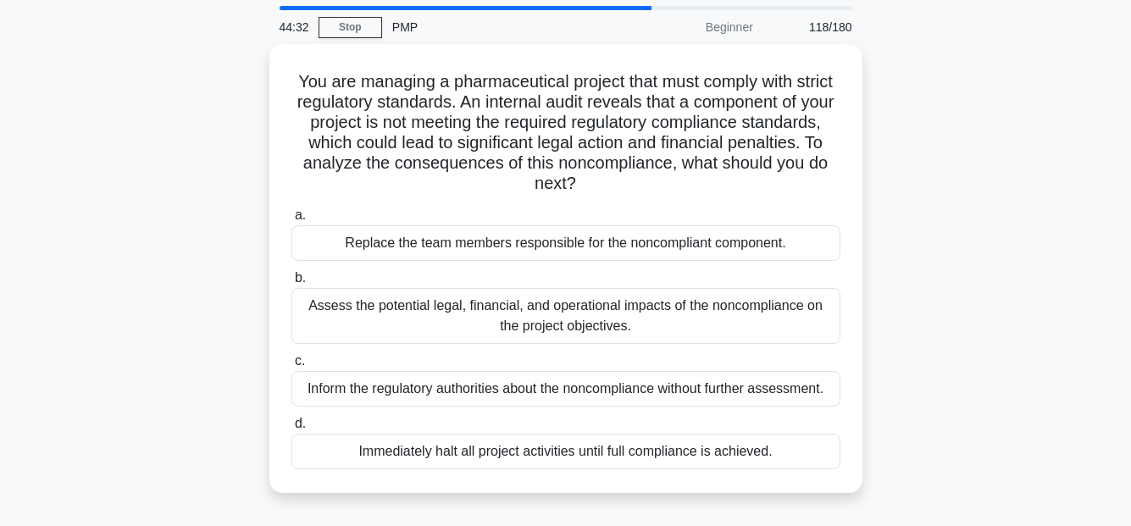
scroll to position [85, 0]
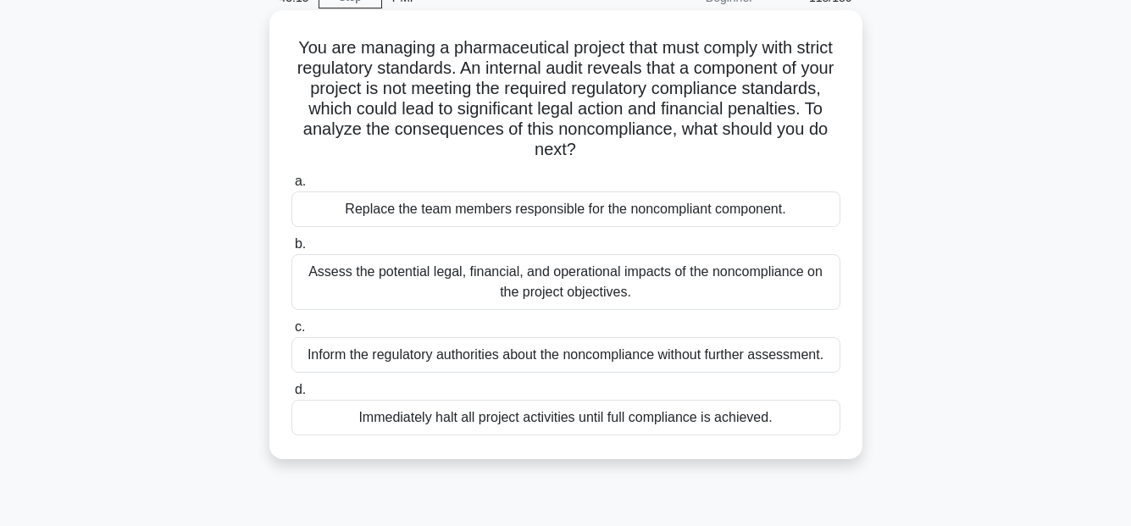
click at [722, 285] on div "Assess the potential legal, financial, and operational impacts of the noncompli…" at bounding box center [565, 282] width 549 height 56
click at [291, 250] on input "b. Assess the potential legal, financial, and operational impacts of the noncom…" at bounding box center [291, 244] width 0 height 11
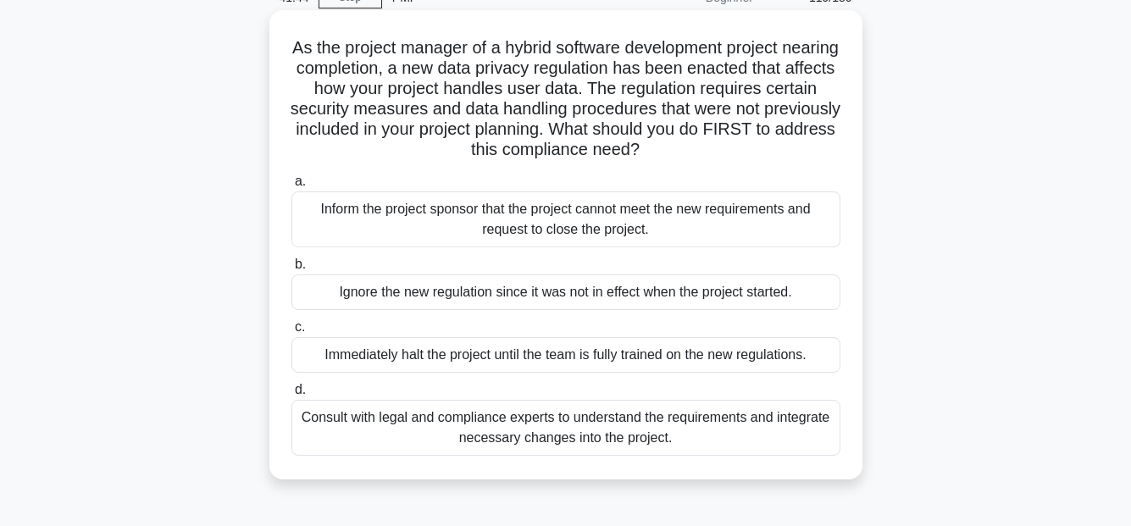
click at [724, 434] on div "Consult with legal and compliance experts to understand the requirements and in…" at bounding box center [565, 428] width 549 height 56
click at [291, 395] on input "d. Consult with legal and compliance experts to understand the requirements and…" at bounding box center [291, 389] width 0 height 11
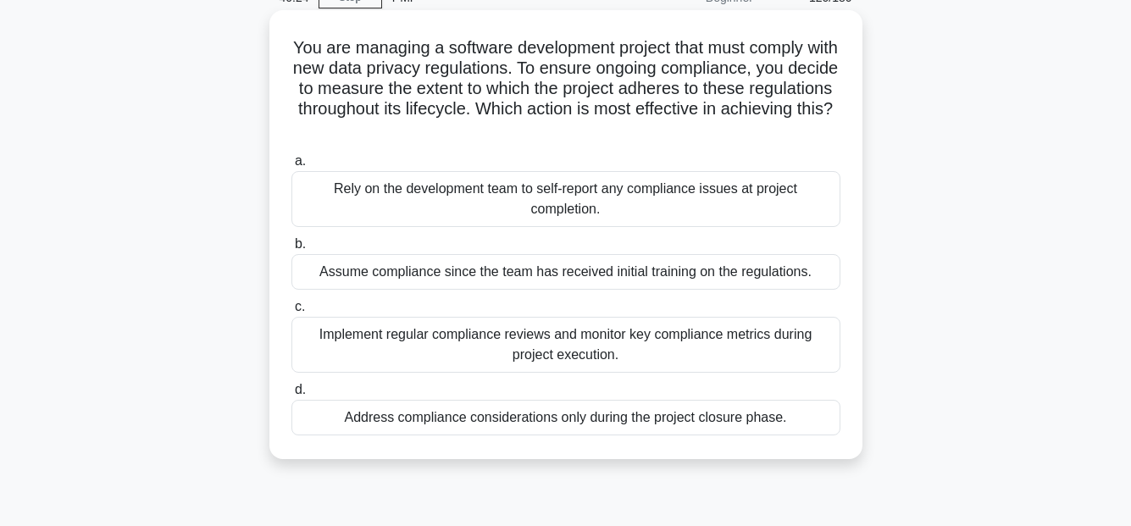
click at [718, 341] on div "Implement regular compliance reviews and monitor key compliance metrics during …" at bounding box center [565, 345] width 549 height 56
click at [291, 312] on input "c. Implement regular compliance reviews and monitor key compliance metrics duri…" at bounding box center [291, 306] width 0 height 11
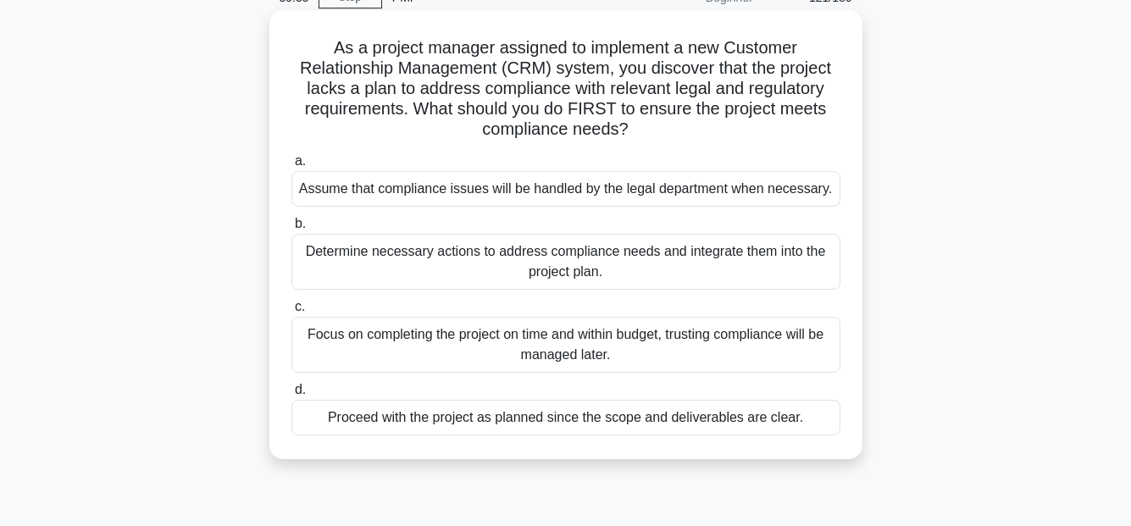
click at [692, 246] on div "Determine necessary actions to address compliance needs and integrate them into…" at bounding box center [565, 262] width 549 height 56
click at [291, 229] on input "b. Determine necessary actions to address compliance needs and integrate them i…" at bounding box center [291, 223] width 0 height 11
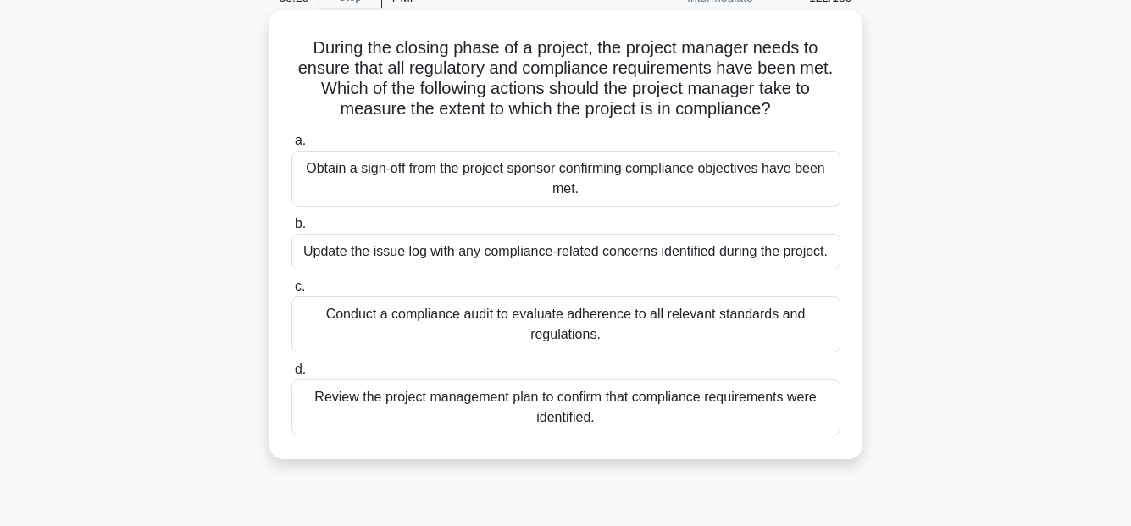
click at [758, 324] on div "Conduct a compliance audit to evaluate adherence to all relevant standards and …" at bounding box center [565, 324] width 549 height 56
click at [291, 292] on input "c. Conduct a compliance audit to evaluate adherence to all relevant standards a…" at bounding box center [291, 286] width 0 height 11
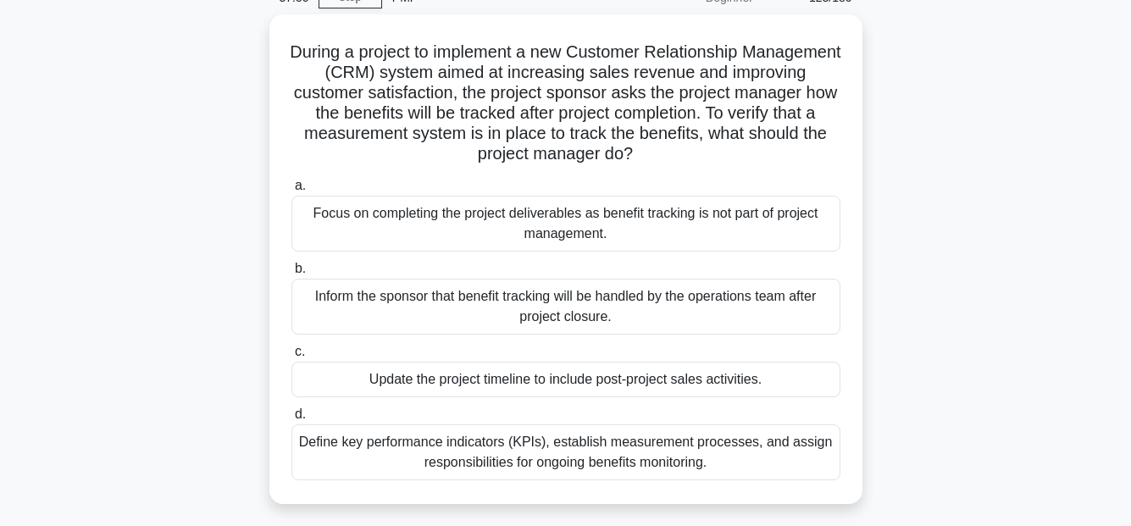
scroll to position [169, 0]
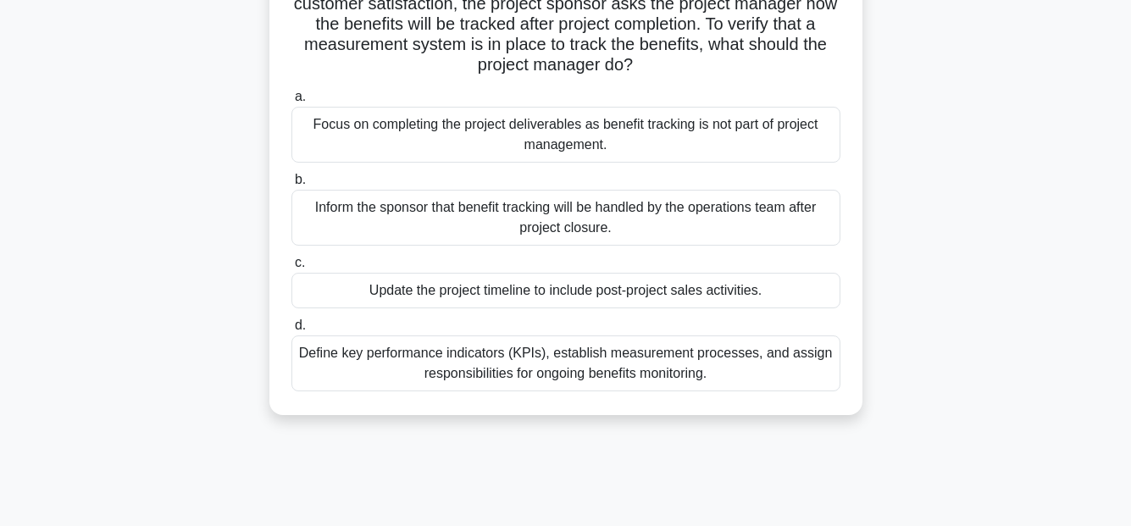
click at [777, 373] on div "Define key performance indicators (KPIs), establish measurement processes, and …" at bounding box center [565, 363] width 549 height 56
click at [291, 331] on input "d. Define key performance indicators (KPIs), establish measurement processes, a…" at bounding box center [291, 325] width 0 height 11
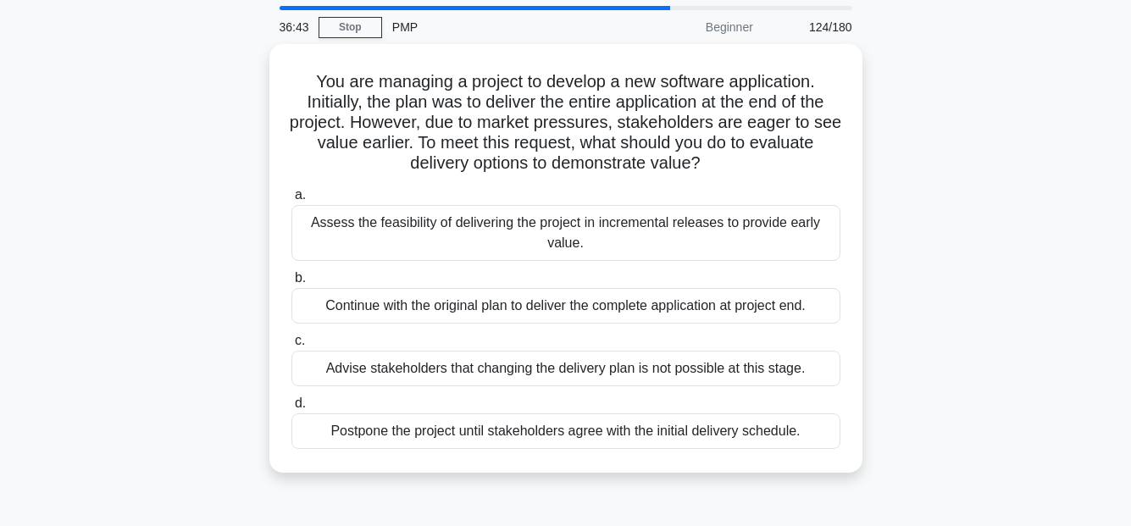
scroll to position [85, 0]
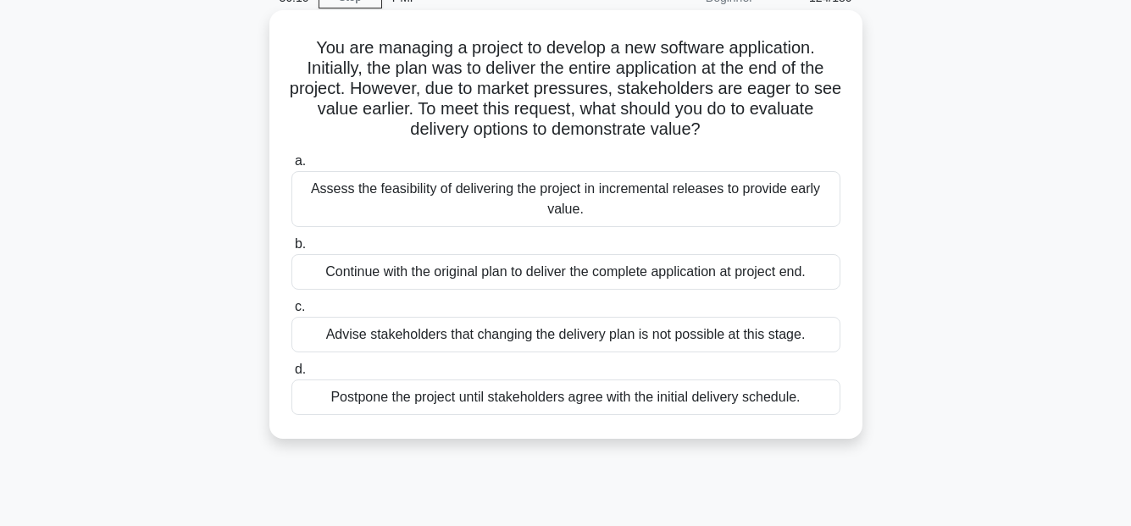
click at [589, 202] on div "Assess the feasibility of delivering the project in incremental releases to pro…" at bounding box center [565, 199] width 549 height 56
click at [291, 167] on input "a. Assess the feasibility of delivering the project in incremental releases to …" at bounding box center [291, 161] width 0 height 11
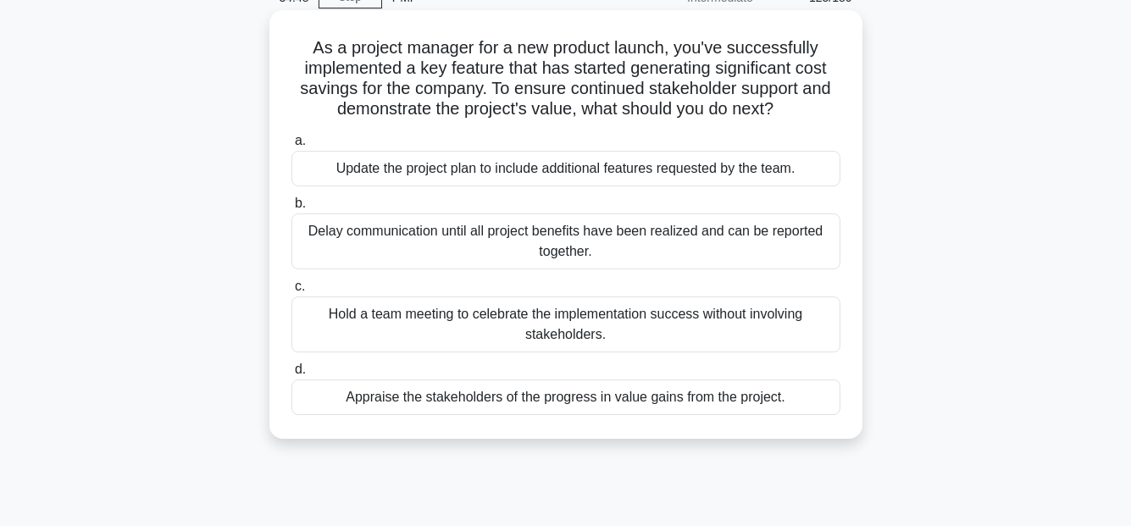
click at [620, 400] on div "Appraise the stakeholders of the progress in value gains from the project." at bounding box center [565, 397] width 549 height 36
click at [291, 375] on input "d. Appraise the stakeholders of the progress in value gains from the project." at bounding box center [291, 369] width 0 height 11
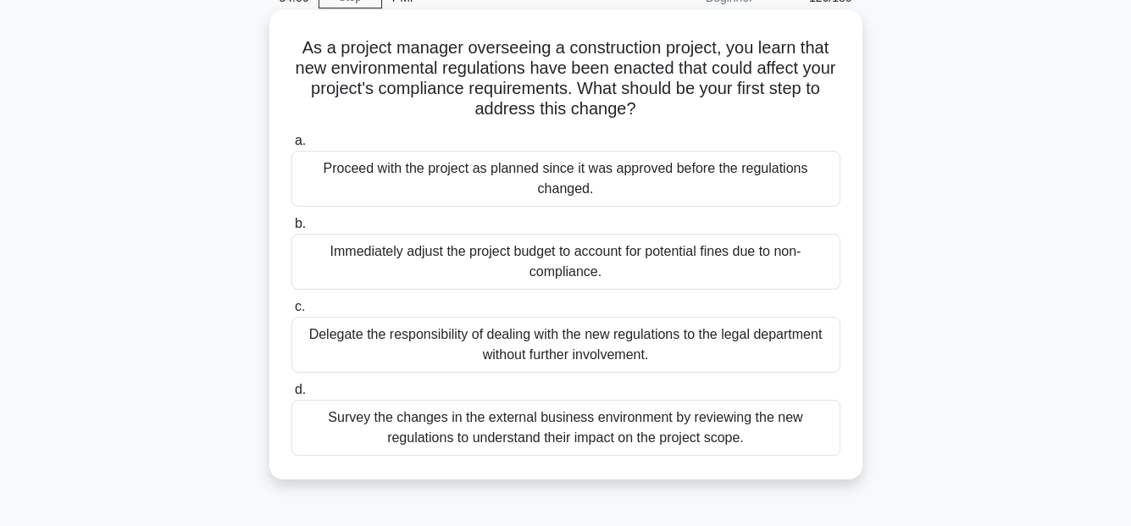
click at [717, 429] on div "Survey the changes in the external business environment by reviewing the new re…" at bounding box center [565, 428] width 549 height 56
click at [291, 395] on input "d. Survey the changes in the external business environment by reviewing the new…" at bounding box center [291, 389] width 0 height 11
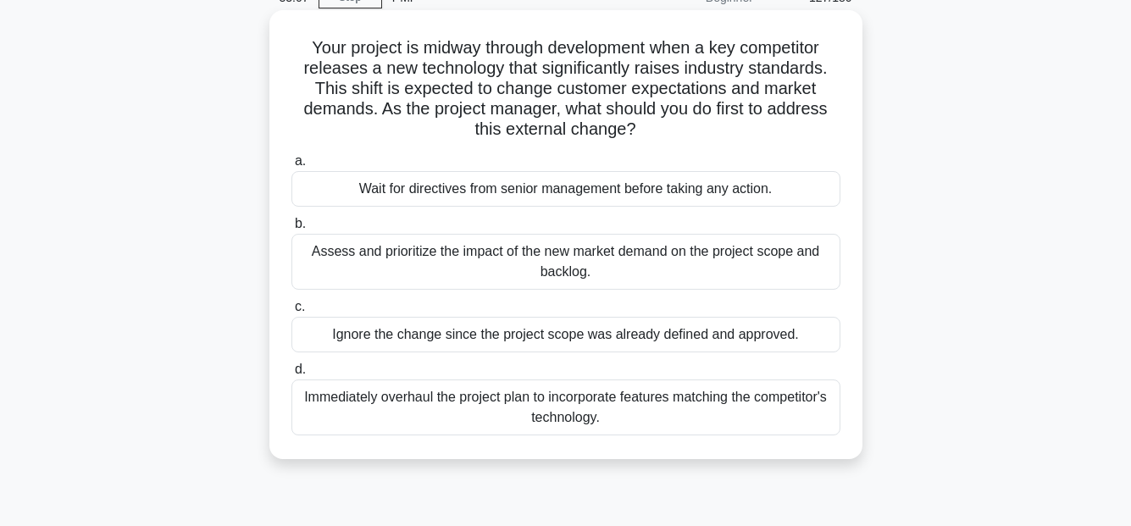
click at [673, 262] on div "Assess and prioritize the impact of the new market demand on the project scope …" at bounding box center [565, 262] width 549 height 56
click at [291, 229] on input "b. Assess and prioritize the impact of the new market demand on the project sco…" at bounding box center [291, 223] width 0 height 11
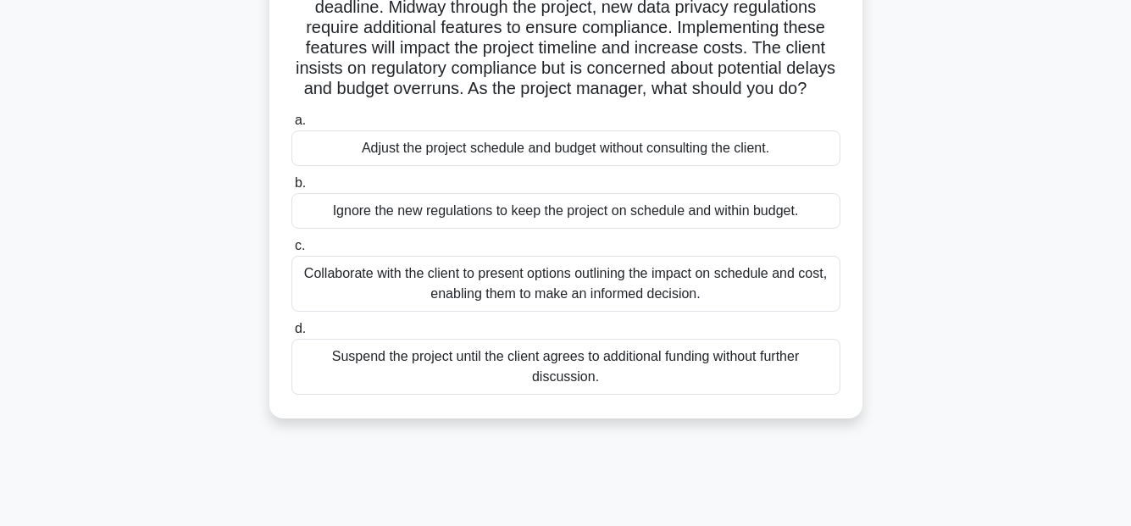
scroll to position [169, 0]
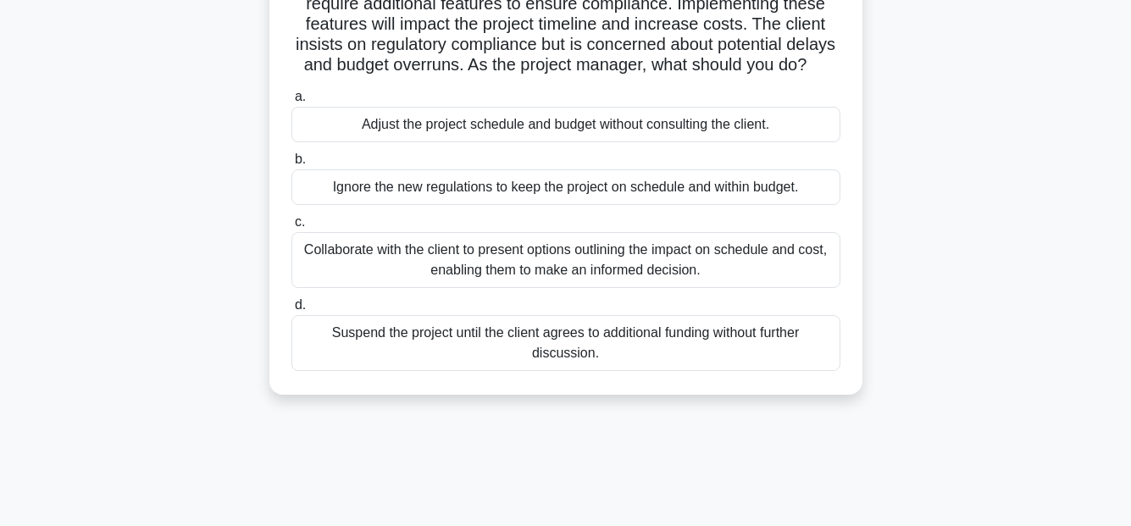
click at [780, 275] on div "Collaborate with the client to present options outlining the impact on schedule…" at bounding box center [565, 260] width 549 height 56
click at [291, 228] on input "c. Collaborate with the client to present options outlining the impact on sched…" at bounding box center [291, 222] width 0 height 11
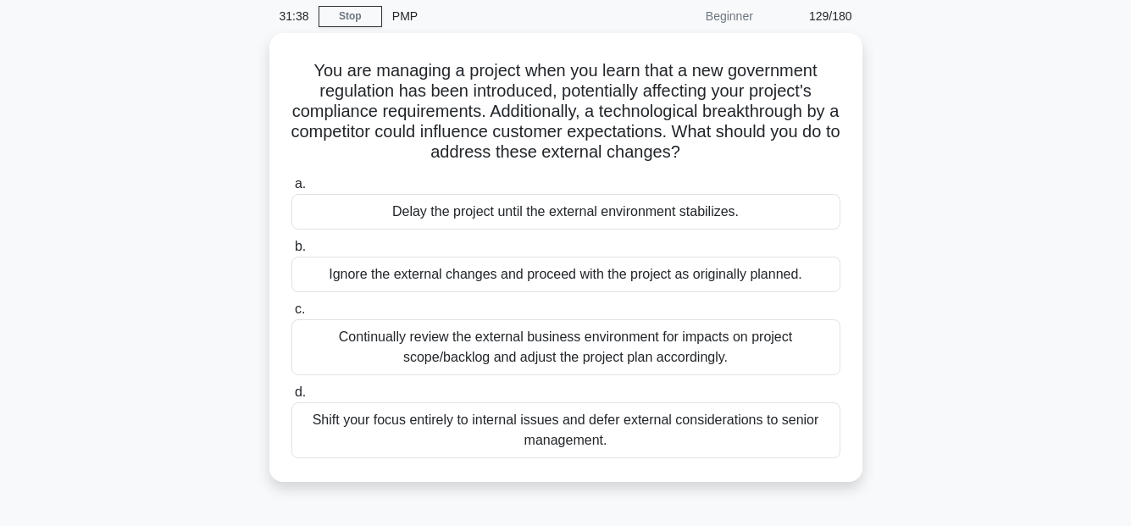
scroll to position [85, 0]
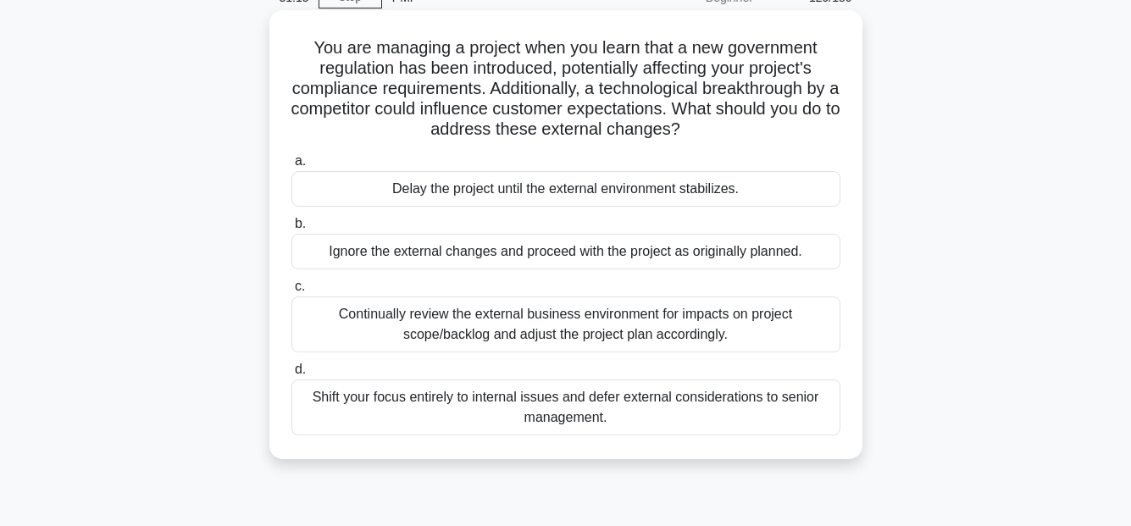
click at [725, 323] on div "Continually review the external business environment for impacts on project sco…" at bounding box center [565, 324] width 549 height 56
click at [291, 292] on input "c. Continually review the external business environment for impacts on project …" at bounding box center [291, 286] width 0 height 11
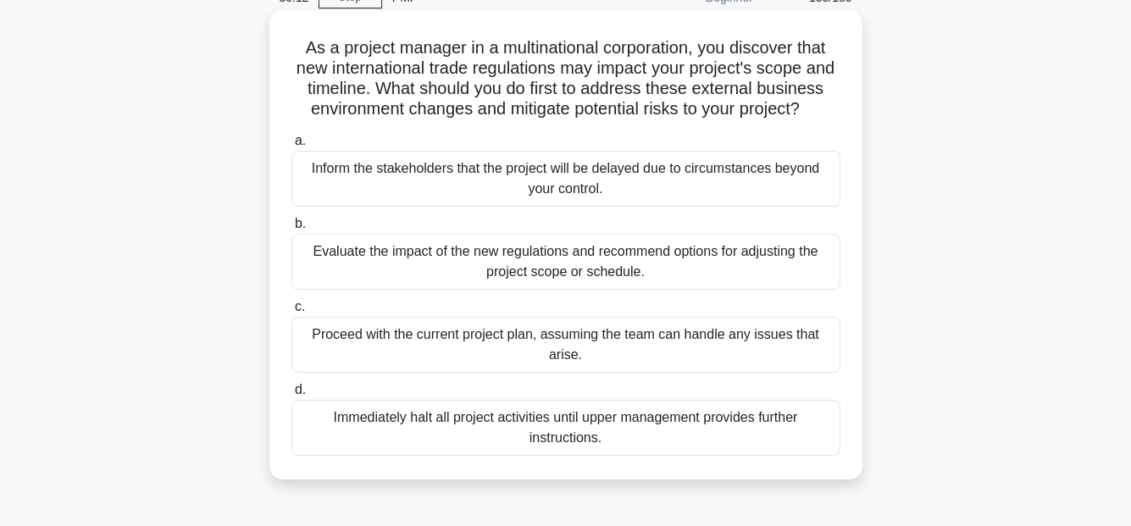
click at [643, 279] on div "Evaluate the impact of the new regulations and recommend options for adjusting …" at bounding box center [565, 262] width 549 height 56
click at [291, 229] on input "b. Evaluate the impact of the new regulations and recommend options for adjusti…" at bounding box center [291, 223] width 0 height 11
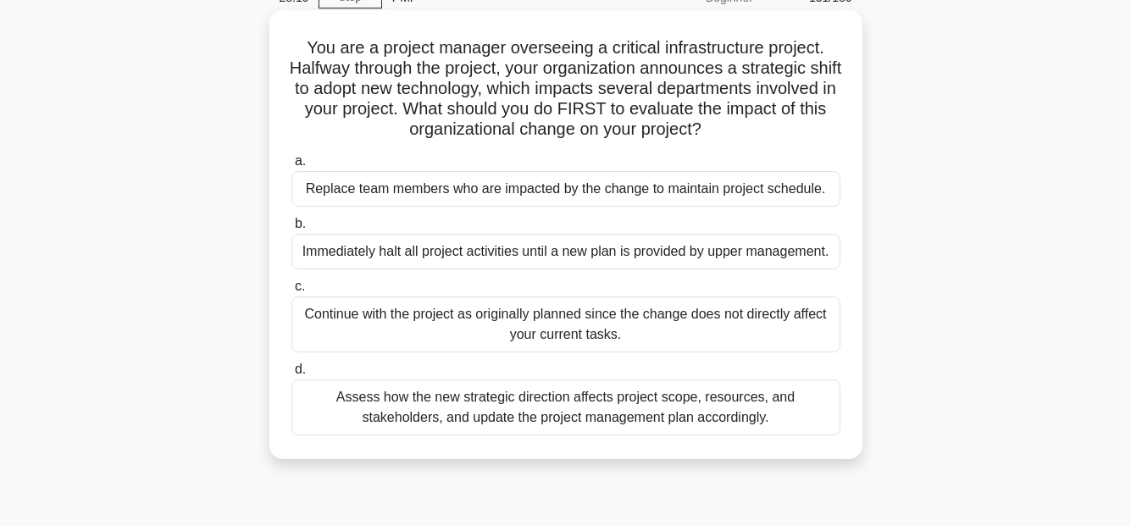
click at [759, 411] on div "Assess how the new strategic direction affects project scope, resources, and st…" at bounding box center [565, 407] width 549 height 56
click at [291, 375] on input "d. Assess how the new strategic direction affects project scope, resources, and…" at bounding box center [291, 369] width 0 height 11
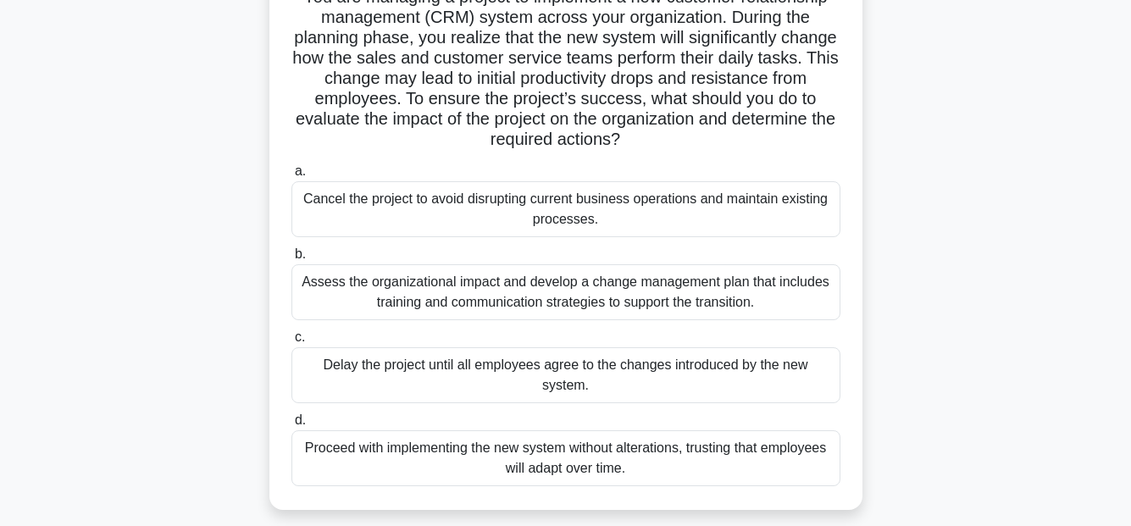
scroll to position [169, 0]
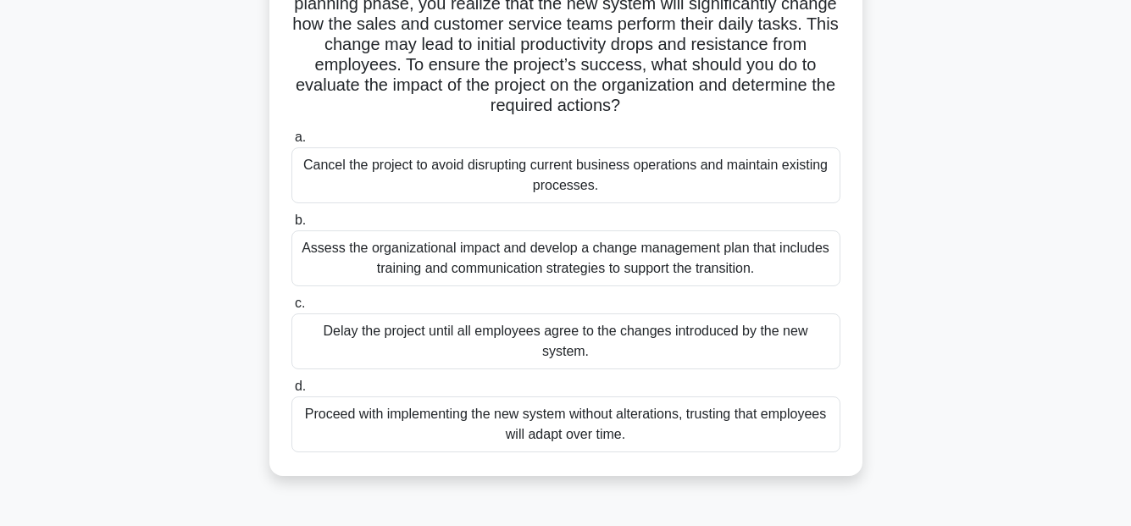
click at [746, 256] on div "Assess the organizational impact and develop a change management plan that incl…" at bounding box center [565, 258] width 549 height 56
click at [291, 226] on input "b. Assess the organizational impact and develop a change management plan that i…" at bounding box center [291, 220] width 0 height 11
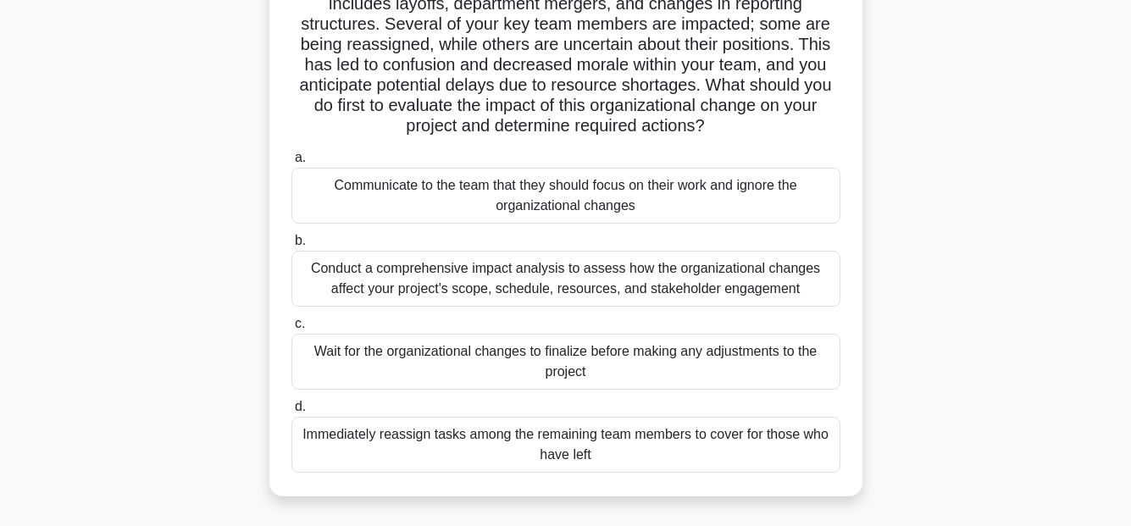
click at [756, 276] on div "Conduct a comprehensive impact analysis to assess how the organizational change…" at bounding box center [565, 279] width 549 height 56
click at [291, 246] on input "b. Conduct a comprehensive impact analysis to assess how the organizational cha…" at bounding box center [291, 240] width 0 height 11
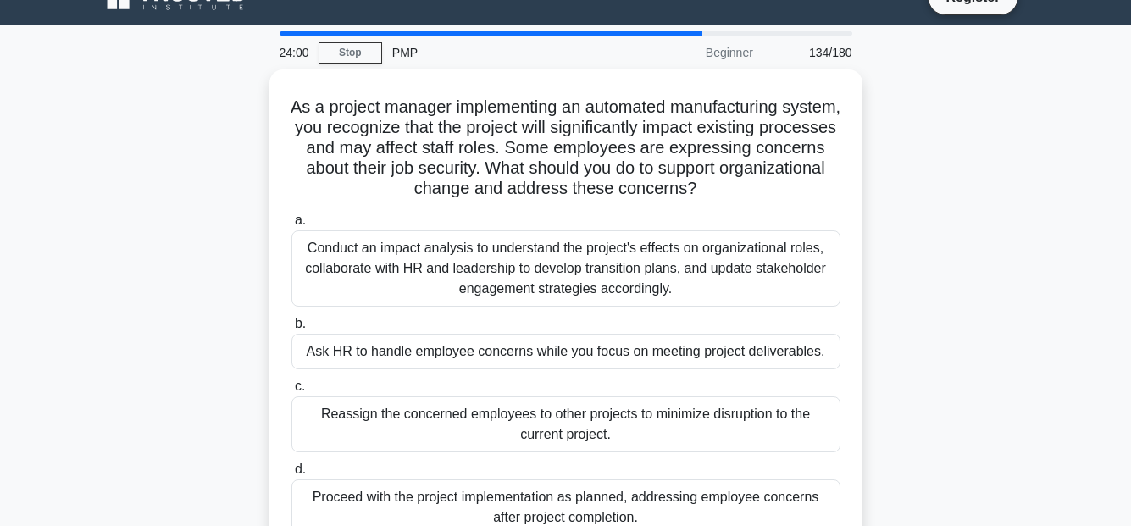
scroll to position [0, 0]
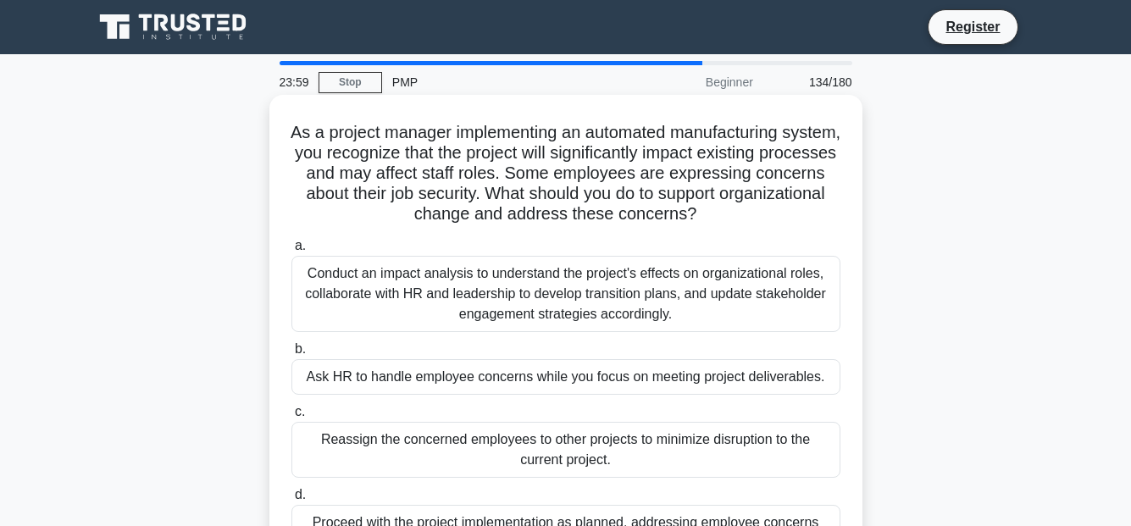
click at [807, 281] on div "Conduct an impact analysis to understand the project's effects on organizationa…" at bounding box center [565, 294] width 549 height 76
click at [291, 252] on input "a. Conduct an impact analysis to understand the project's effects on organizati…" at bounding box center [291, 246] width 0 height 11
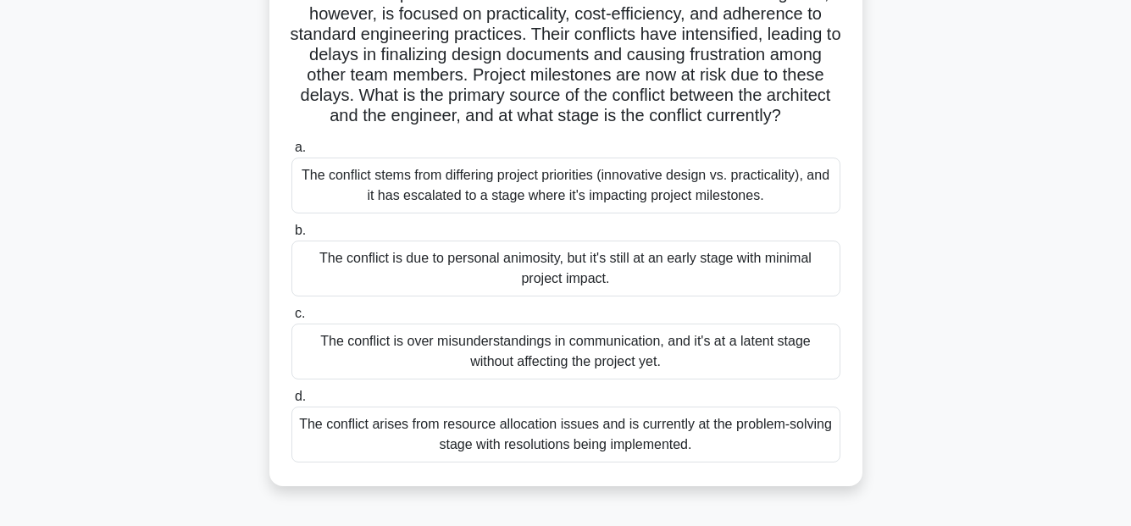
scroll to position [254, 0]
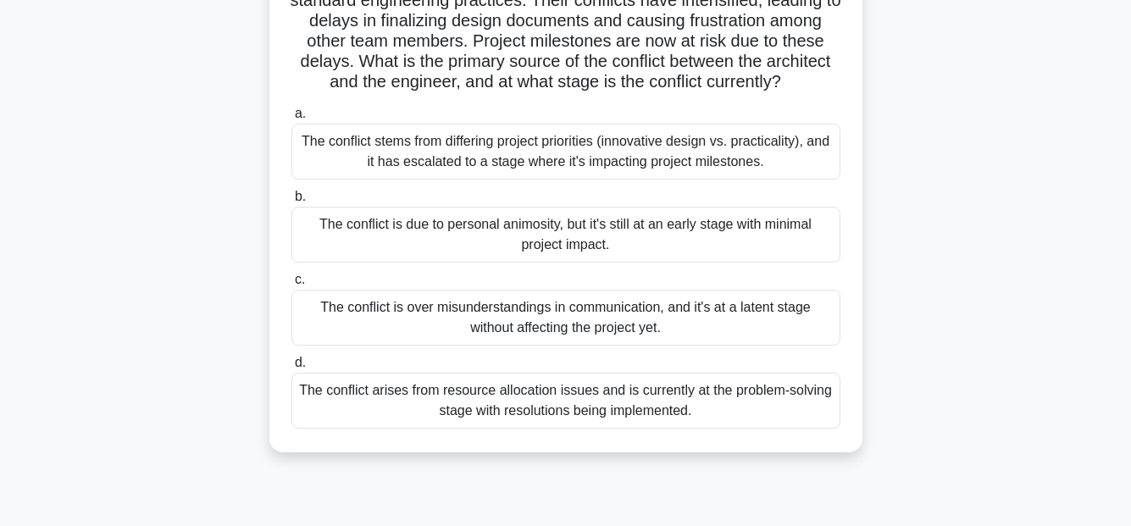
click at [646, 158] on div "The conflict stems from differing project priorities (innovative design vs. pra…" at bounding box center [565, 152] width 549 height 56
click at [291, 119] on input "a. The conflict stems from differing project priorities (innovative design vs. …" at bounding box center [291, 113] width 0 height 11
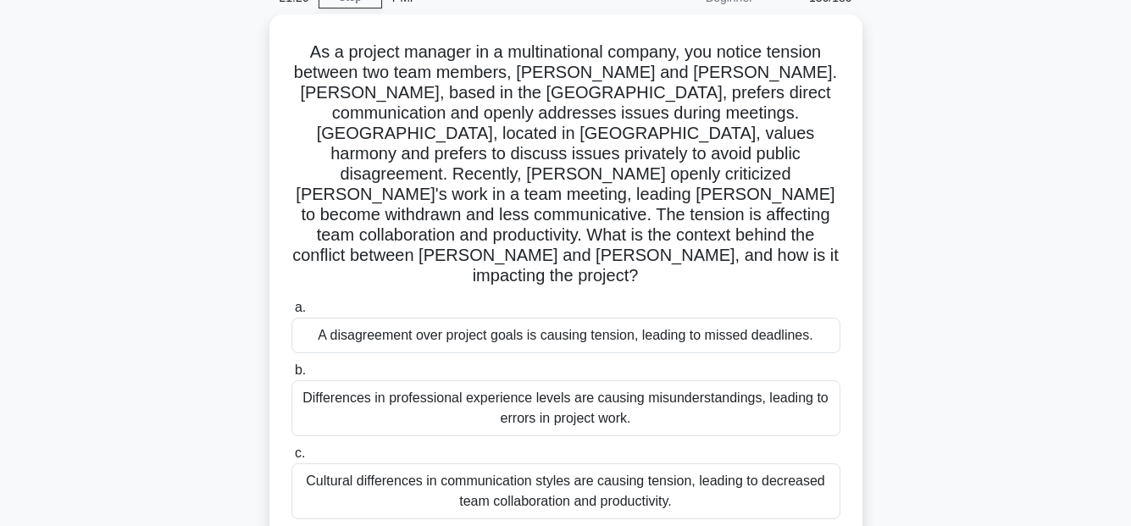
scroll to position [169, 0]
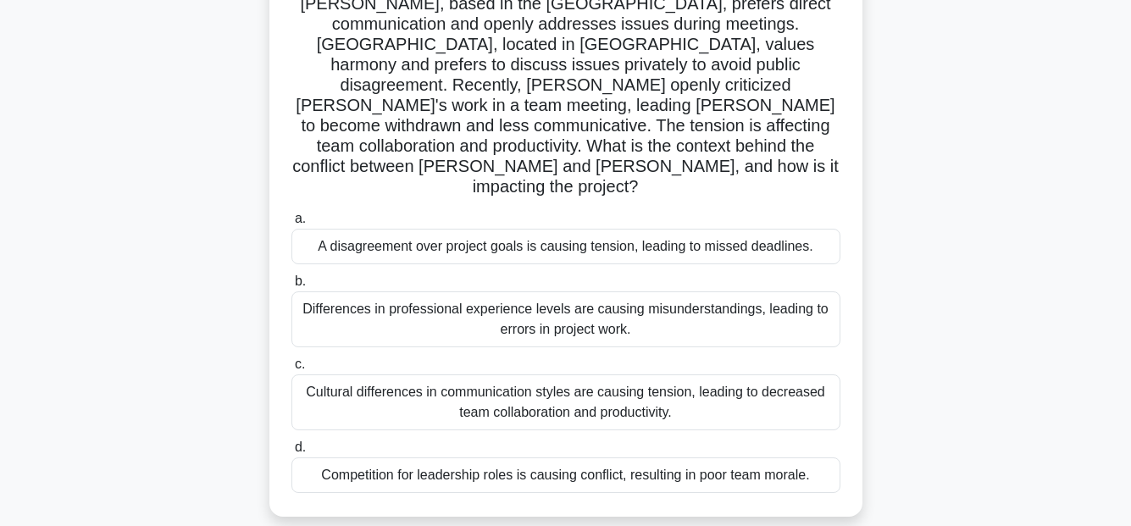
click at [692, 374] on div "Cultural differences in communication styles are causing tension, leading to de…" at bounding box center [565, 402] width 549 height 56
click at [291, 370] on input "c. Cultural differences in communication styles are causing tension, leading to…" at bounding box center [291, 364] width 0 height 11
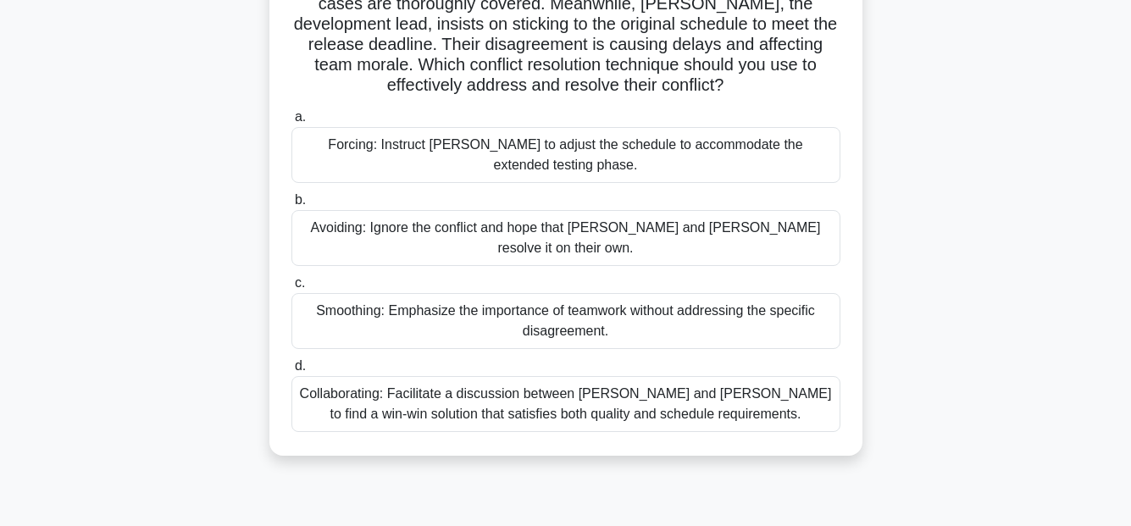
click at [734, 384] on div "Collaborating: Facilitate a discussion between Karen and Tom to find a win-win …" at bounding box center [565, 404] width 549 height 56
click at [291, 372] on input "d. Collaborating: Facilitate a discussion between Karen and Tom to find a win-w…" at bounding box center [291, 366] width 0 height 11
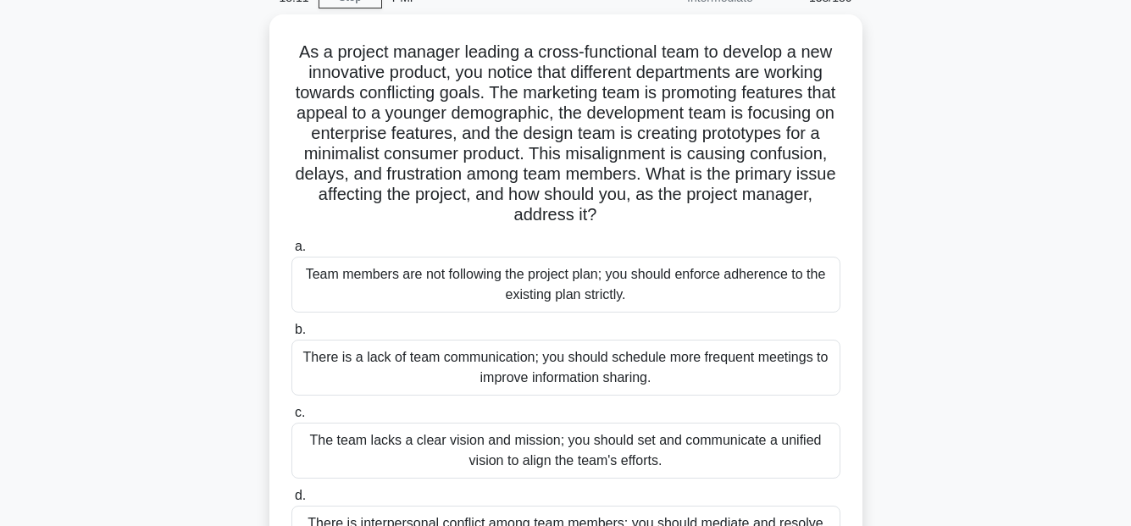
scroll to position [254, 0]
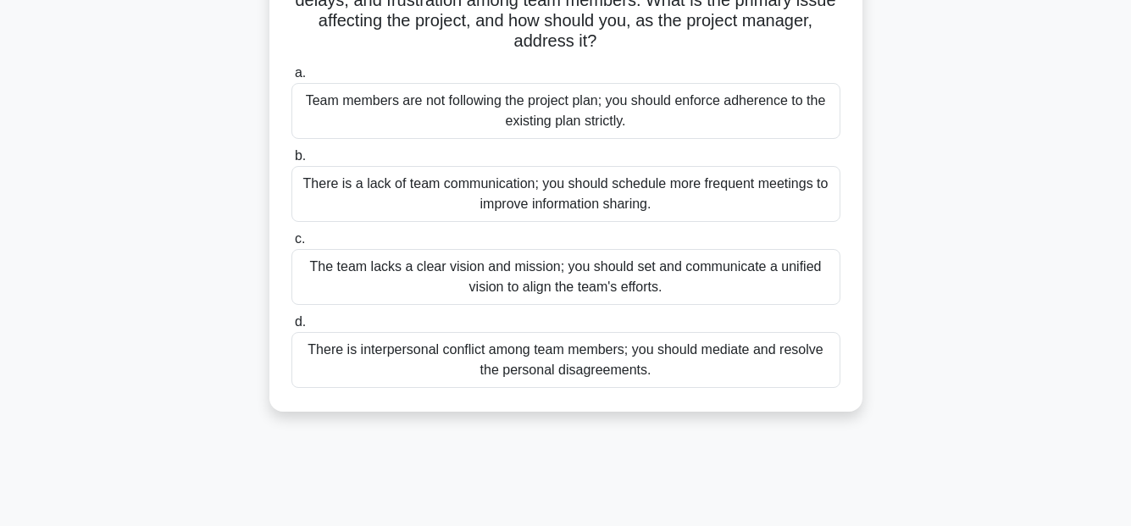
click at [758, 275] on div "The team lacks a clear vision and mission; you should set and communicate a uni…" at bounding box center [565, 277] width 549 height 56
click at [291, 245] on input "c. The team lacks a clear vision and mission; you should set and communicate a …" at bounding box center [291, 239] width 0 height 11
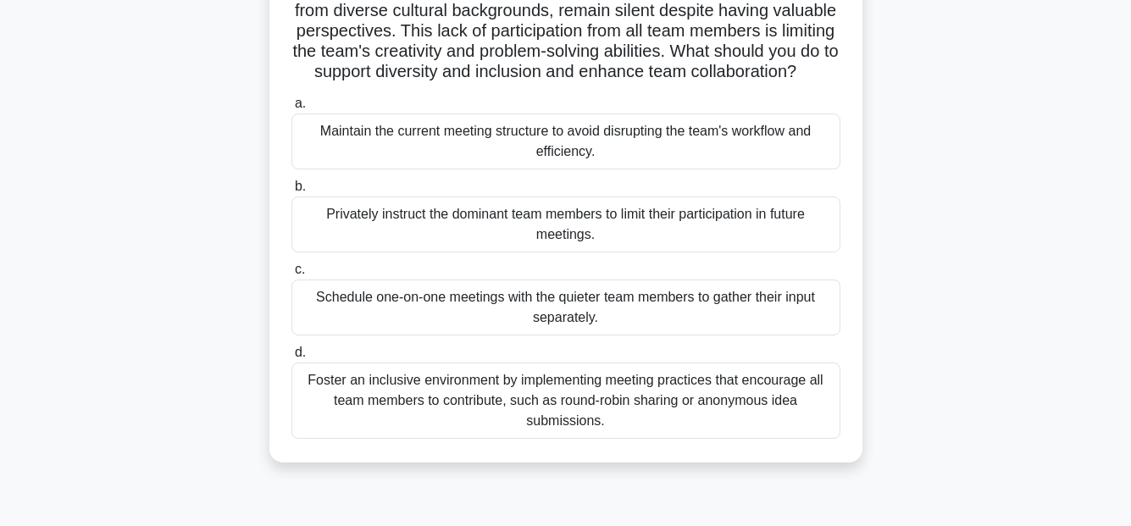
scroll to position [137, 0]
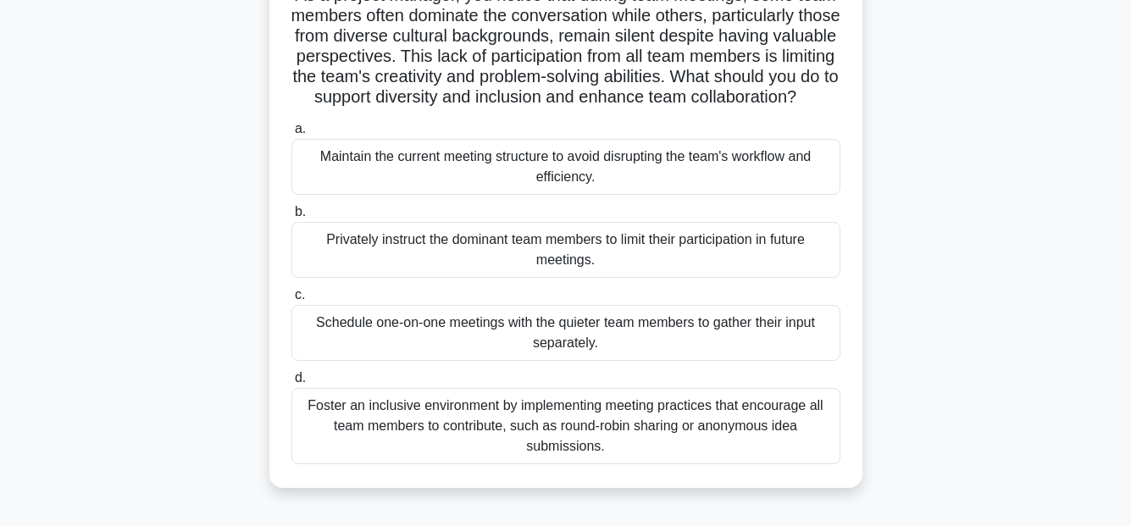
click at [791, 438] on div "Foster an inclusive environment by implementing meeting practices that encourag…" at bounding box center [565, 426] width 549 height 76
click at [291, 384] on input "d. Foster an inclusive environment by implementing meeting practices that encou…" at bounding box center [291, 378] width 0 height 11
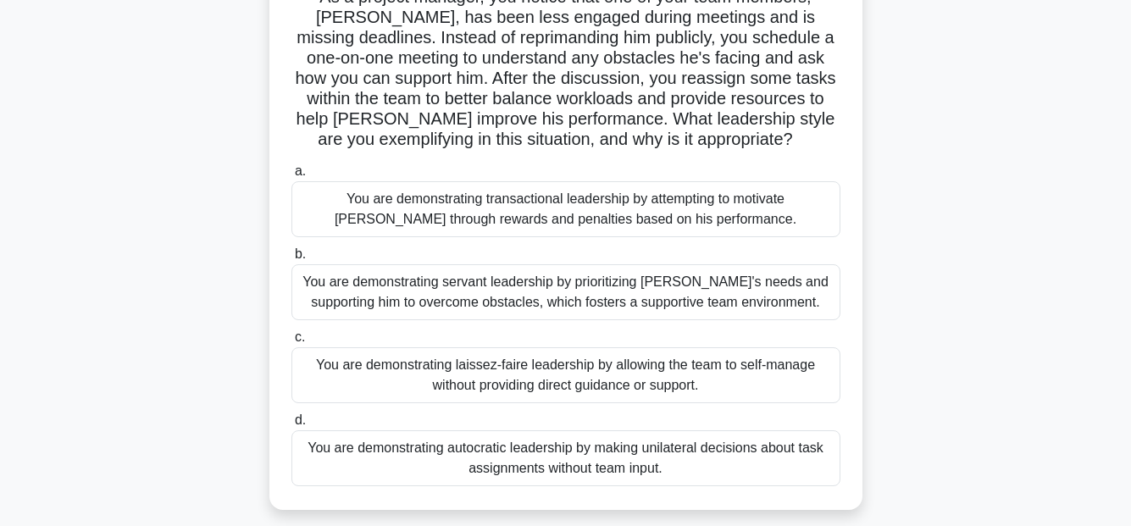
scroll to position [169, 0]
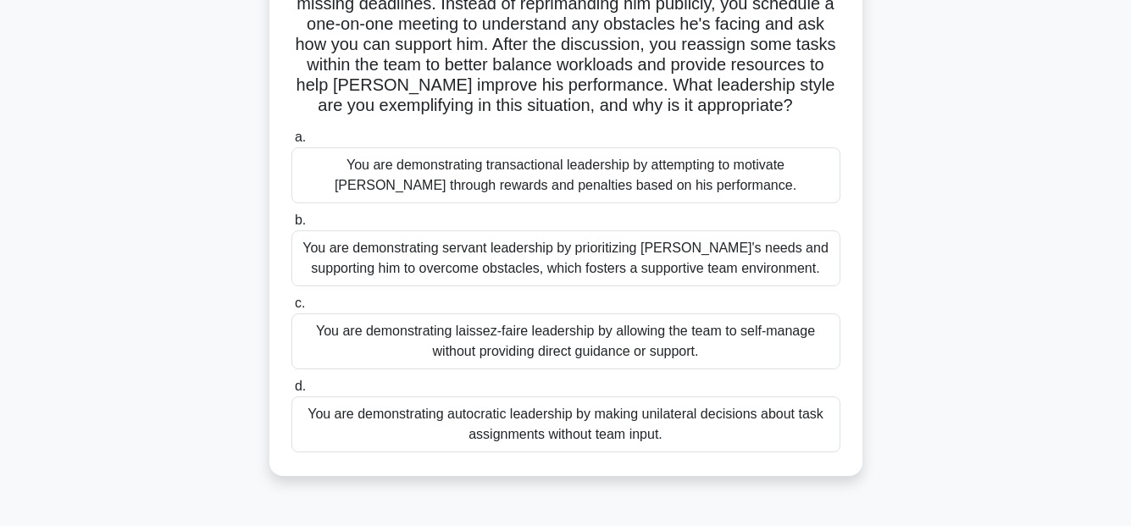
click at [762, 257] on div "You are demonstrating servant leadership by prioritizing James's needs and supp…" at bounding box center [565, 258] width 549 height 56
click at [291, 226] on input "b. You are demonstrating servant leadership by prioritizing James's needs and s…" at bounding box center [291, 220] width 0 height 11
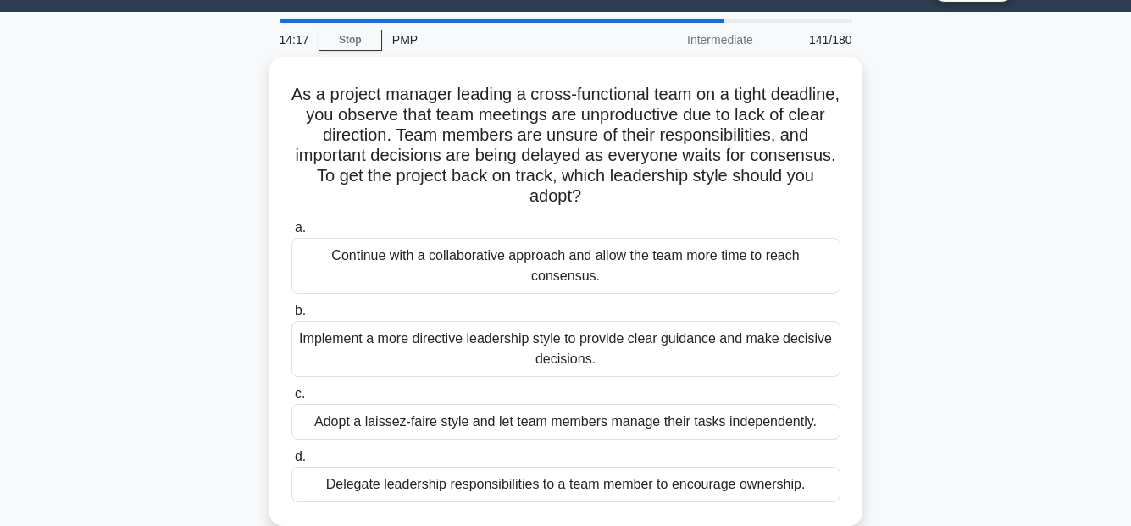
scroll to position [85, 0]
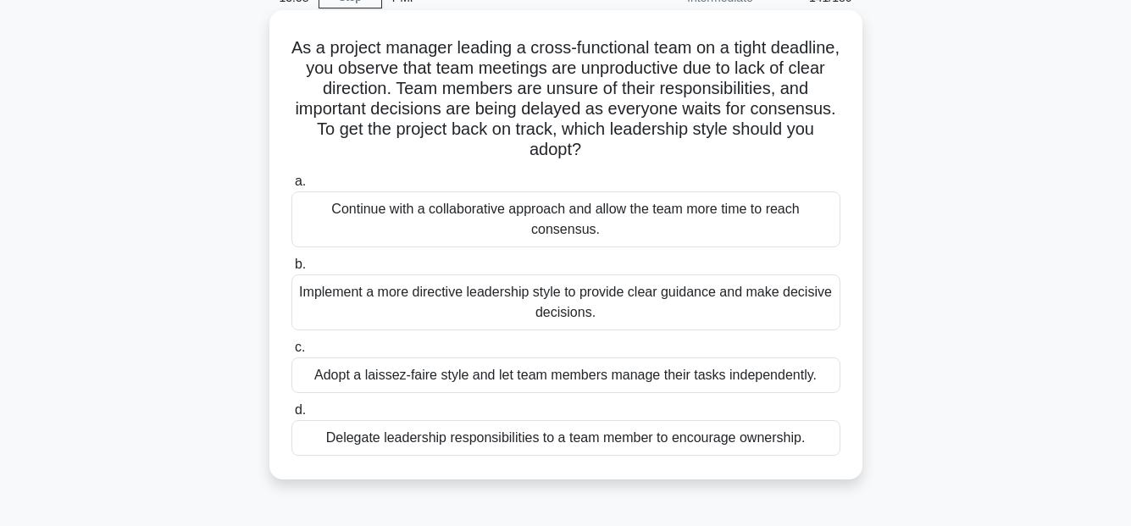
click at [781, 297] on div "Implement a more directive leadership style to provide clear guidance and make …" at bounding box center [565, 302] width 549 height 56
click at [291, 270] on input "b. Implement a more directive leadership style to provide clear guidance and ma…" at bounding box center [291, 264] width 0 height 11
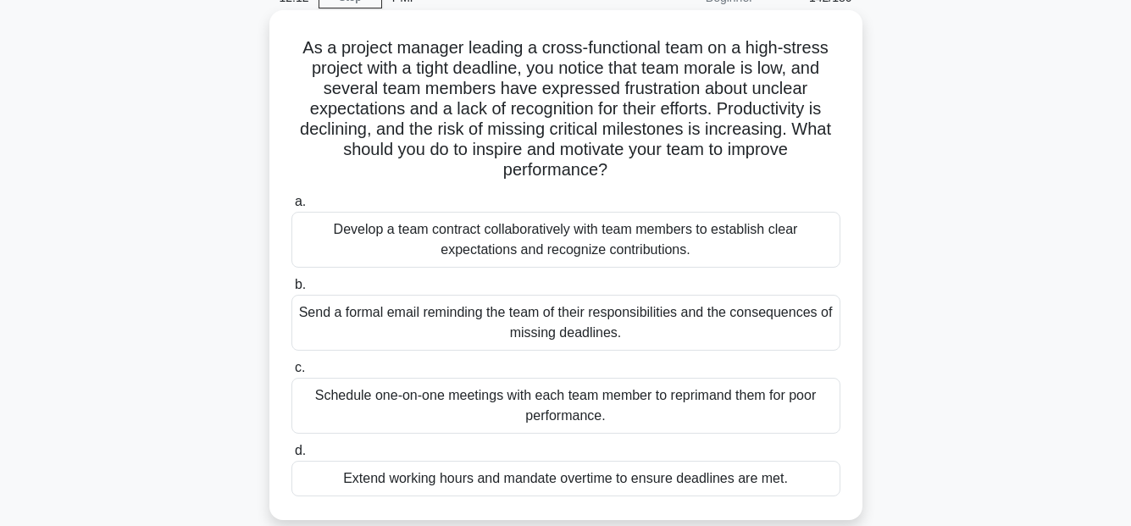
click at [682, 231] on div "Develop a team contract collaboratively with team members to establish clear ex…" at bounding box center [565, 240] width 549 height 56
click at [291, 207] on input "a. Develop a team contract collaboratively with team members to establish clear…" at bounding box center [291, 201] width 0 height 11
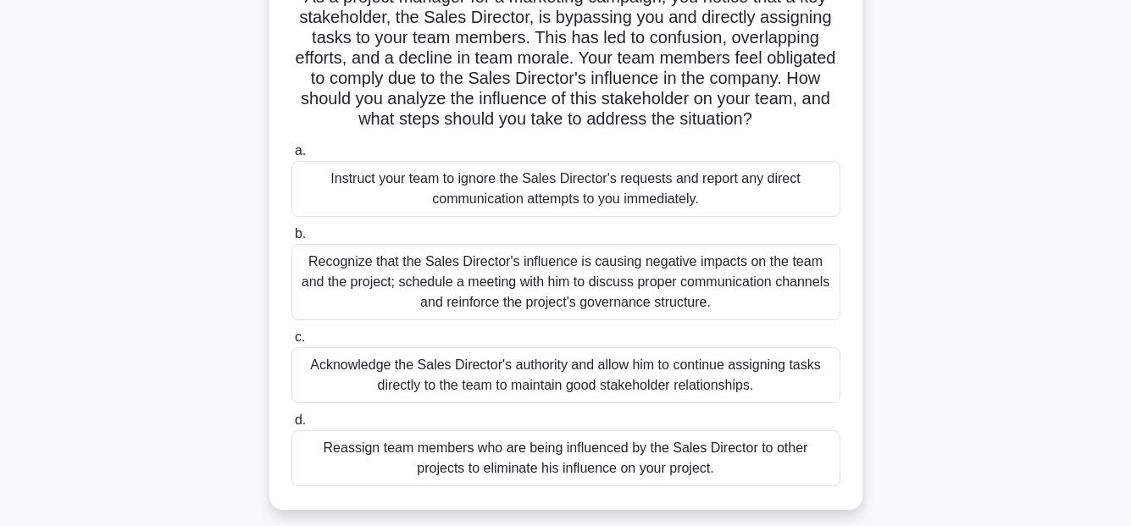
scroll to position [169, 0]
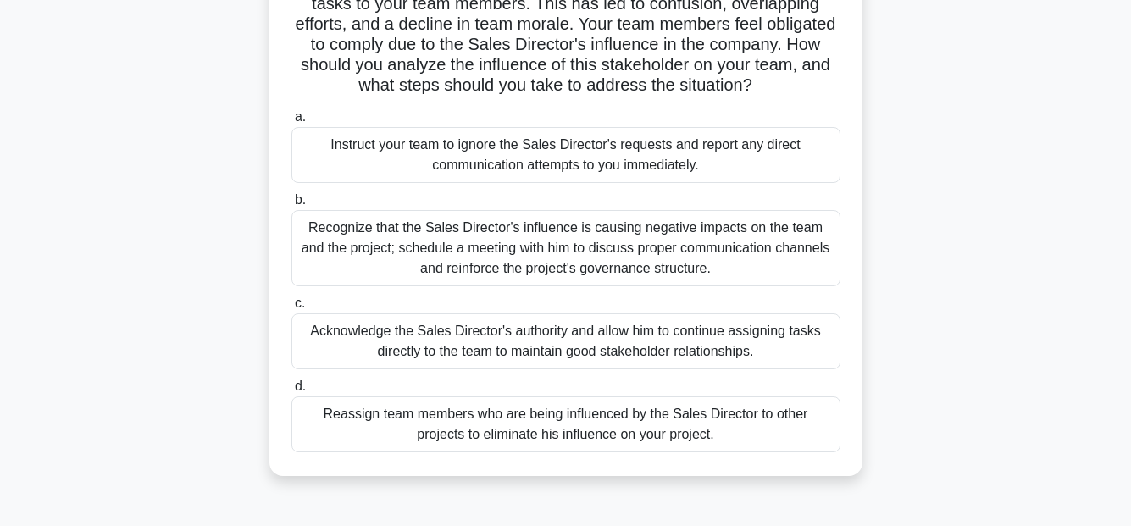
click at [784, 250] on div "Recognize that the Sales Director's influence is causing negative impacts on th…" at bounding box center [565, 248] width 549 height 76
click at [291, 206] on input "b. Recognize that the Sales Director's influence is causing negative impacts on…" at bounding box center [291, 200] width 0 height 11
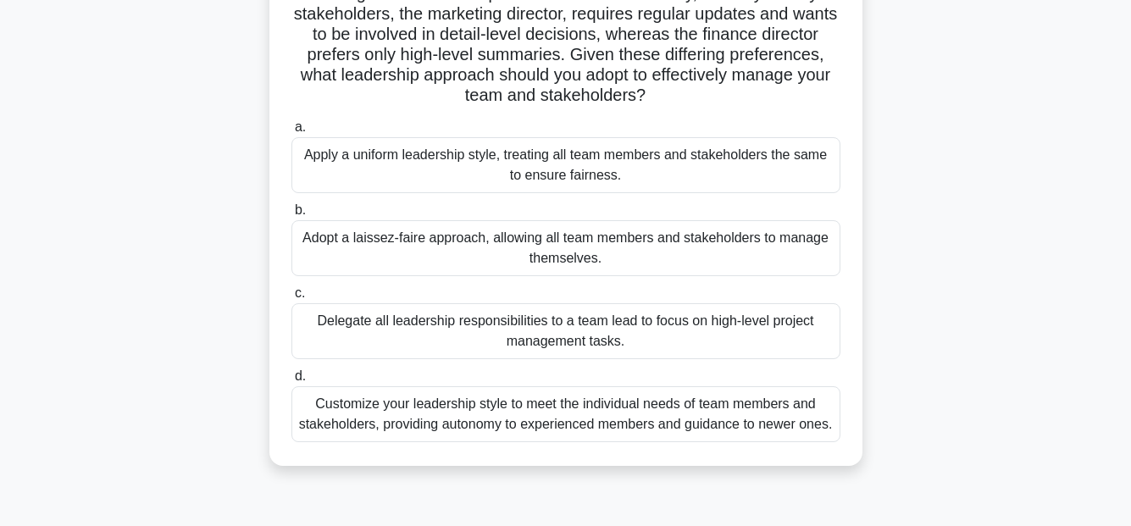
scroll to position [254, 0]
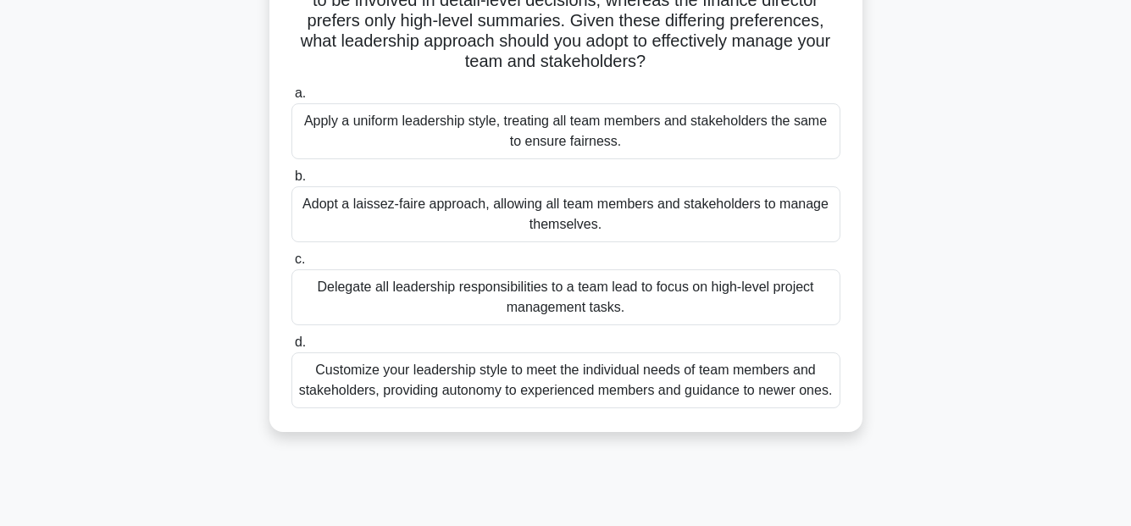
click at [541, 384] on div "Customize your leadership style to meet the individual needs of team members an…" at bounding box center [565, 380] width 549 height 56
click at [291, 348] on input "d. Customize your leadership style to meet the individual needs of team members…" at bounding box center [291, 342] width 0 height 11
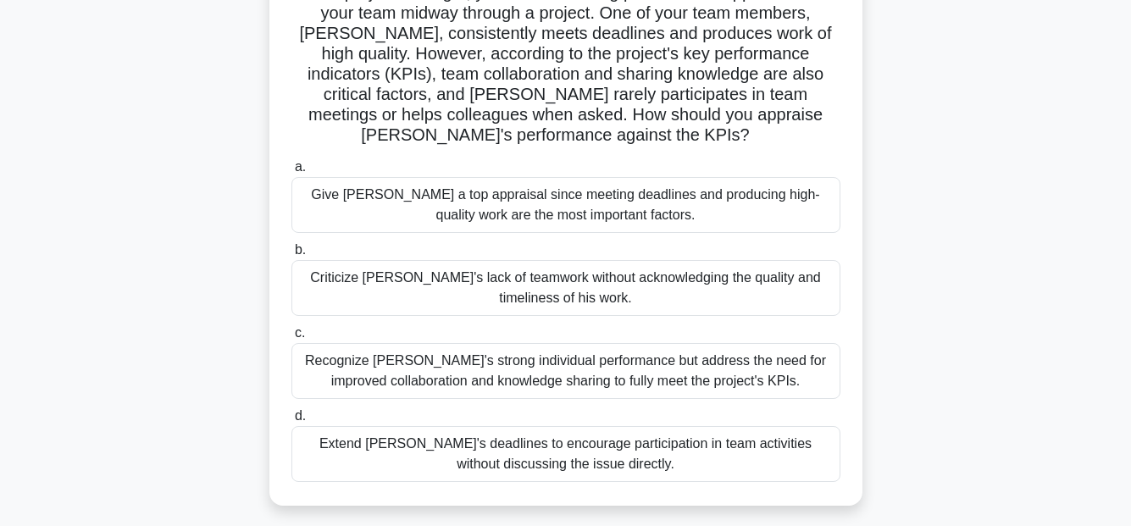
scroll to position [169, 0]
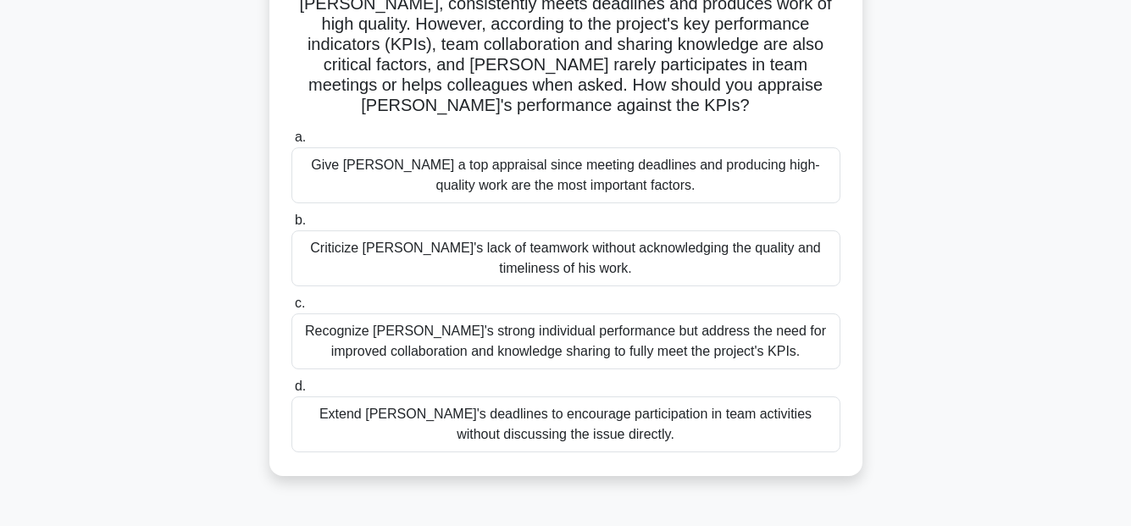
click at [766, 351] on div "Recognize Alex's strong individual performance but address the need for improve…" at bounding box center [565, 341] width 549 height 56
click at [291, 309] on input "c. Recognize Alex's strong individual performance but address the need for impr…" at bounding box center [291, 303] width 0 height 11
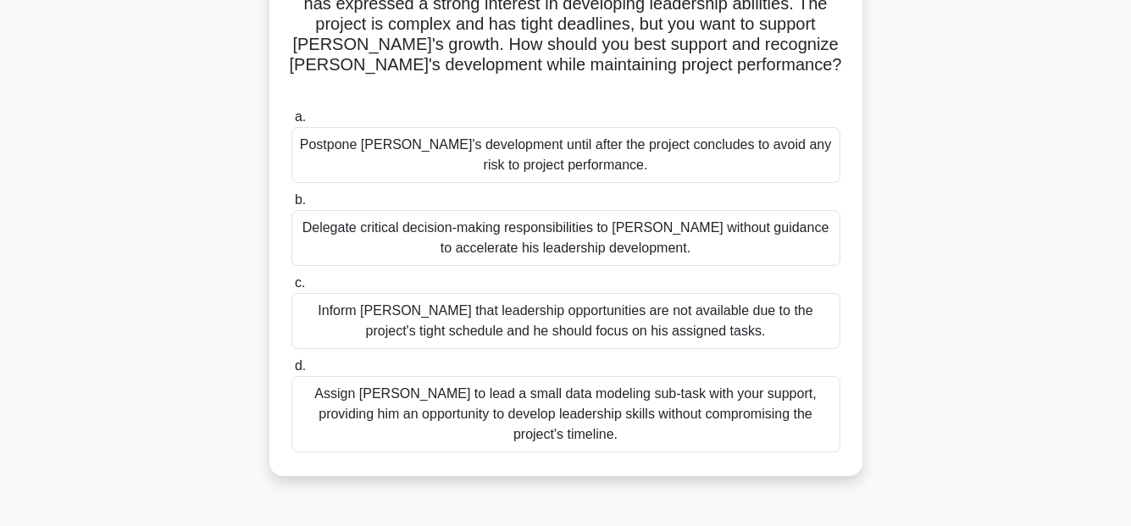
click at [629, 401] on div "Assign Daniel to lead a small data modeling sub-task with your support, providi…" at bounding box center [565, 414] width 549 height 76
click at [291, 372] on input "d. Assign Daniel to lead a small data modeling sub-task with your support, prov…" at bounding box center [291, 366] width 0 height 11
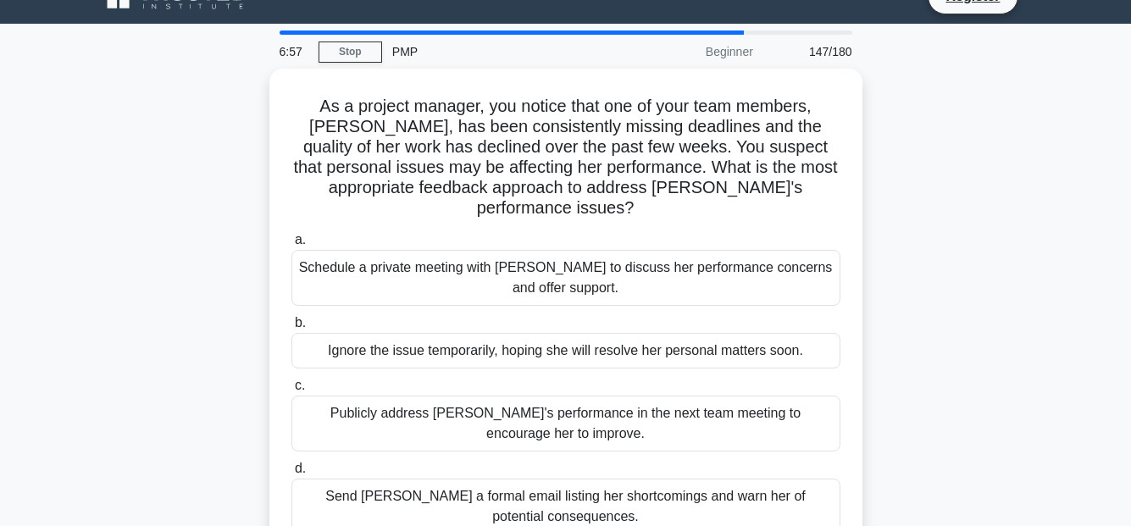
scroll to position [85, 0]
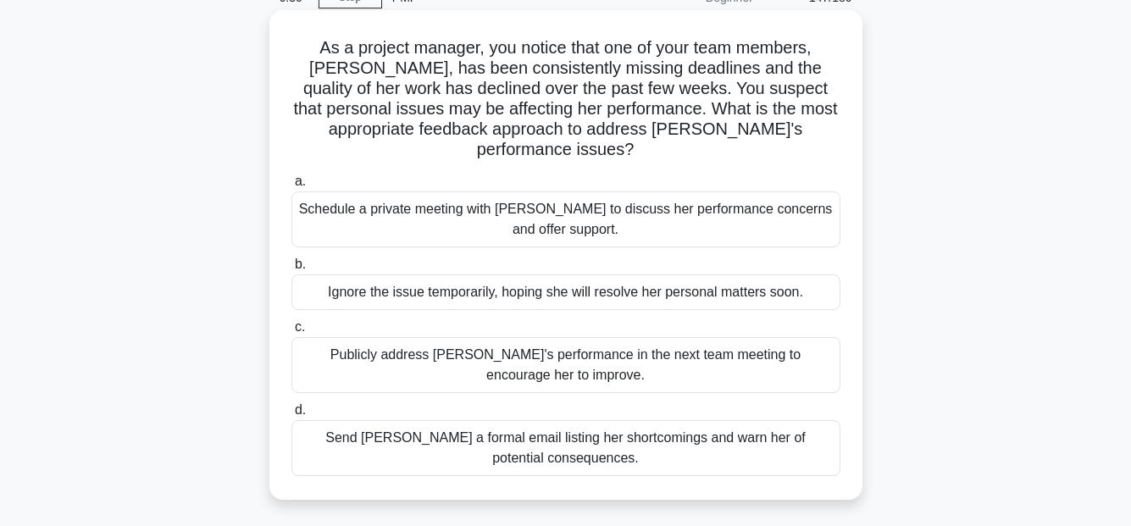
click at [689, 197] on div "Schedule a private meeting with Emily to discuss her performance concerns and o…" at bounding box center [565, 219] width 549 height 56
click at [291, 187] on input "a. Schedule a private meeting with Emily to discuss her performance concerns an…" at bounding box center [291, 181] width 0 height 11
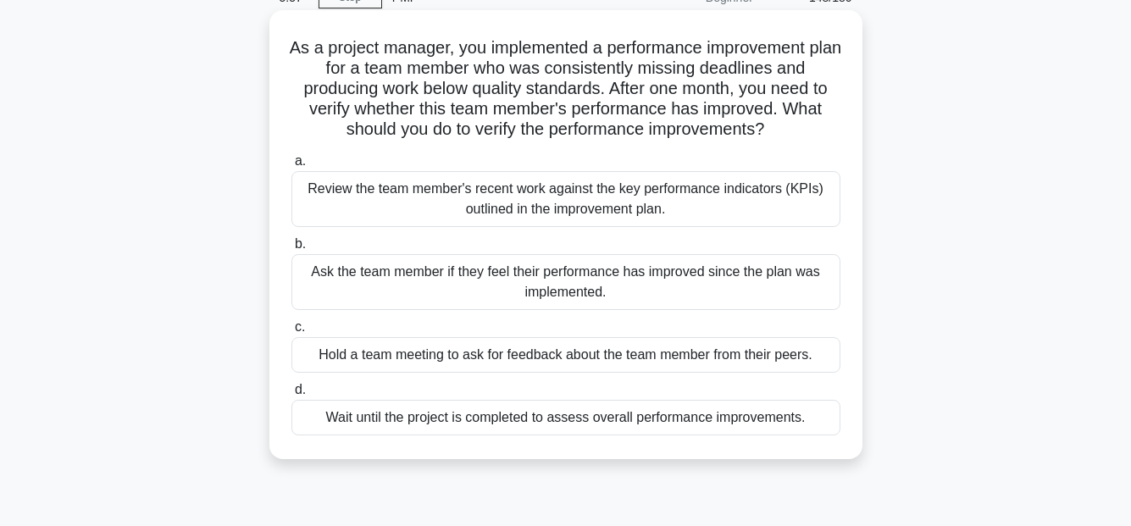
click at [680, 195] on div "Review the team member's recent work against the key performance indicators (KP…" at bounding box center [565, 199] width 549 height 56
click at [291, 167] on input "a. Review the team member's recent work against the key performance indicators …" at bounding box center [291, 161] width 0 height 11
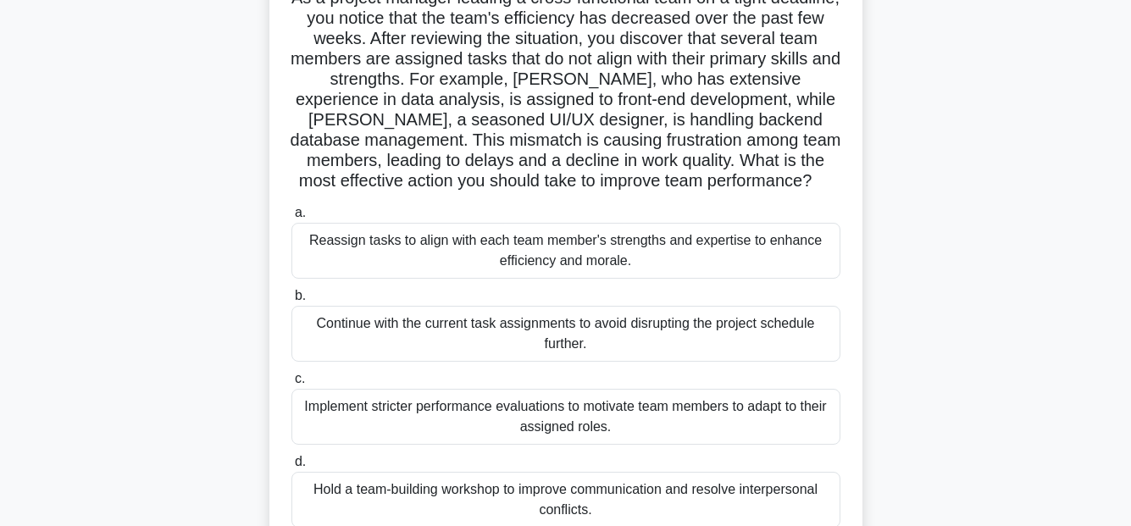
scroll to position [169, 0]
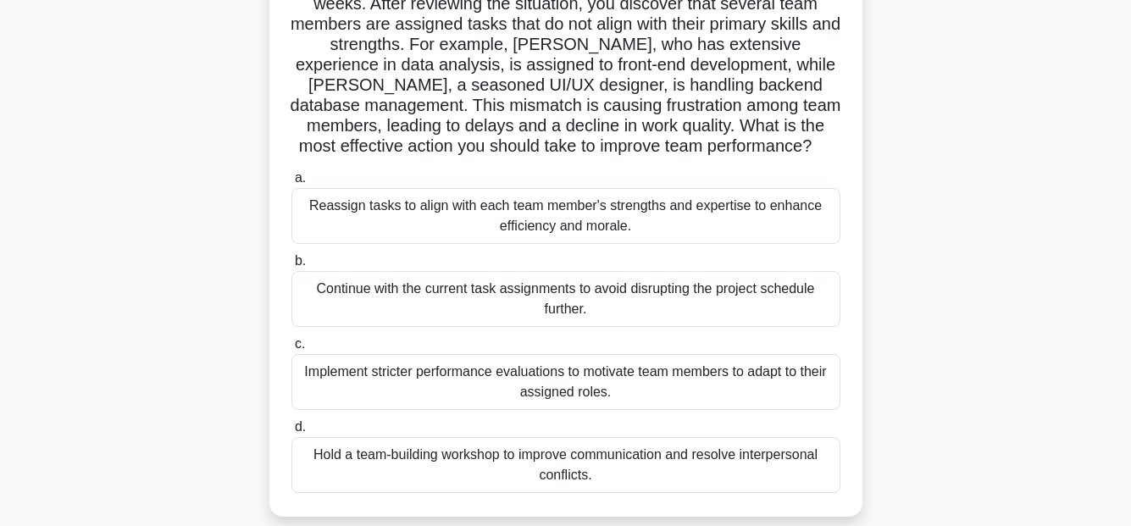
click at [648, 227] on div "Reassign tasks to align with each team member's strengths and expertise to enha…" at bounding box center [565, 216] width 549 height 56
click at [291, 184] on input "a. Reassign tasks to align with each team member's strengths and expertise to e…" at bounding box center [291, 178] width 0 height 11
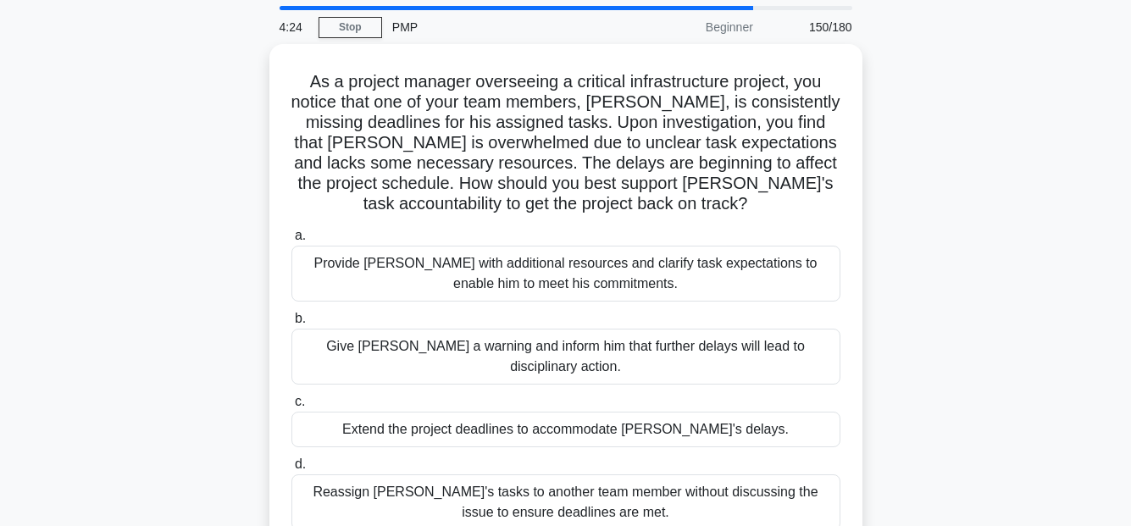
scroll to position [85, 0]
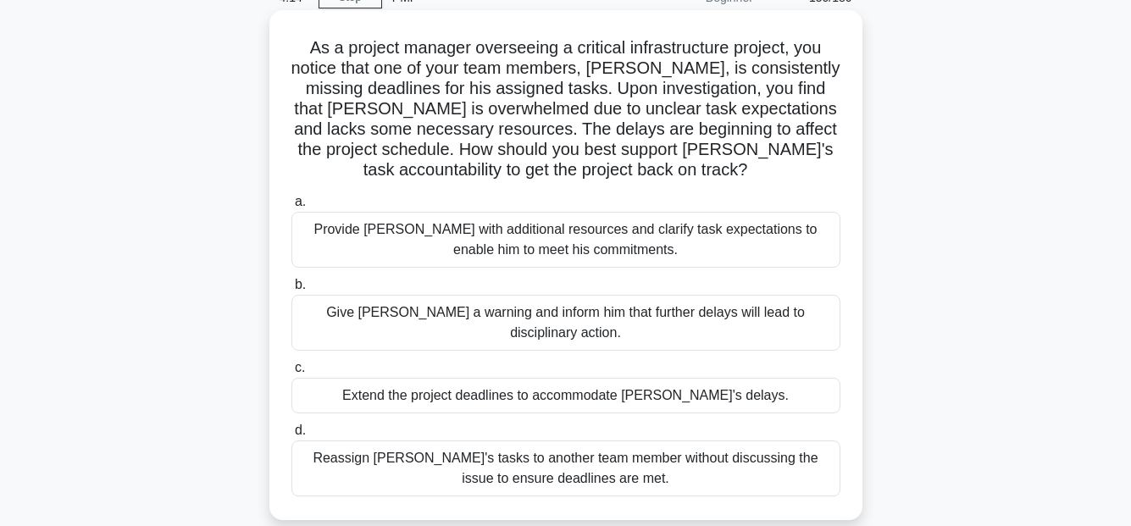
click at [731, 228] on div "Provide David with additional resources and clarify task expectations to enable…" at bounding box center [565, 240] width 549 height 56
click at [291, 207] on input "a. Provide David with additional resources and clarify task expectations to ena…" at bounding box center [291, 201] width 0 height 11
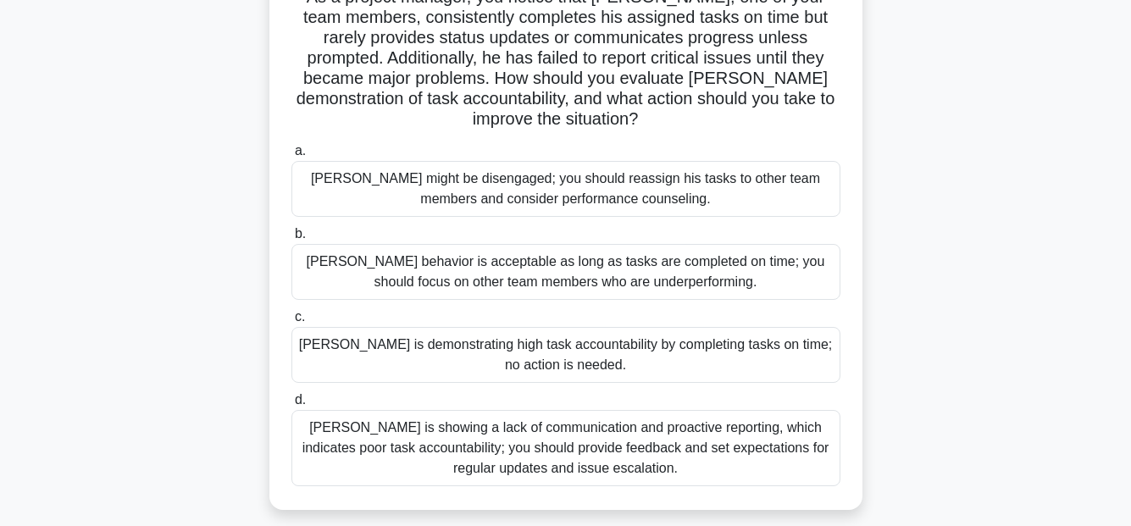
scroll to position [169, 0]
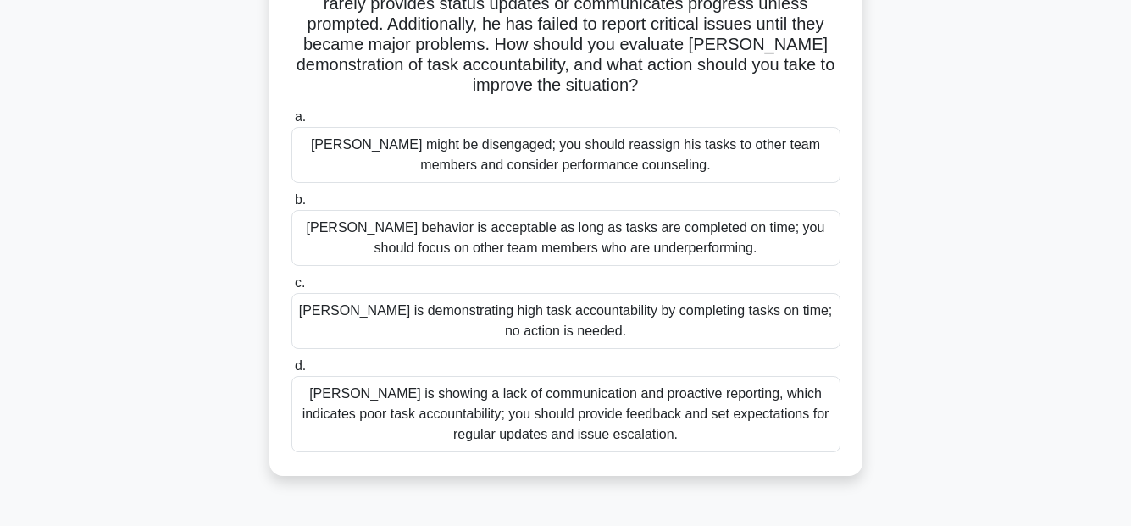
click at [760, 414] on div "Thomas is showing a lack of communication and proactive reporting, which indica…" at bounding box center [565, 414] width 549 height 76
click at [291, 372] on input "d. Thomas is showing a lack of communication and proactive reporting, which ind…" at bounding box center [291, 366] width 0 height 11
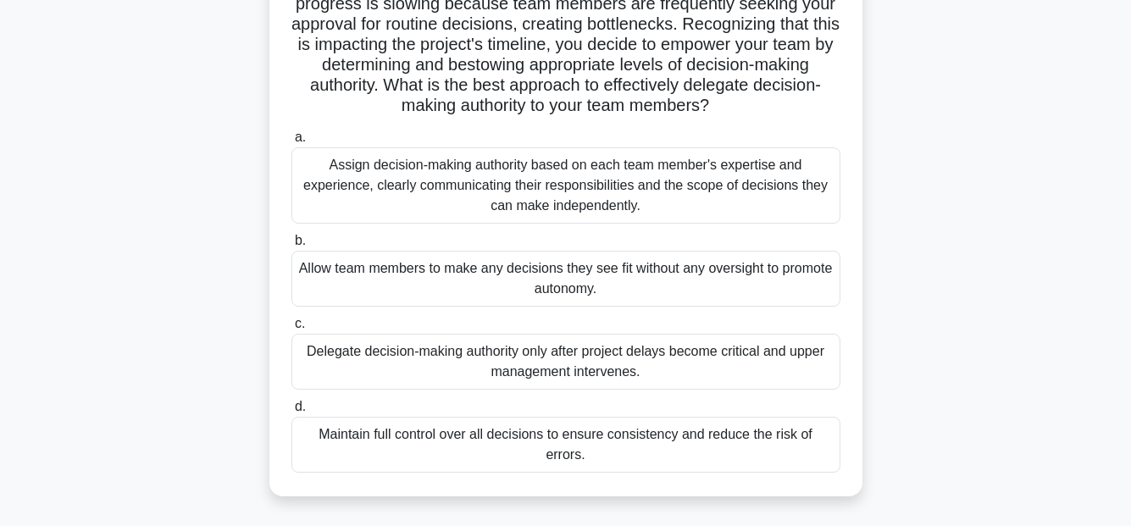
click at [765, 209] on div "Assign decision-making authority based on each team member's expertise and expe…" at bounding box center [565, 185] width 549 height 76
click at [291, 143] on input "a. Assign decision-making authority based on each team member's expertise and e…" at bounding box center [291, 137] width 0 height 11
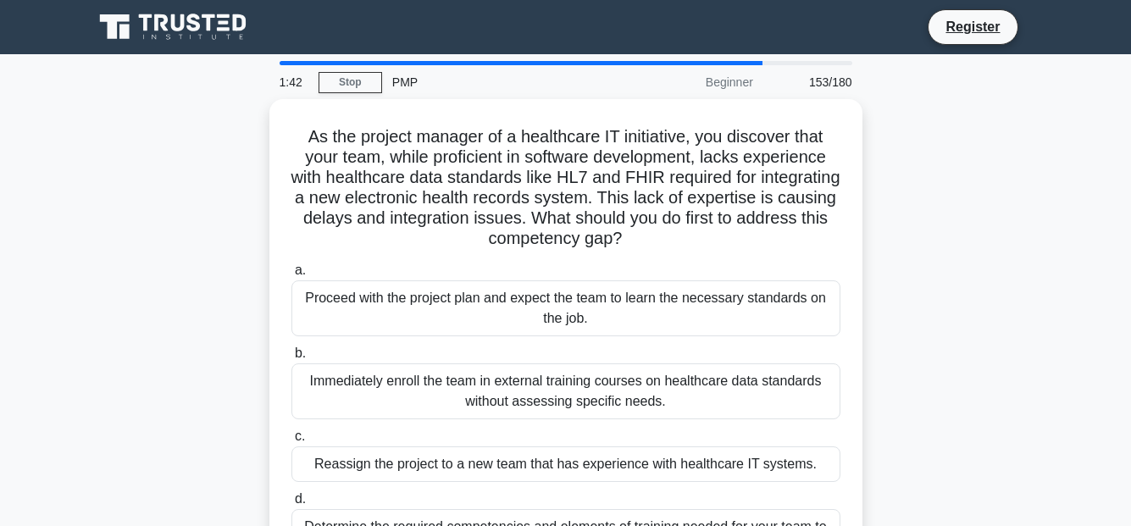
scroll to position [85, 0]
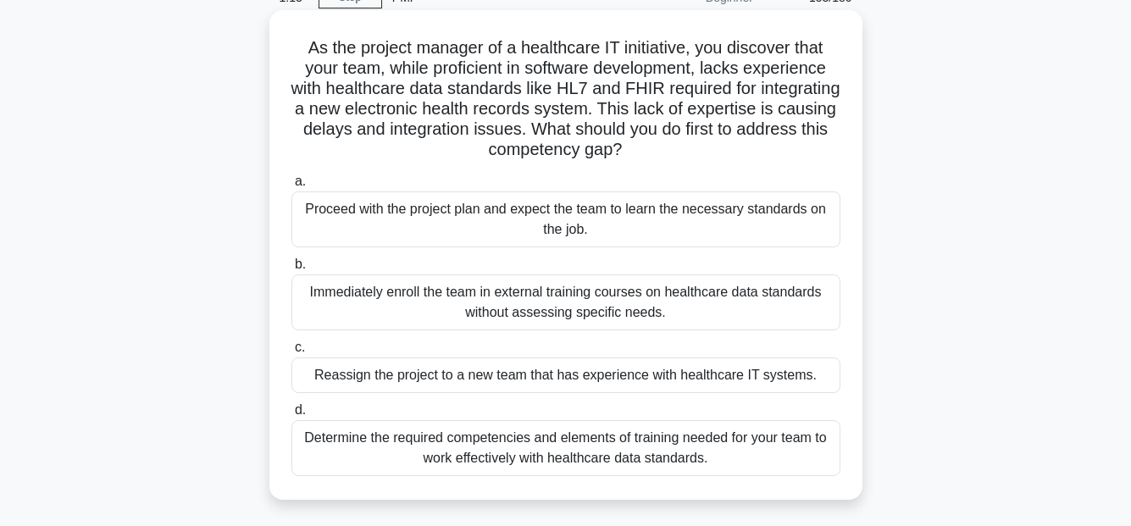
click at [775, 450] on div "Determine the required competencies and elements of training needed for your te…" at bounding box center [565, 448] width 549 height 56
click at [291, 416] on input "d. Determine the required competencies and elements of training needed for your…" at bounding box center [291, 410] width 0 height 11
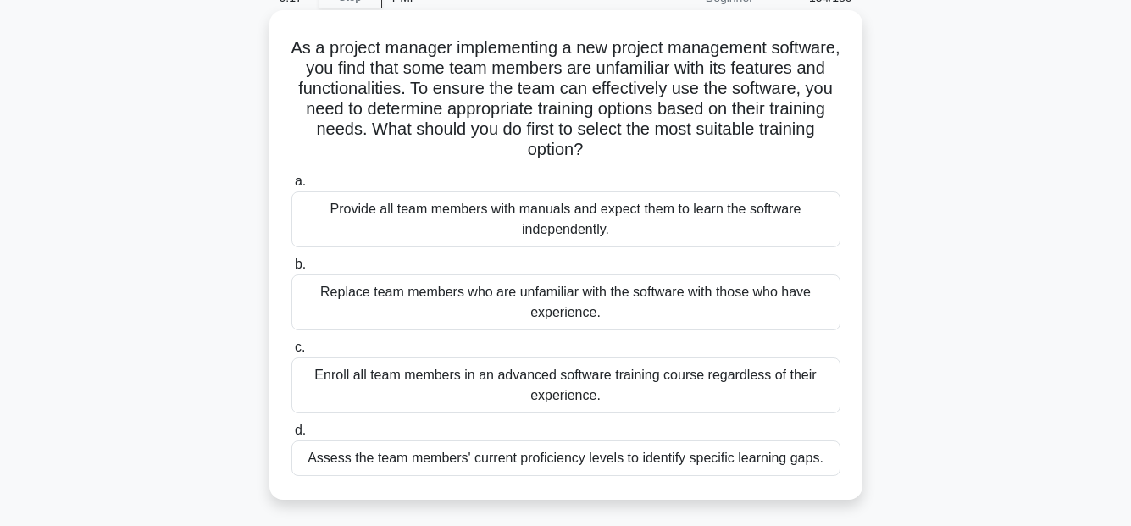
click at [727, 467] on div "Assess the team members' current proficiency levels to identify specific learni…" at bounding box center [565, 458] width 549 height 36
click at [291, 436] on input "d. Assess the team members' current proficiency levels to identify specific lea…" at bounding box center [291, 430] width 0 height 11
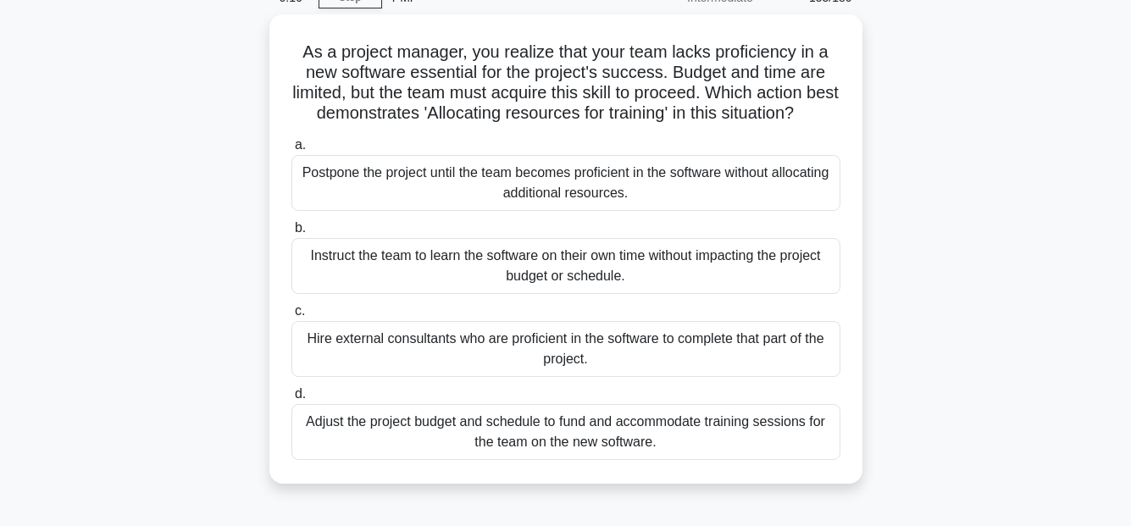
scroll to position [0, 0]
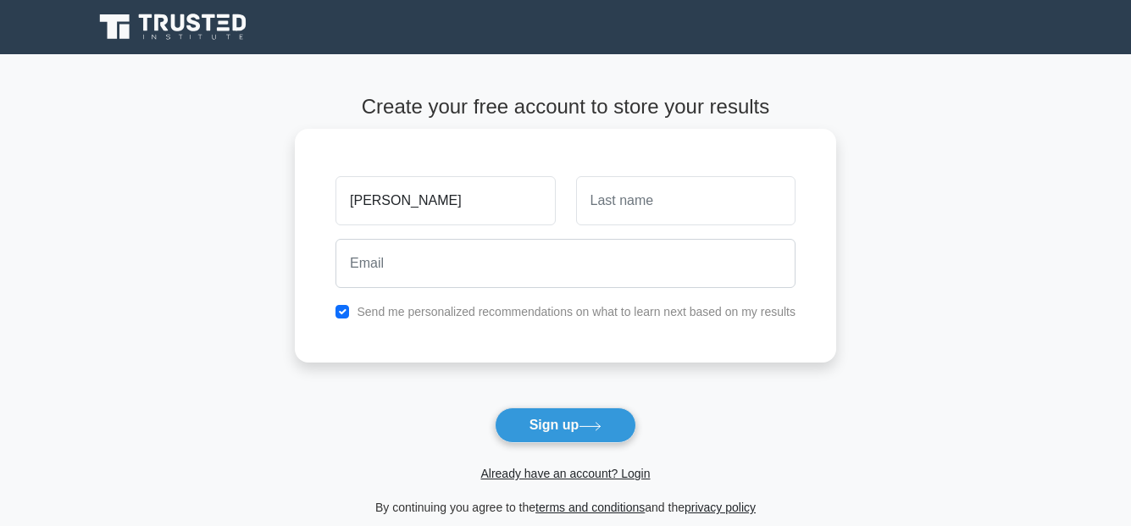
type input "[PERSON_NAME]"
click at [733, 200] on input "text" at bounding box center [685, 200] width 219 height 49
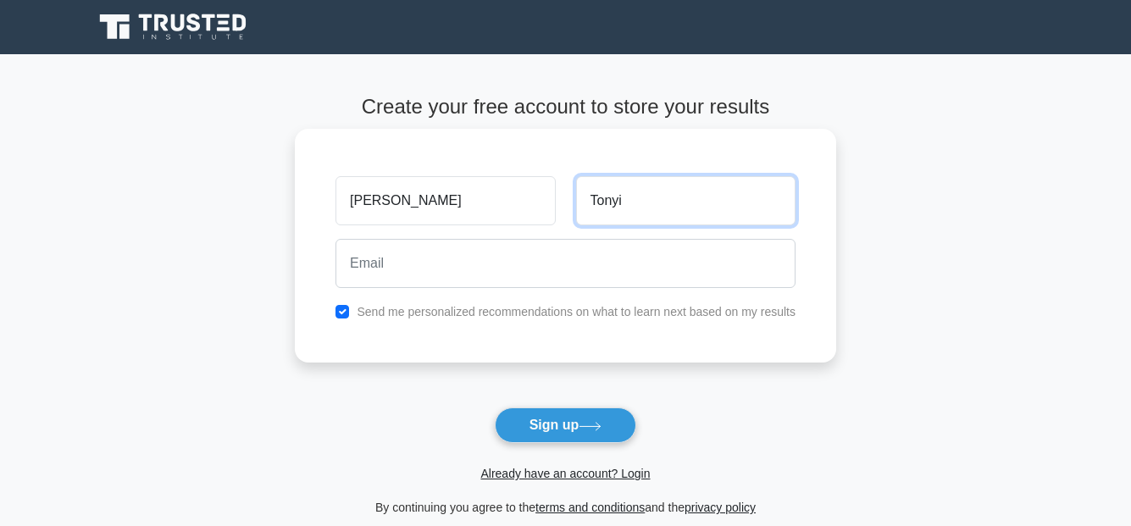
type input "Tonyi"
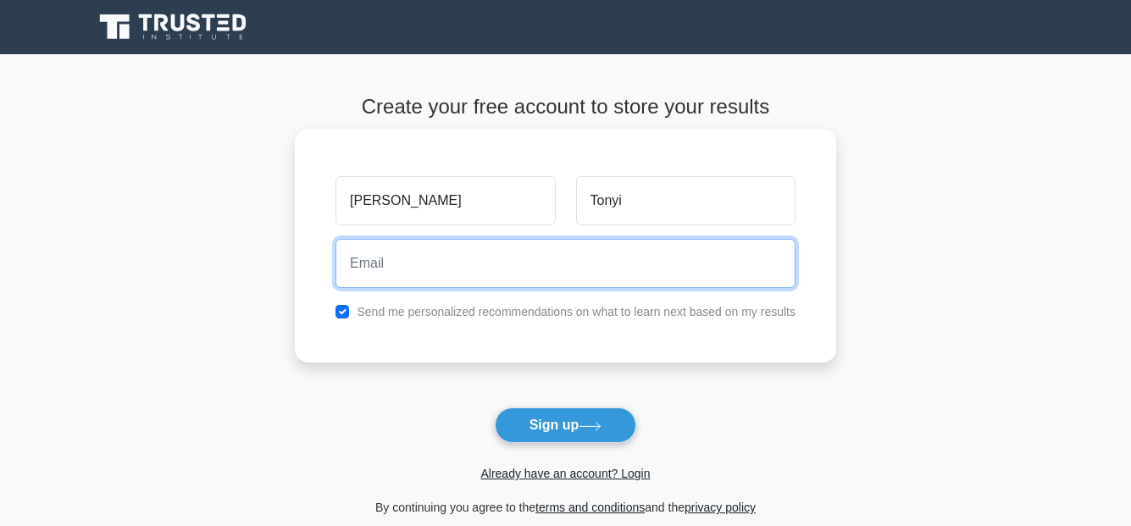
click at [620, 257] on input "email" at bounding box center [565, 263] width 460 height 49
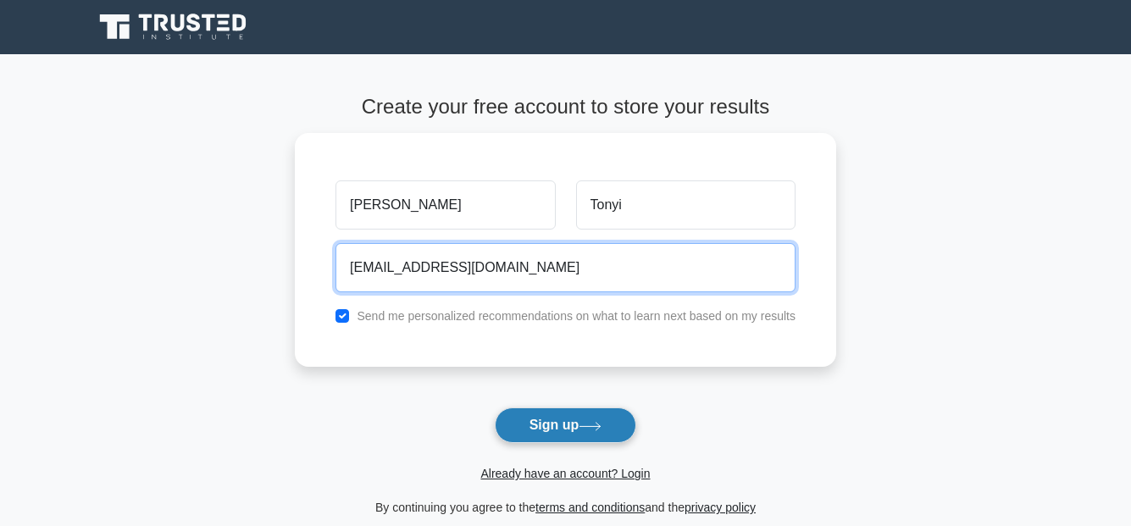
type input "ulfuiton@gmail.com"
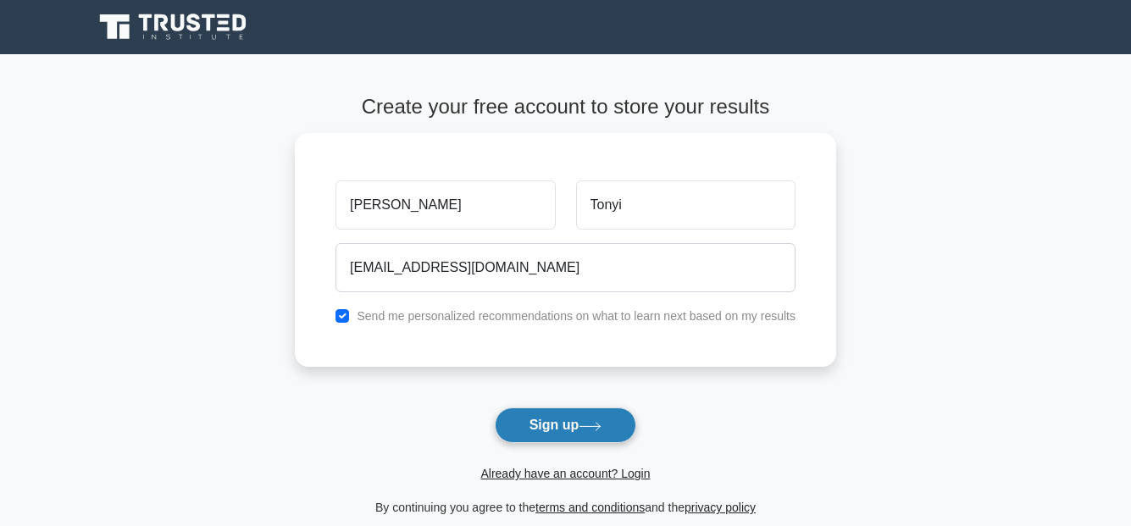
click at [518, 423] on button "Sign up" at bounding box center [566, 425] width 142 height 36
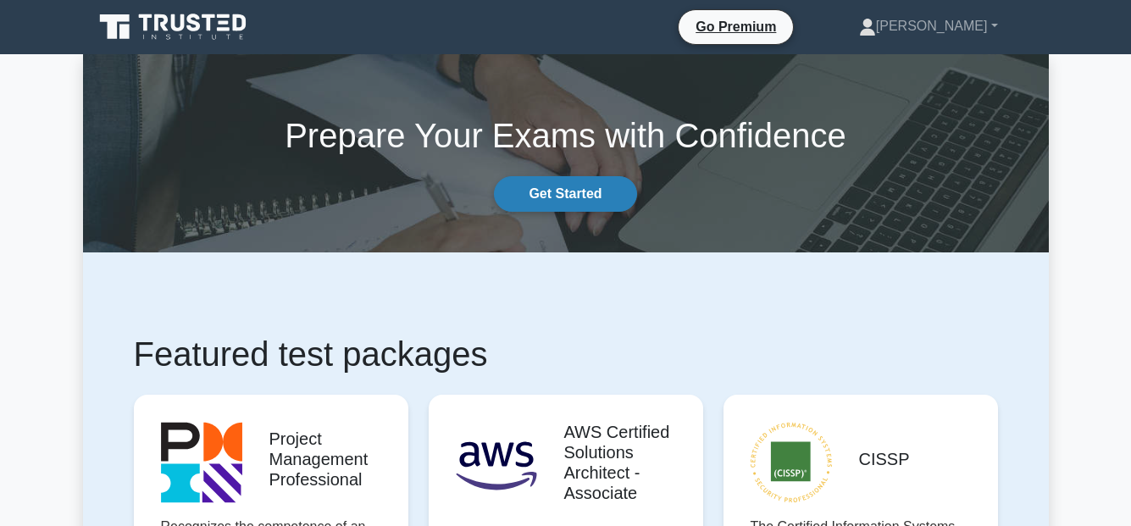
click at [563, 191] on link "Get Started" at bounding box center [565, 194] width 142 height 36
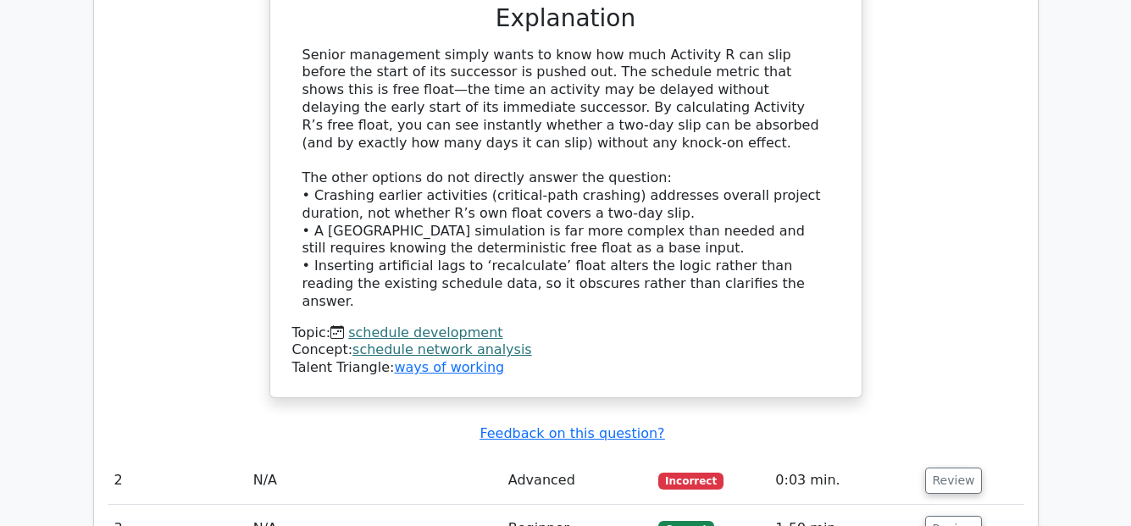
scroll to position [1948, 0]
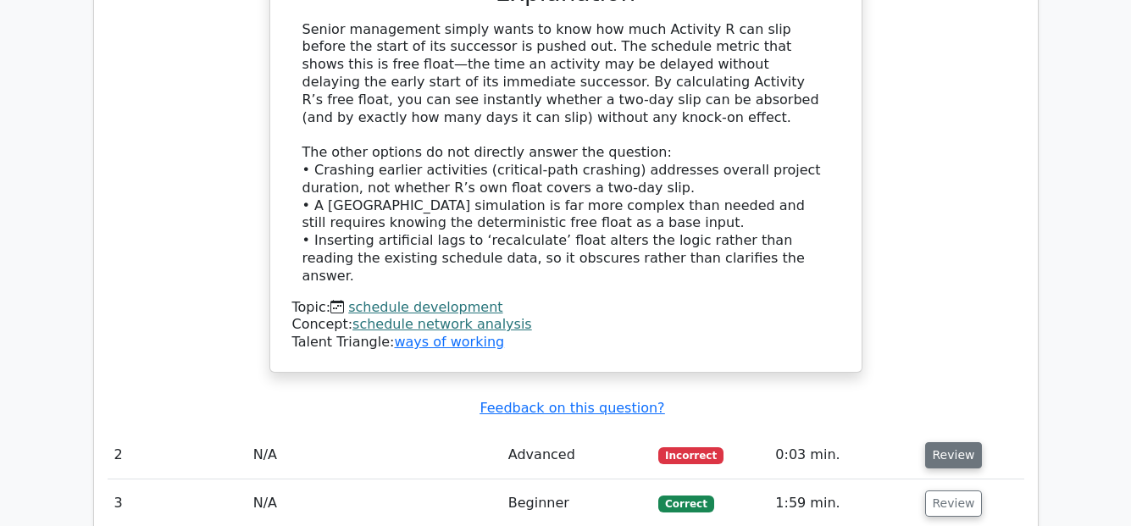
click at [954, 442] on button "Review" at bounding box center [954, 455] width 58 height 26
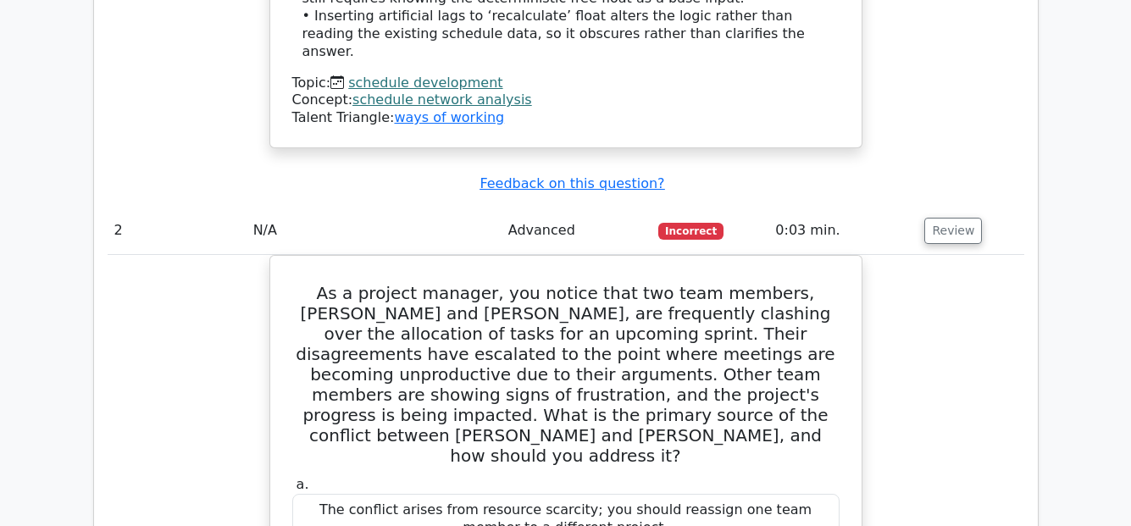
scroll to position [2202, 0]
